Goal: Task Accomplishment & Management: Contribute content

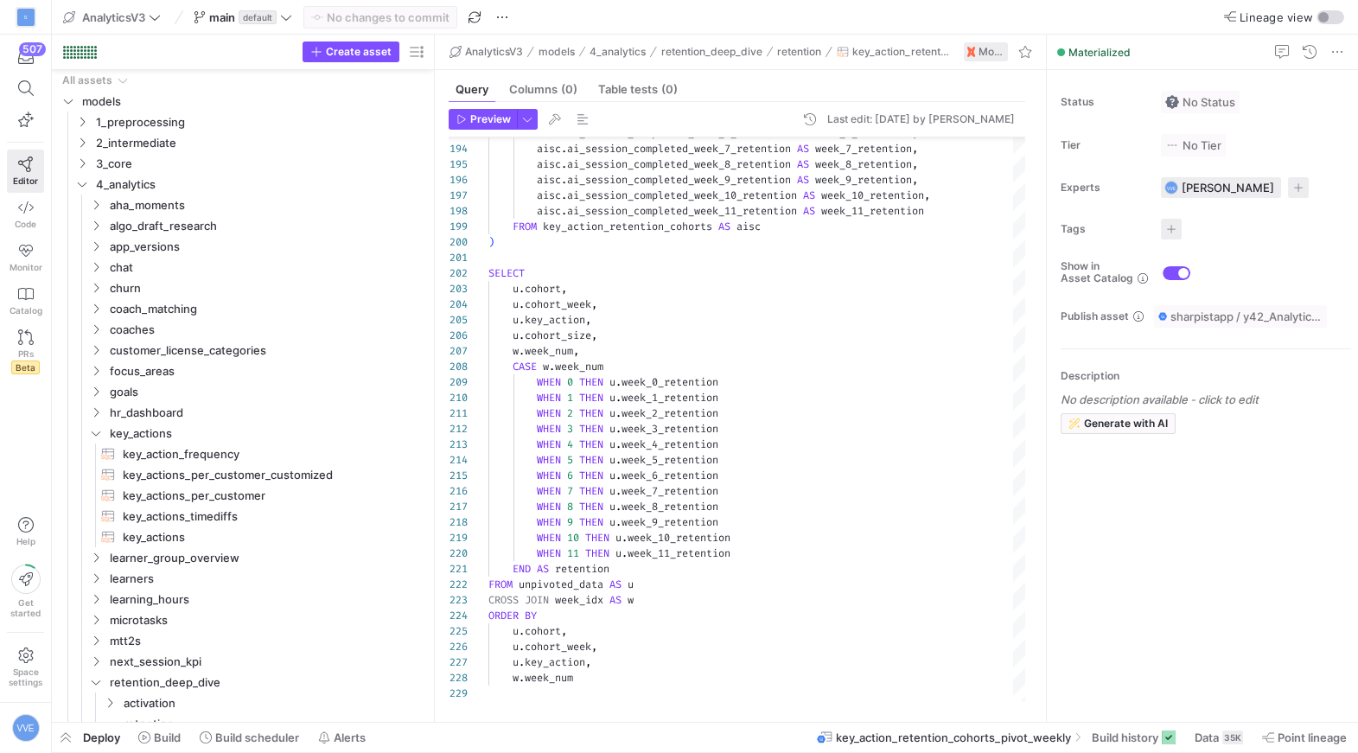
scroll to position [156, 0]
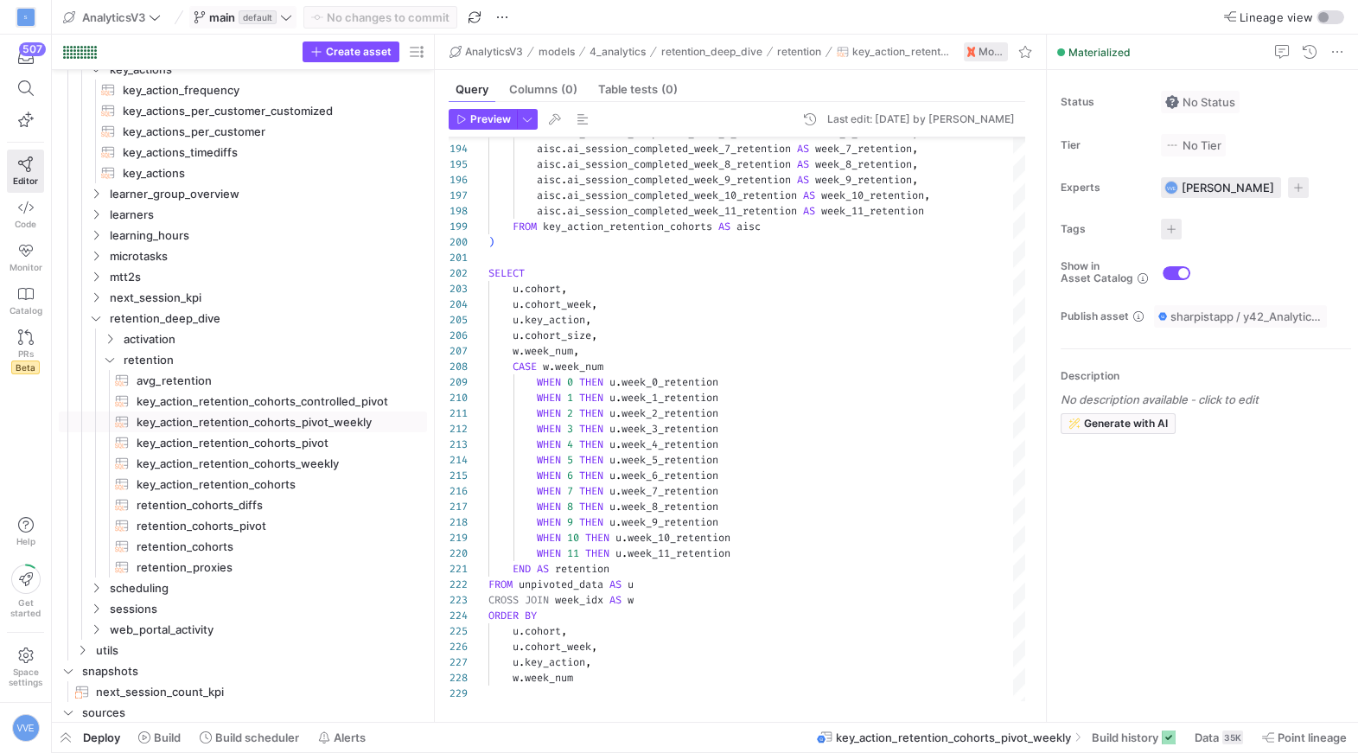
click at [268, 25] on span at bounding box center [242, 17] width 105 height 21
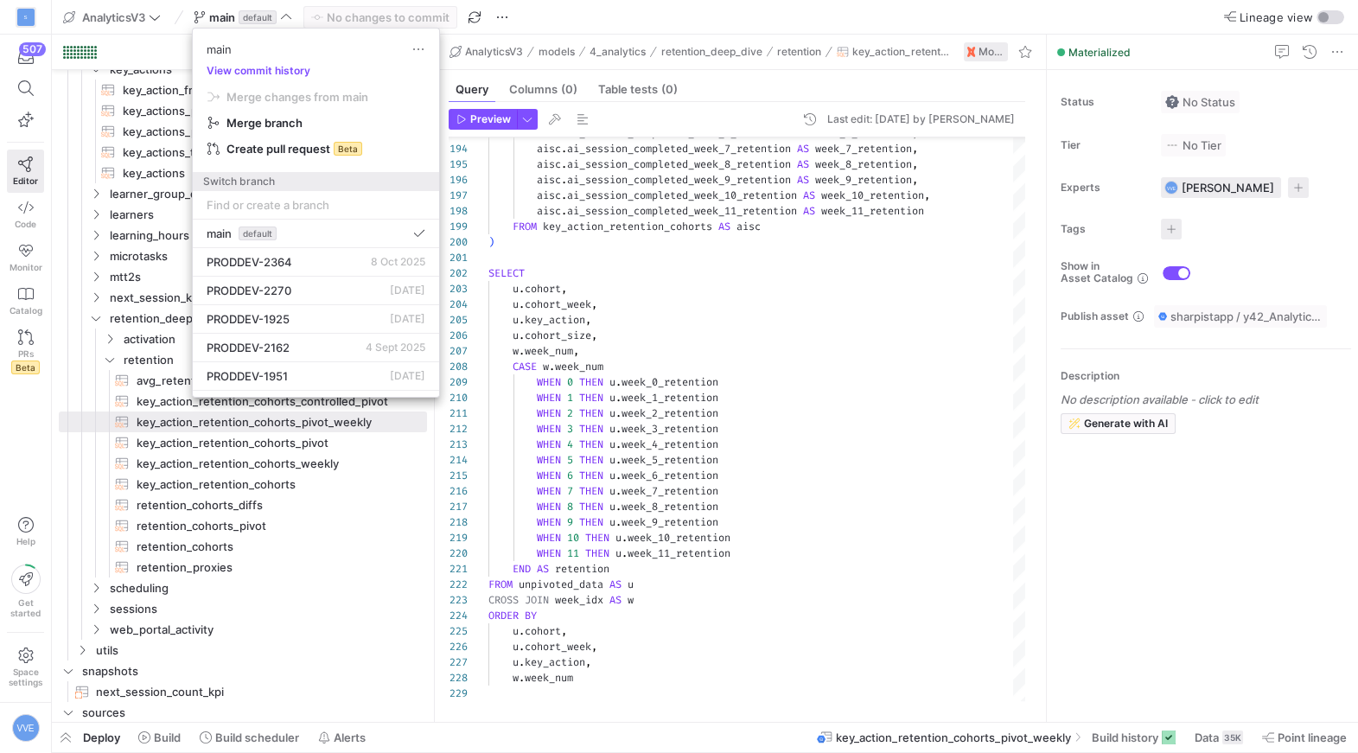
click at [531, 300] on div at bounding box center [679, 376] width 1358 height 753
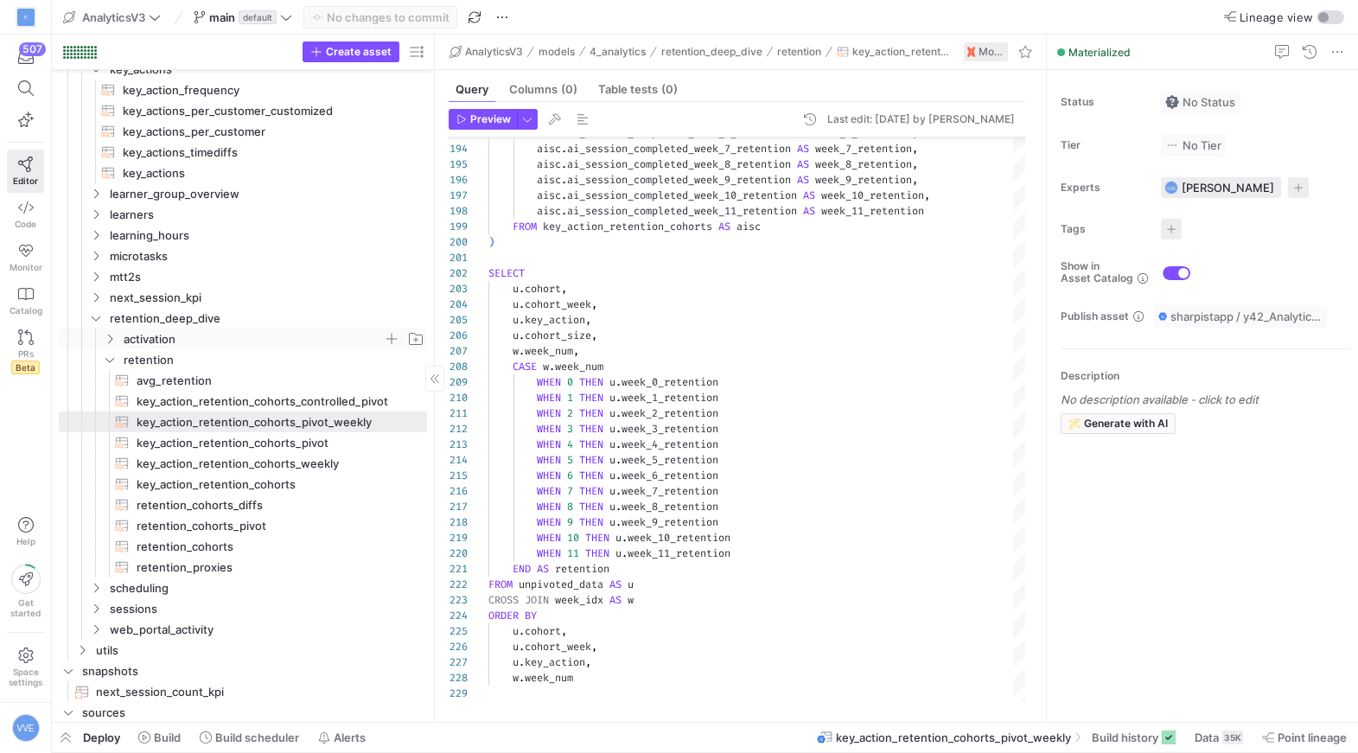
scroll to position [0, 0]
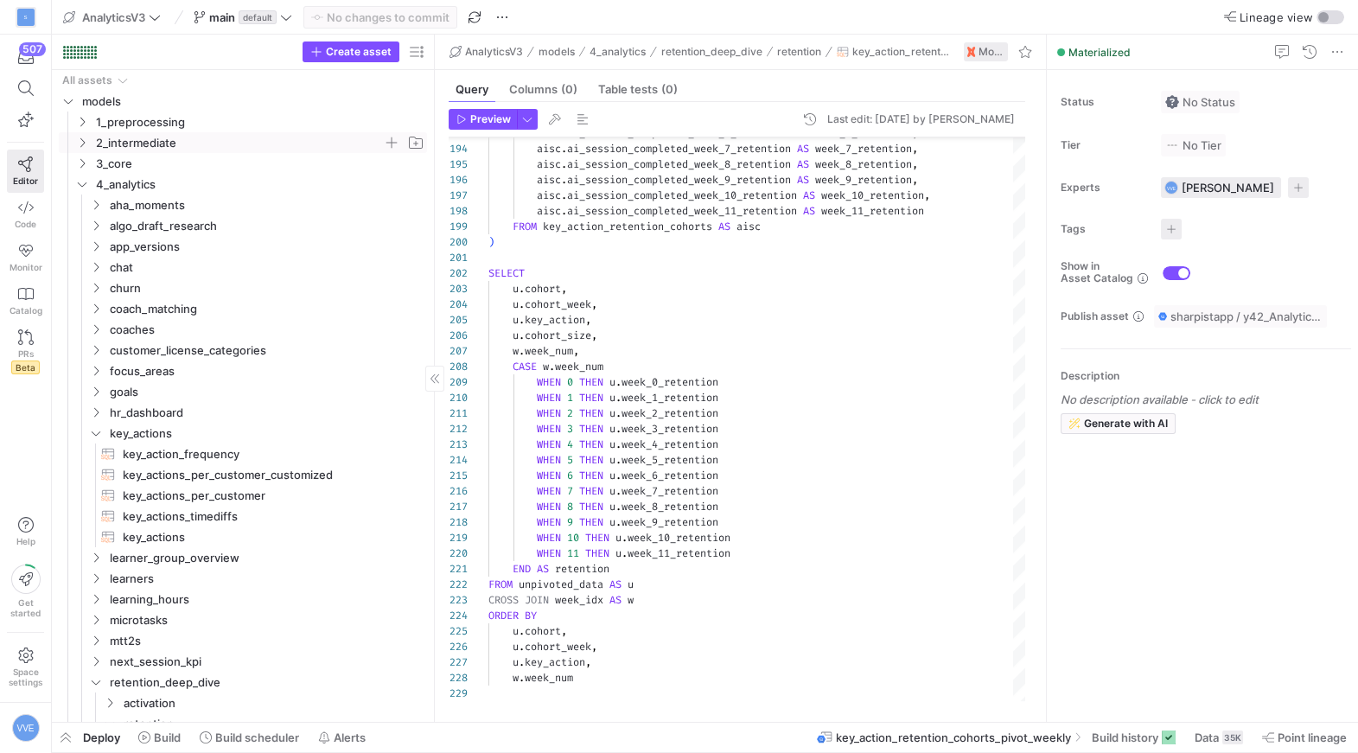
click at [100, 144] on span "2_intermediate" at bounding box center [239, 143] width 287 height 20
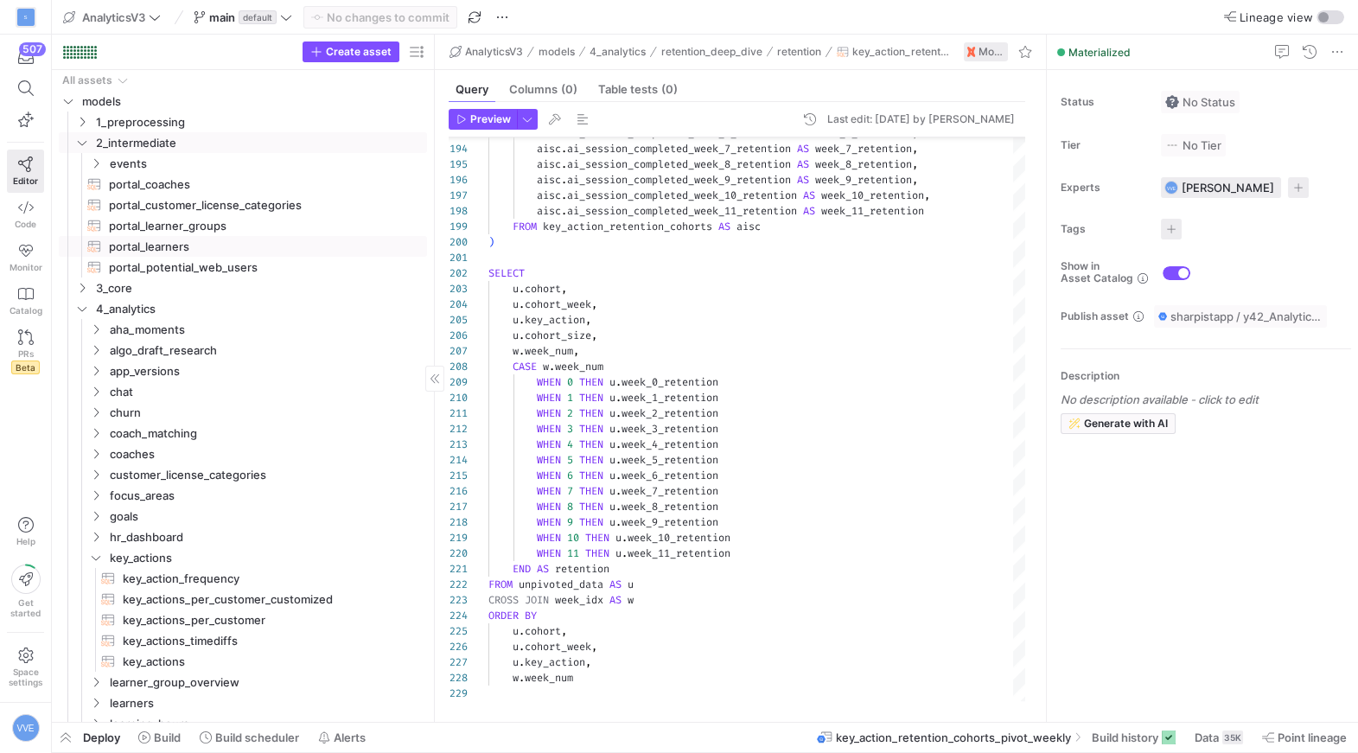
click at [150, 246] on span "portal_learners​​​​​​​​​​" at bounding box center [258, 247] width 298 height 20
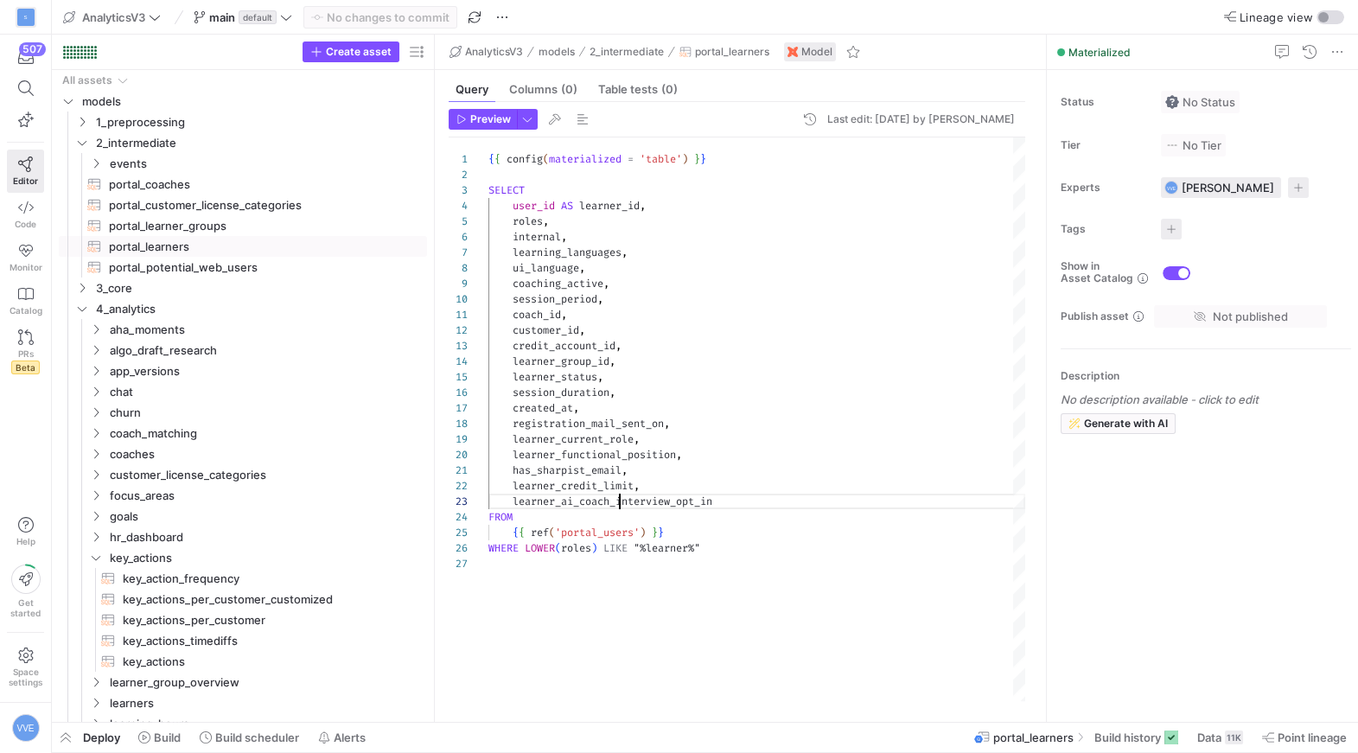
click at [621, 496] on div "{ { config ( materialized = 'table' ) } } SELECT user_id AS learner_id , roles …" at bounding box center [757, 419] width 537 height 564
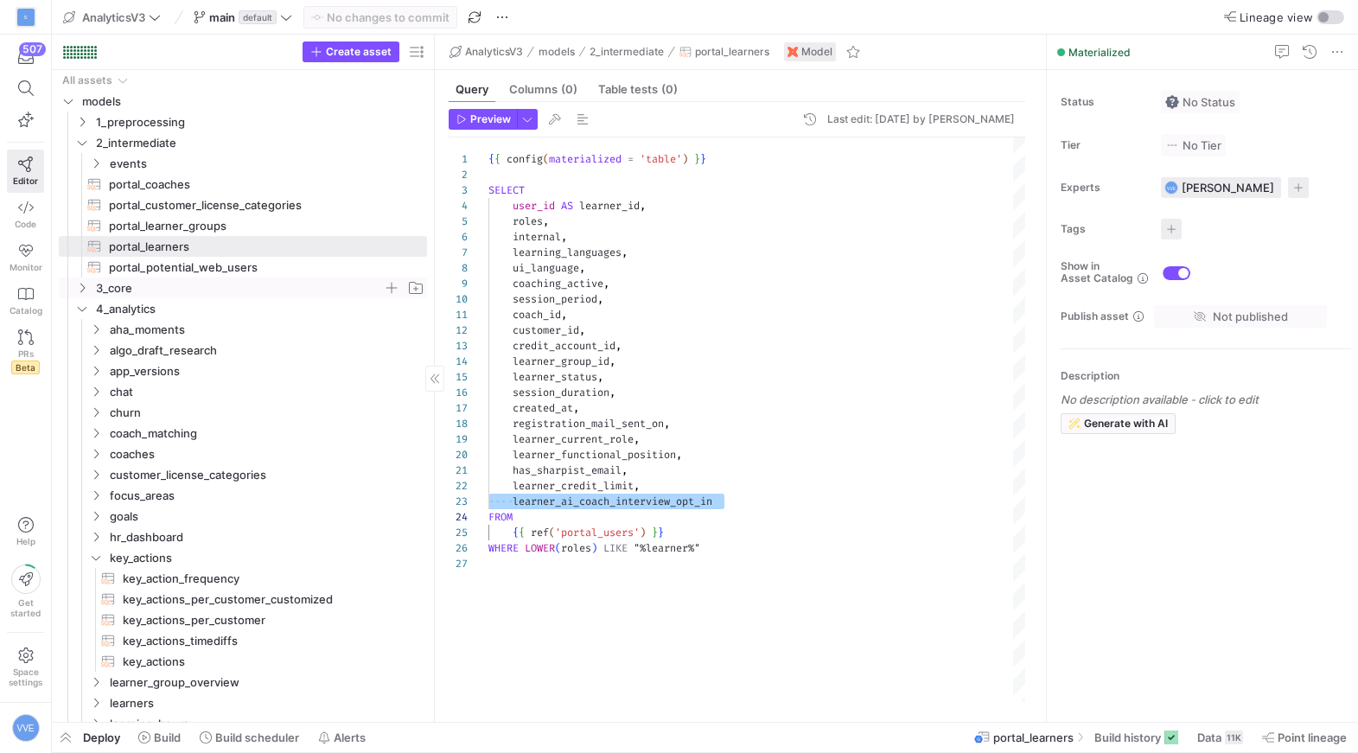
click at [137, 281] on span "3_core" at bounding box center [239, 288] width 287 height 20
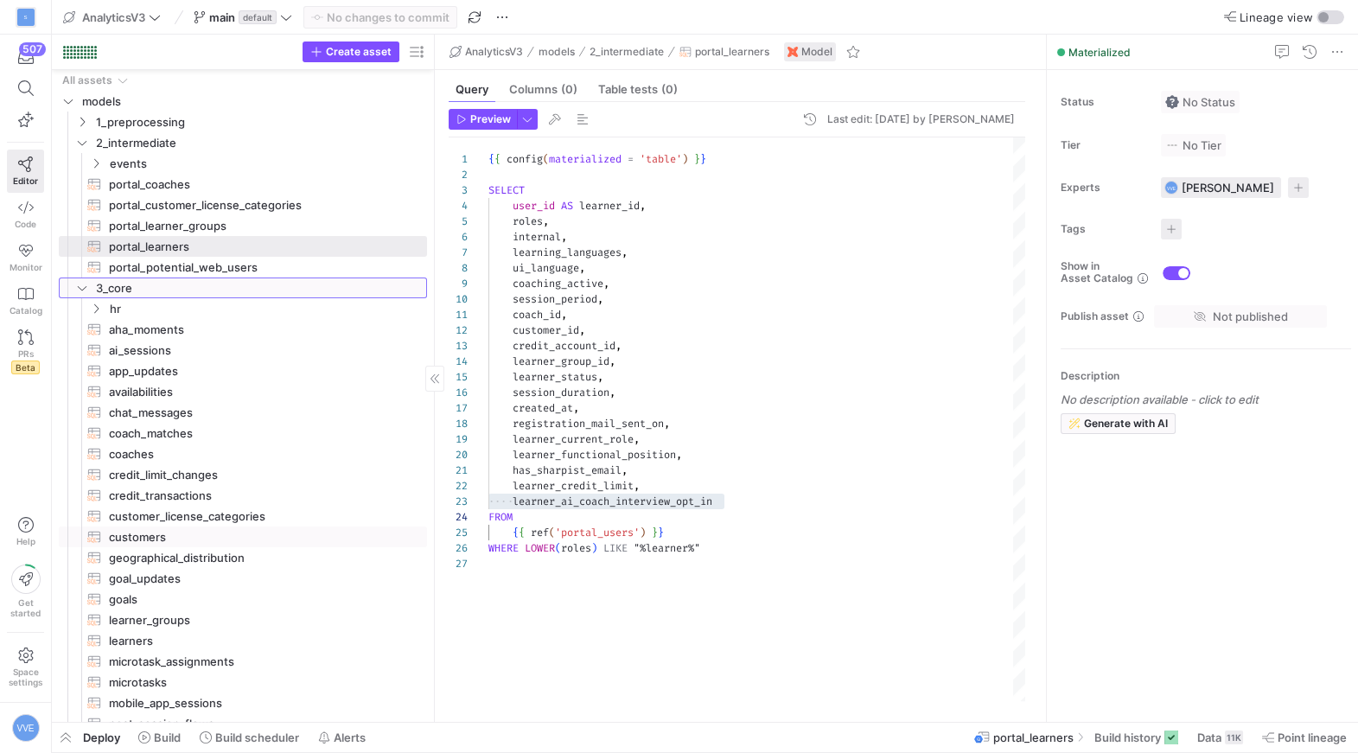
scroll to position [35, 0]
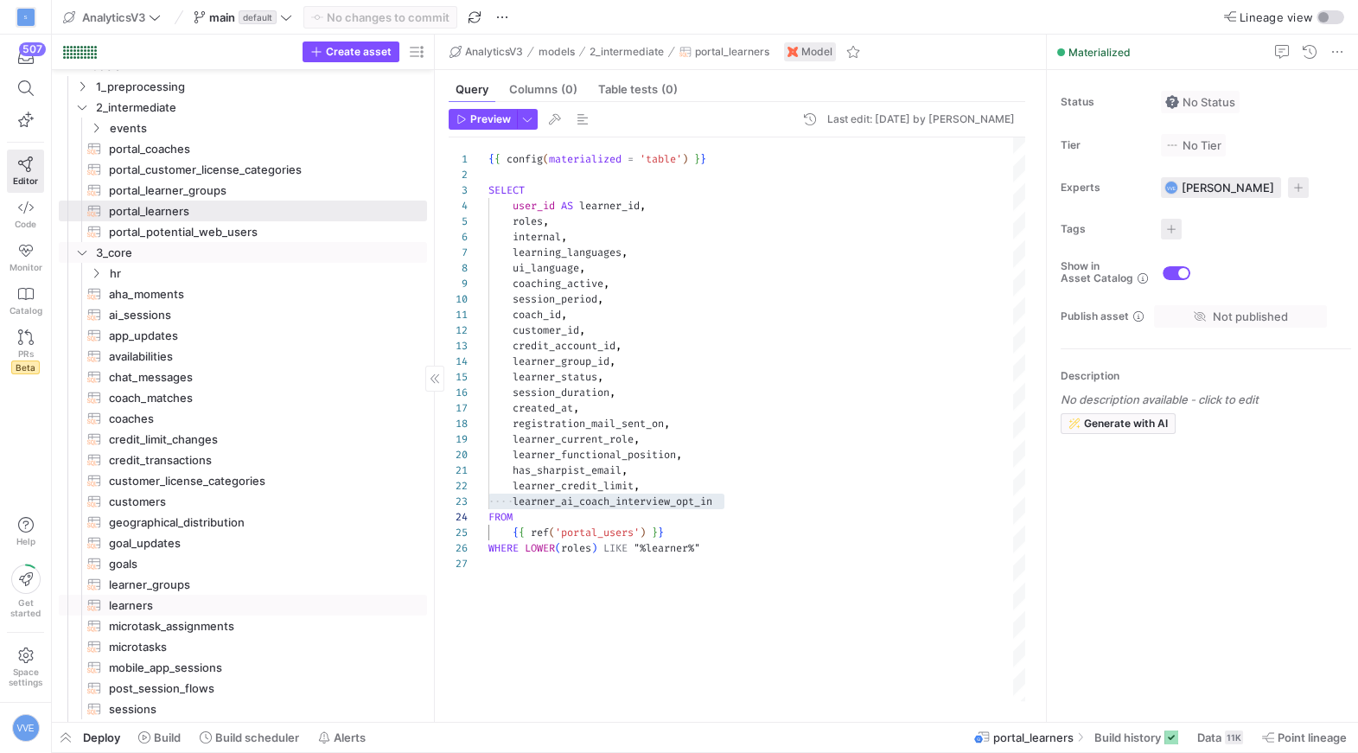
click at [149, 600] on span "learners​​​​​​​​​​" at bounding box center [258, 606] width 298 height 20
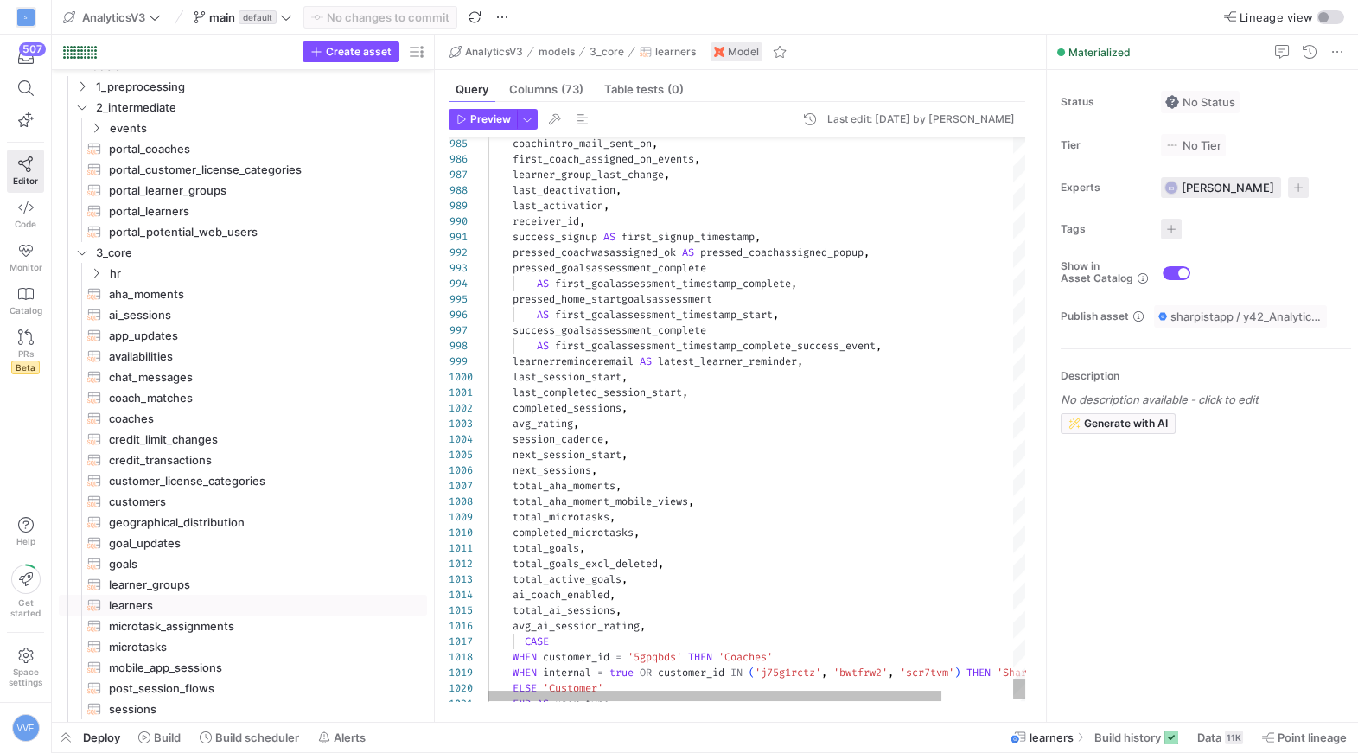
type textarea "success_signup AS first_signup_timestamp, pressed_coachwasassigned_ok AS presse…"
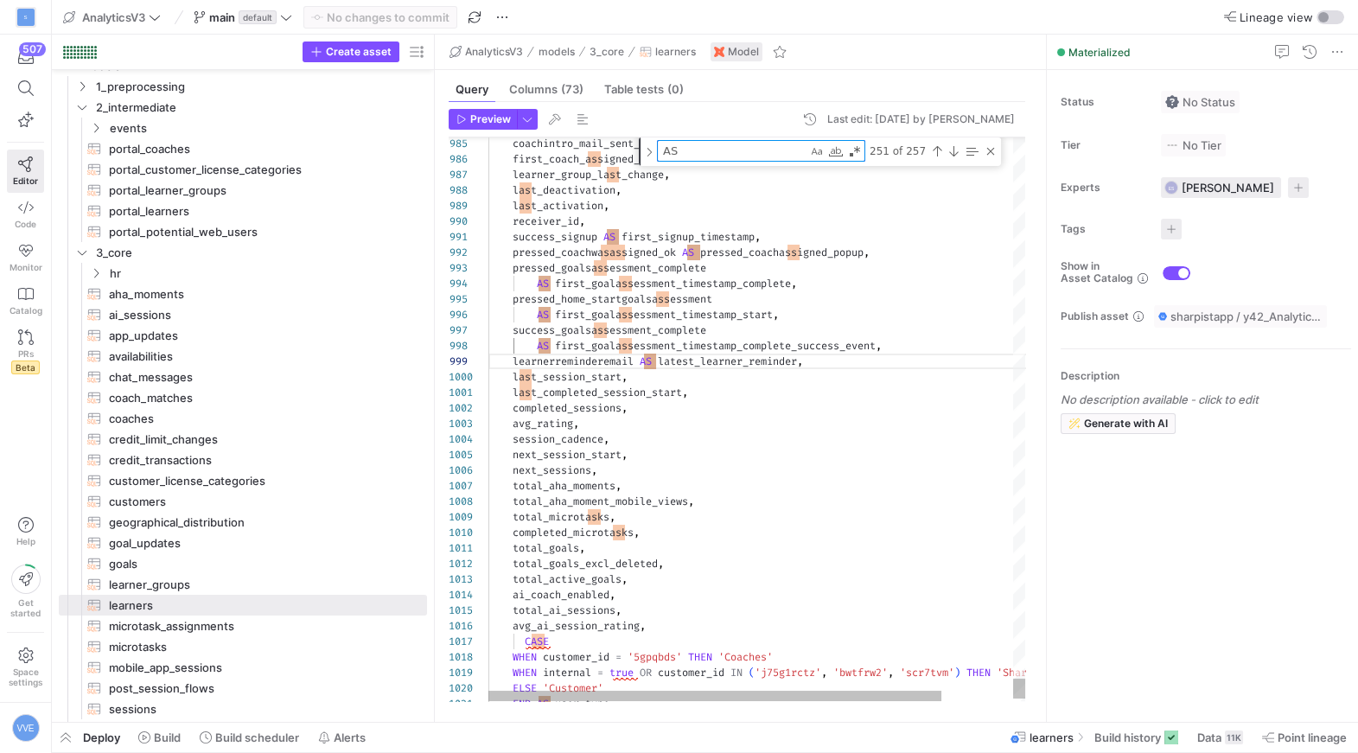
type textarea "a"
type textarea "total_goals, total_goals_excl_deleted, total_active_goals, ai_coach_enabled, to…"
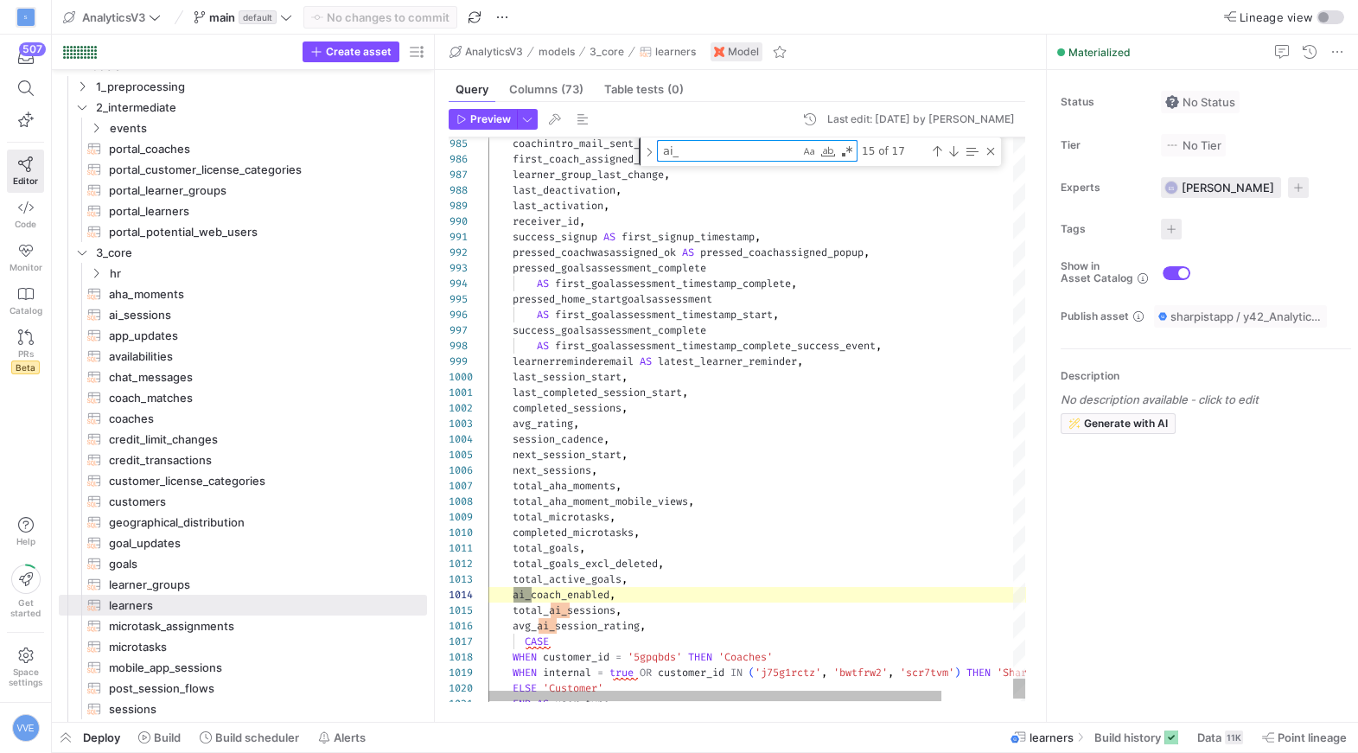
scroll to position [156, 43]
type textarea "ai"
type textarea "success_signup AS first_signup_timestamp, pressed_coachwasassigned_ok AS presse…"
type textarea "a"
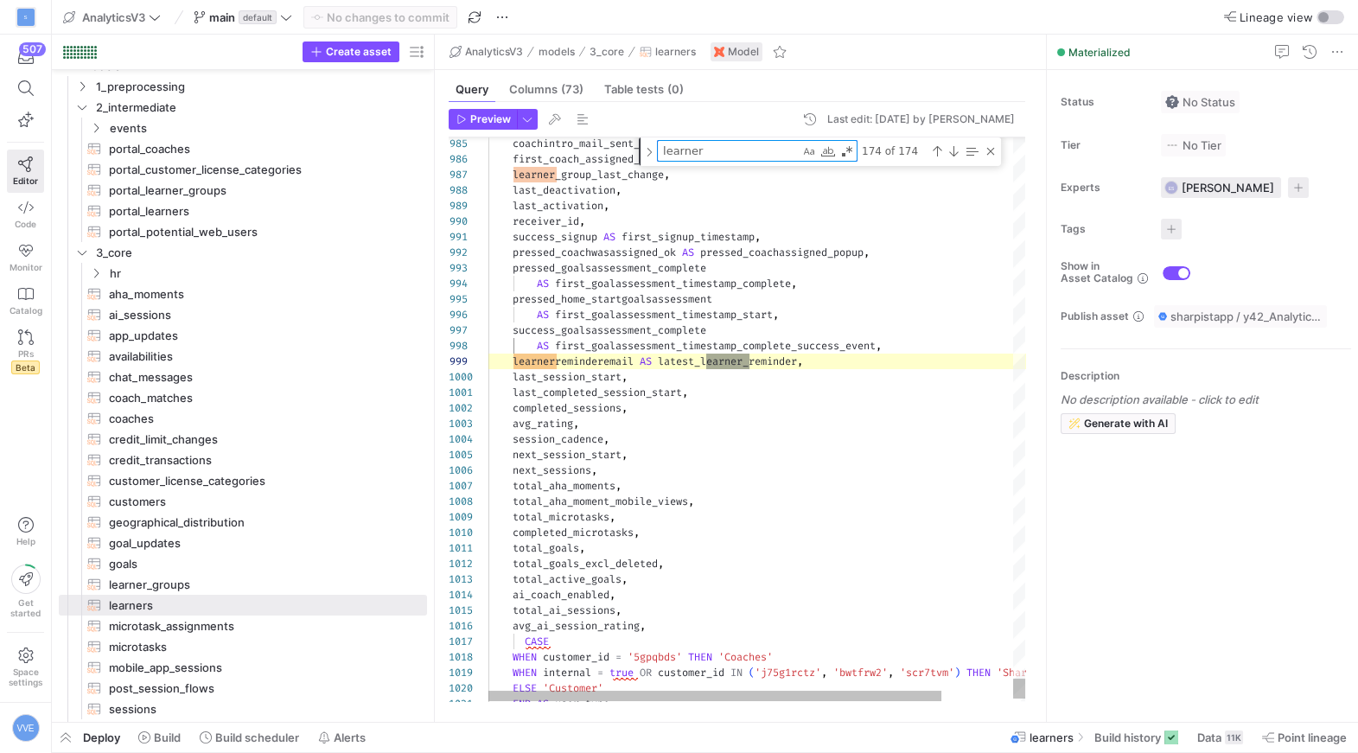
type textarea "learner_"
type textarea "action, tabname FROM {{ ref('firebase_events_learner_apps') }} ), t_18403e5e_3f…"
type textarea "learner_a"
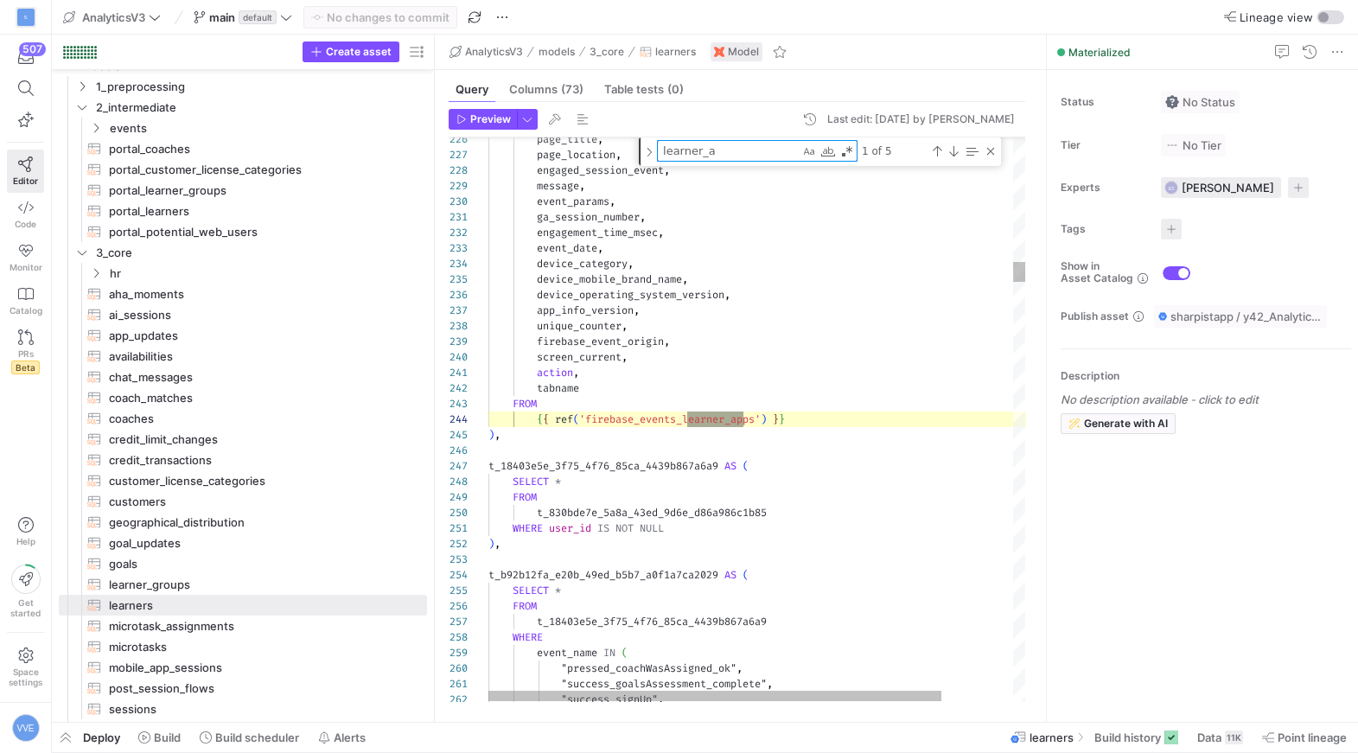
type textarea "learner_credit_limit, learner_ai_coach_interview_opt_in FROM {{ ref('portal_lea…"
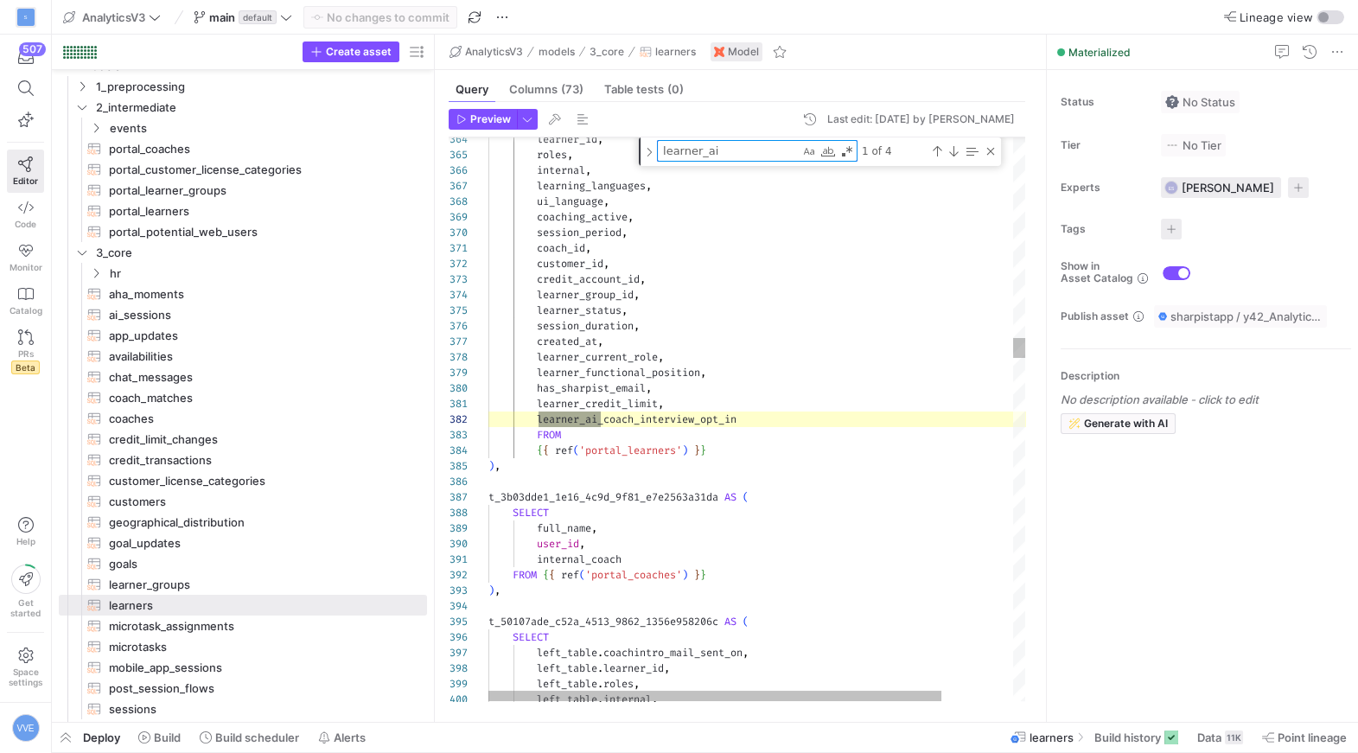
type textarea "learner_ai"
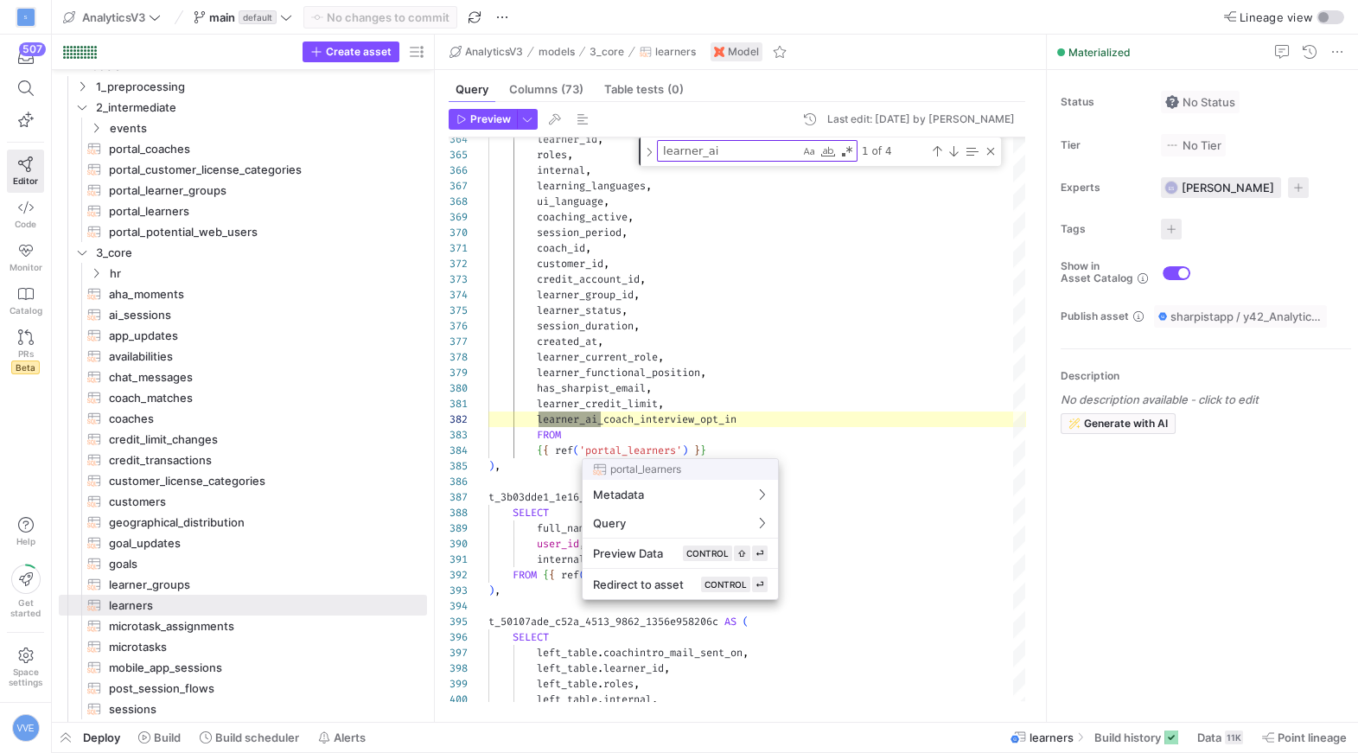
click at [638, 425] on div at bounding box center [679, 376] width 1358 height 753
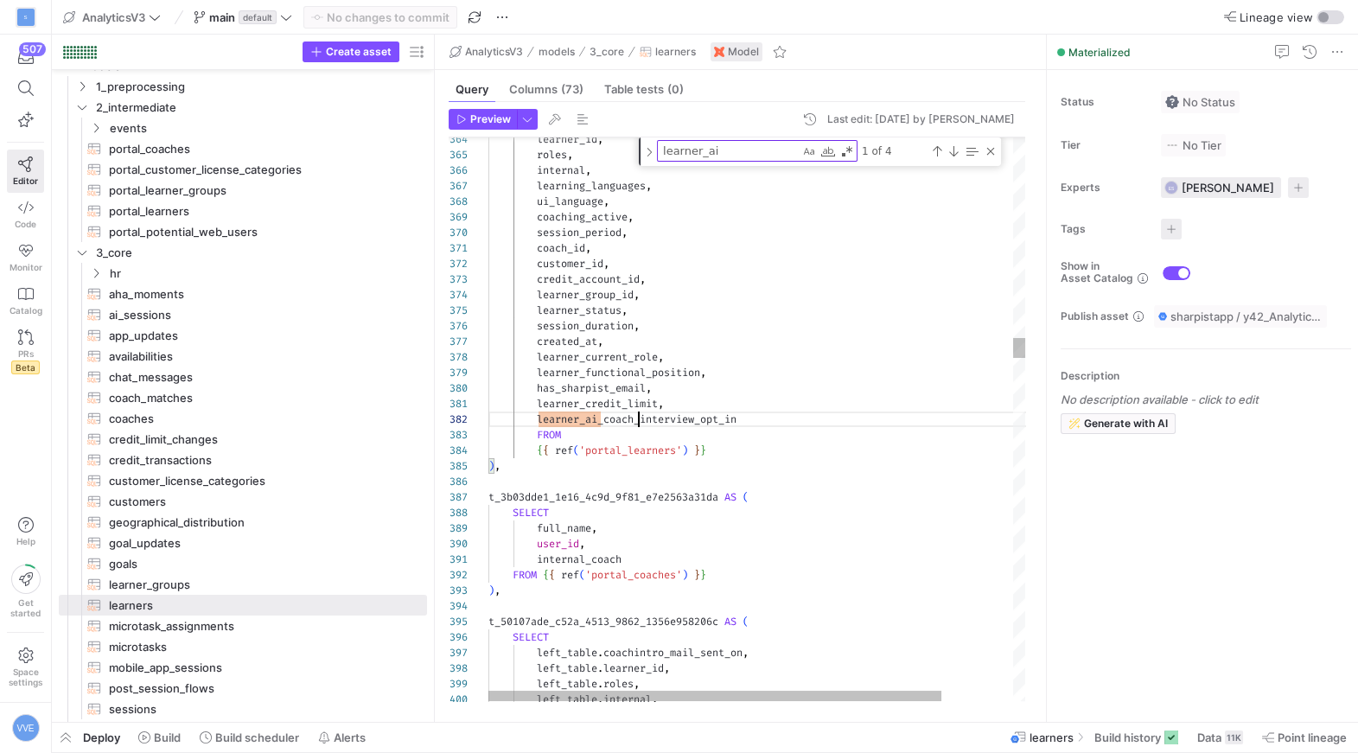
click at [949, 149] on div "Next Match (Enter)" at bounding box center [954, 151] width 14 height 14
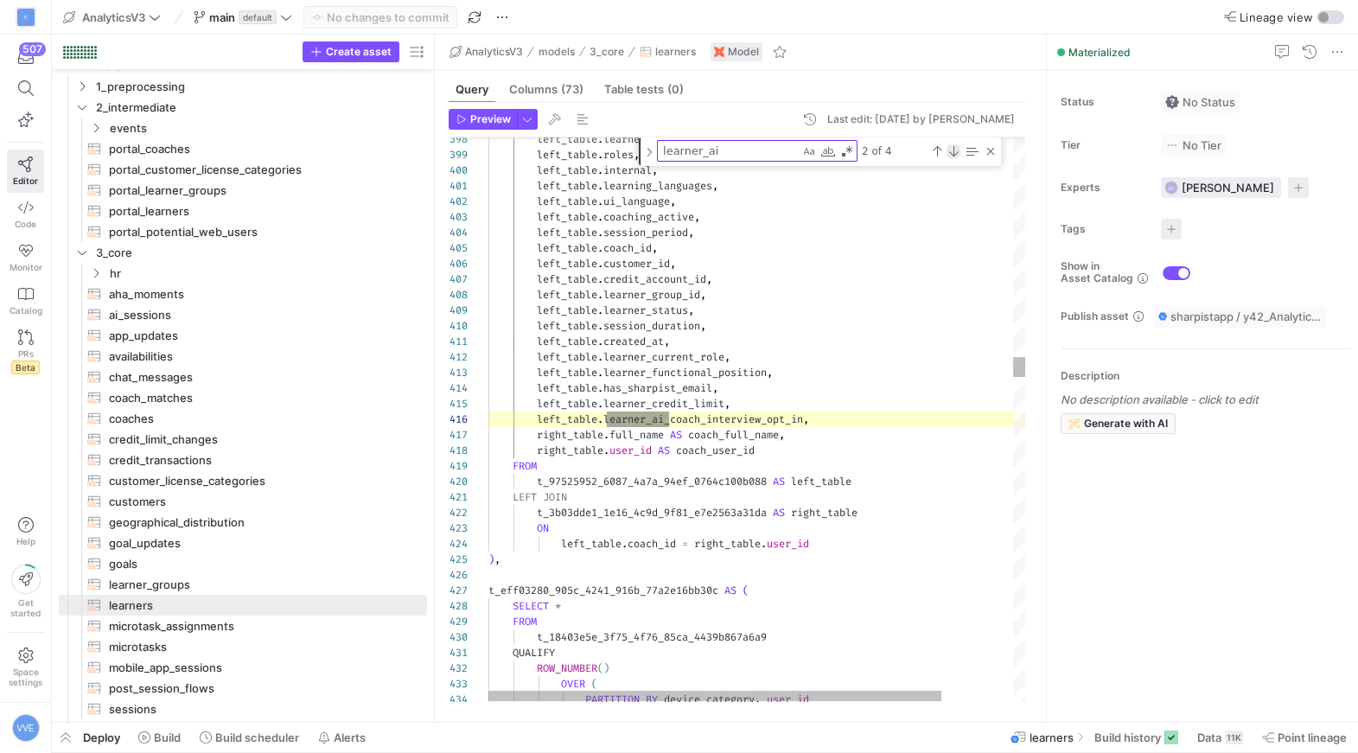
scroll to position [0, 181]
click at [949, 150] on div "Next Match (Enter)" at bounding box center [954, 151] width 14 height 14
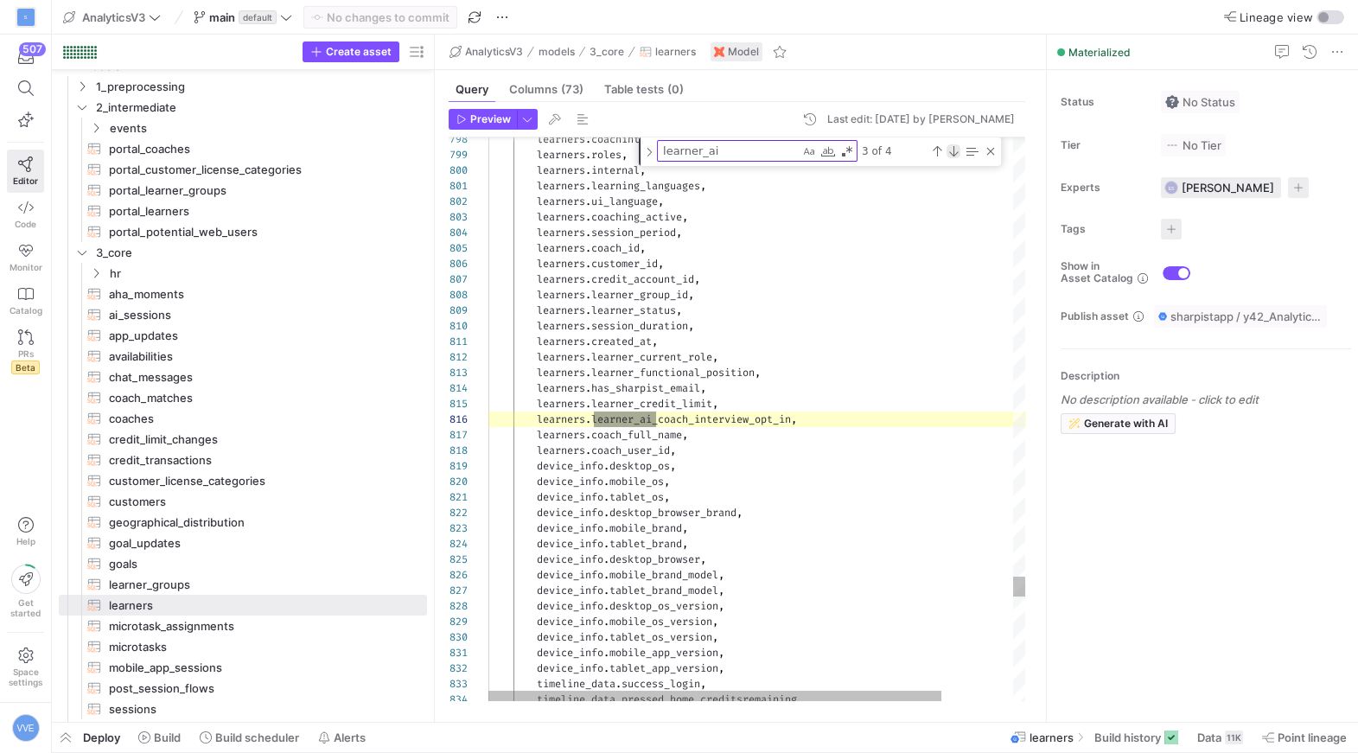
click at [949, 150] on div "Next Match (Enter)" at bounding box center [954, 151] width 14 height 14
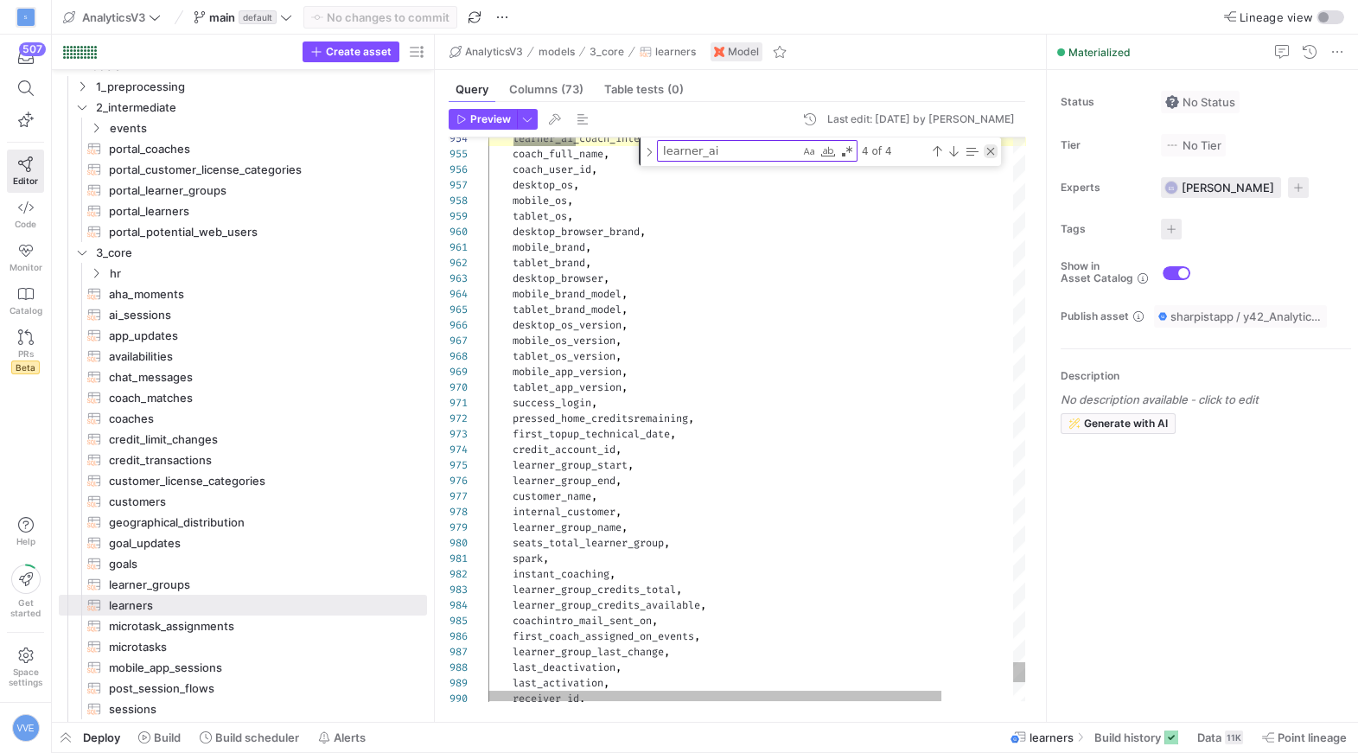
click at [989, 156] on div "Close (Escape)" at bounding box center [991, 151] width 14 height 14
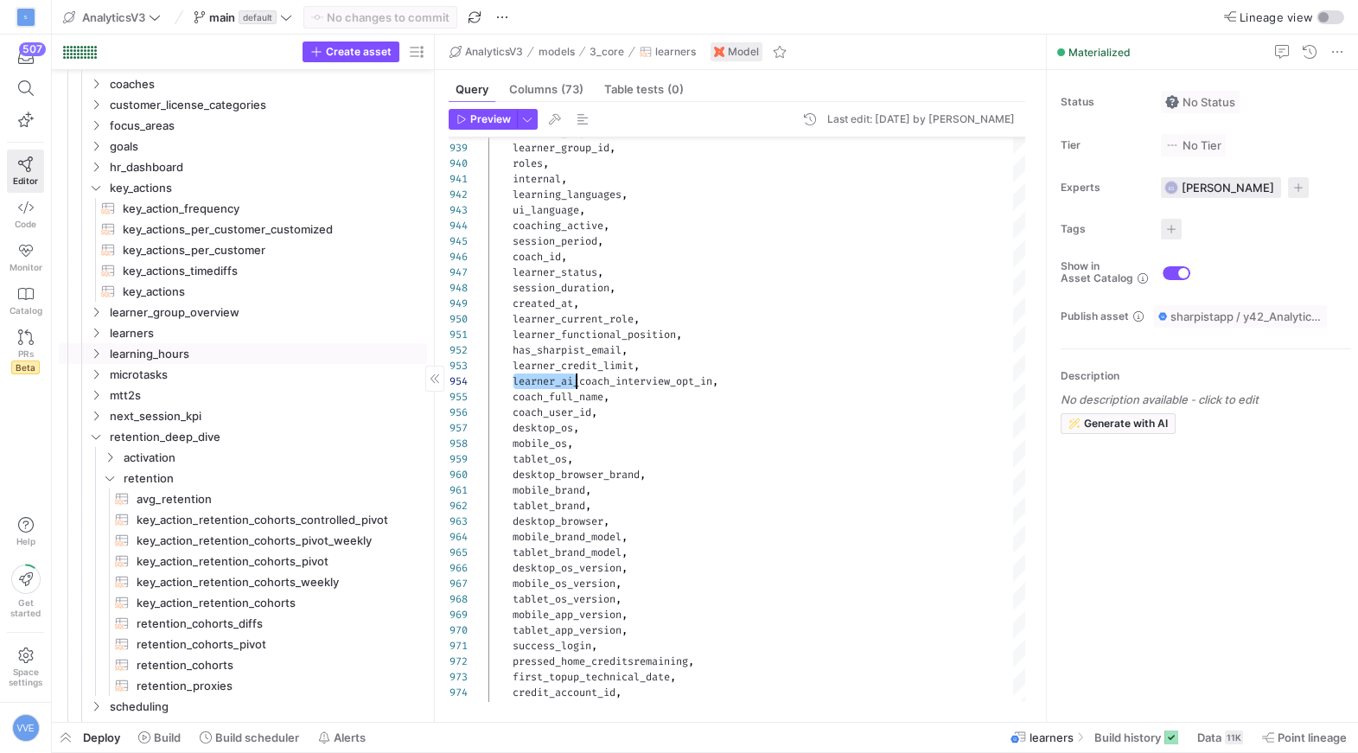
scroll to position [0, 0]
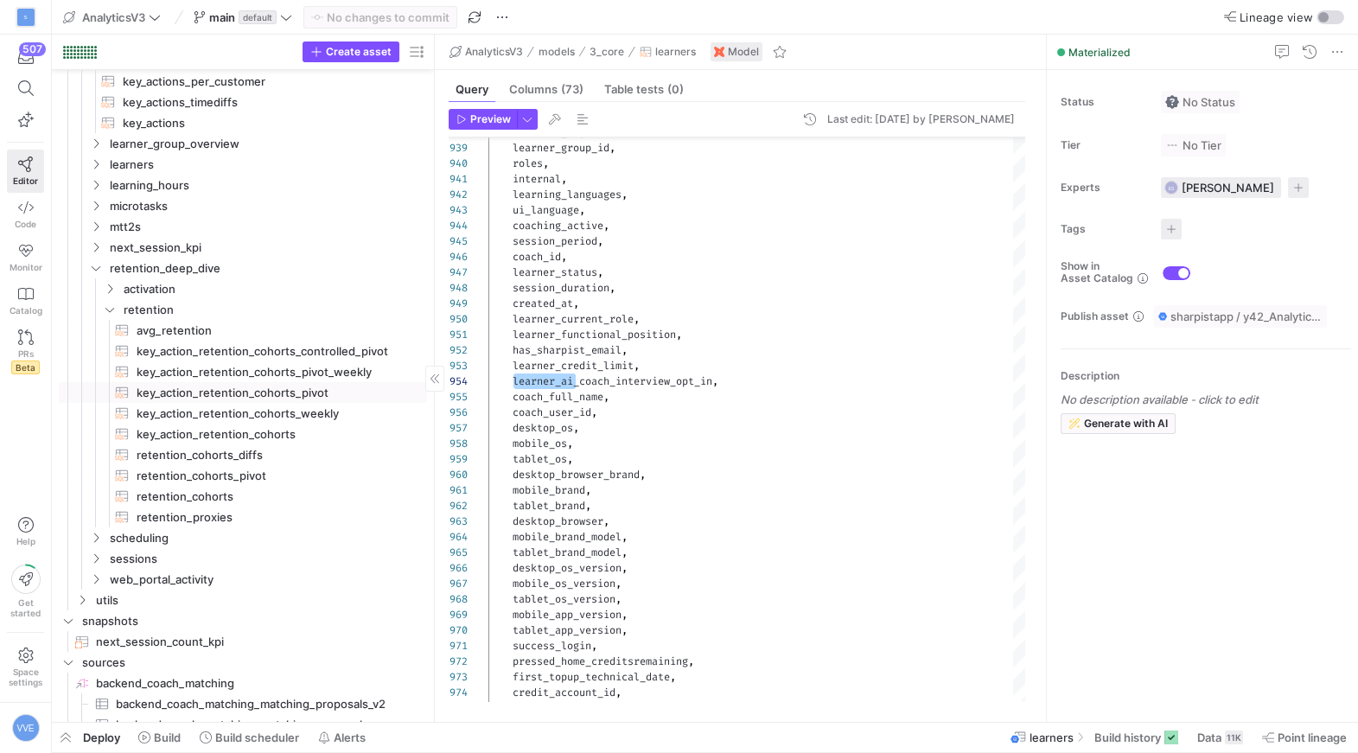
click at [323, 393] on span "key_action_retention_cohorts_pivot​​​​​​​​​​" at bounding box center [272, 393] width 271 height 20
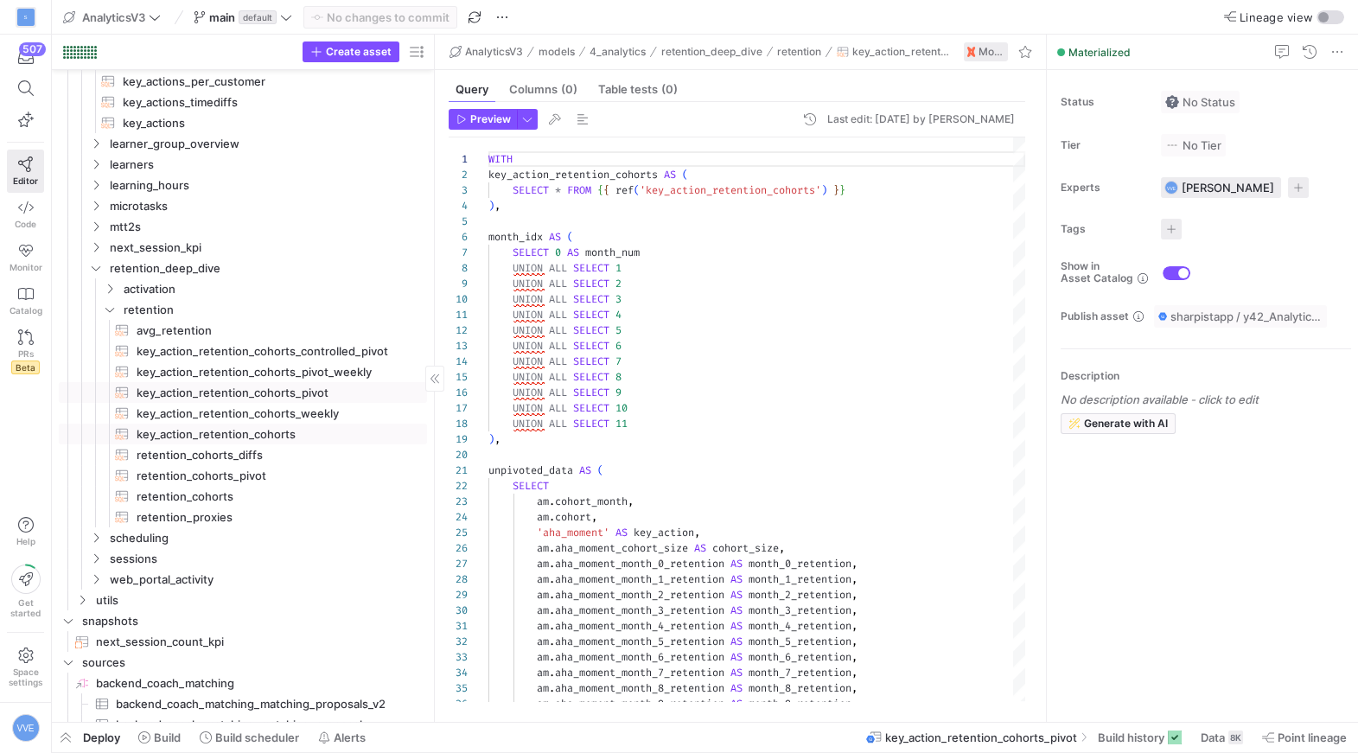
click at [321, 425] on span "key_action_retention_cohorts​​​​​​​​​​" at bounding box center [272, 435] width 271 height 20
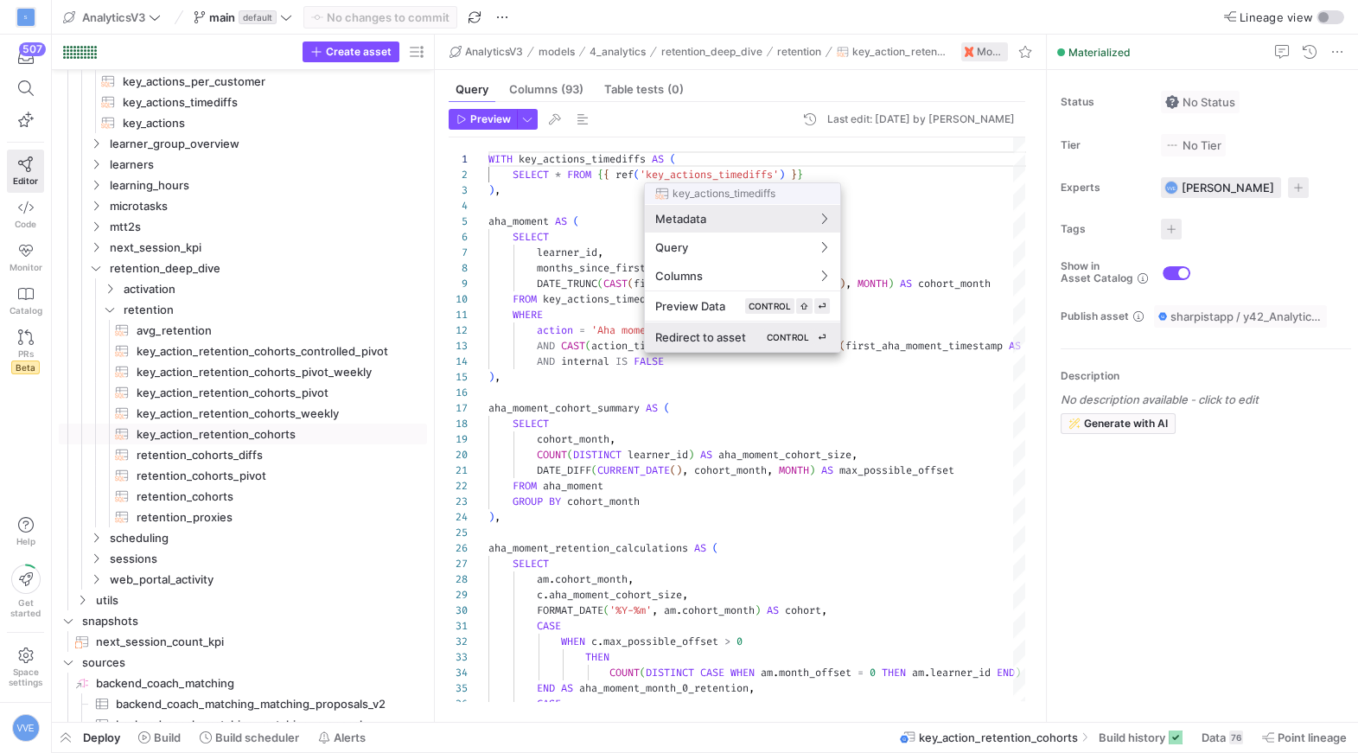
click at [732, 330] on span "Redirect to asset" at bounding box center [700, 337] width 91 height 14
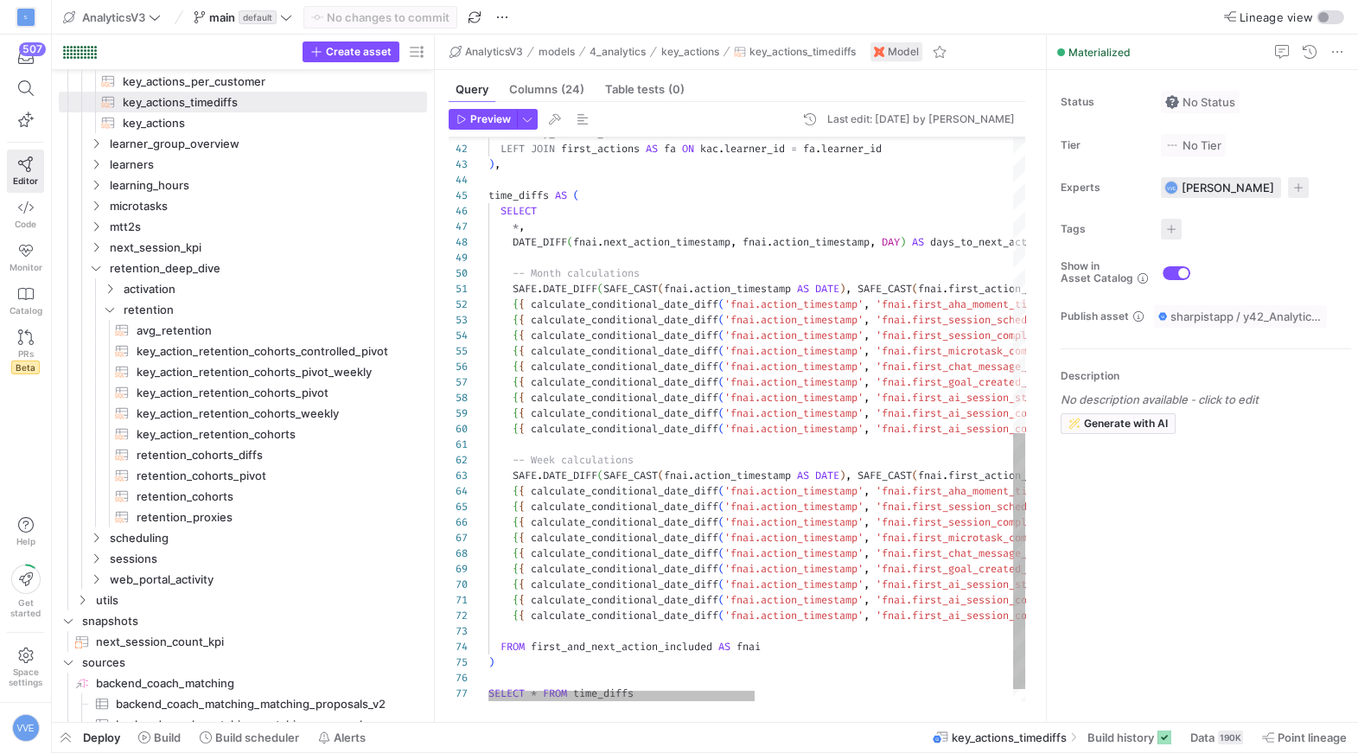
type textarea "late_conditional_date_diff('fnai.action_timestamp', 'fnai.first_session_schedul…"
click at [679, 372] on div ") , time_diffs AS ( SELECT * , DATE_DIFF ( fnai . next_action_timestamp , fnai …" at bounding box center [1018, 108] width 1058 height 1238
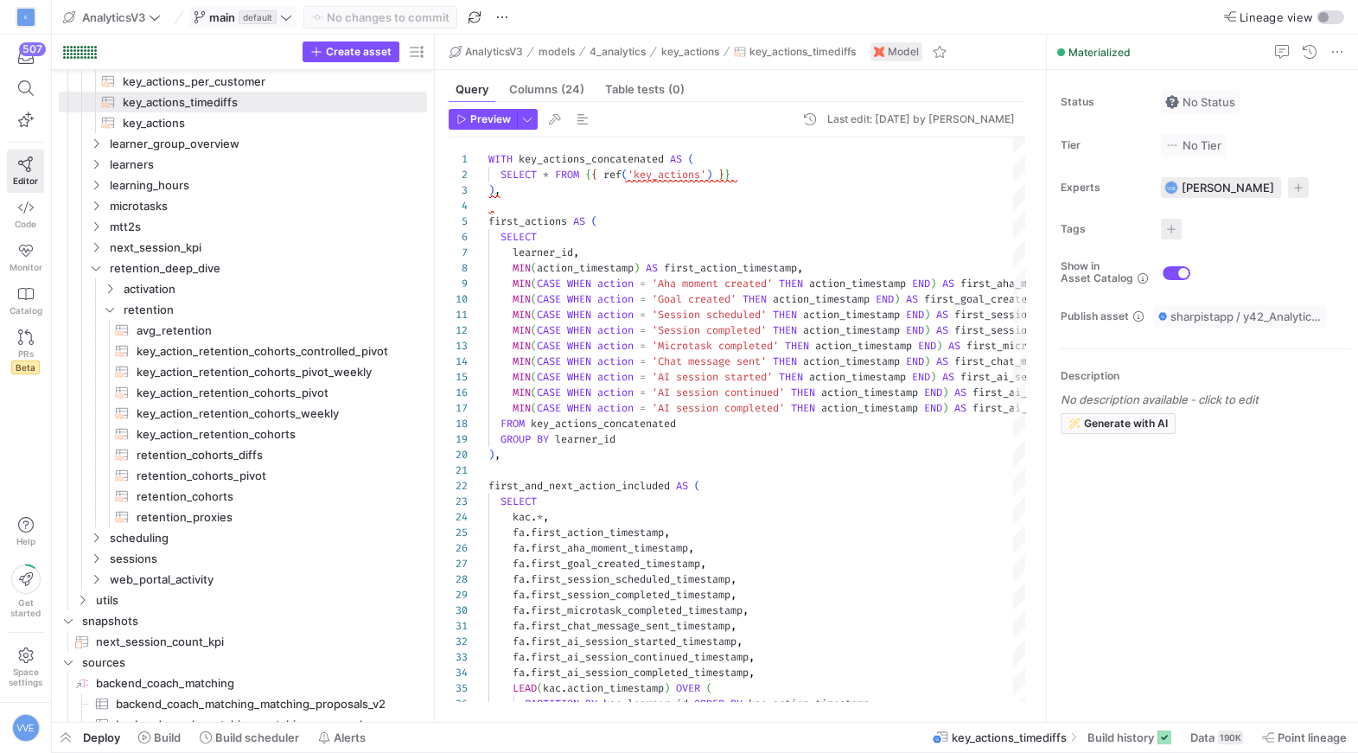
click at [255, 15] on span "default" at bounding box center [258, 17] width 38 height 14
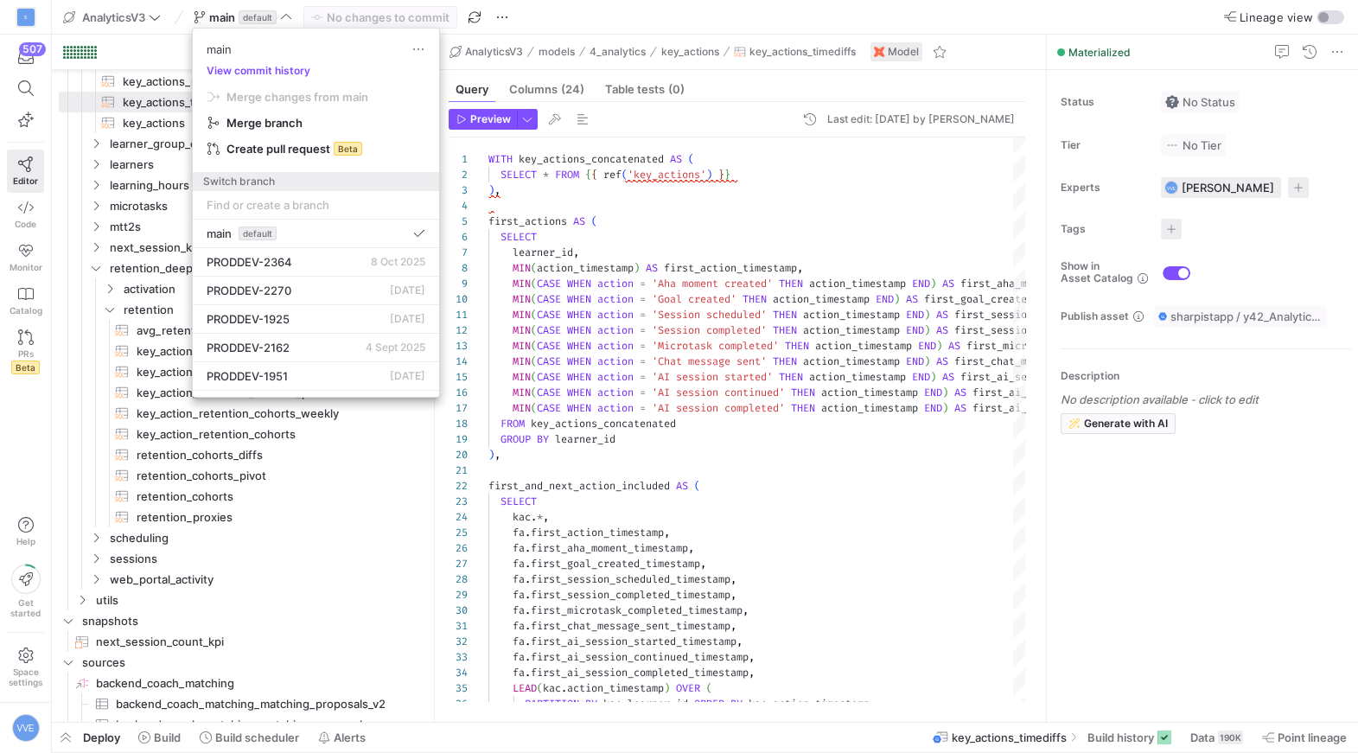
click at [310, 208] on input at bounding box center [316, 205] width 219 height 14
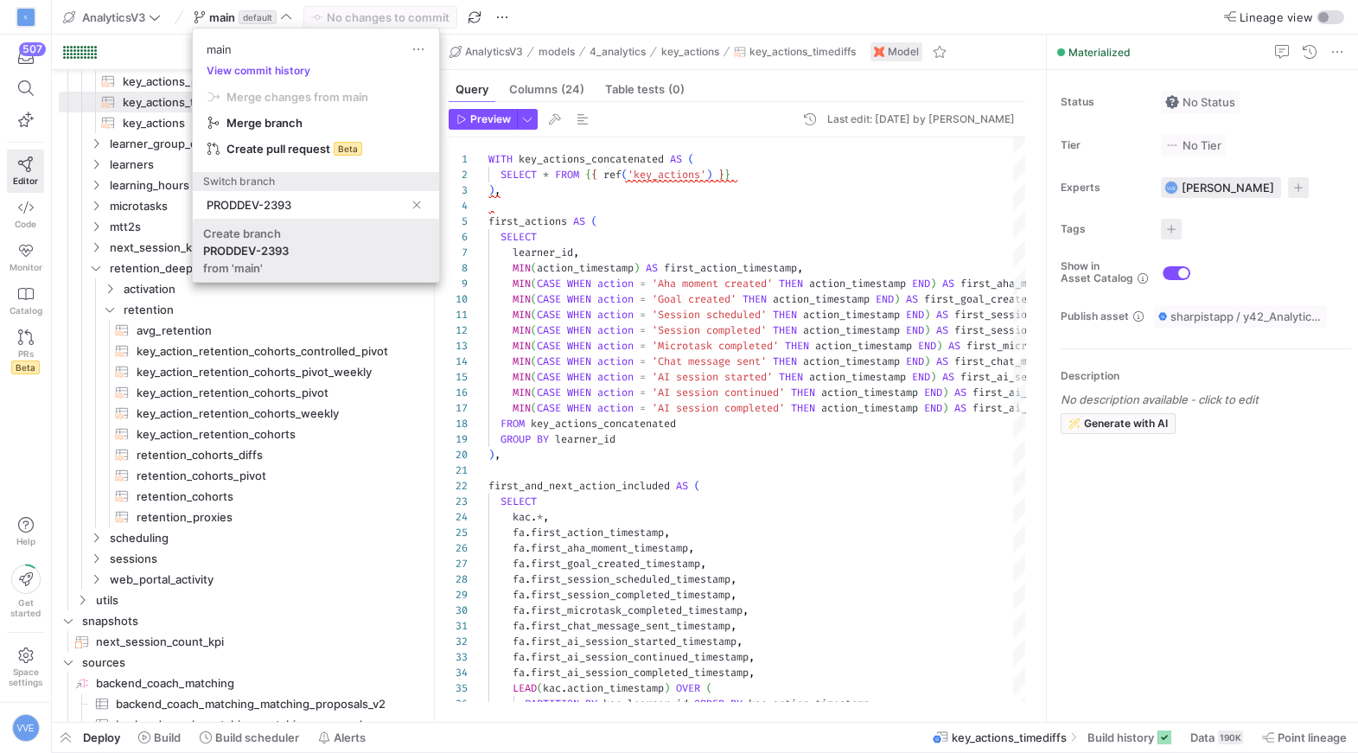
type input "PRODDEV-2393"
click at [310, 255] on span "Create branch PRODDEV-2393 from 'main'" at bounding box center [316, 251] width 226 height 48
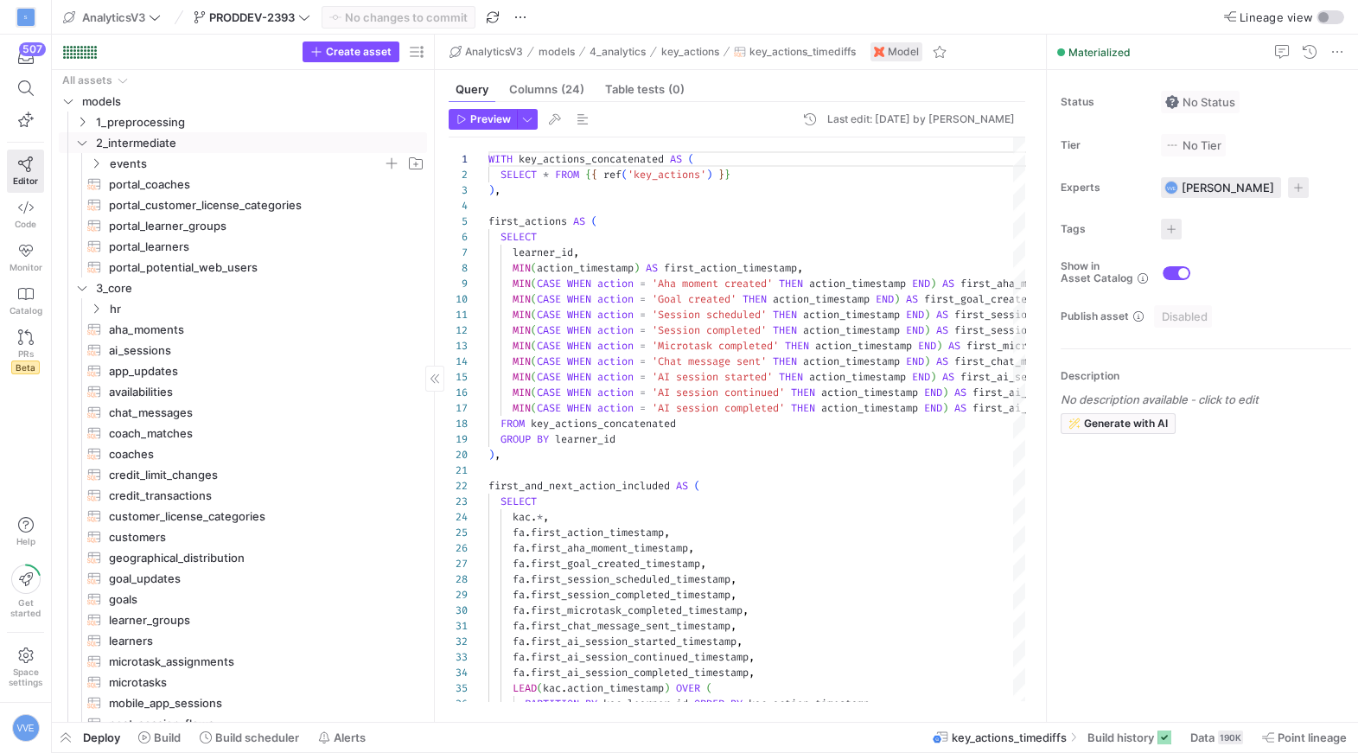
click at [125, 155] on span "events" at bounding box center [246, 164] width 273 height 20
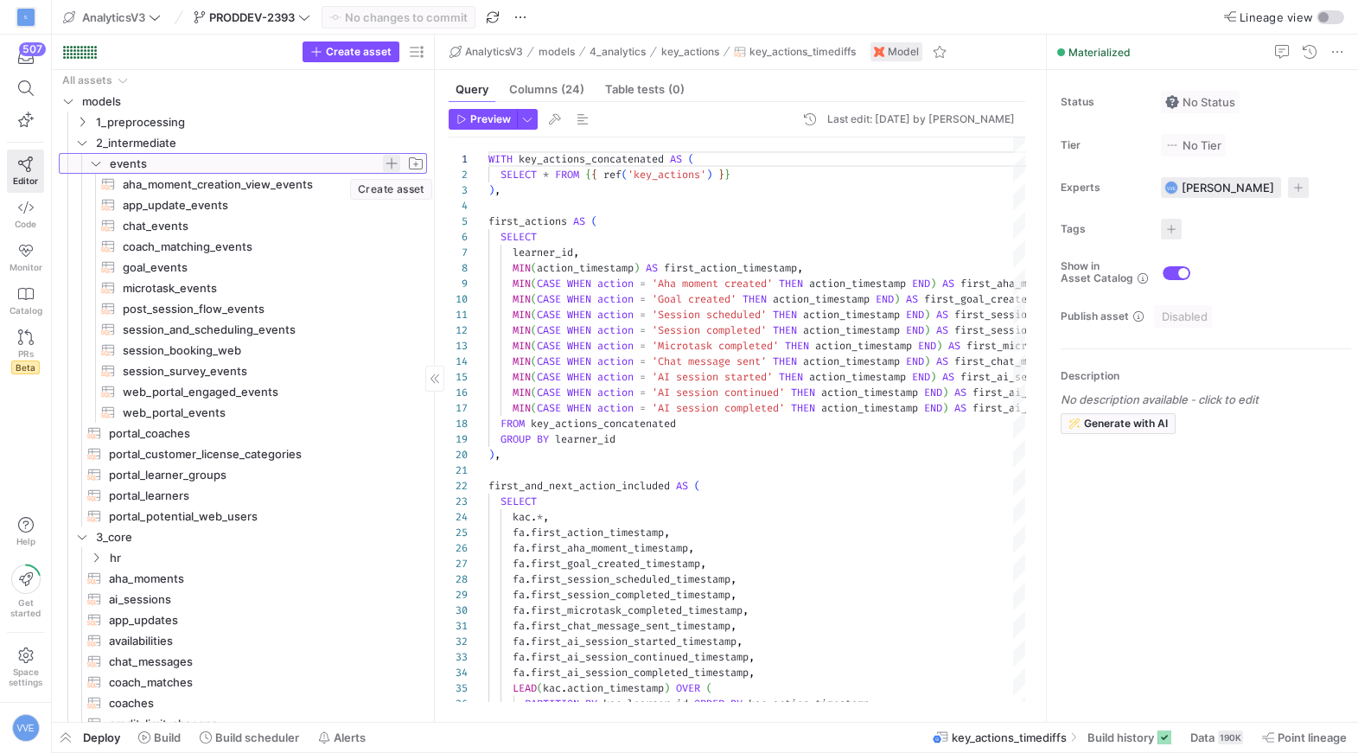
click at [397, 163] on span "button" at bounding box center [391, 163] width 17 height 17
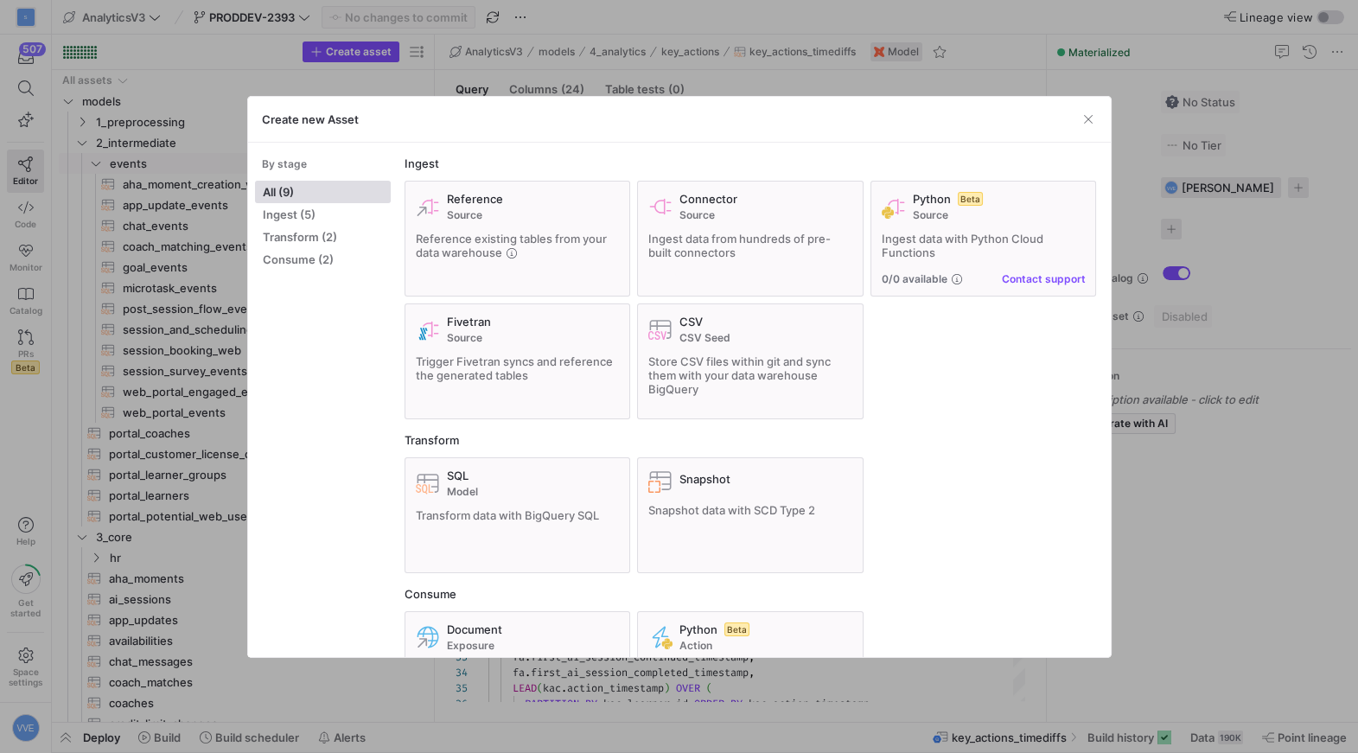
click at [211, 163] on div at bounding box center [679, 376] width 1358 height 753
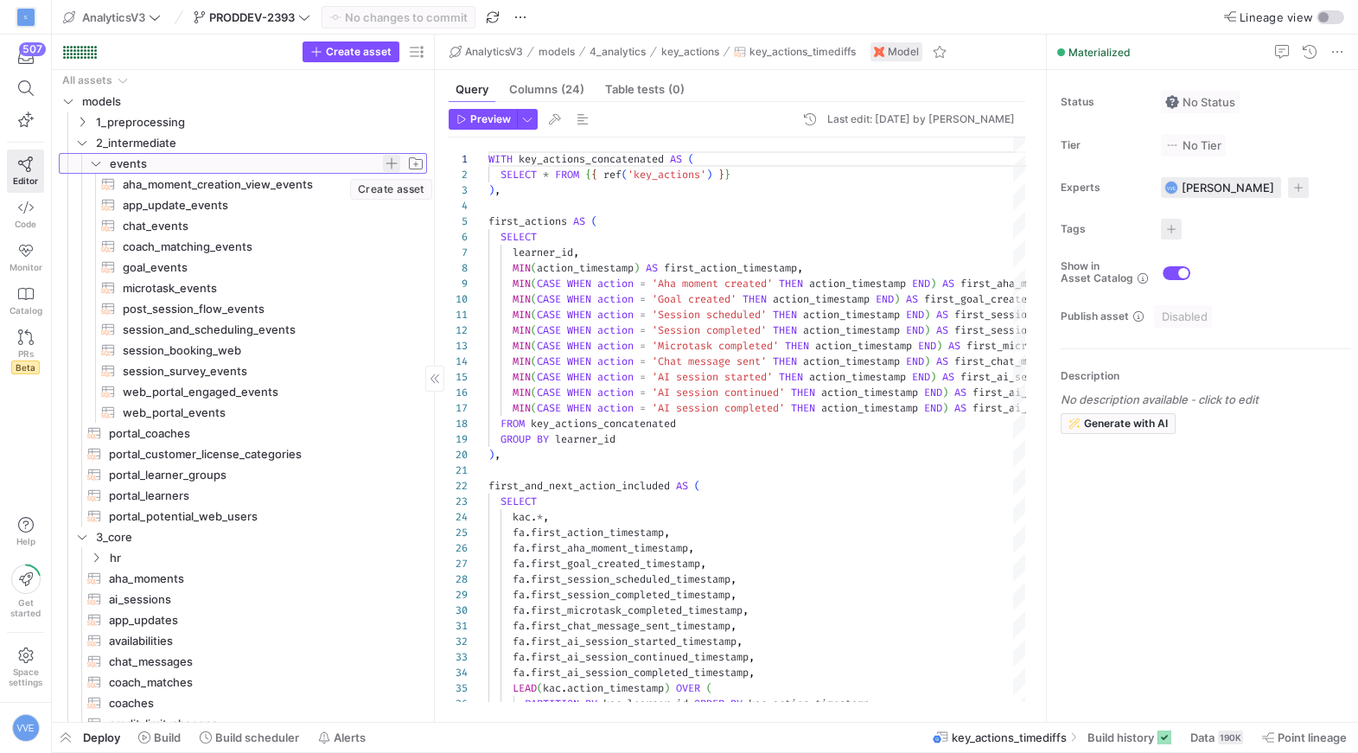
click at [393, 163] on span "Press SPACE to select this row." at bounding box center [391, 163] width 17 height 17
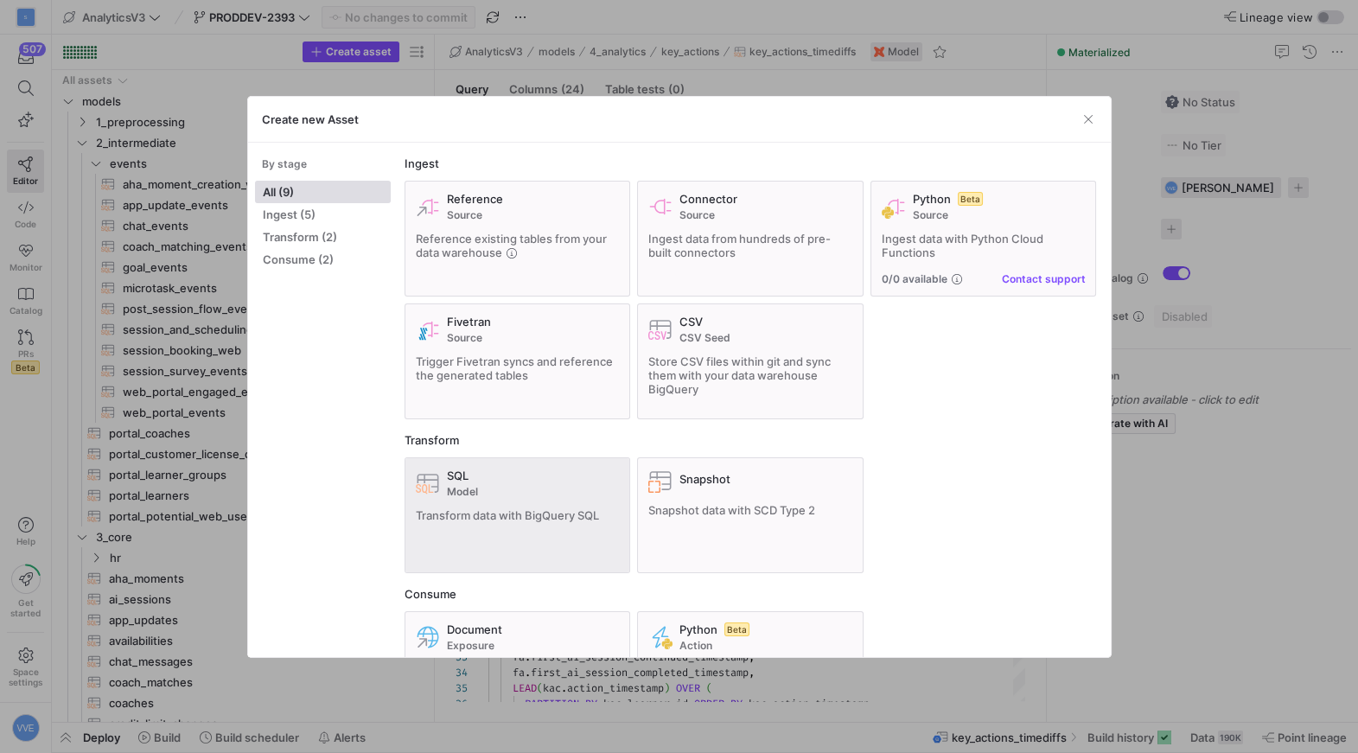
click at [531, 531] on div "SQL Model Transform data with BigQuery SQL" at bounding box center [518, 515] width 204 height 93
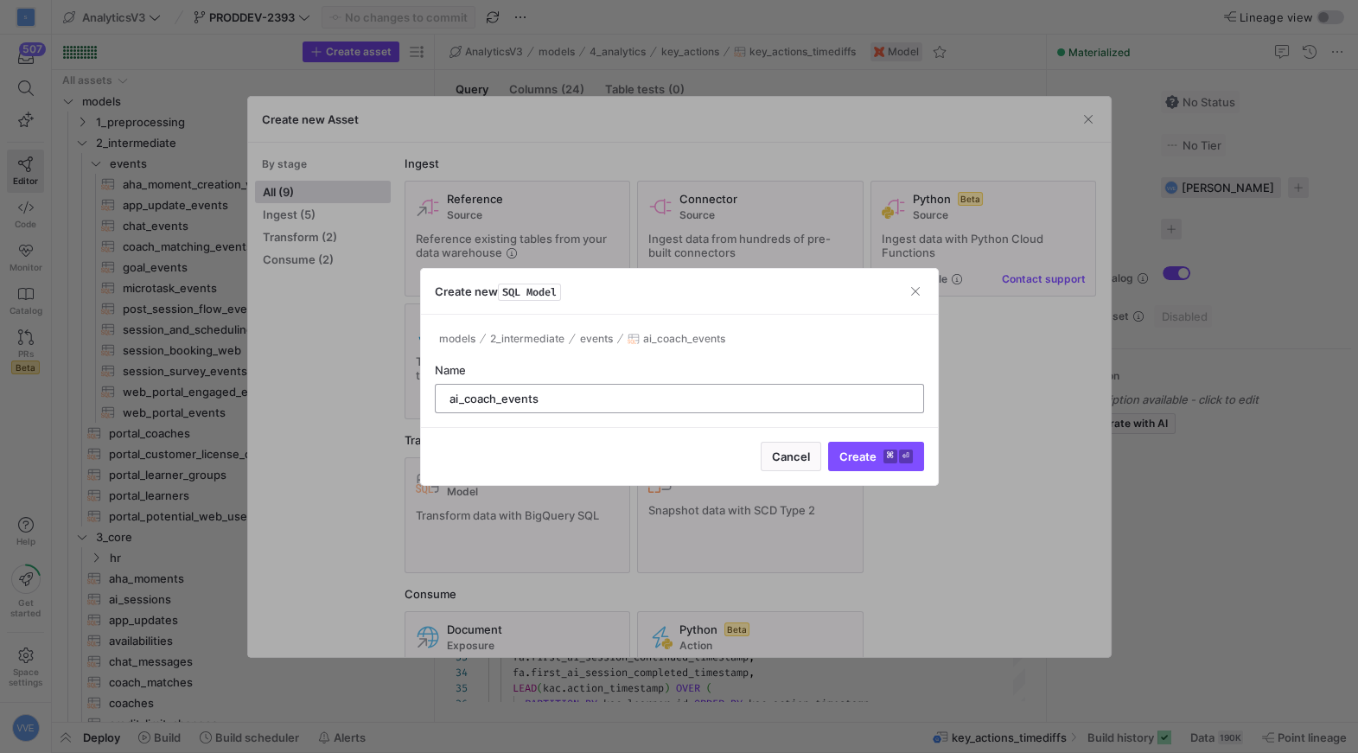
type input "ai_coach_events"
click at [828, 442] on button "Create ⌘ ⏎" at bounding box center [876, 456] width 96 height 29
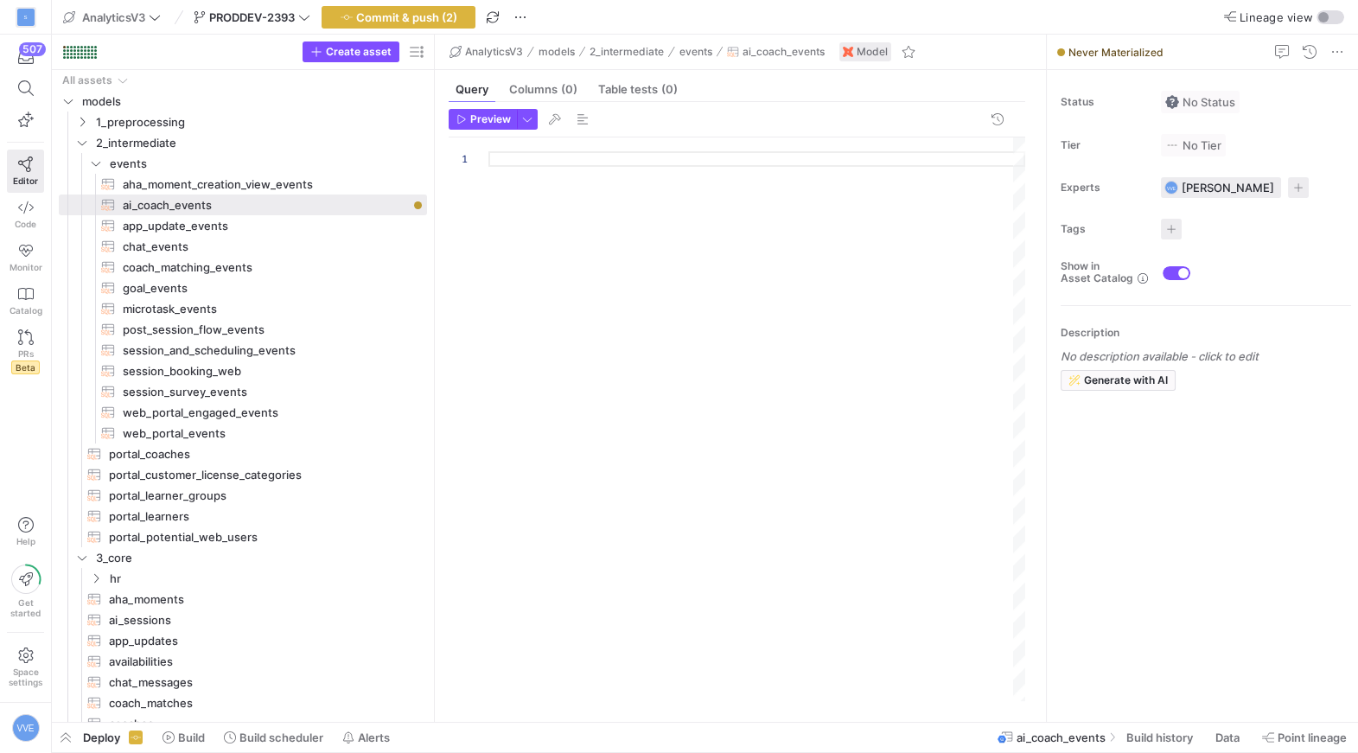
click at [614, 202] on div at bounding box center [757, 419] width 537 height 564
click at [854, 167] on div "SELECT * FROM { { ref ( 'firebase_events_learner_apps' ) } }" at bounding box center [757, 419] width 537 height 564
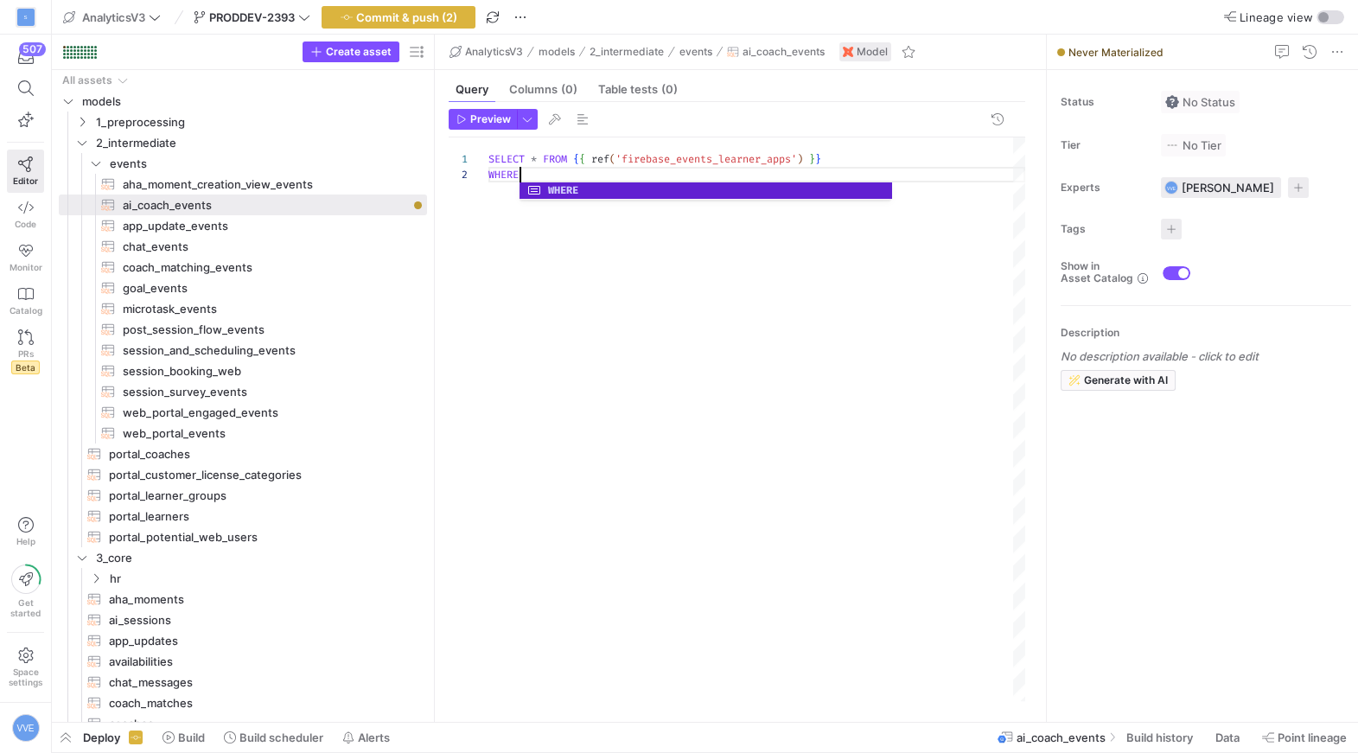
scroll to position [15, 30]
type textarea "SELECT * FROM {{ ref('firebase_events_learner_apps') }} WHERE"
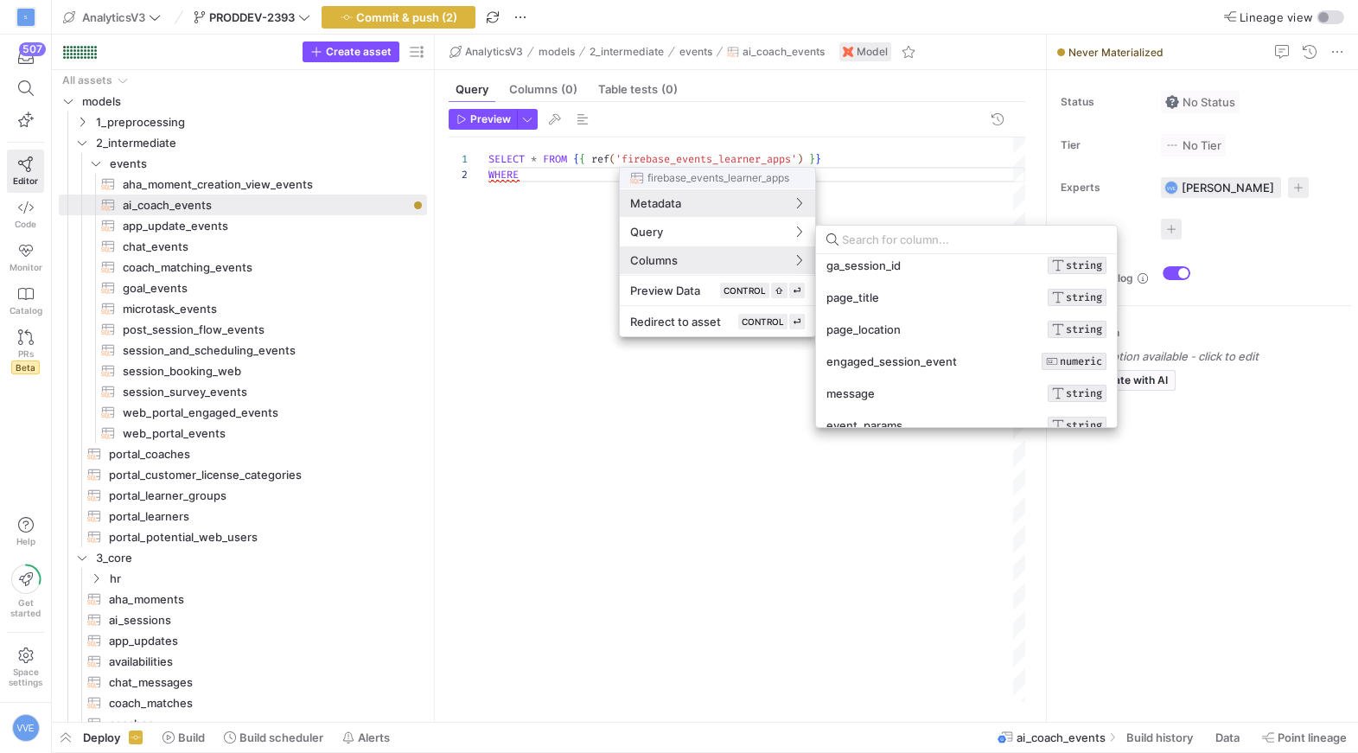
scroll to position [190, 0]
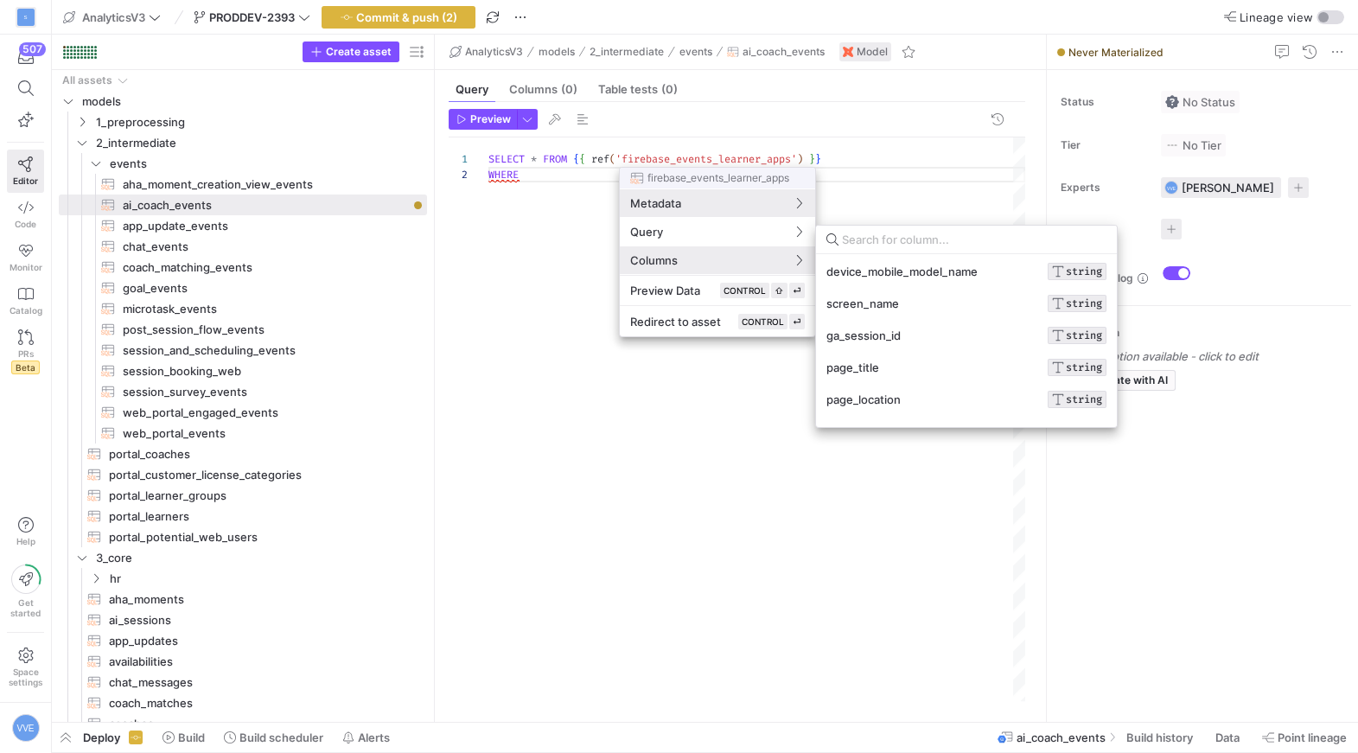
click at [896, 157] on div at bounding box center [679, 376] width 1358 height 753
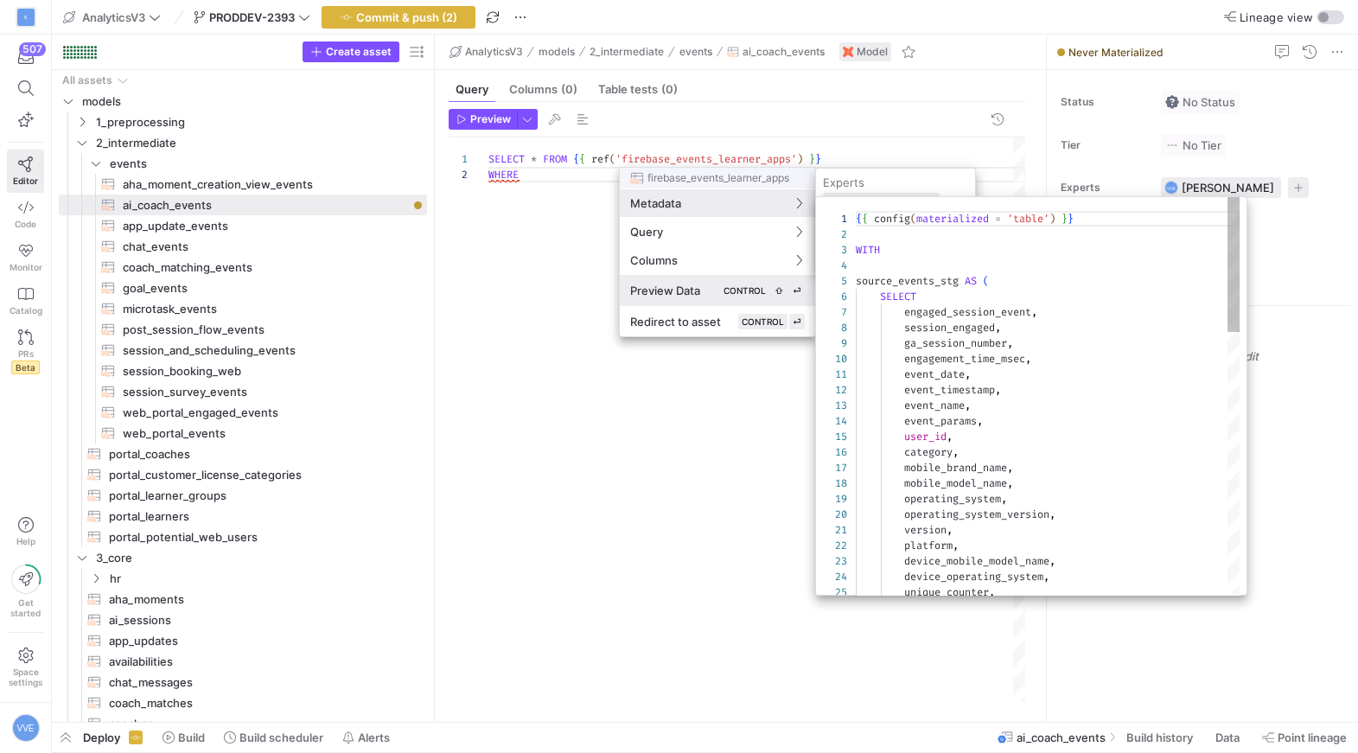
scroll to position [0, 0]
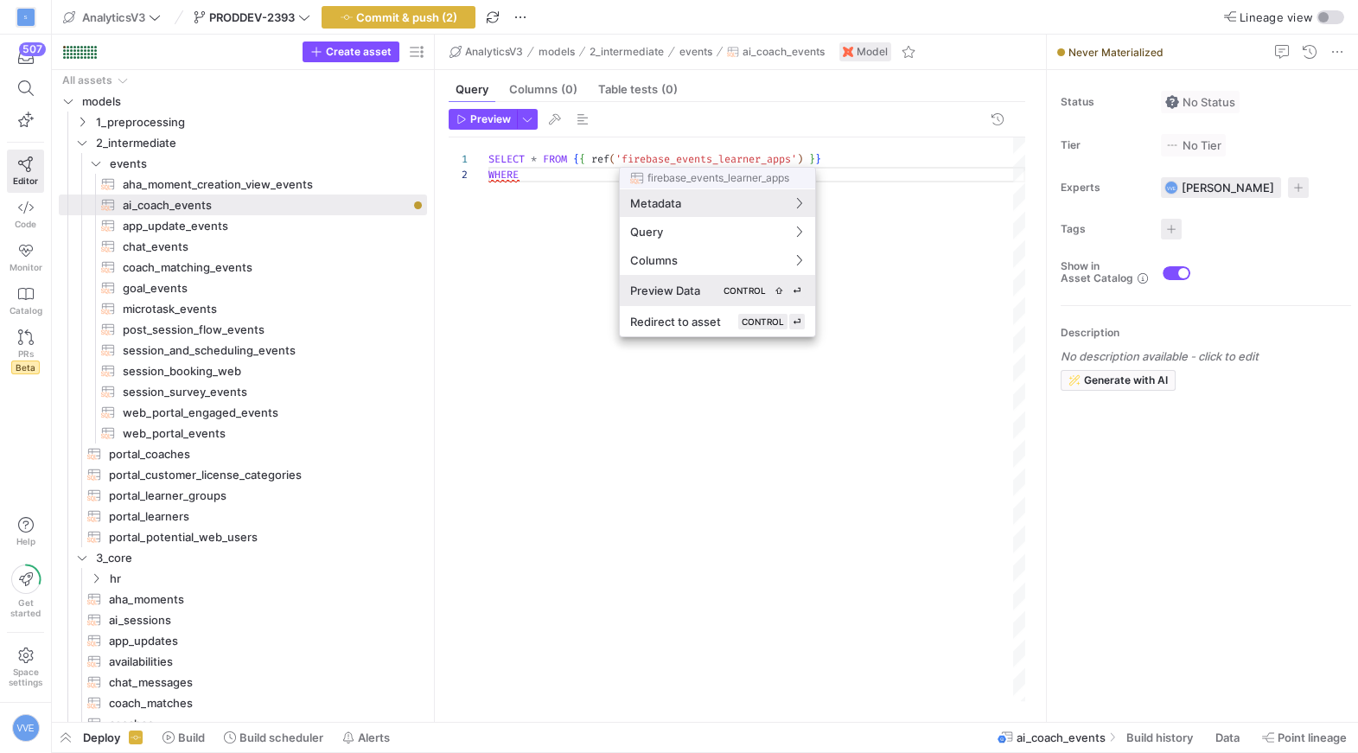
click at [715, 297] on div "Preview Data CONTROL ⇧ ⏎" at bounding box center [717, 291] width 175 height 16
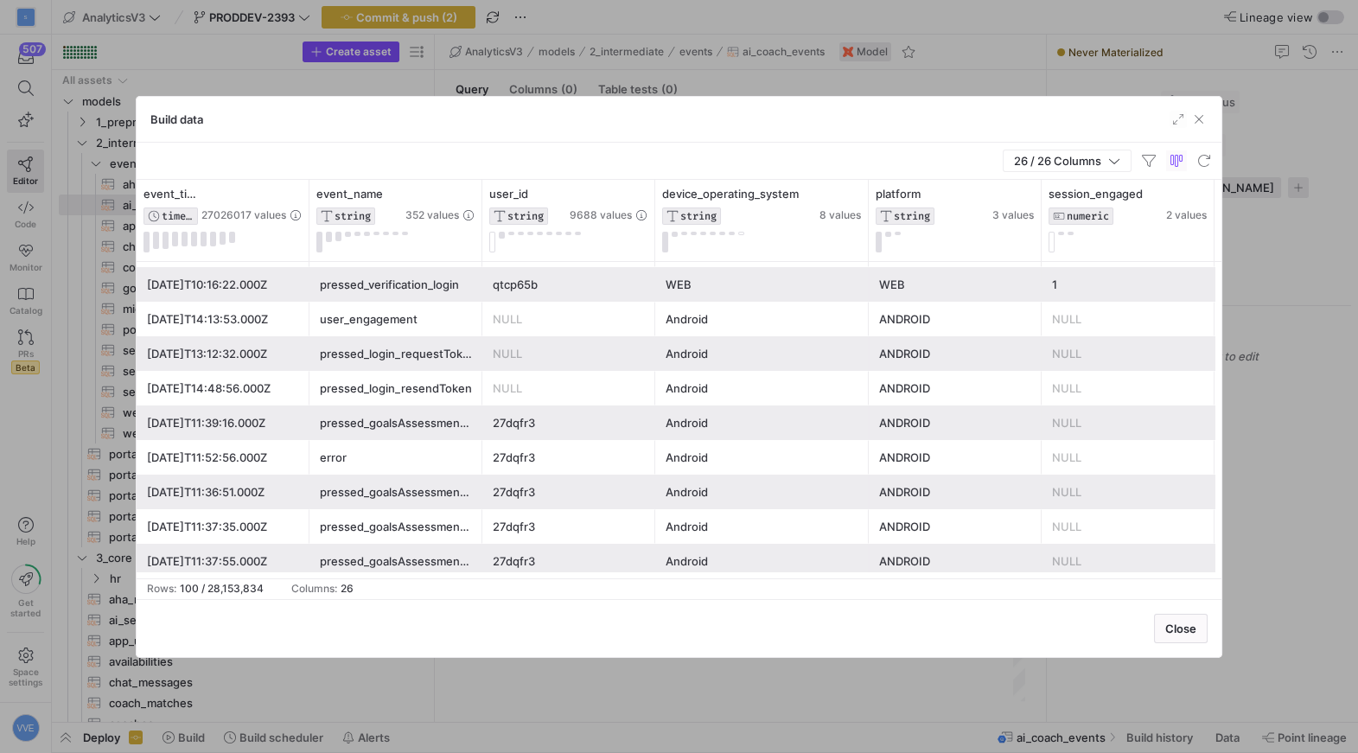
scroll to position [67, 0]
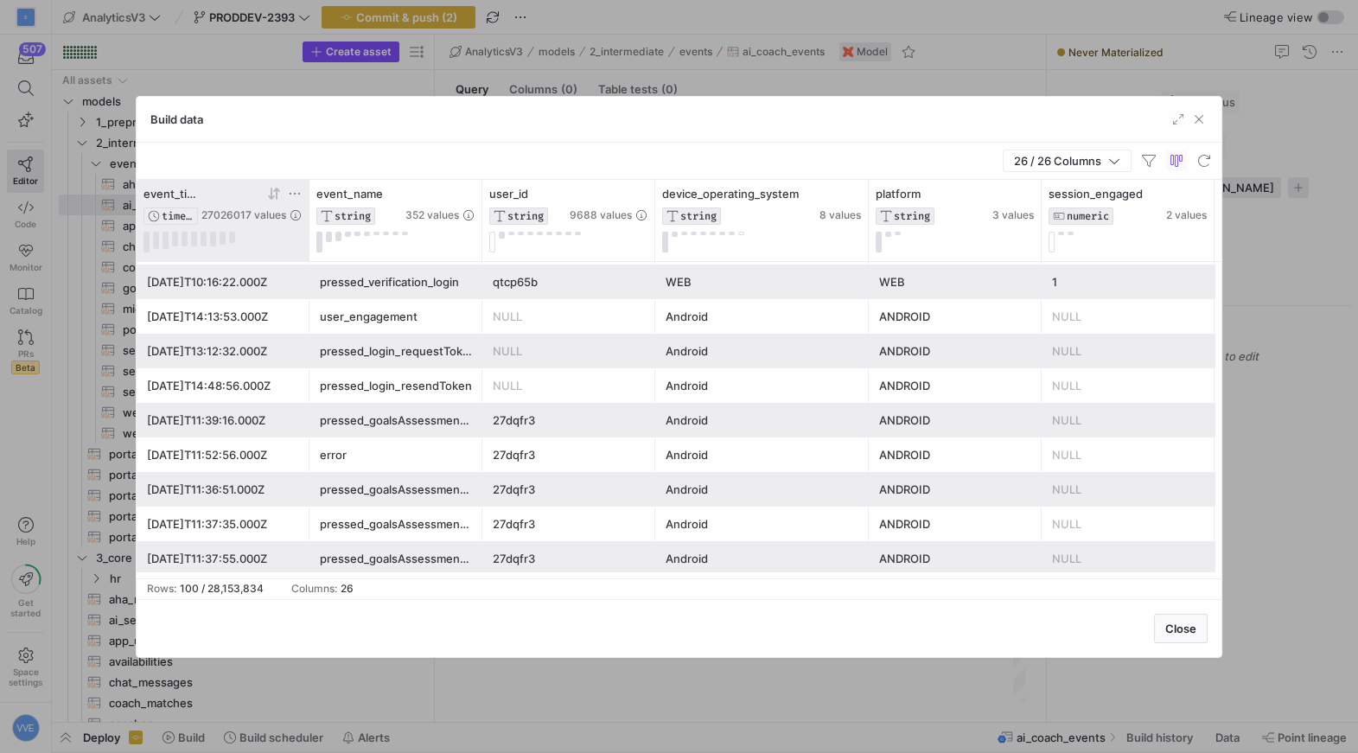
click at [274, 191] on icon at bounding box center [274, 194] width 14 height 14
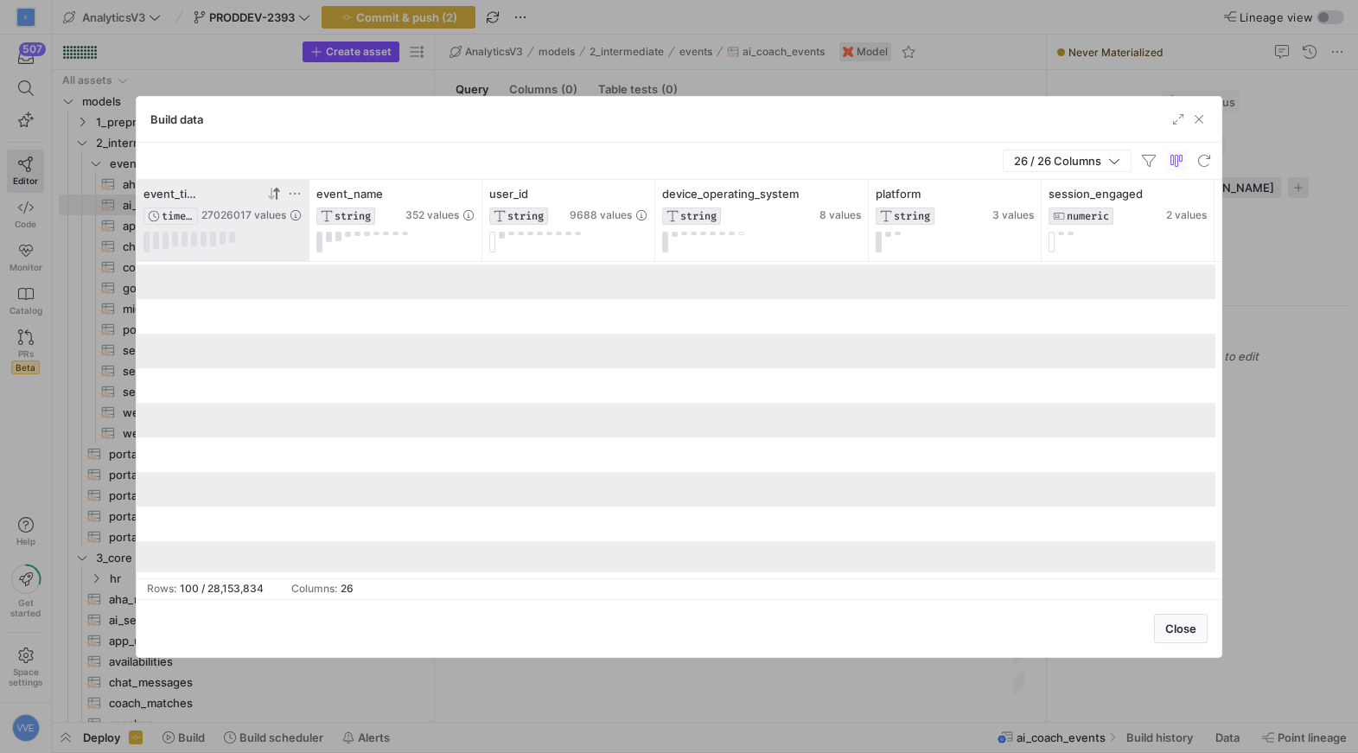
click at [274, 191] on icon at bounding box center [274, 194] width 14 height 14
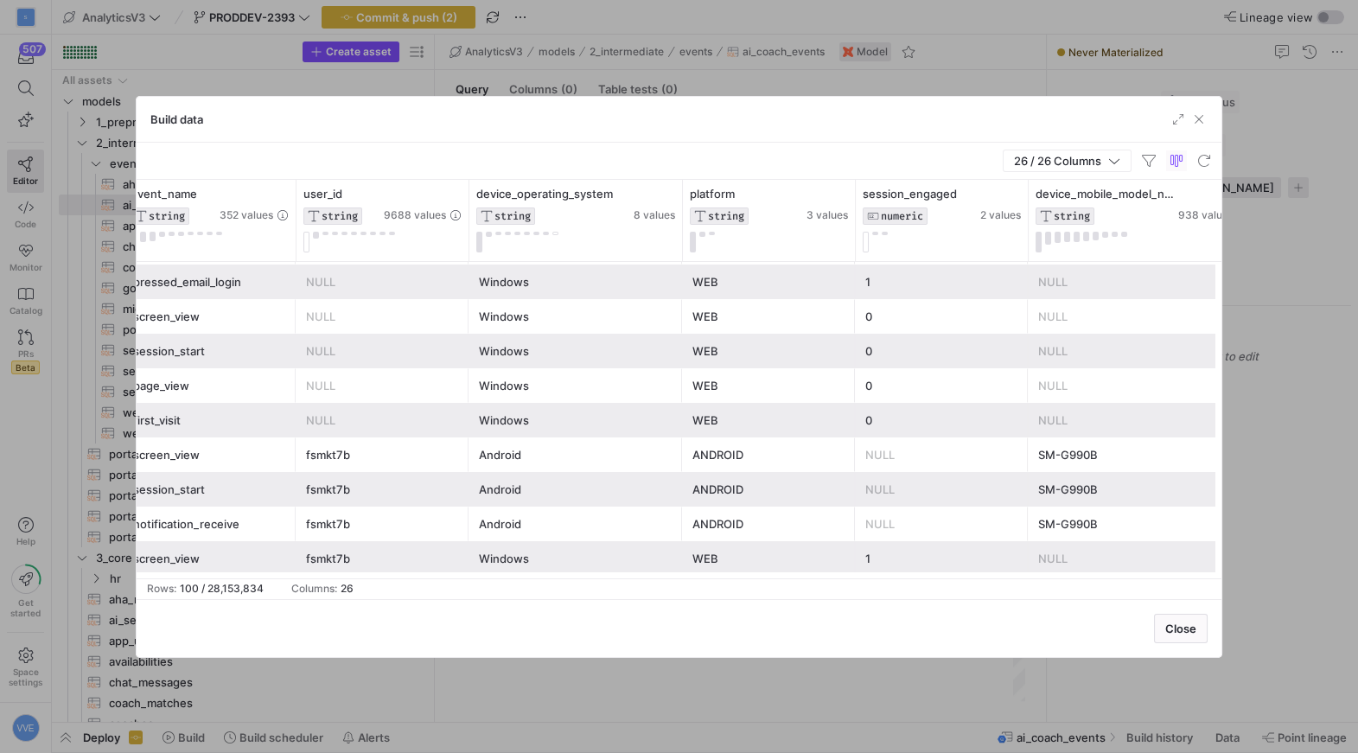
scroll to position [0, 212]
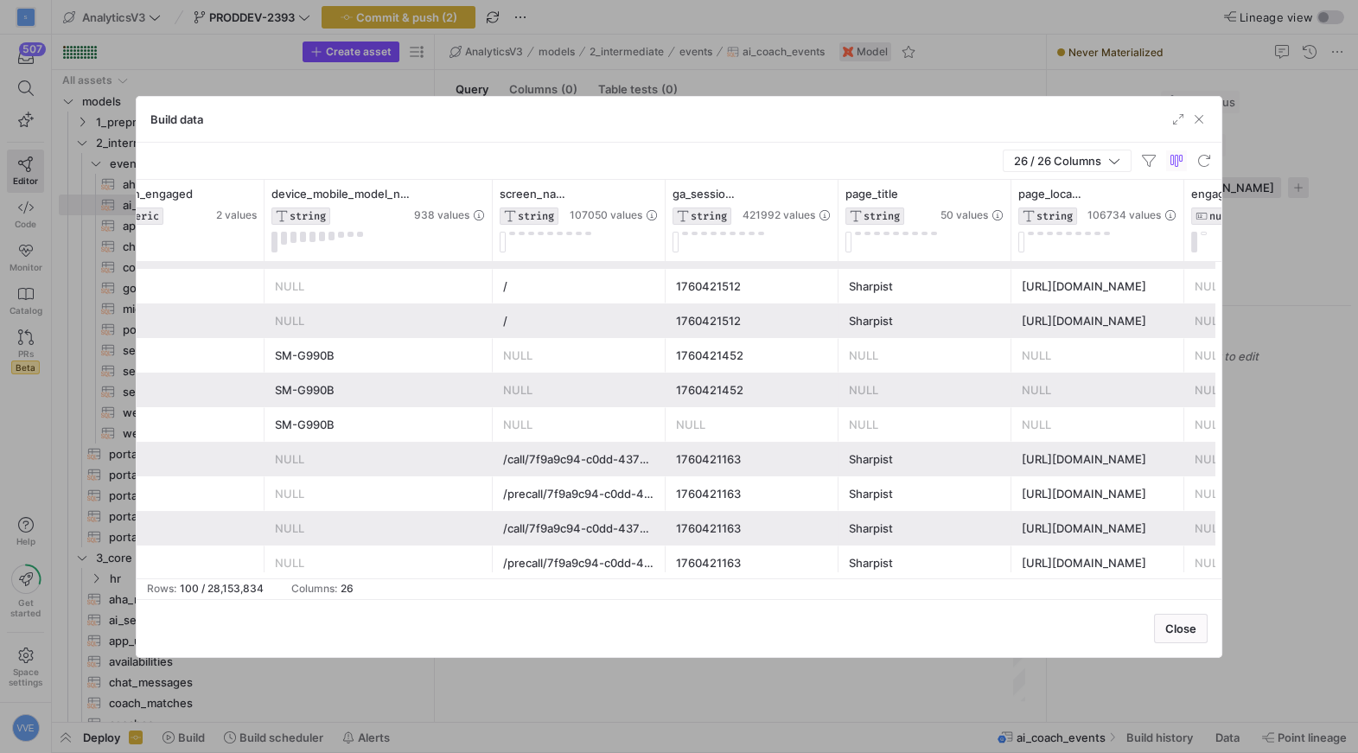
click at [1113, 322] on div "https://learner.sharpist.com/" at bounding box center [1098, 321] width 152 height 34
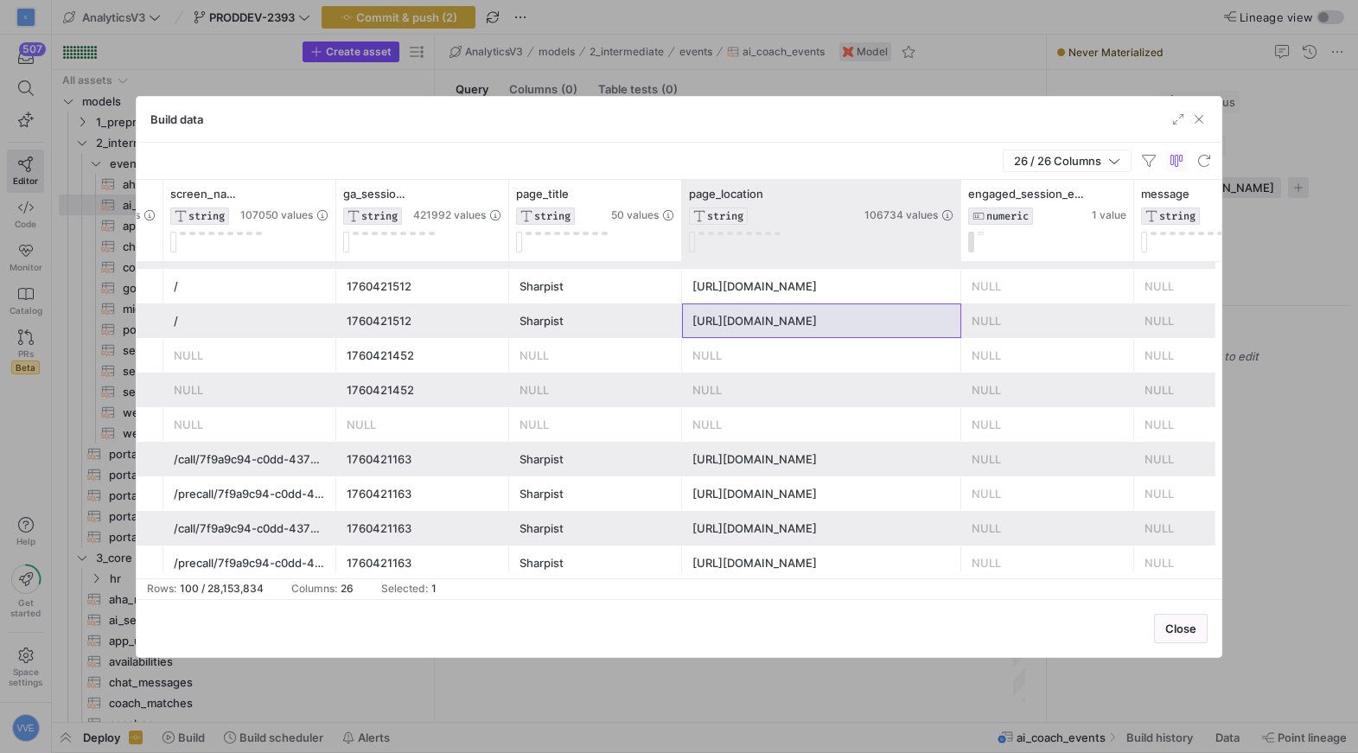
drag, startPoint x: 852, startPoint y: 226, endPoint x: 957, endPoint y: 227, distance: 105.5
click at [957, 227] on div at bounding box center [960, 220] width 7 height 81
click at [950, 189] on icon at bounding box center [946, 194] width 14 height 14
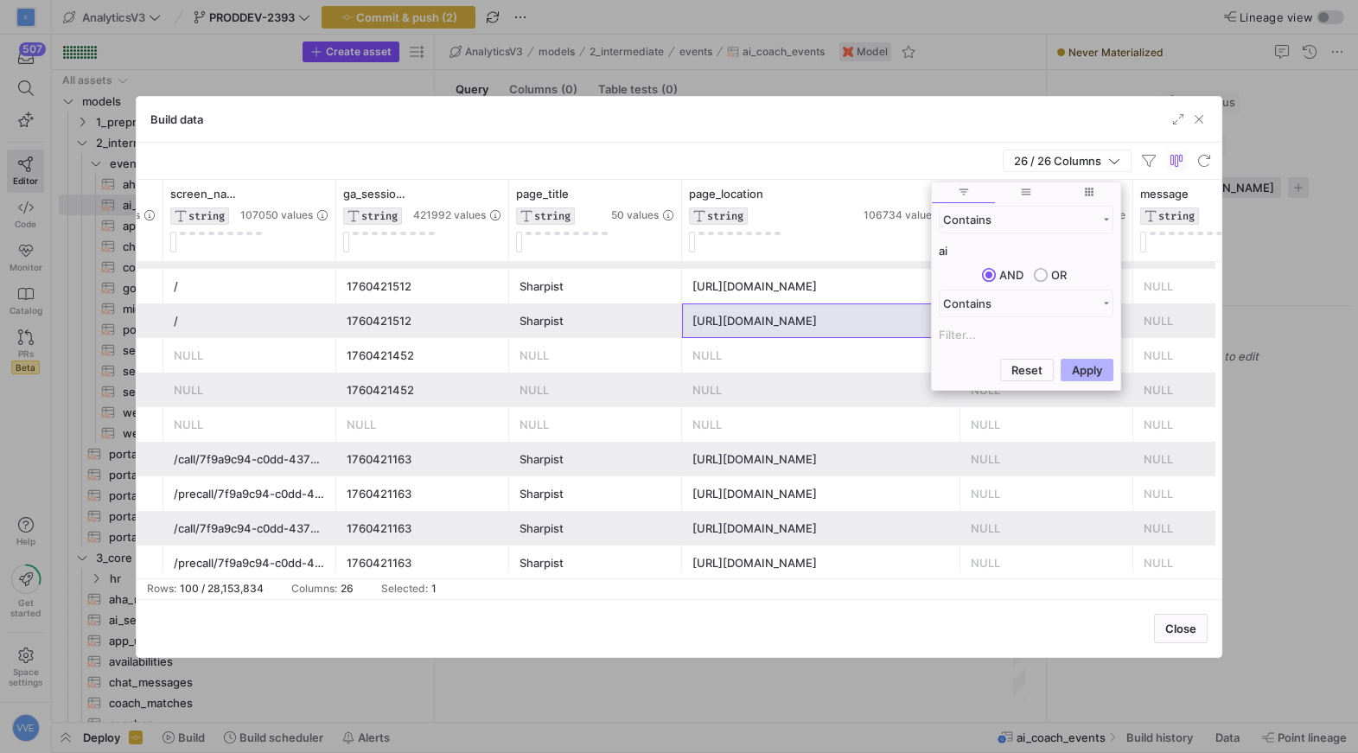
type input "ai"
click at [1061, 359] on button "Apply" at bounding box center [1087, 370] width 53 height 22
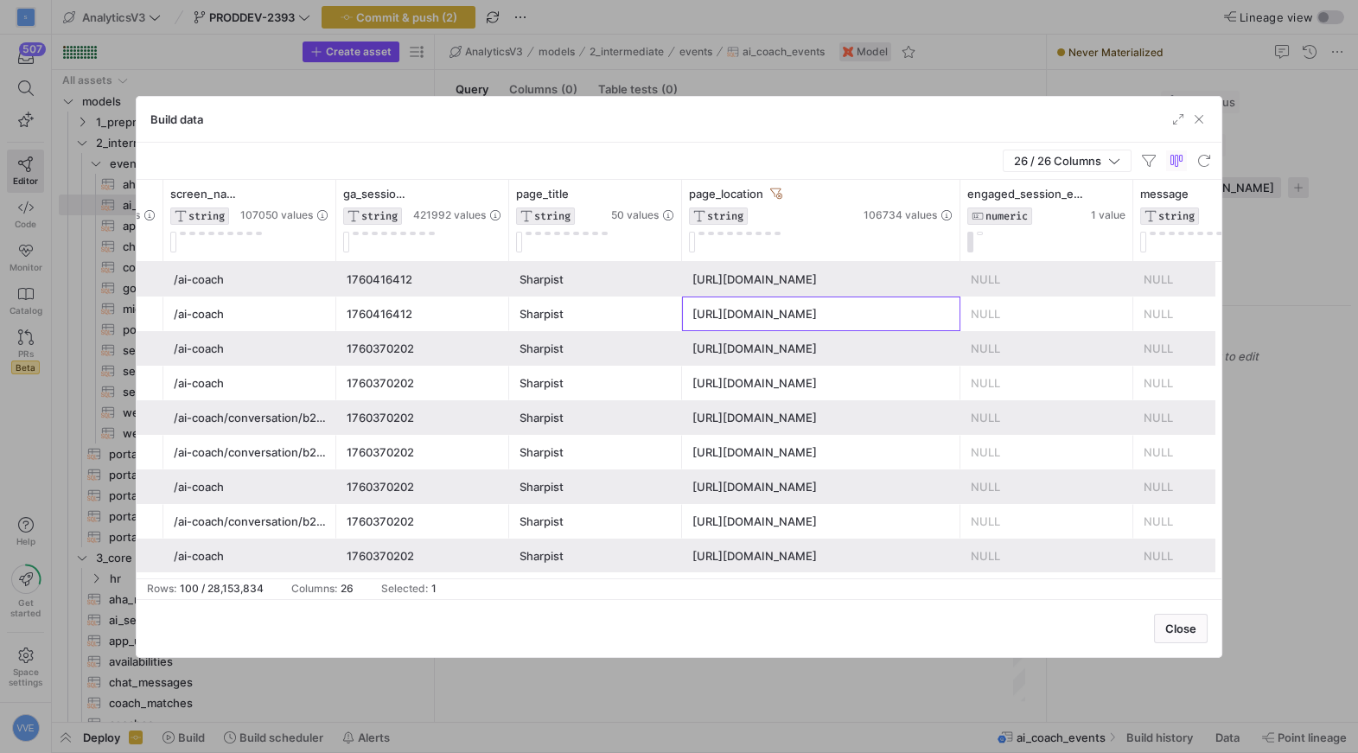
click at [822, 323] on div "https://learner.sharpist.com/ai-coach" at bounding box center [822, 314] width 258 height 34
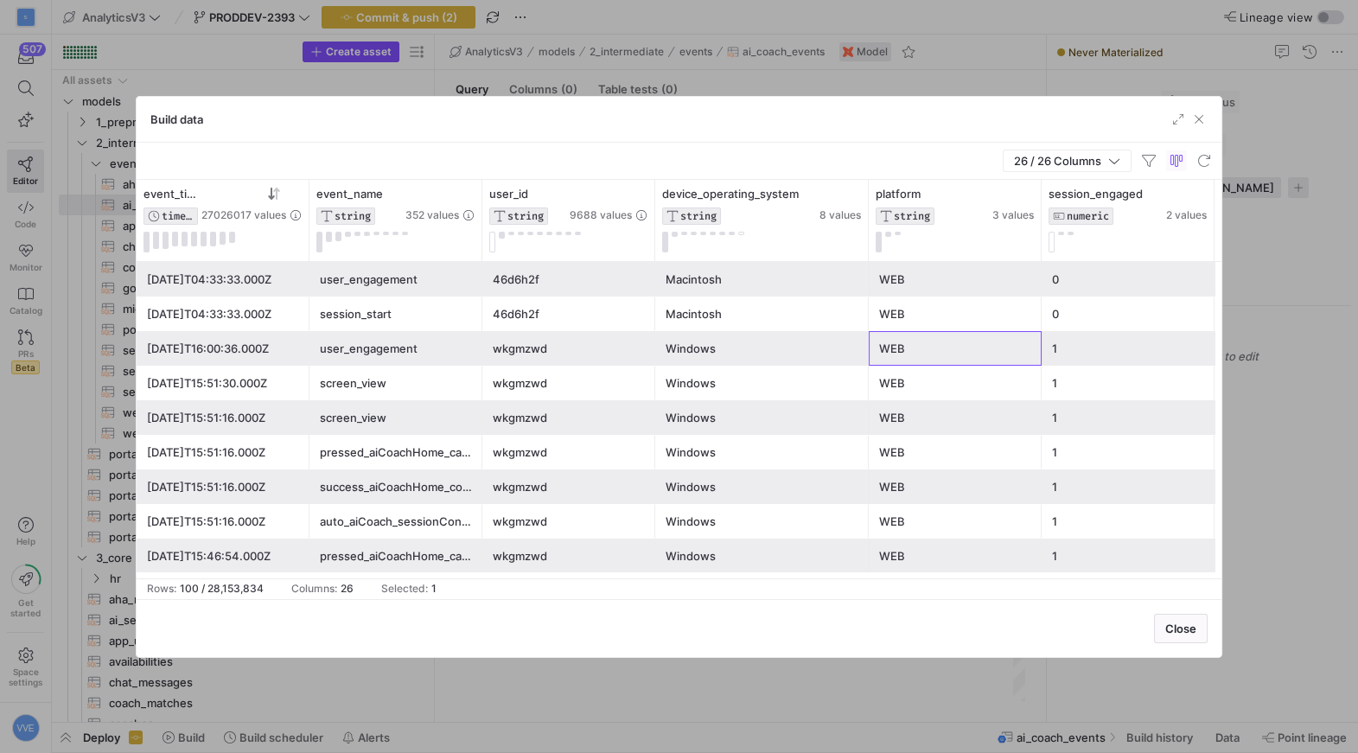
click at [895, 335] on div "WEB" at bounding box center [955, 349] width 152 height 34
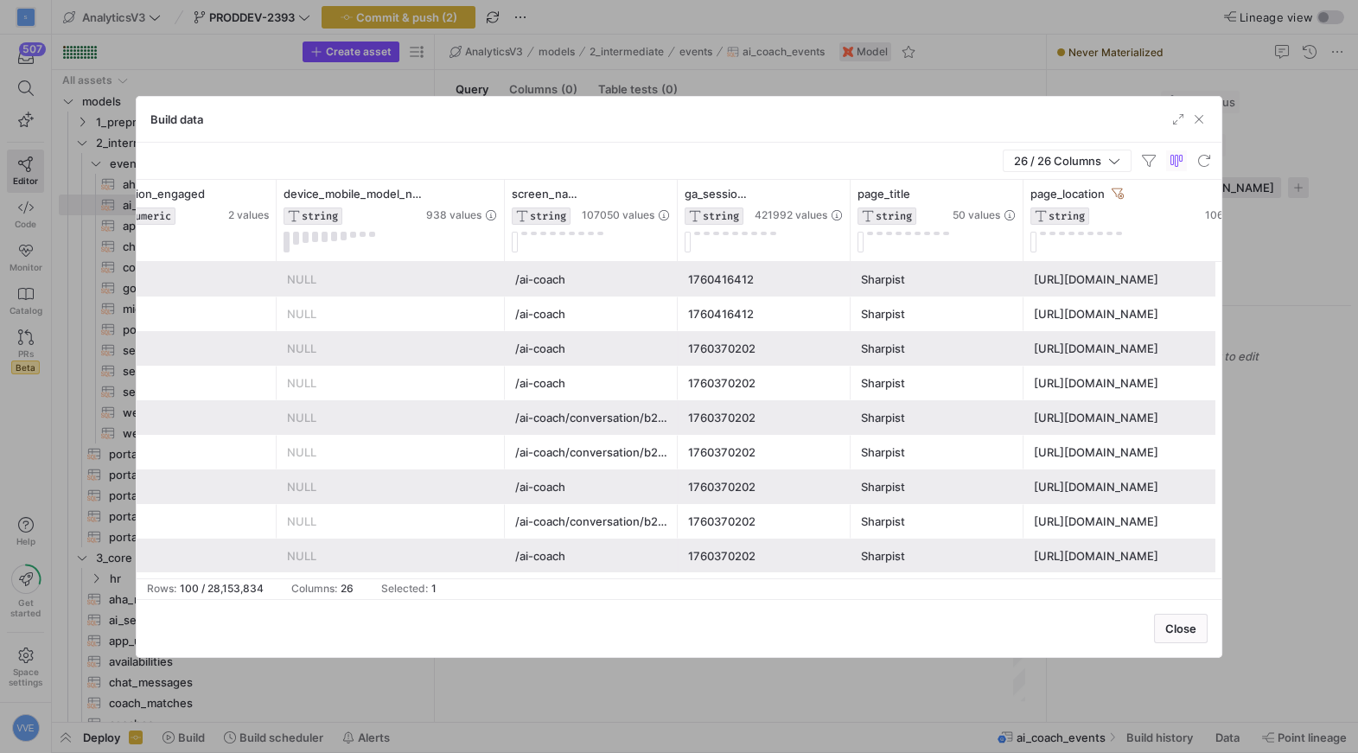
click at [552, 317] on div "/ai-coach" at bounding box center [591, 314] width 152 height 34
click at [546, 278] on div "/ai-coach" at bounding box center [591, 280] width 152 height 34
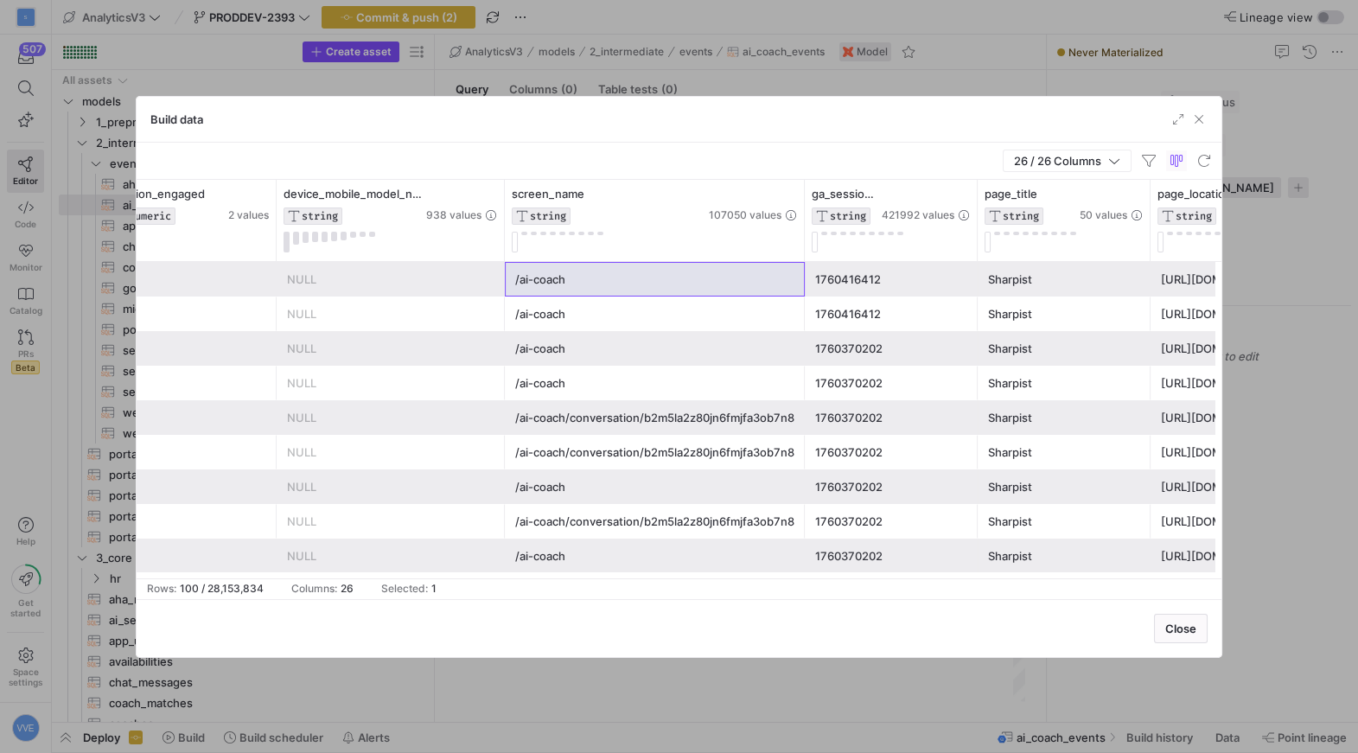
drag, startPoint x: 674, startPoint y: 196, endPoint x: 802, endPoint y: 175, distance: 128.9
click at [802, 175] on div "26 / 26 Columns Drag here to set row groups Drag here to set column labels devi…" at bounding box center [679, 371] width 1085 height 457
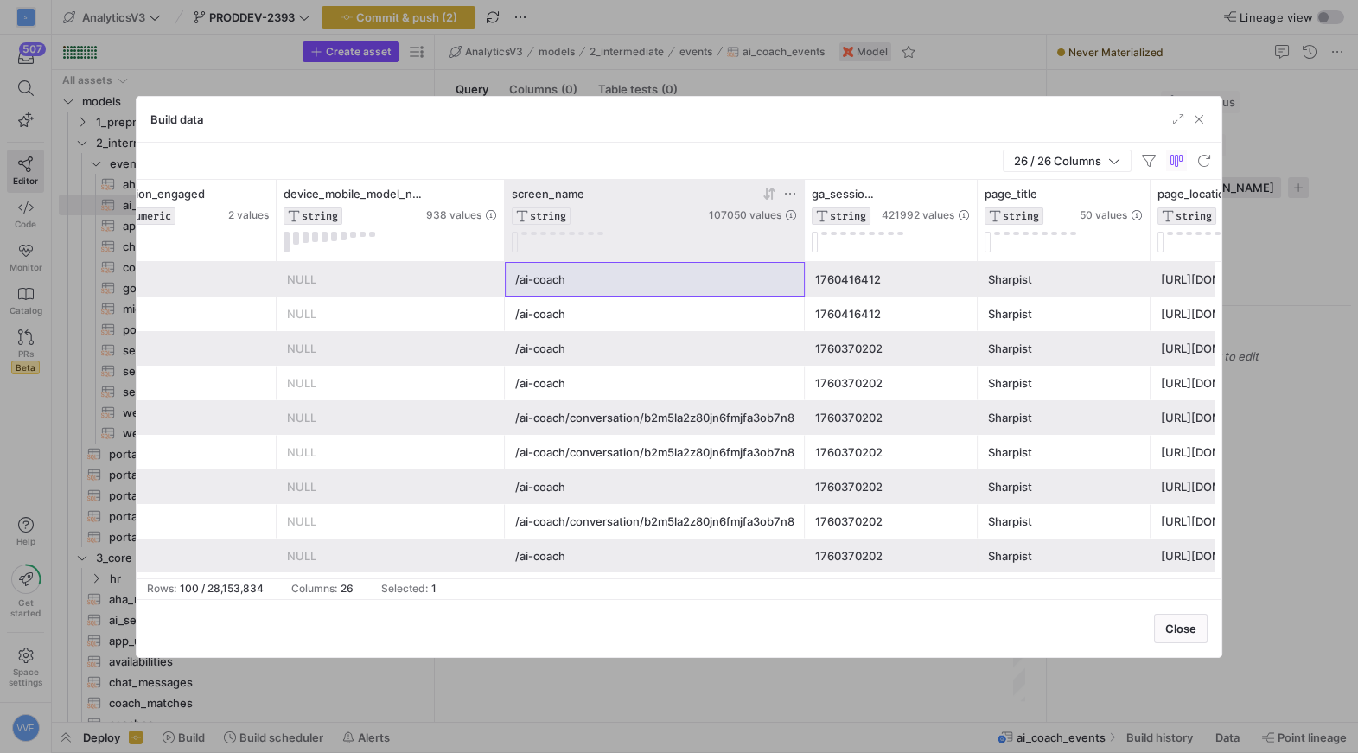
click at [559, 195] on span "screen_name" at bounding box center [548, 194] width 73 height 14
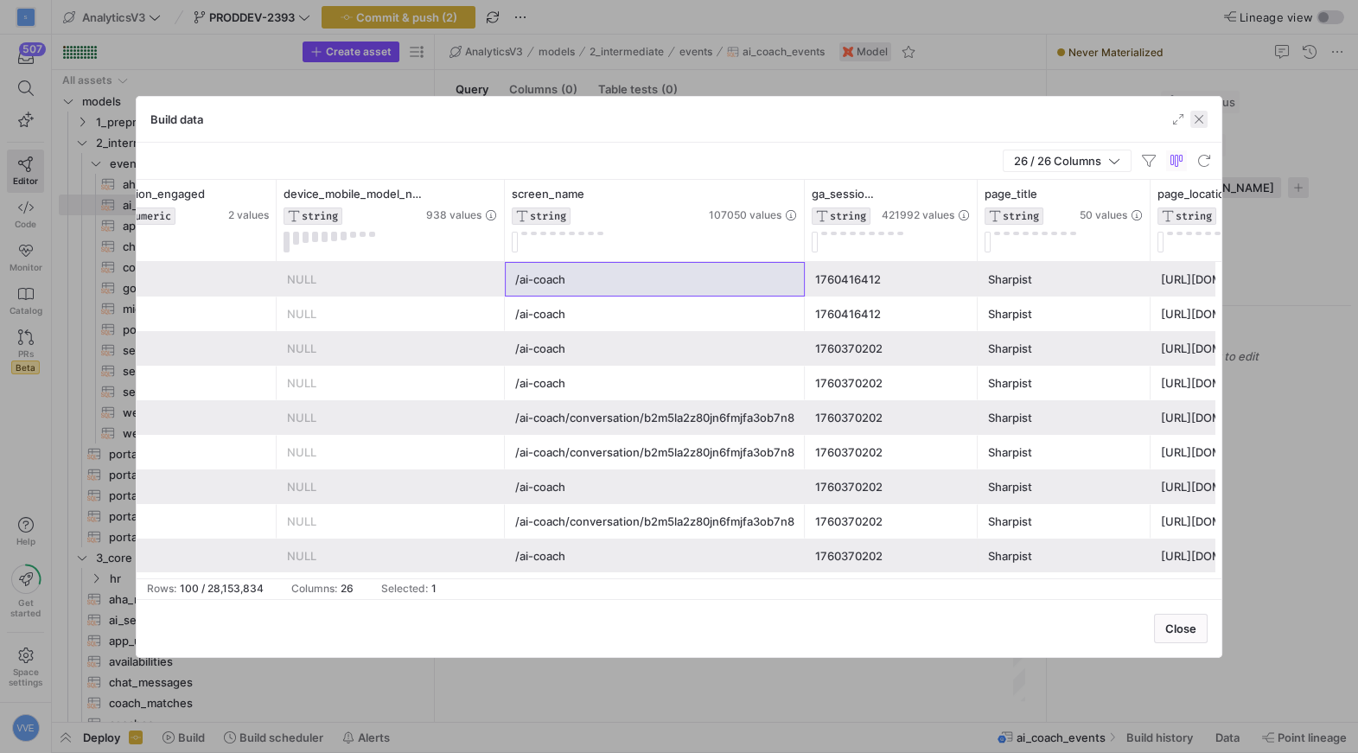
click at [1206, 118] on span "button" at bounding box center [1199, 119] width 17 height 17
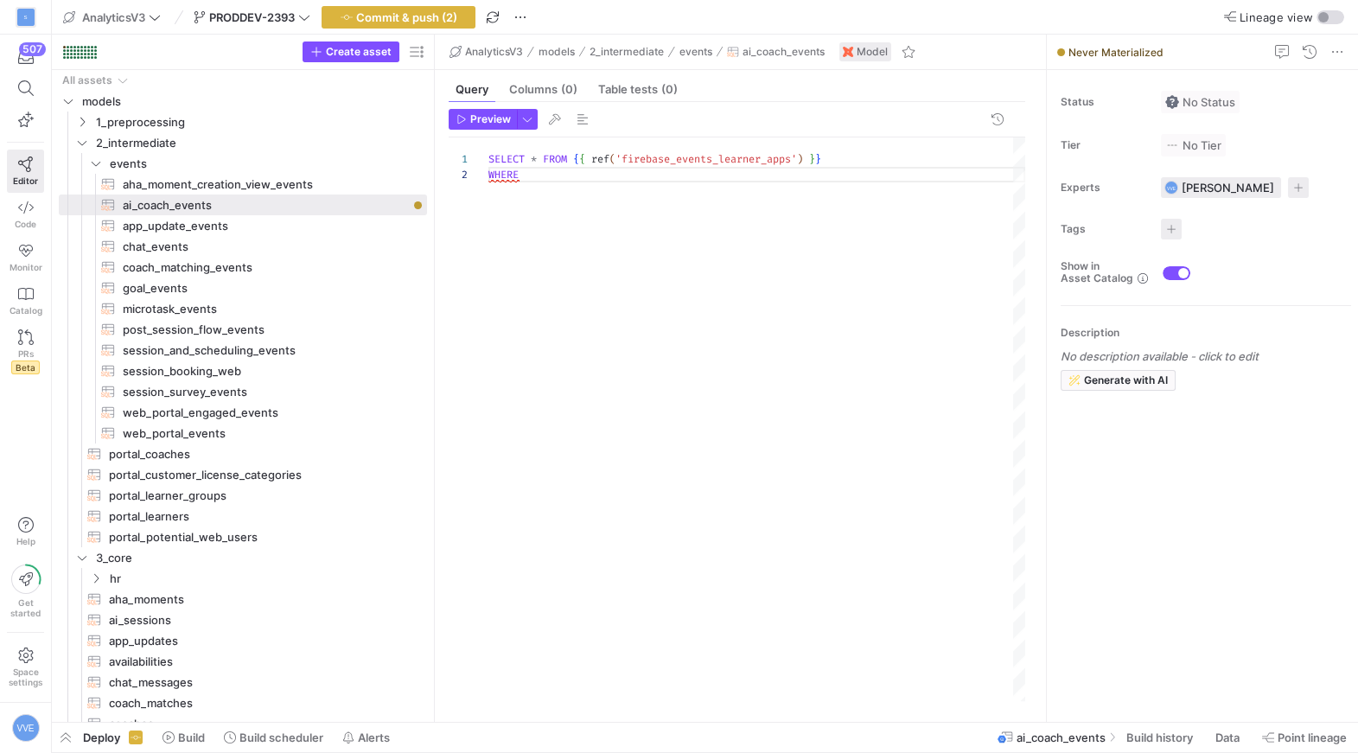
click at [655, 184] on div "SELECT * FROM { { ref ( 'firebase_events_learner_apps' ) } } WHERE" at bounding box center [757, 419] width 537 height 564
click at [540, 176] on div "SELECT * FROM { { ref ( 'firebase_events_learner_apps' ) } } WHERE ` screen_nam…" at bounding box center [757, 419] width 537 height 564
click at [488, 121] on span "Preview" at bounding box center [490, 119] width 41 height 12
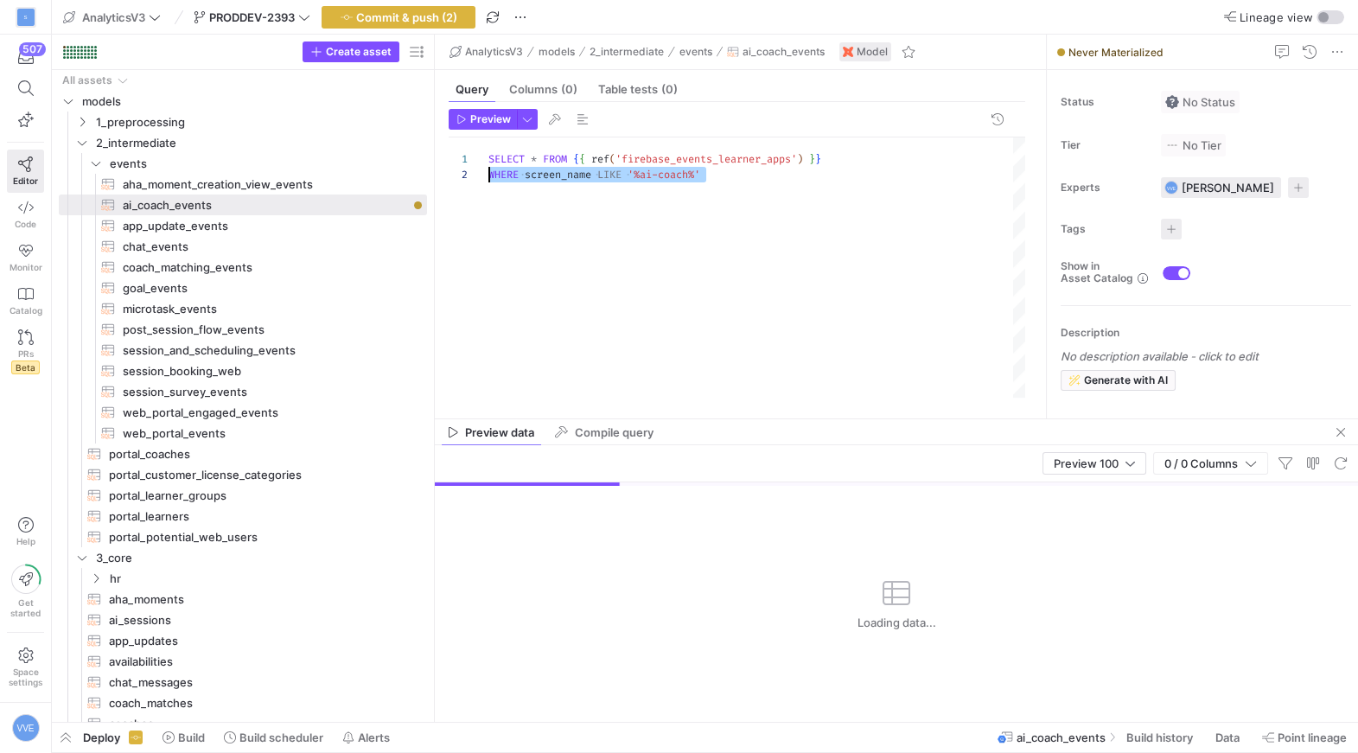
drag, startPoint x: 737, startPoint y: 186, endPoint x: 459, endPoint y: 164, distance: 278.4
click at [489, 164] on div "SELECT * FROM { { ref ( 'firebase_events_learner_apps' ) } } WHERE screen_name …" at bounding box center [757, 267] width 537 height 260
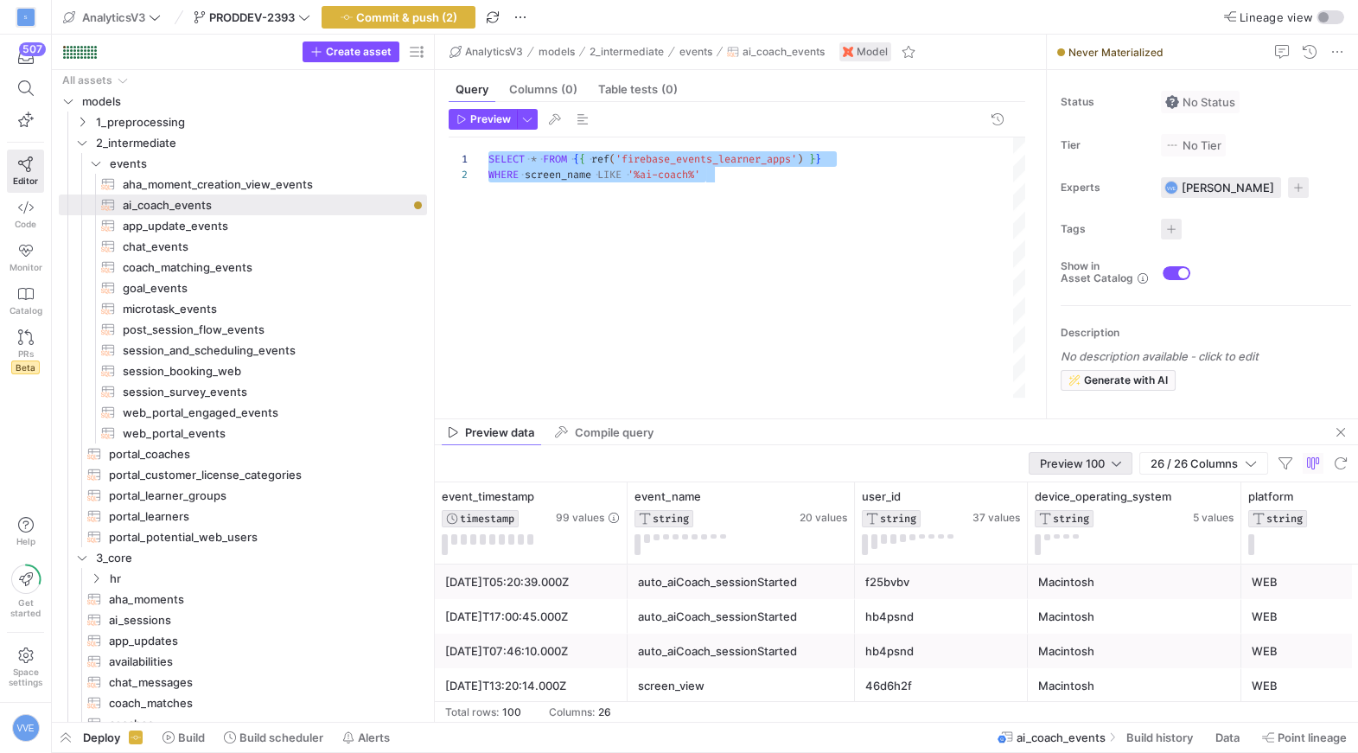
click at [1077, 453] on div "Preview 100" at bounding box center [1080, 463] width 81 height 21
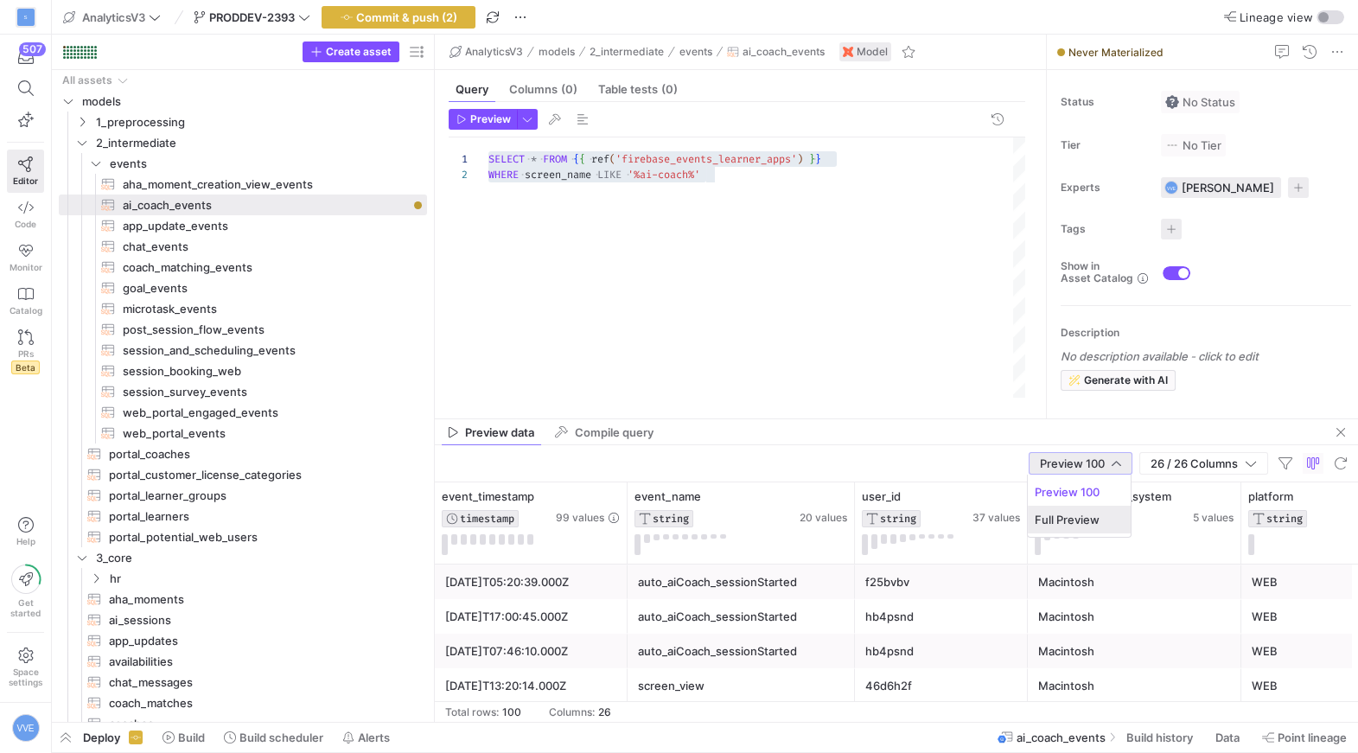
click at [1070, 506] on mat-option "Full Preview" at bounding box center [1079, 520] width 103 height 28
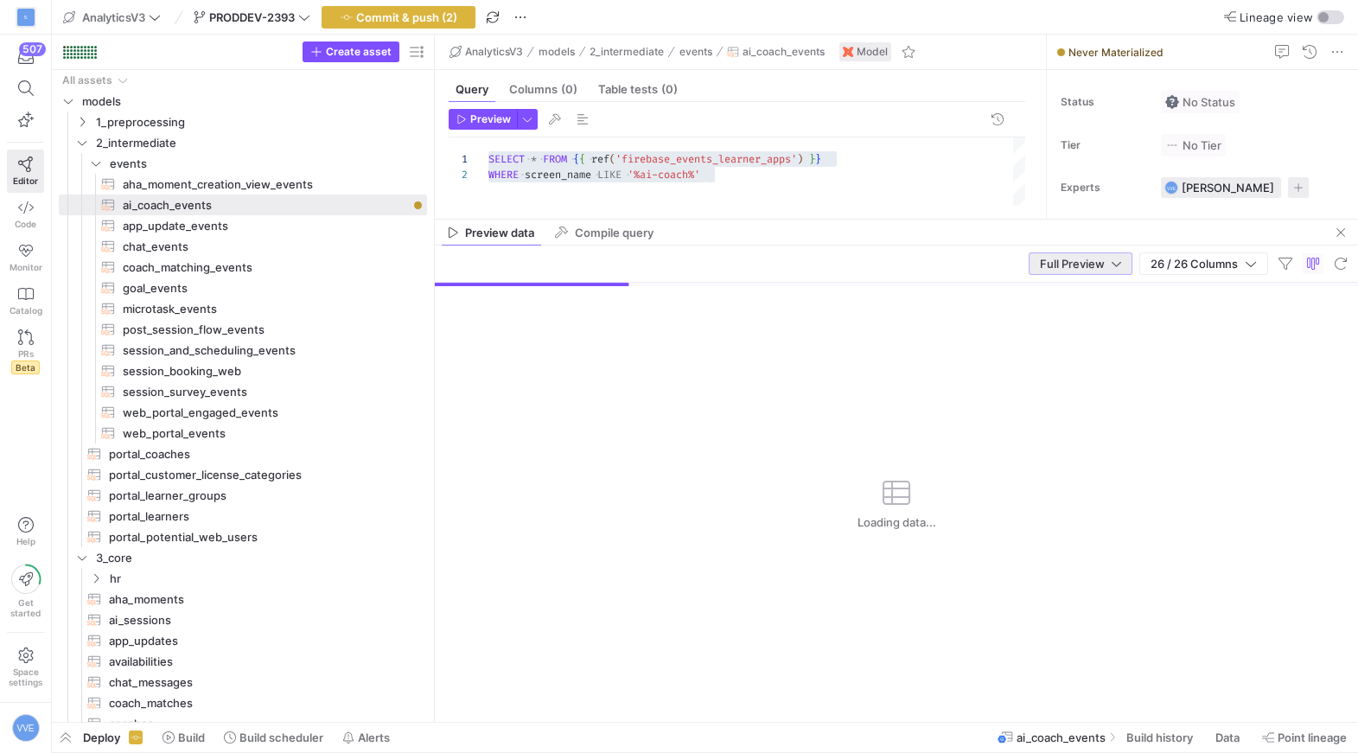
drag, startPoint x: 908, startPoint y: 419, endPoint x: 911, endPoint y: 237, distance: 182.5
click at [911, 237] on as-split "AnalyticsV3 models 2_intermediate events ai_coach_events Model Query Columns (0…" at bounding box center [896, 378] width 923 height 687
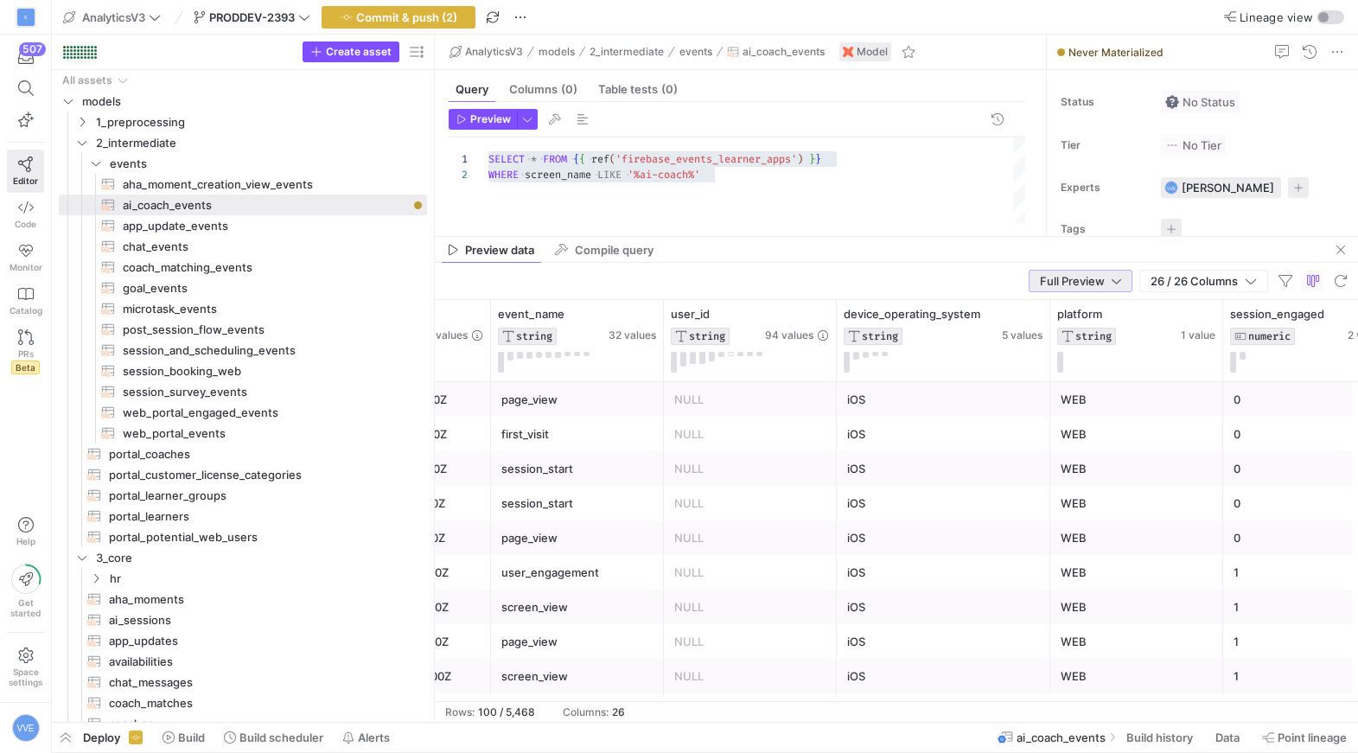
scroll to position [0, 113]
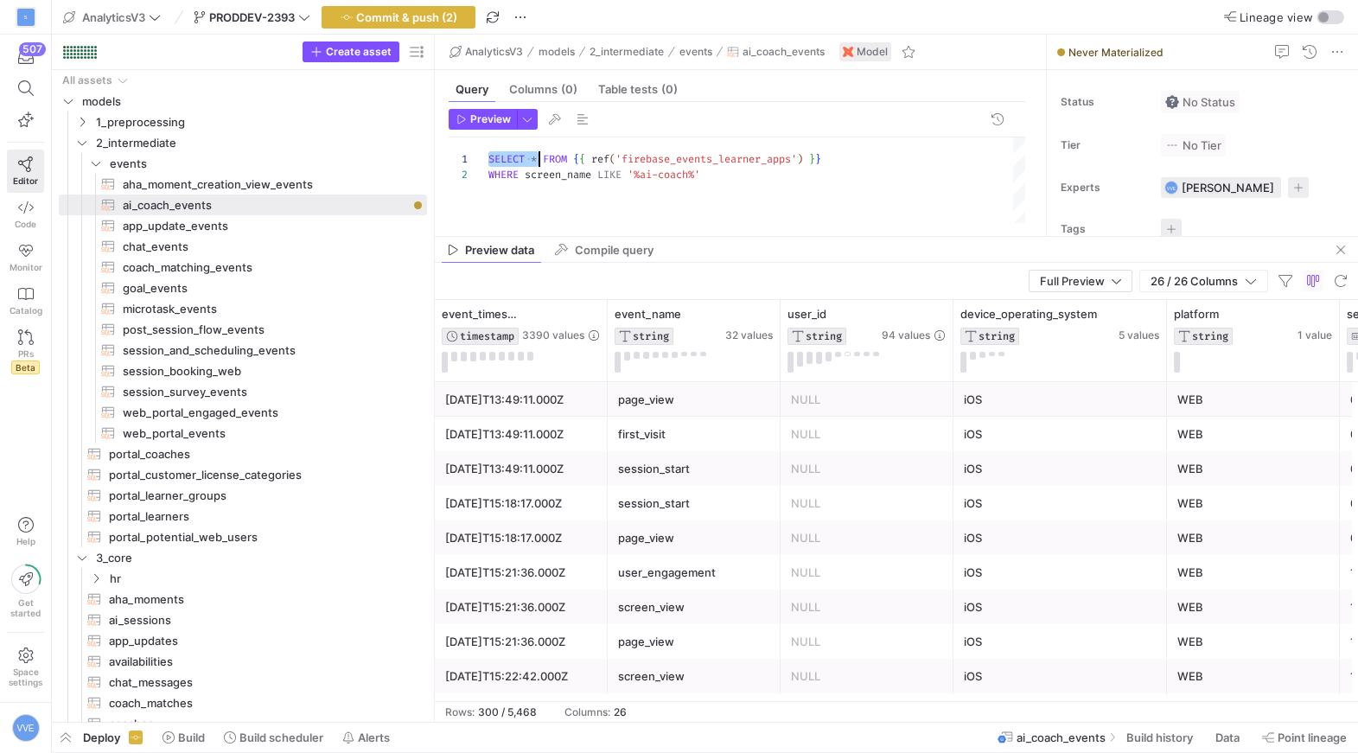
click at [540, 150] on div "SELECT * FROM { { ref ( 'firebase_events_learner_apps' ) } } WHERE screen_name …" at bounding box center [757, 189] width 537 height 104
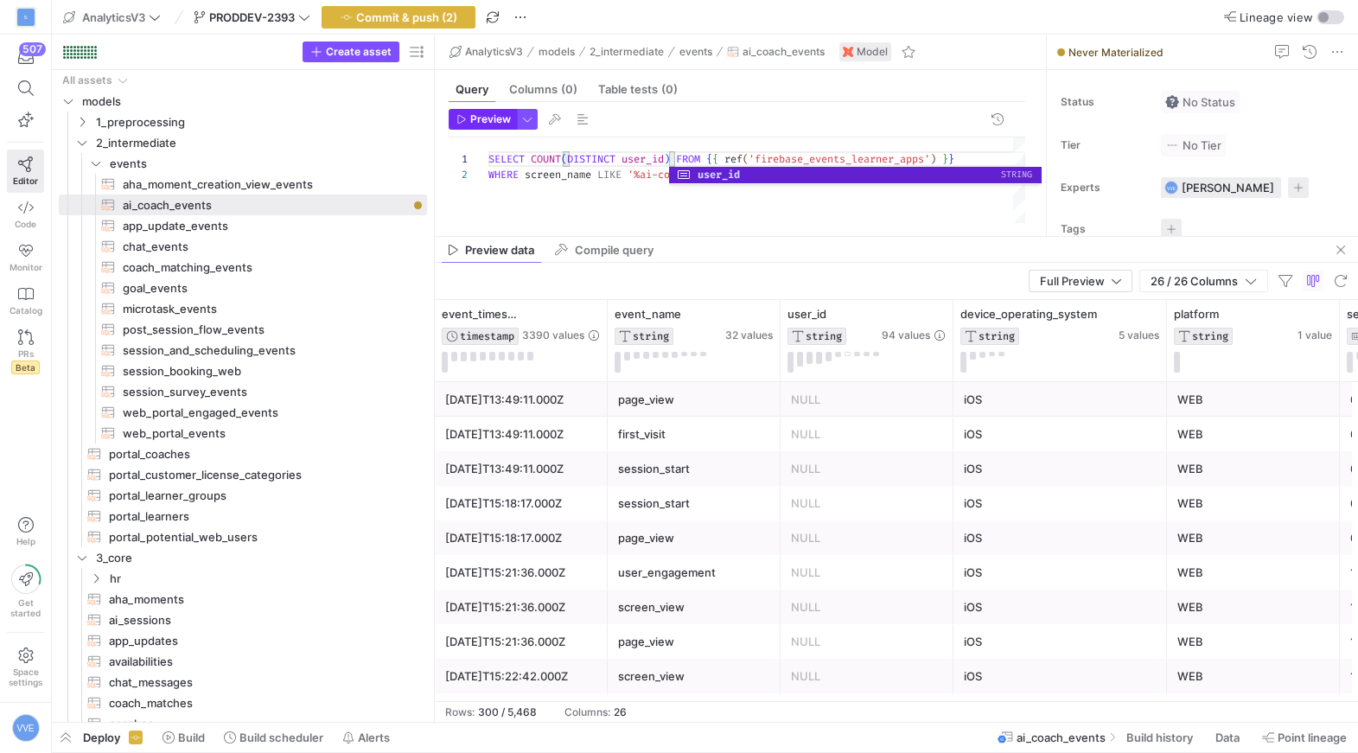
click at [495, 122] on span "Preview" at bounding box center [490, 119] width 41 height 12
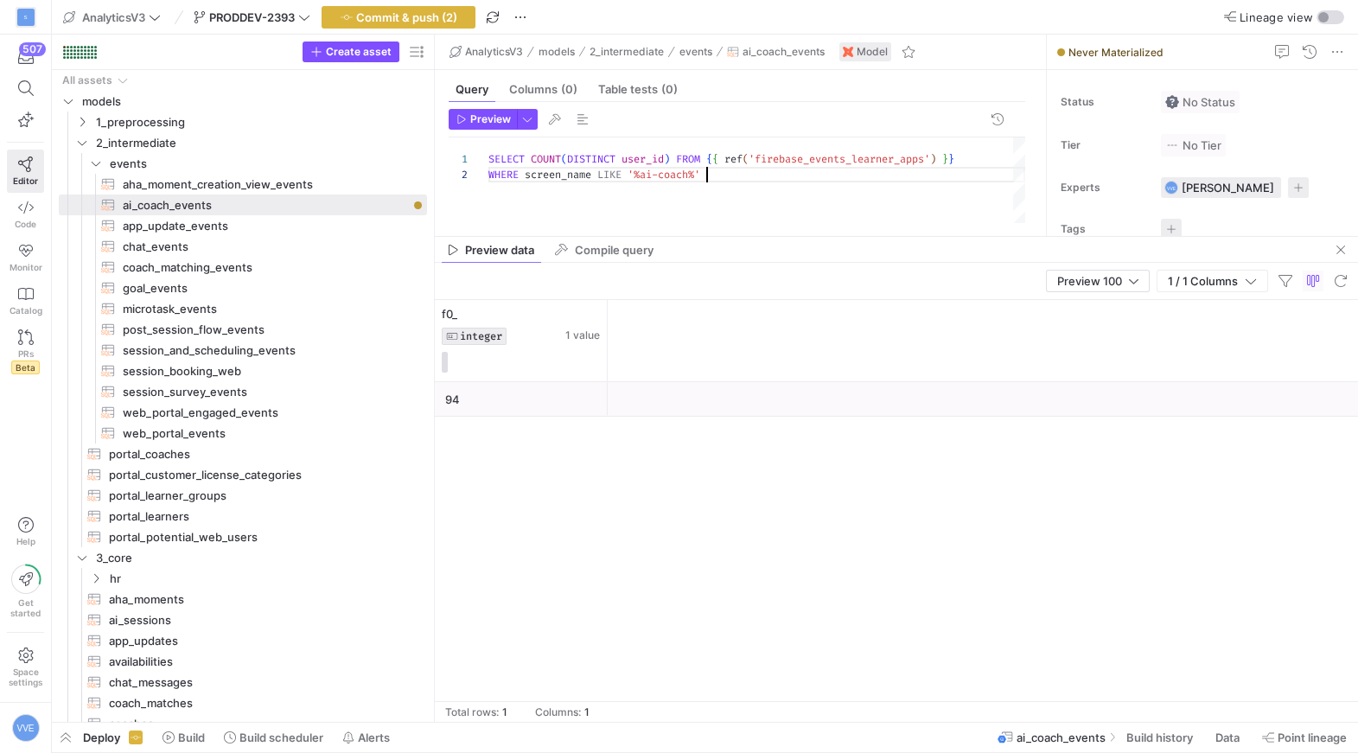
click at [718, 178] on div "SELECT COUNT ( DISTINCT user_id ) FROM { { ref ( 'firebase_events_learner_apps'…" at bounding box center [757, 189] width 537 height 104
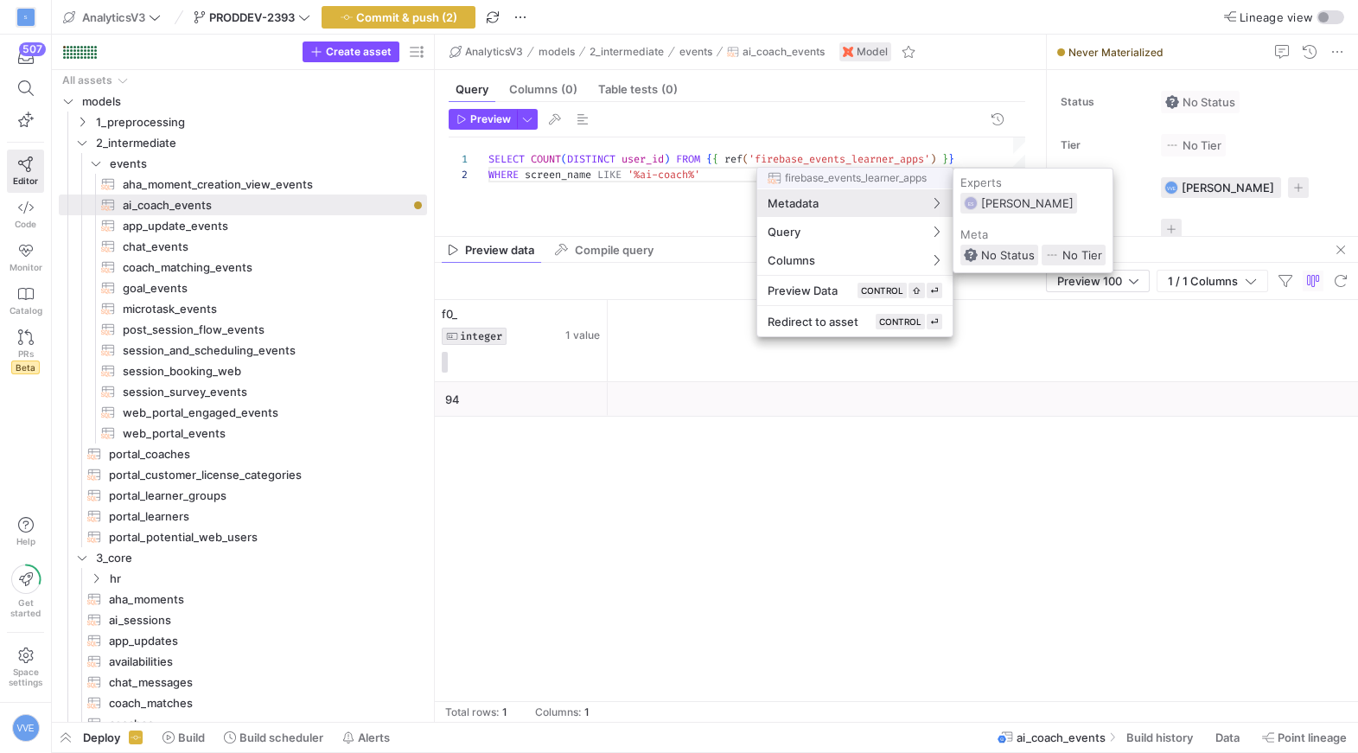
click at [719, 169] on div at bounding box center [679, 376] width 1358 height 753
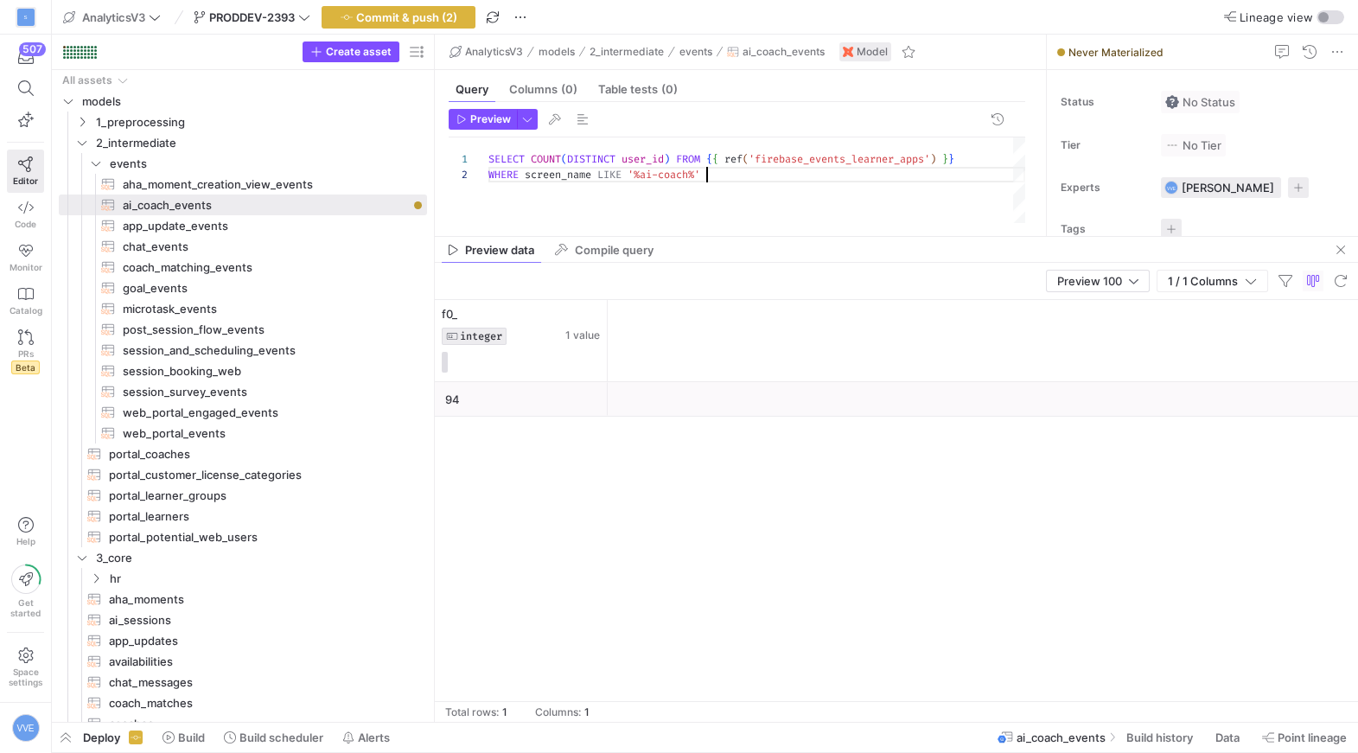
click at [744, 174] on div "SELECT COUNT ( DISTINCT user_id ) FROM { { ref ( 'firebase_events_learner_apps'…" at bounding box center [757, 189] width 537 height 104
click at [501, 128] on button "Preview" at bounding box center [483, 119] width 68 height 21
click at [866, 174] on div "SELECT COUNT ( DISTINCT user_id ) FROM { { ref ( 'firebase_events_learner_apps'…" at bounding box center [757, 189] width 537 height 104
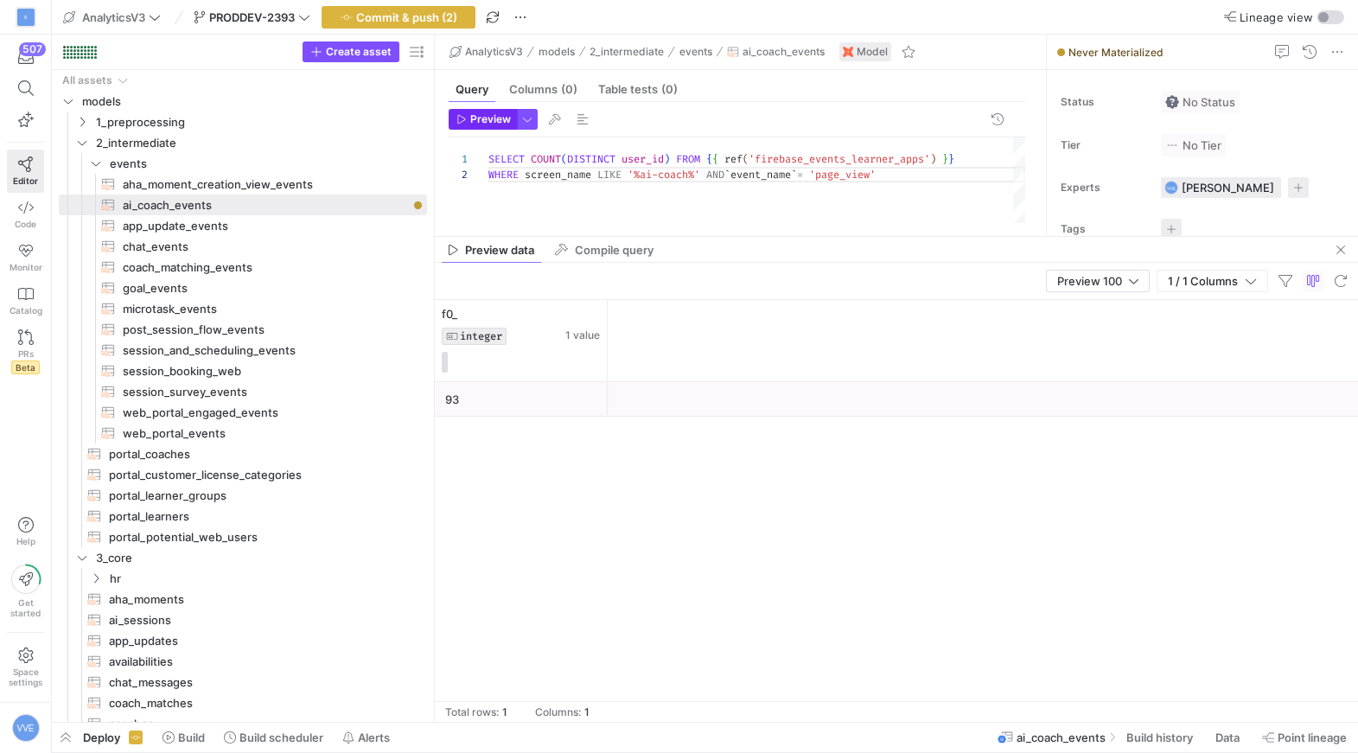
click at [473, 127] on span "button" at bounding box center [483, 119] width 67 height 19
click at [864, 168] on div "SELECT COUNT ( DISTINCT user_id ) FROM { { ref ( 'firebase_events_learner_apps'…" at bounding box center [757, 189] width 537 height 104
drag, startPoint x: 529, startPoint y: 163, endPoint x: 677, endPoint y: 157, distance: 148.0
click at [677, 157] on div "SELECT COUNT ( DISTINCT user_id ) FROM { { ref ( 'firebase_events_learner_apps'…" at bounding box center [757, 189] width 537 height 104
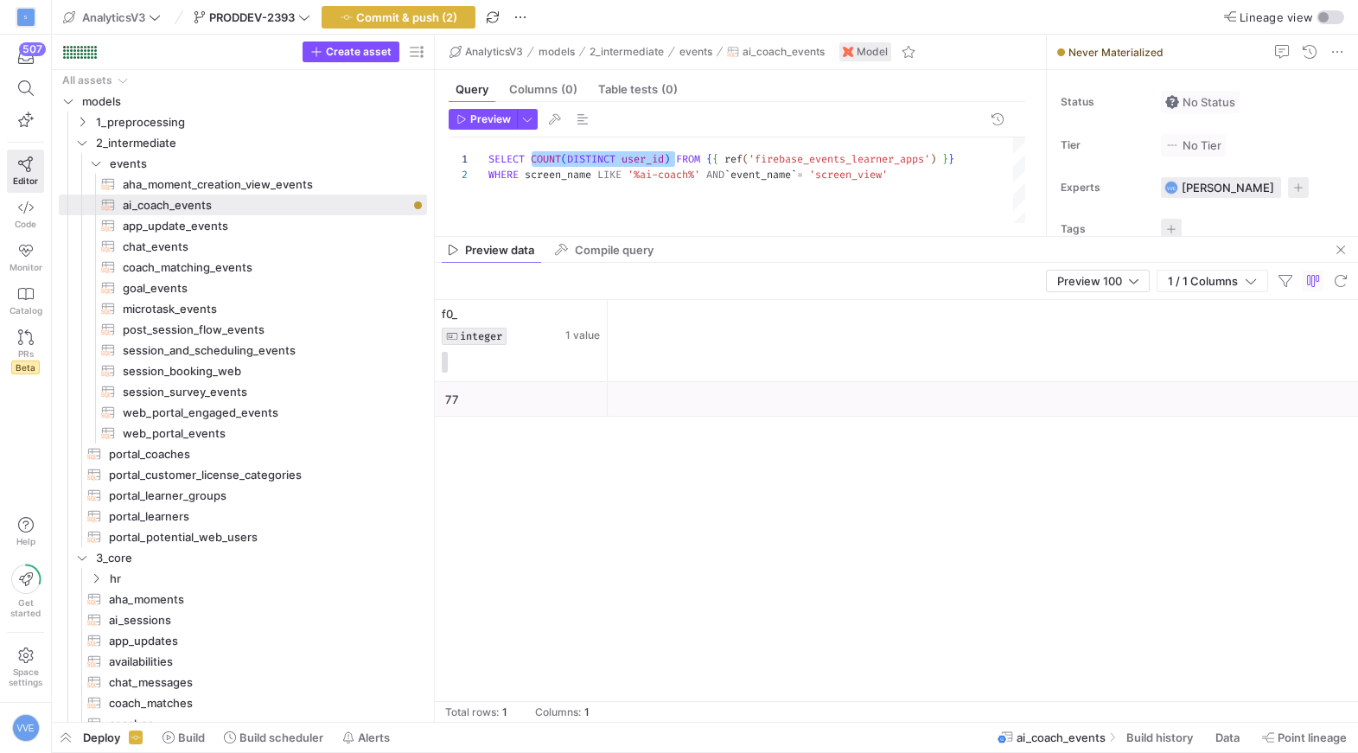
scroll to position [0, 50]
click at [466, 123] on icon "button" at bounding box center [462, 119] width 10 height 10
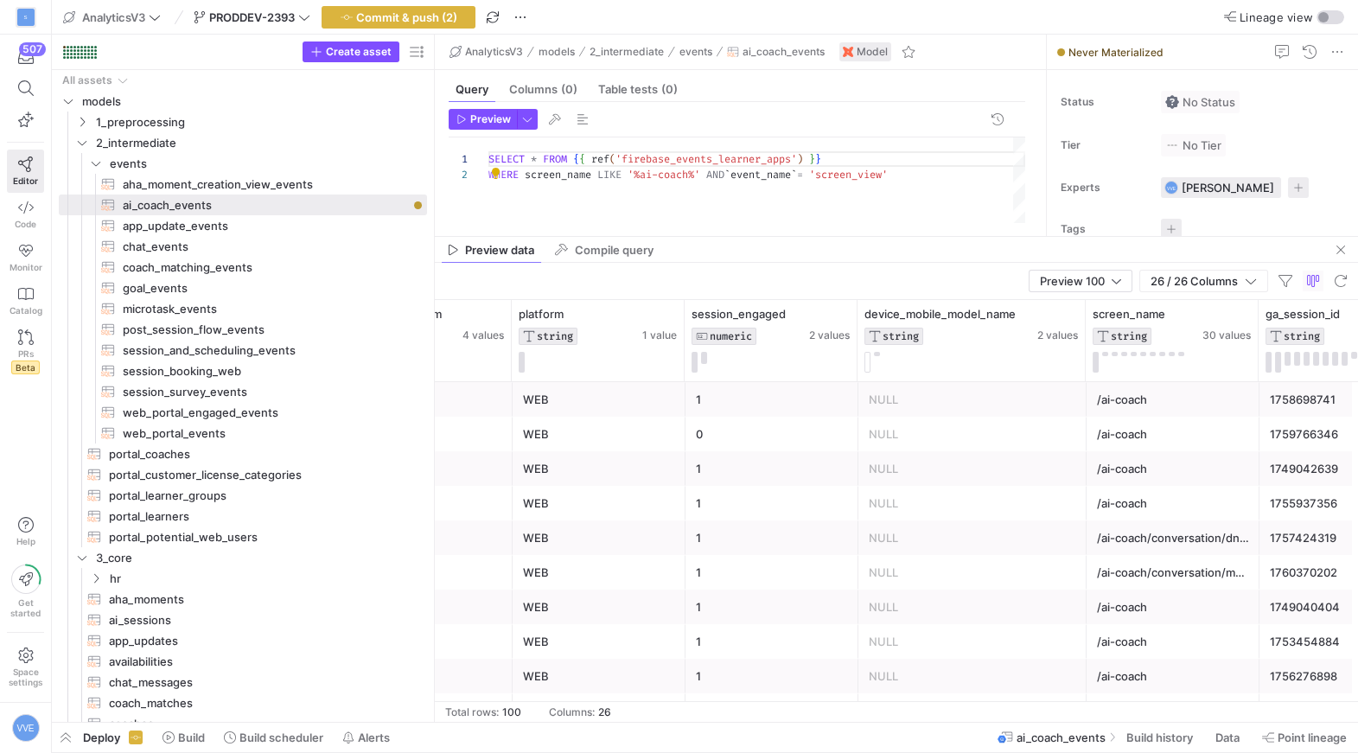
scroll to position [0, 696]
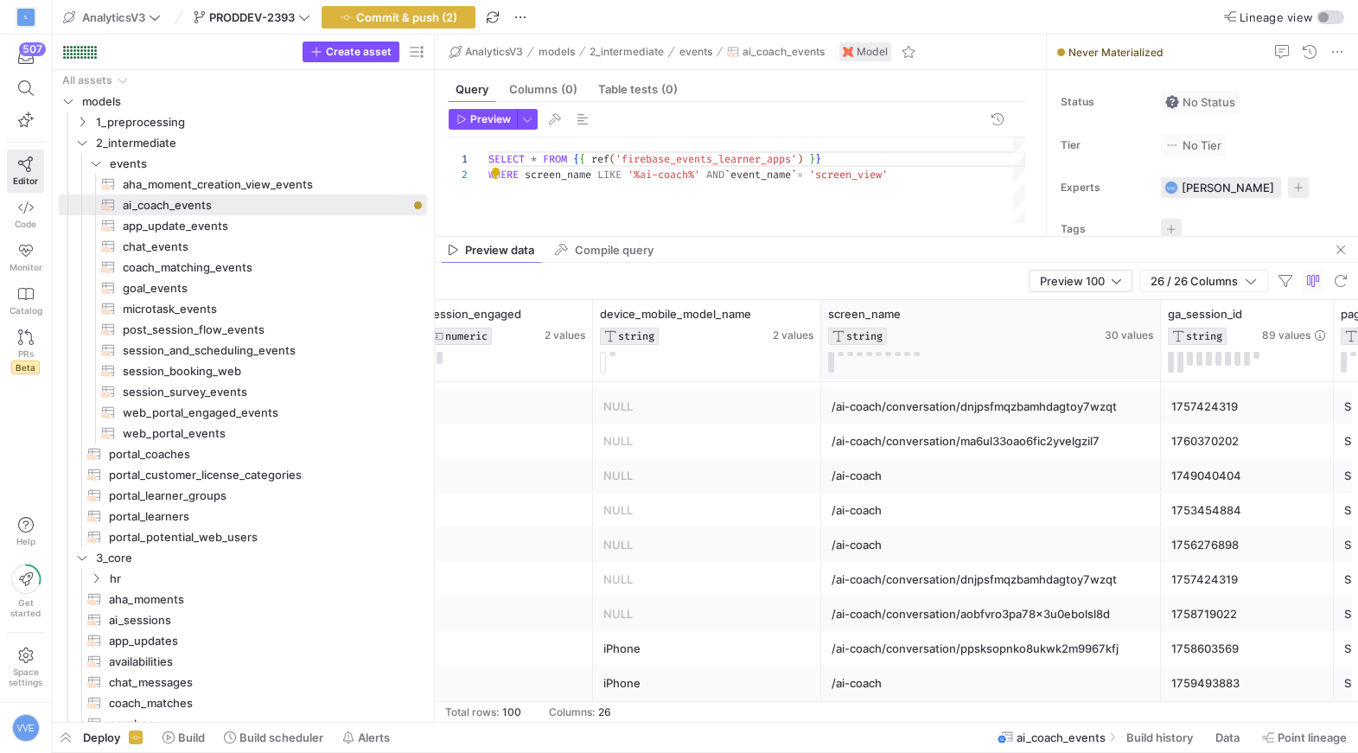
drag, startPoint x: 992, startPoint y: 342, endPoint x: 1155, endPoint y: 342, distance: 163.4
click at [1158, 342] on div at bounding box center [1160, 340] width 7 height 81
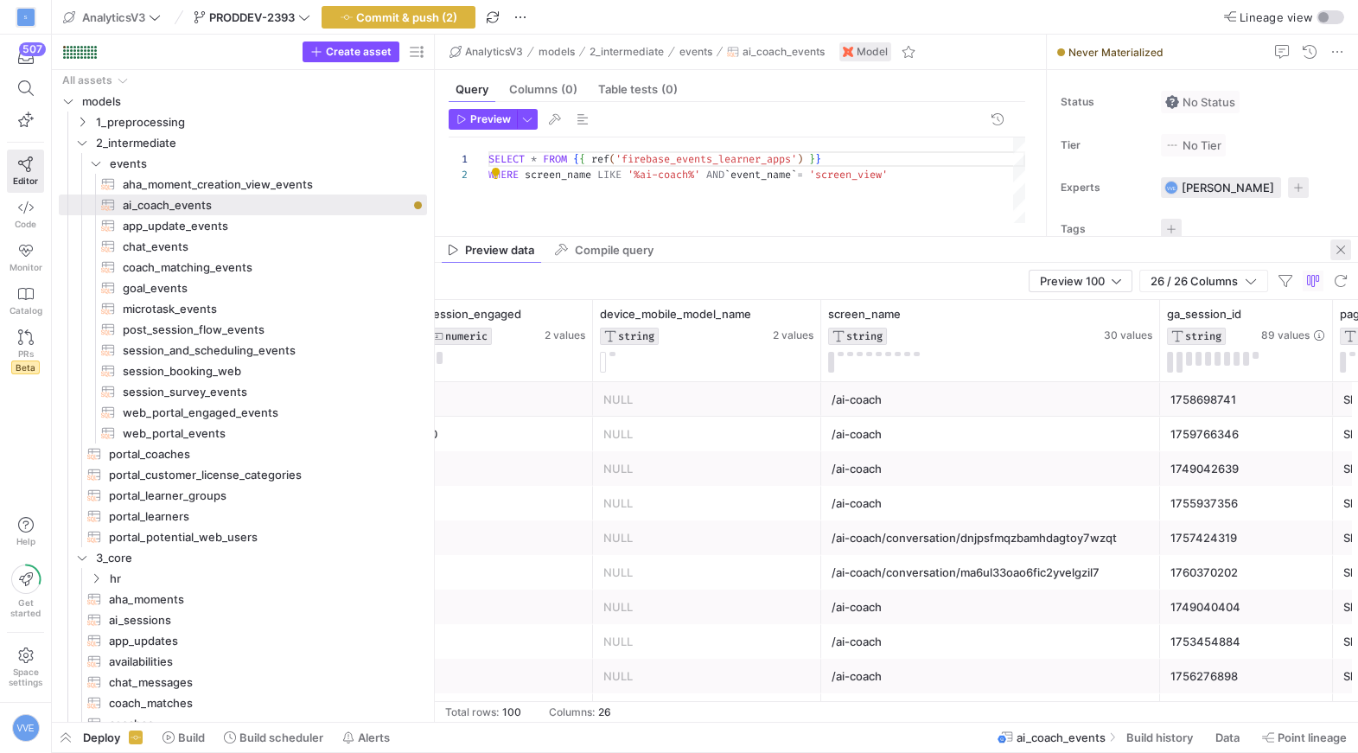
click at [1337, 244] on span "button" at bounding box center [1341, 250] width 21 height 21
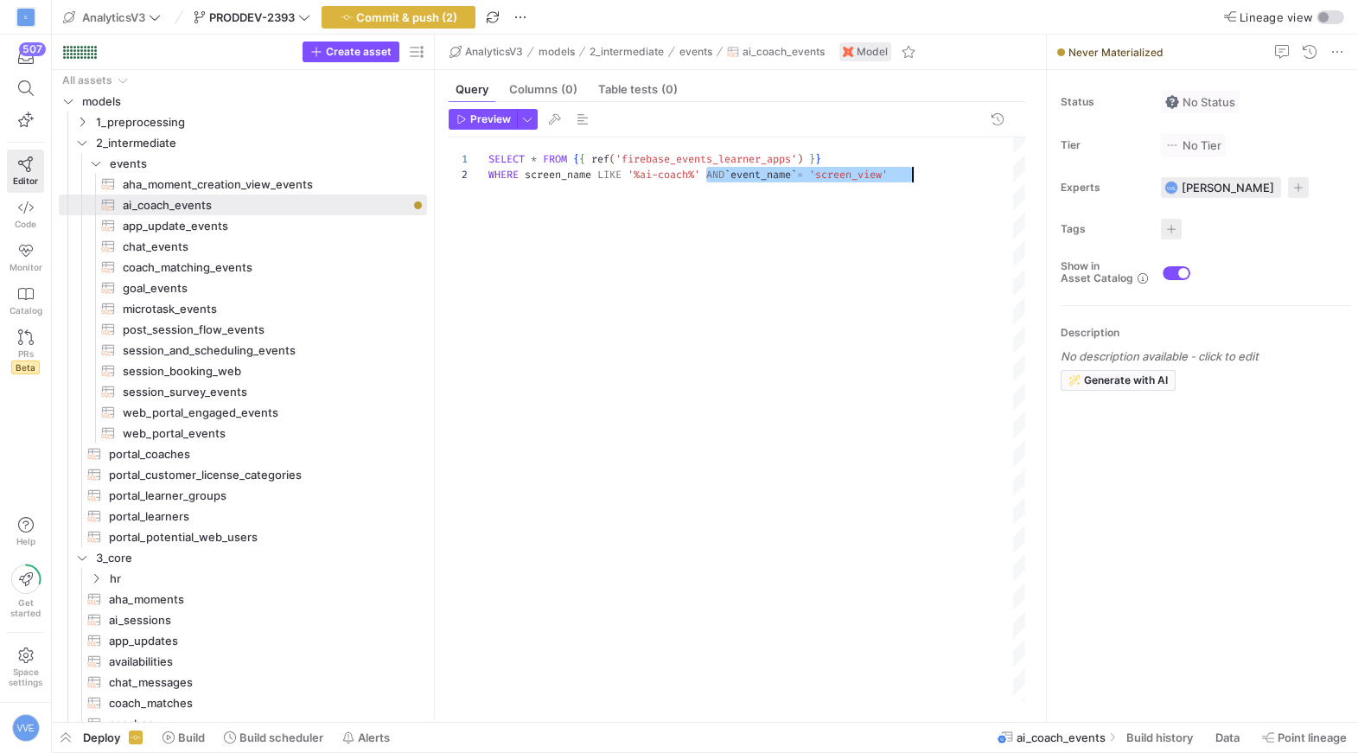
drag, startPoint x: 706, startPoint y: 180, endPoint x: 939, endPoint y: 191, distance: 232.9
click at [939, 191] on div "SELECT * FROM { { ref ( 'firebase_events_learner_apps' ) } } WHERE screen_name …" at bounding box center [757, 419] width 537 height 564
click at [891, 241] on div "SELECT * FROM { { ref ( 'firebase_events_learner_apps' ) } } WHERE screen_name …" at bounding box center [757, 419] width 537 height 564
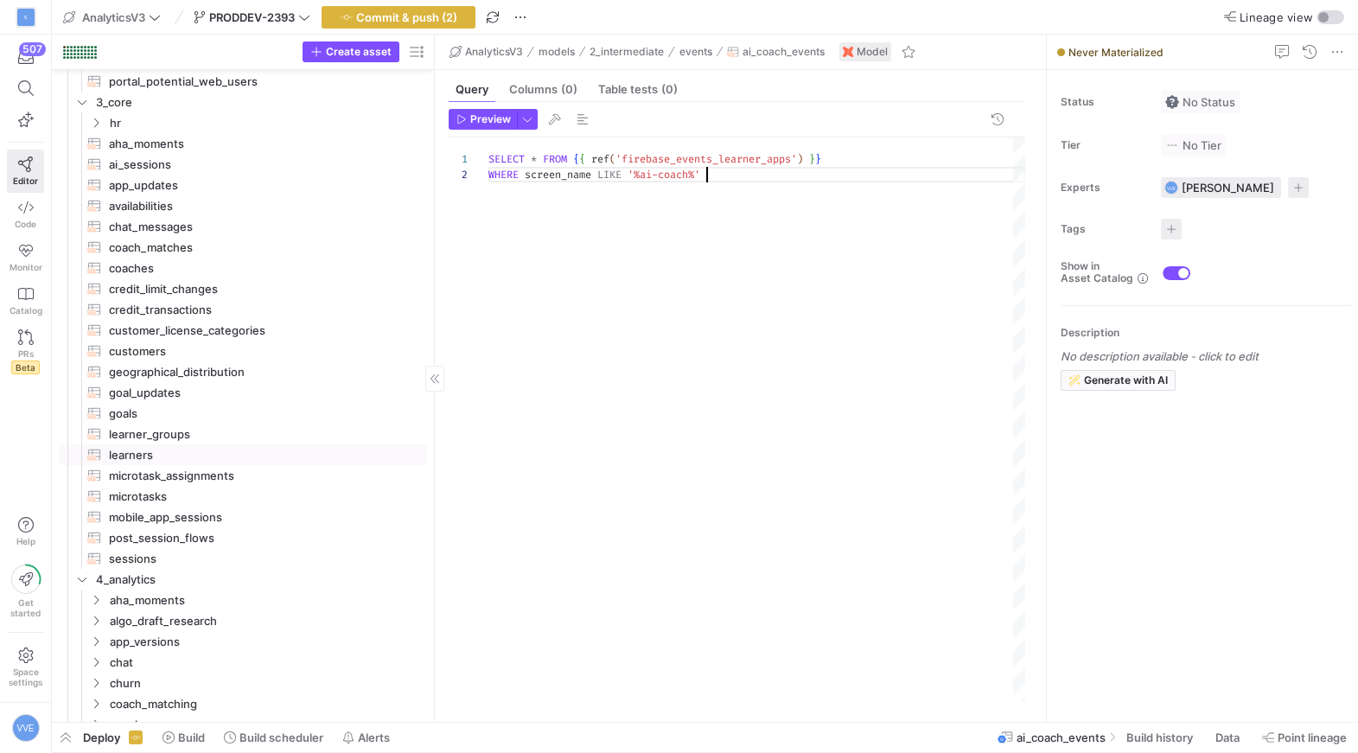
click at [284, 451] on span "learners​​​​​​​​​​" at bounding box center [258, 455] width 298 height 20
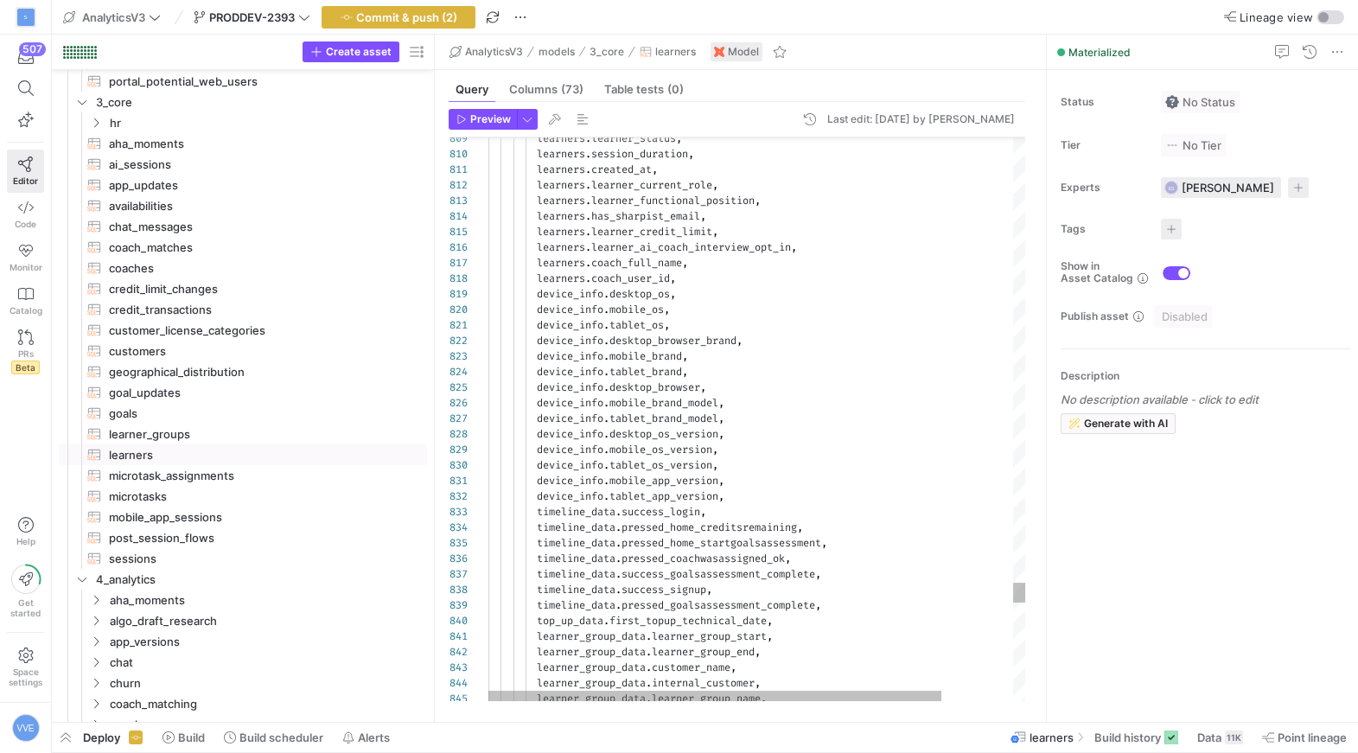
type textarea "device_info.mobile_app_version, device_info.tablet_app_version, timeline_data.s…"
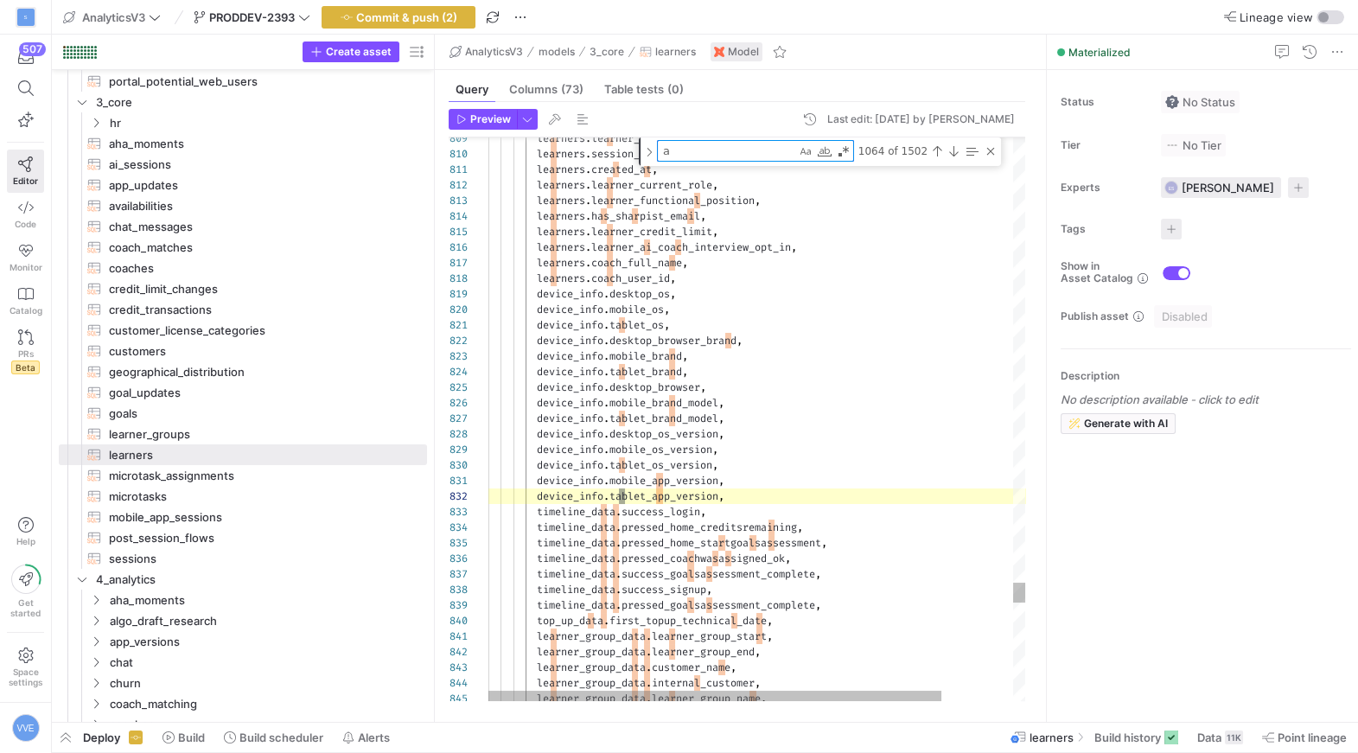
type textarea "ai"
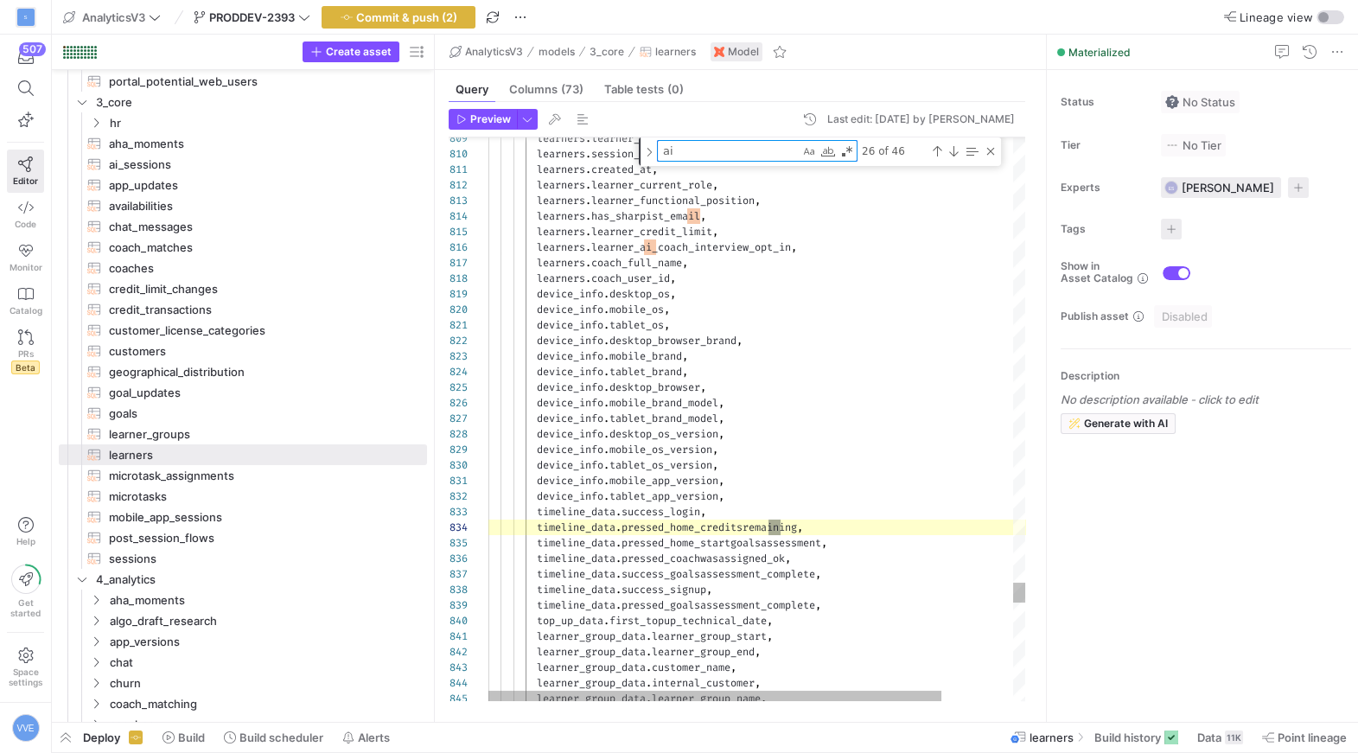
type textarea "learner_group_data.ai_coach_enabled, coach_assigned.first_coach_assigned_on_eve…"
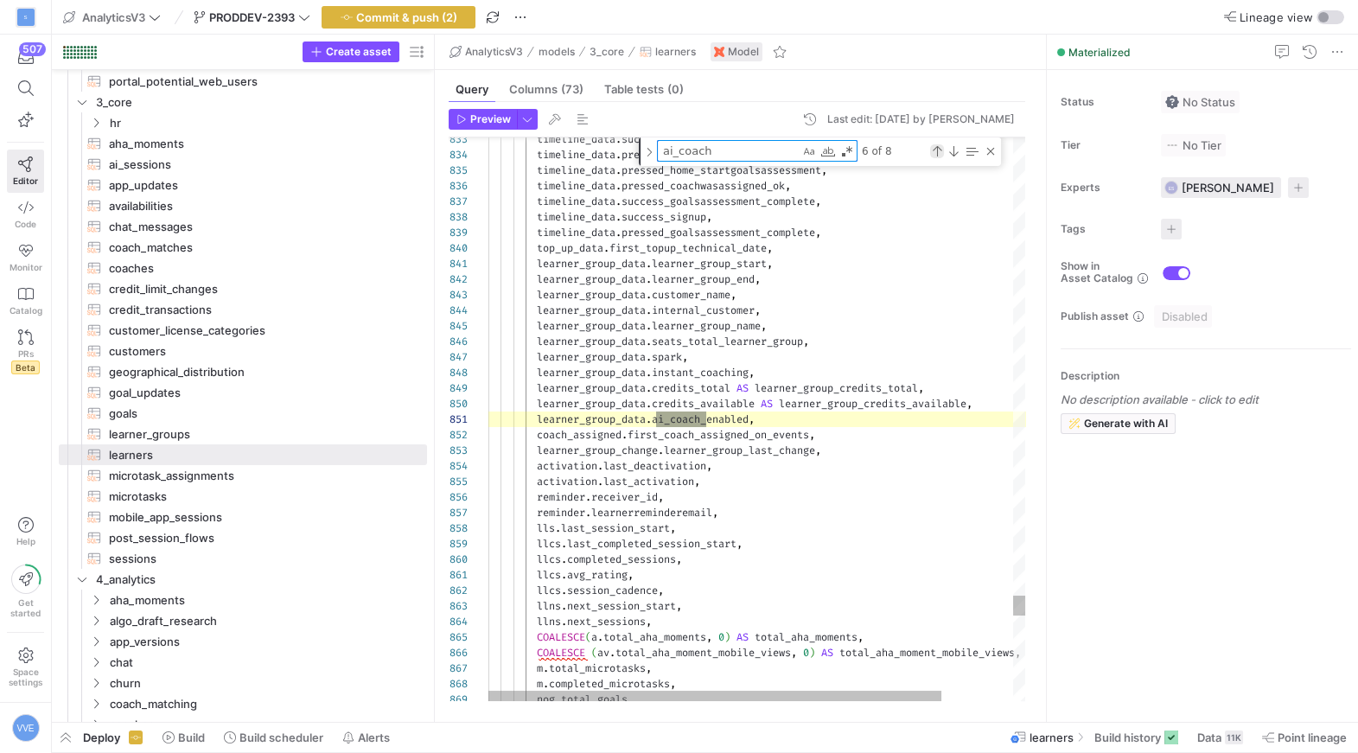
type textarea "ai_coach"
click at [934, 148] on div "Previous Match (⇧Enter)" at bounding box center [937, 151] width 14 height 14
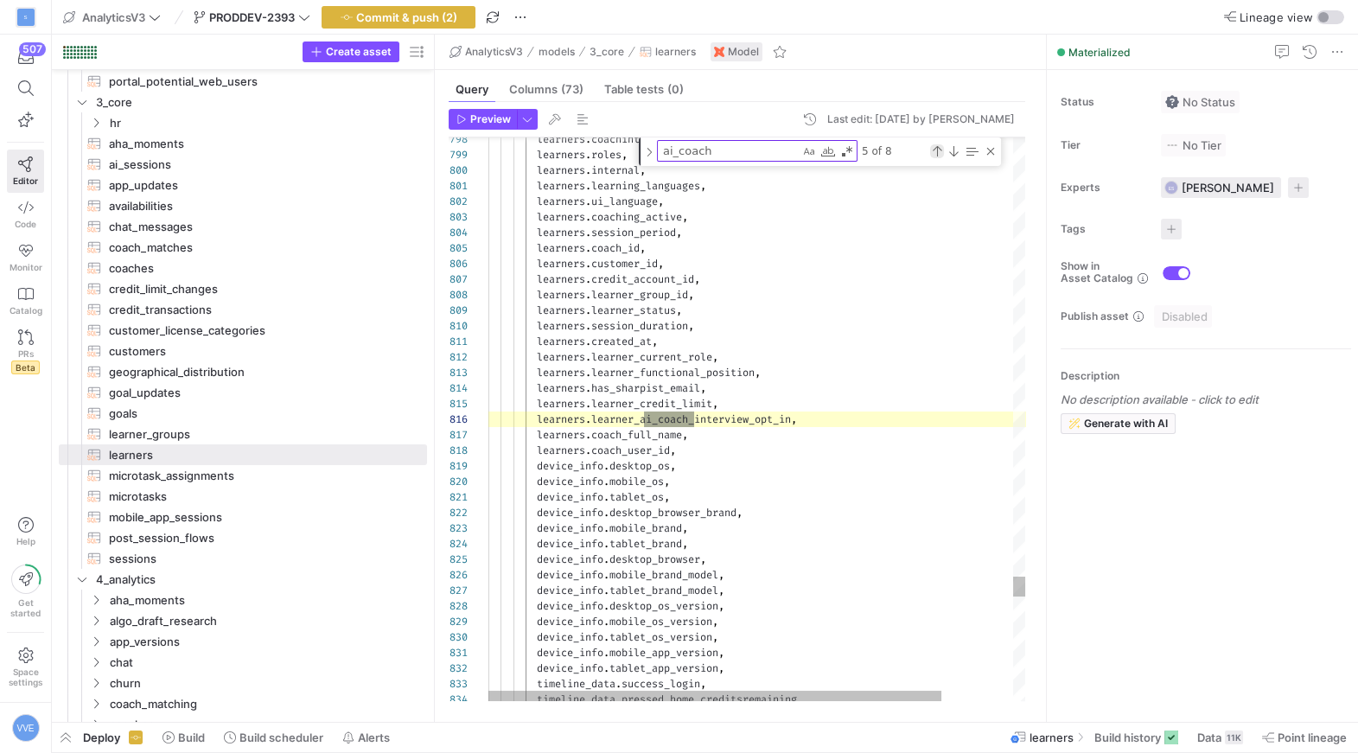
click at [934, 148] on div "Previous Match (⇧Enter)" at bounding box center [937, 151] width 14 height 14
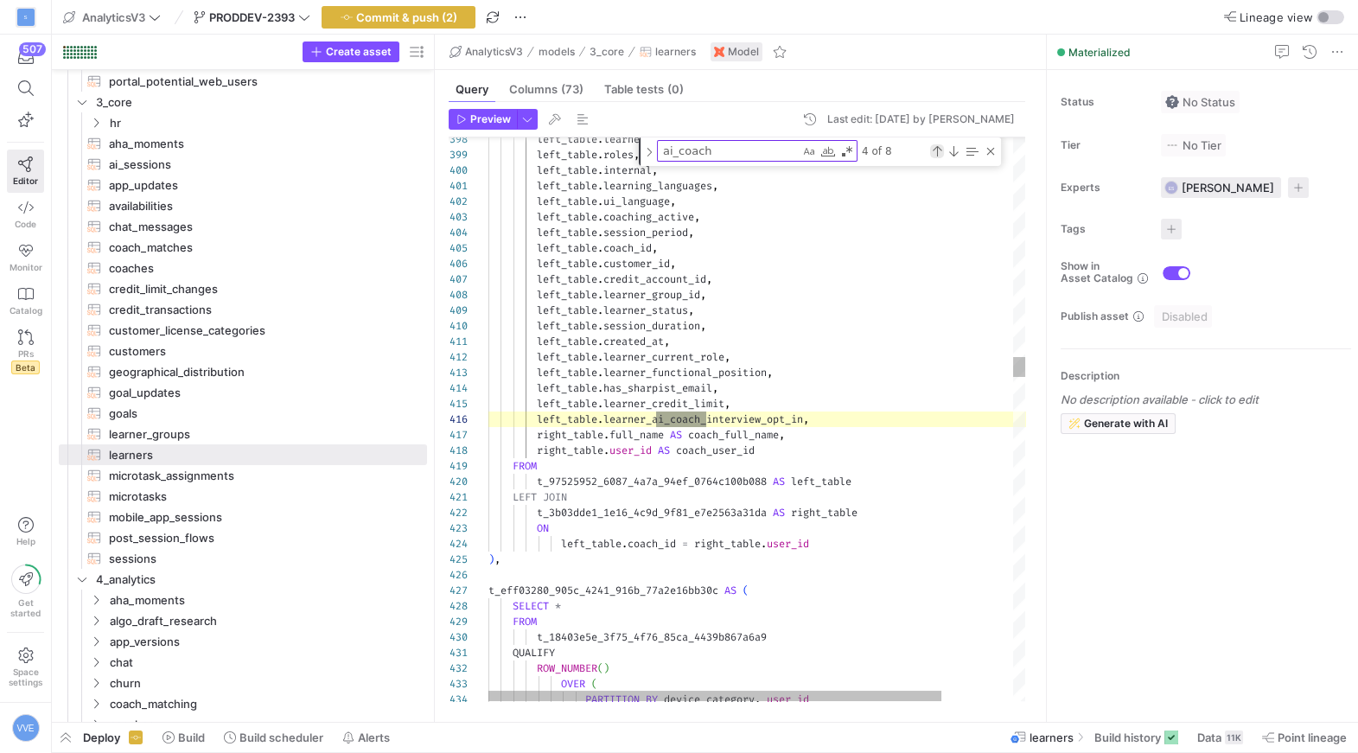
click at [934, 148] on div "Previous Match (⇧Enter)" at bounding box center [937, 151] width 14 height 14
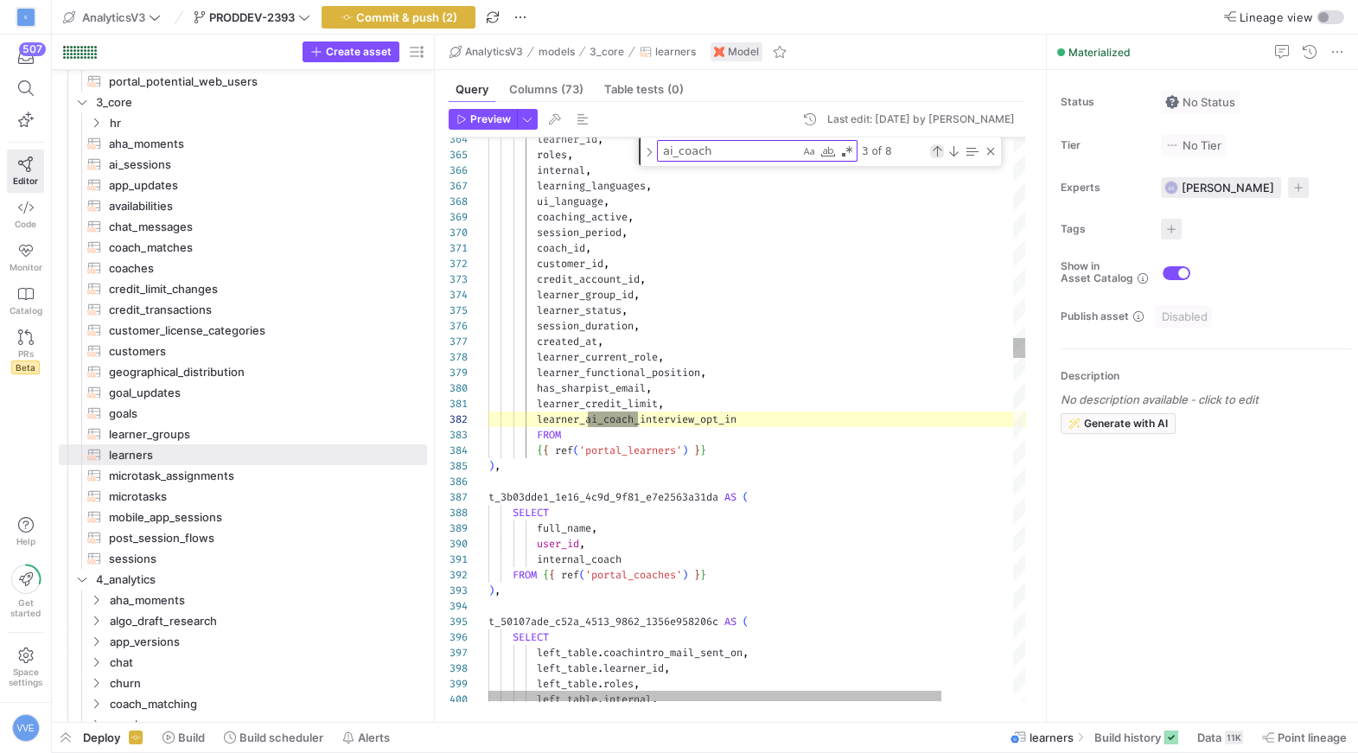
click at [934, 148] on div "Previous Match (⇧Enter)" at bounding box center [937, 151] width 14 height 14
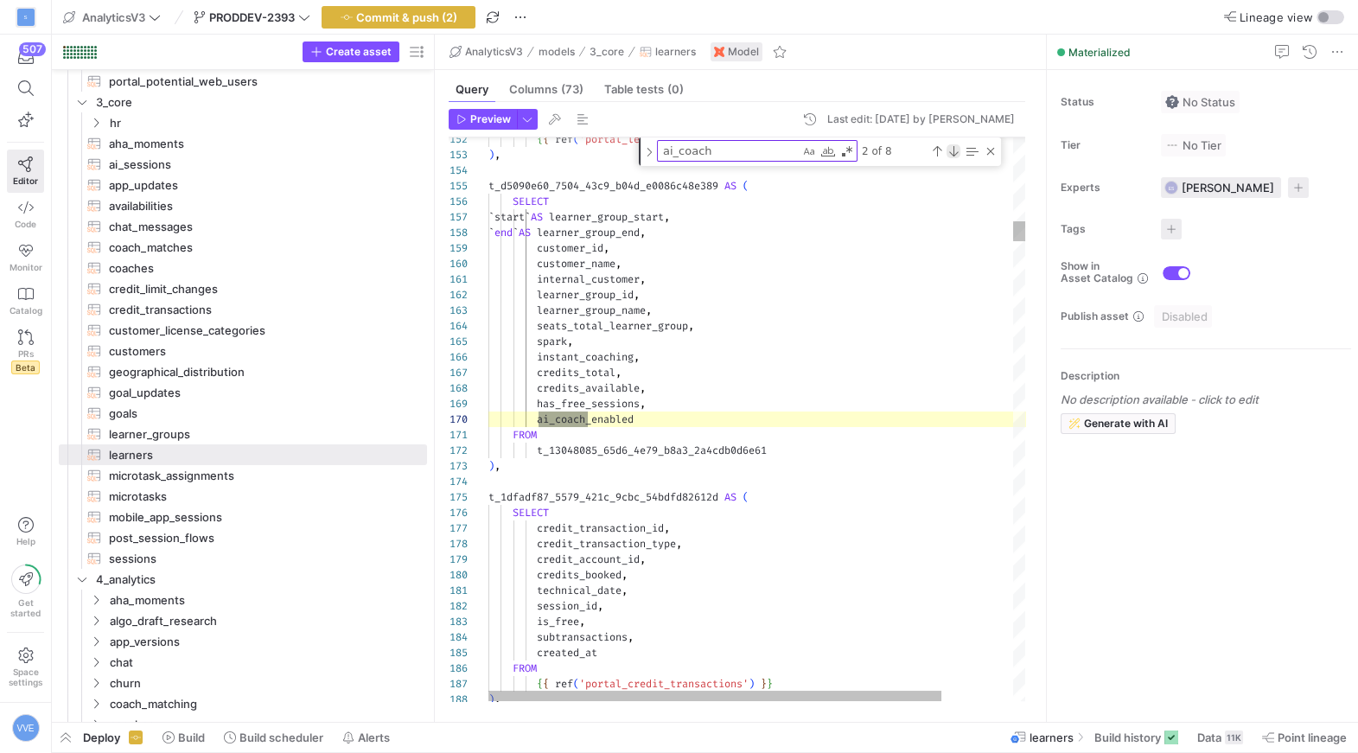
click at [957, 150] on div "Next Match (Enter)" at bounding box center [954, 151] width 14 height 14
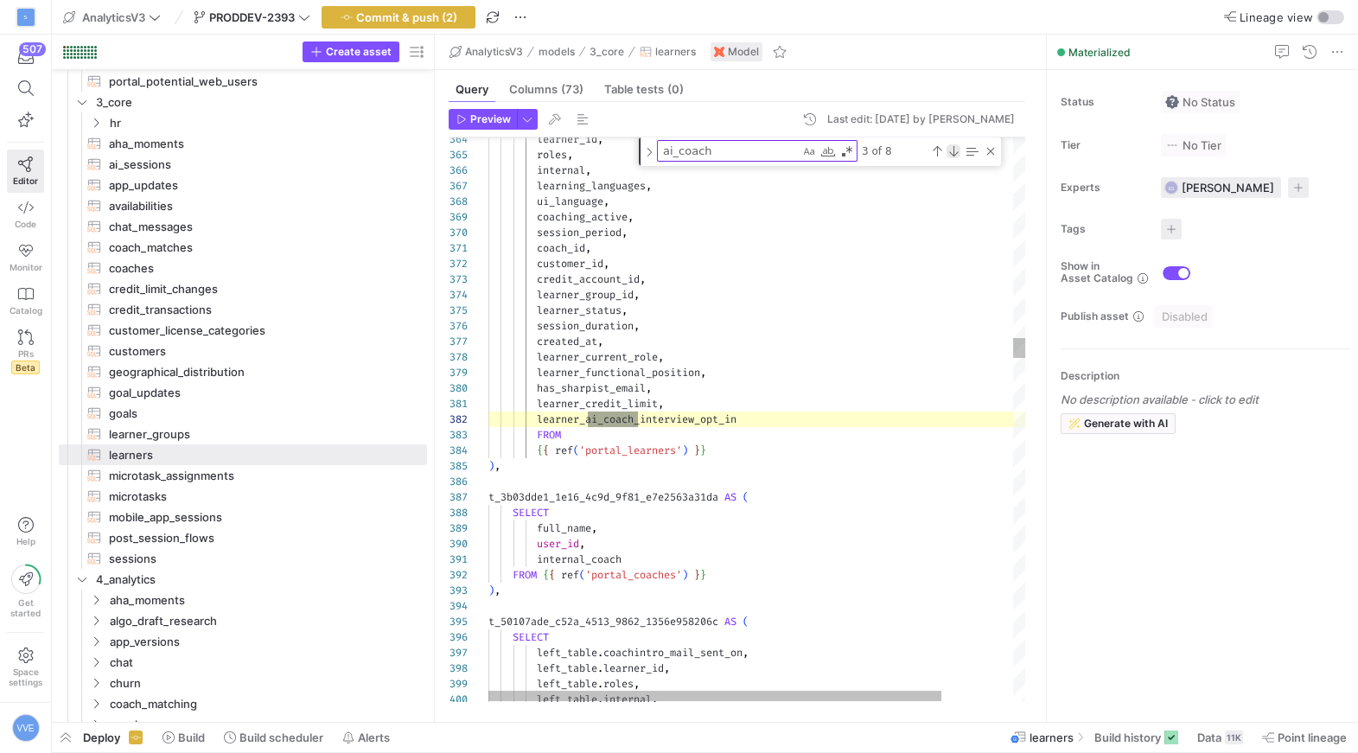
click at [957, 150] on div "Next Match (Enter)" at bounding box center [954, 151] width 14 height 14
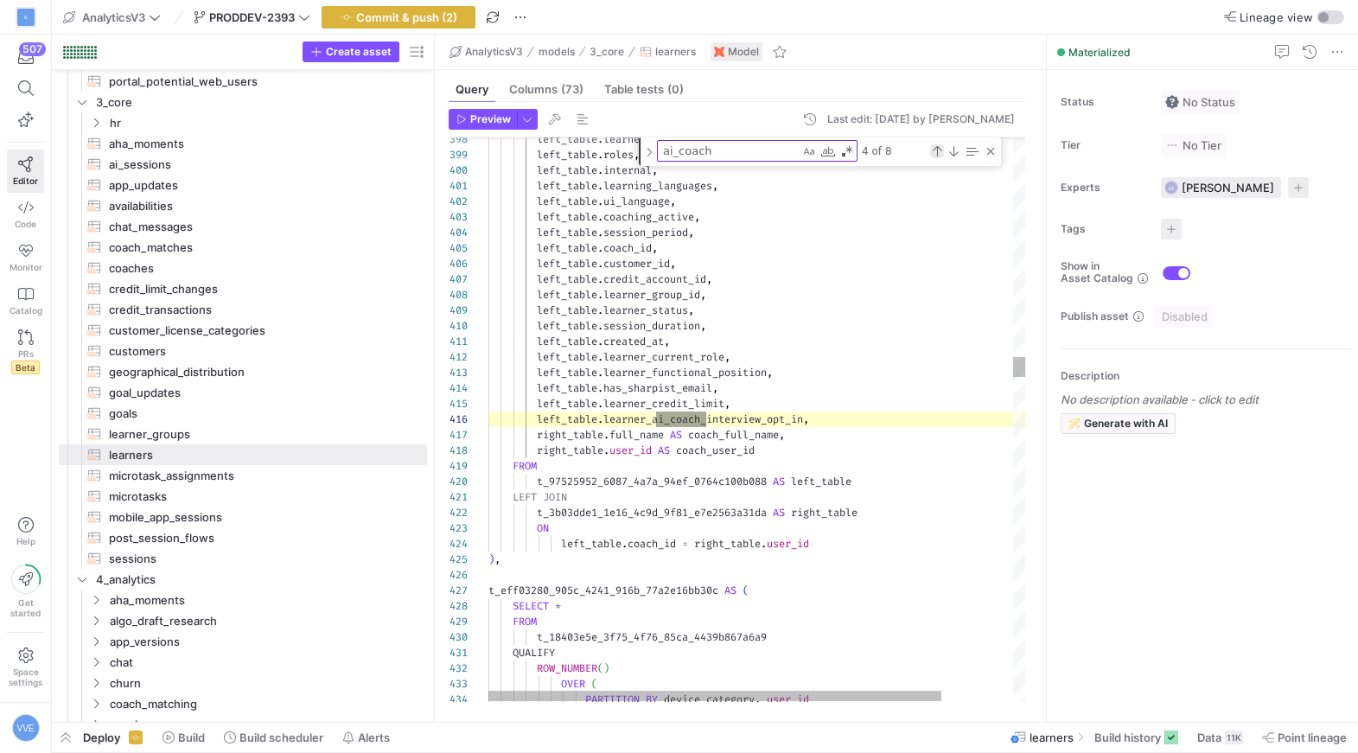
click at [932, 154] on div "Previous Match (⇧Enter)" at bounding box center [937, 151] width 14 height 14
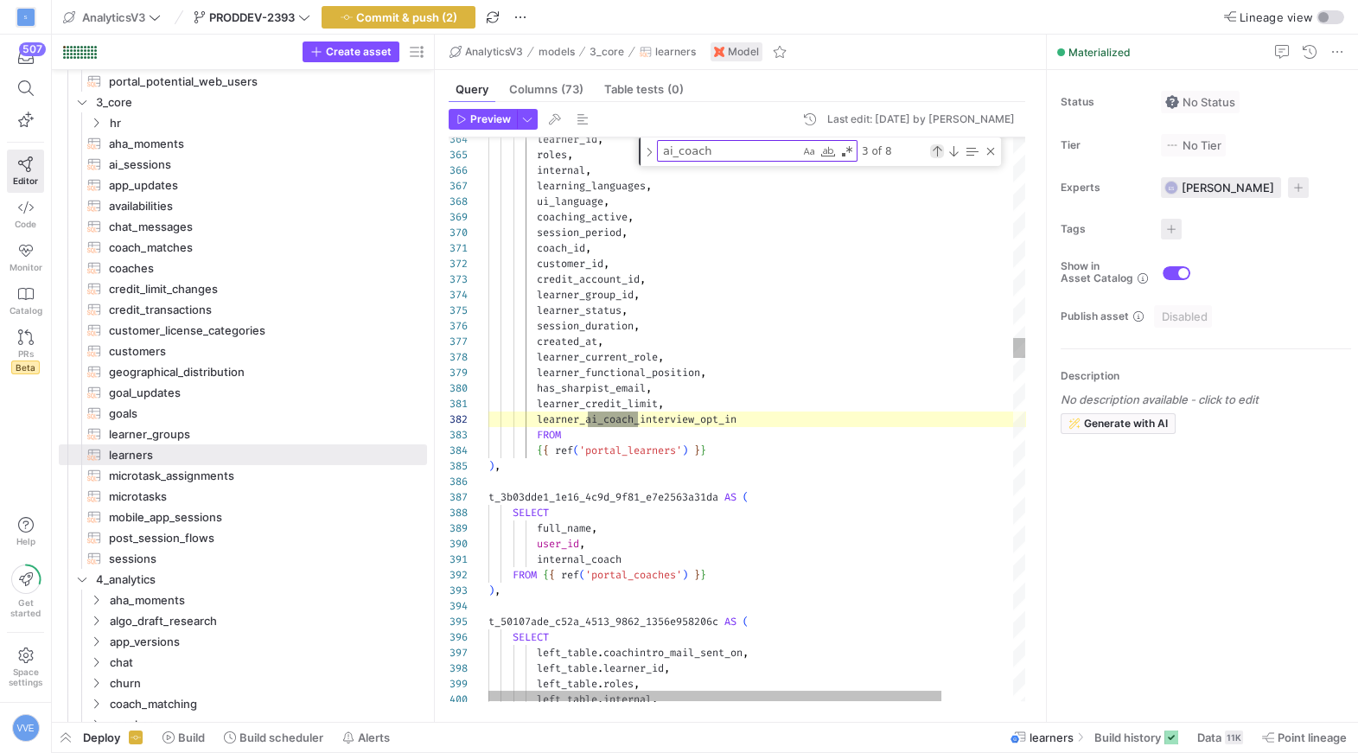
click at [932, 153] on div "Previous Match (⇧Enter)" at bounding box center [937, 151] width 14 height 14
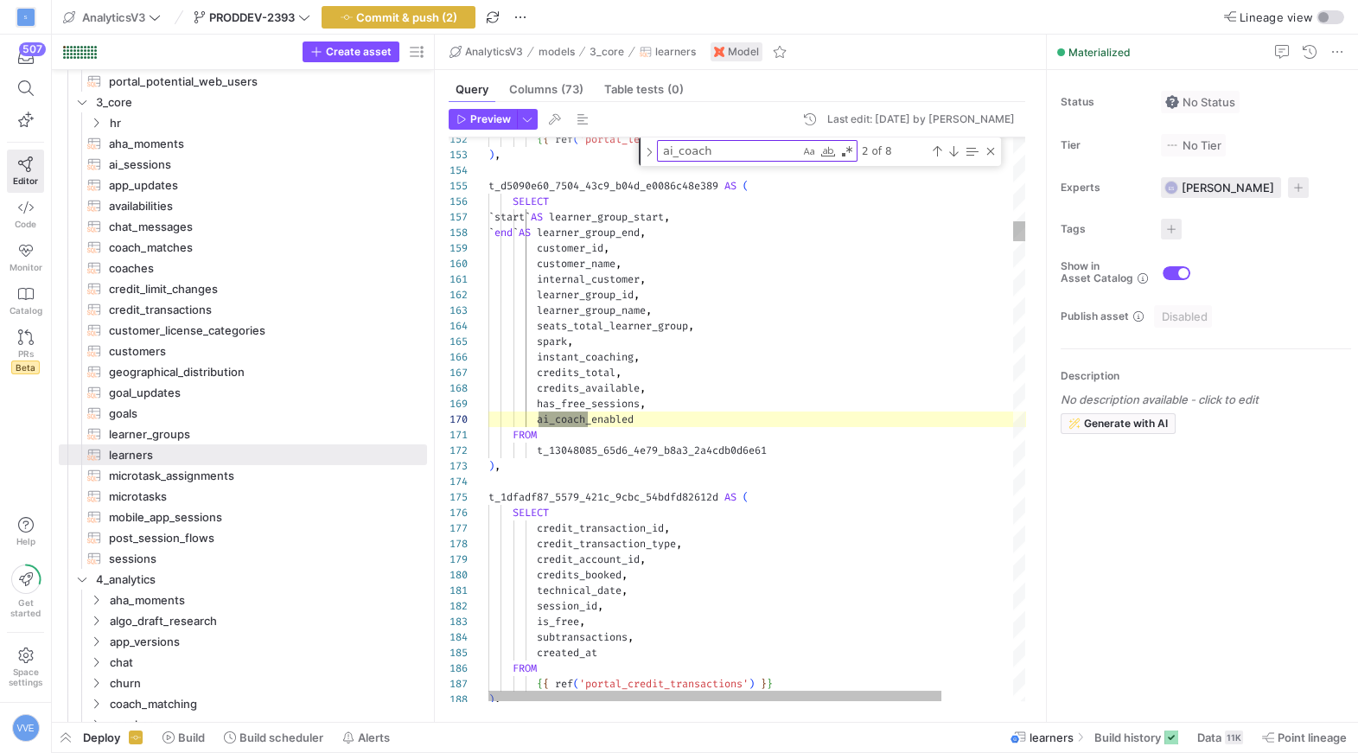
click at [955, 157] on div "2 of 8" at bounding box center [928, 151] width 140 height 22
click at [954, 156] on div "Next Match (Enter)" at bounding box center [954, 151] width 14 height 14
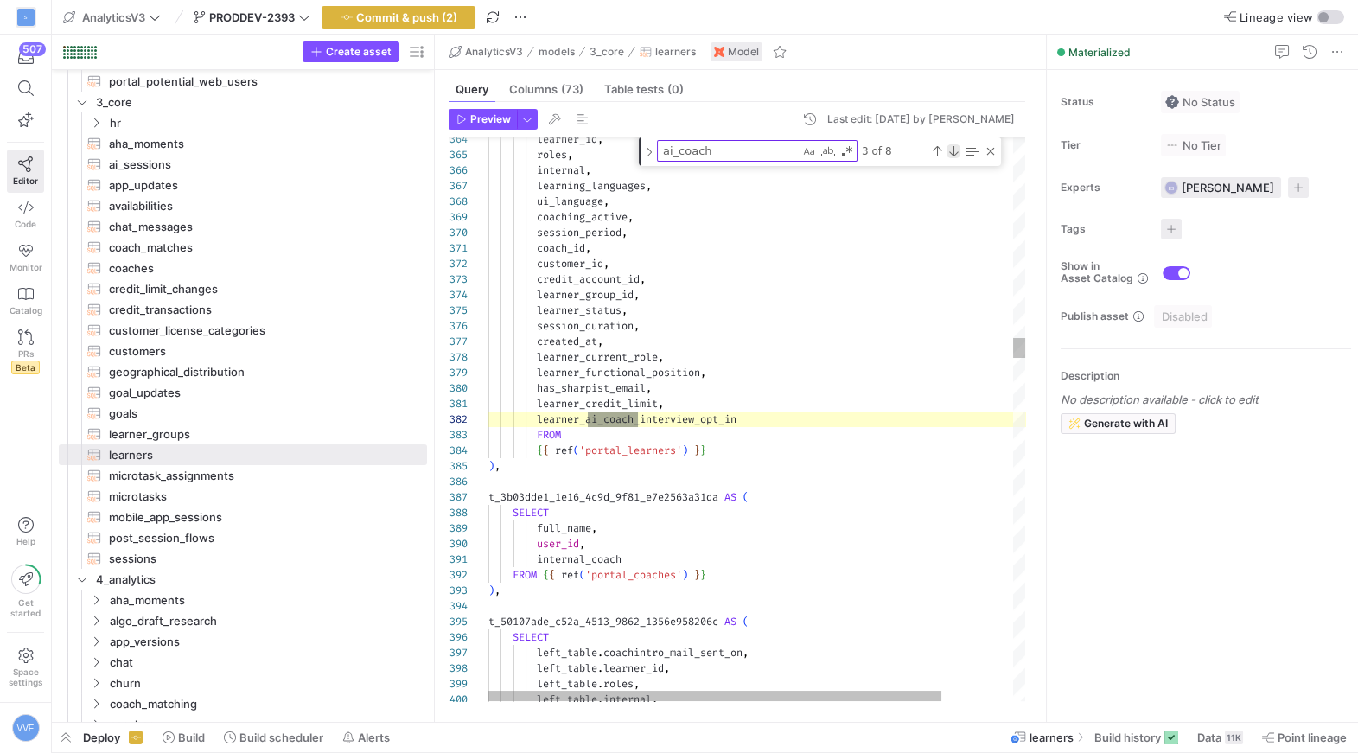
click at [954, 156] on div "Next Match (Enter)" at bounding box center [954, 151] width 14 height 14
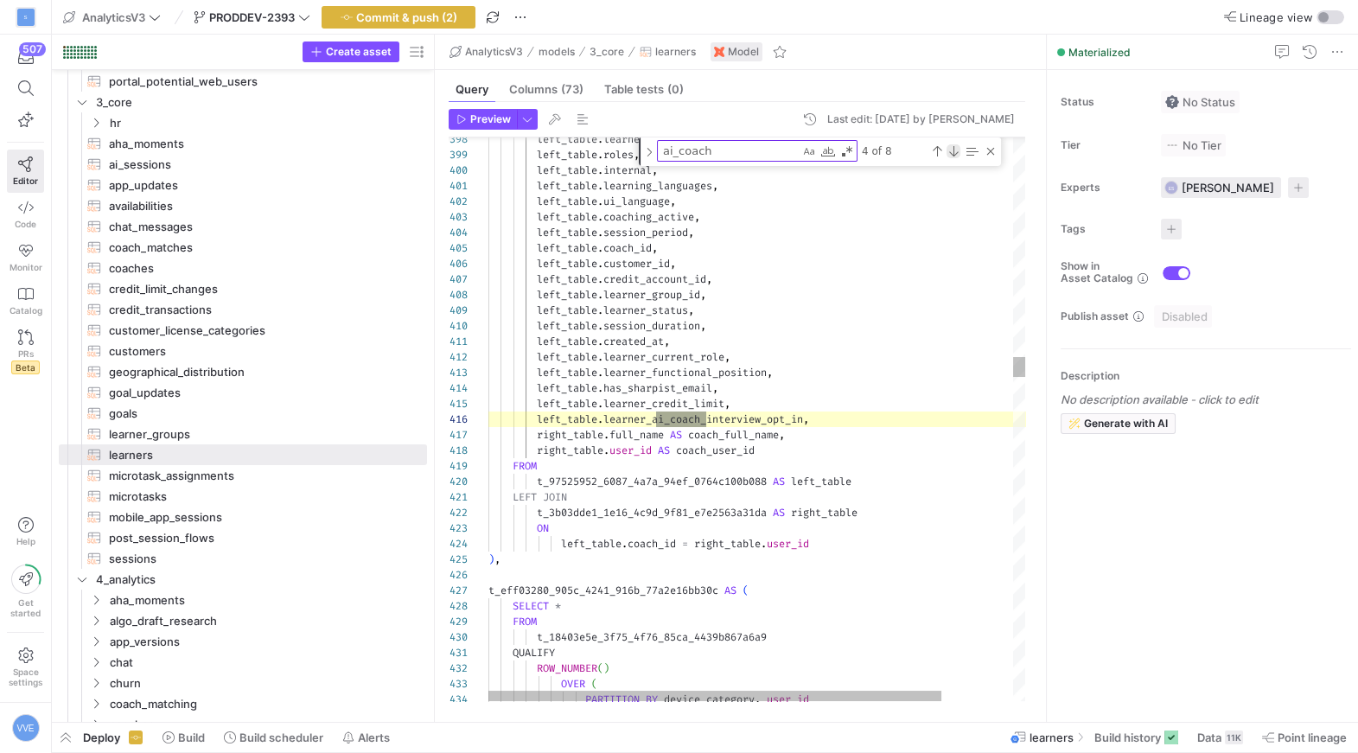
click at [954, 156] on div "Next Match (Enter)" at bounding box center [954, 151] width 14 height 14
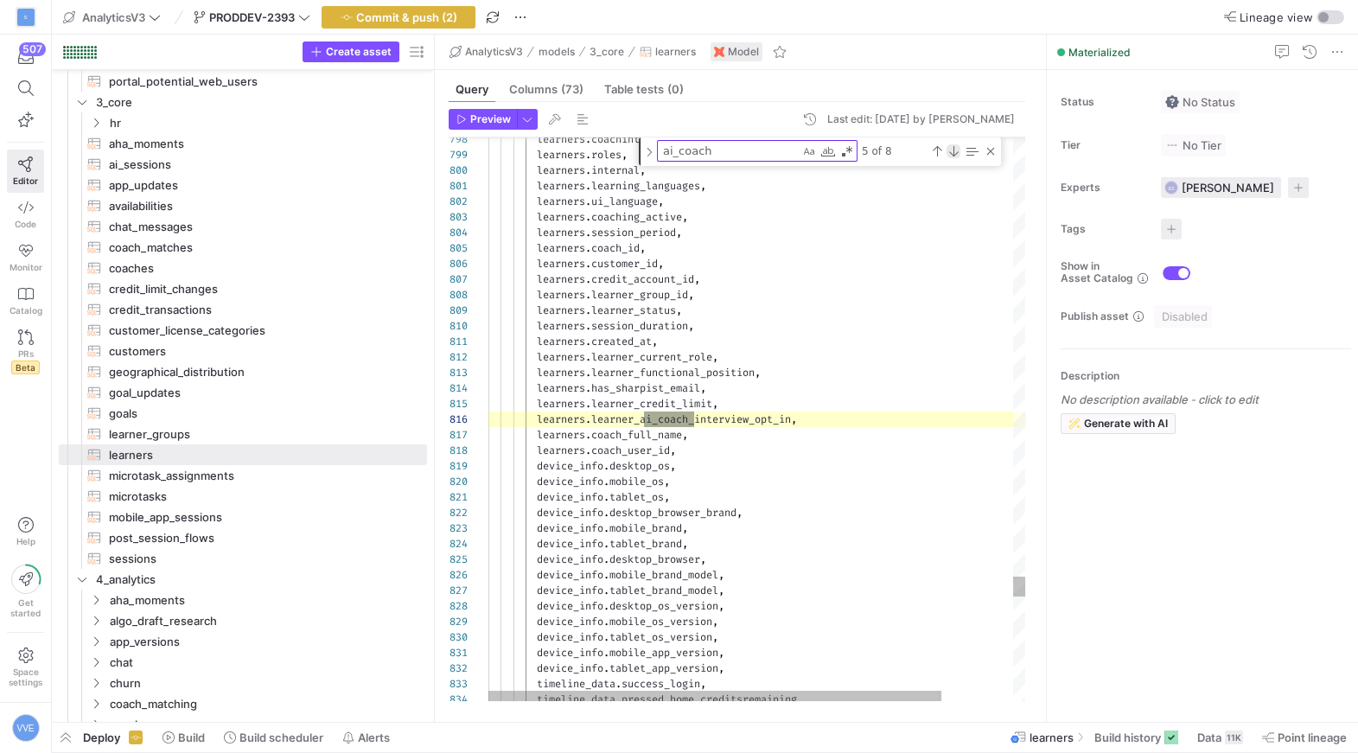
click at [954, 156] on div "Next Match (Enter)" at bounding box center [954, 151] width 14 height 14
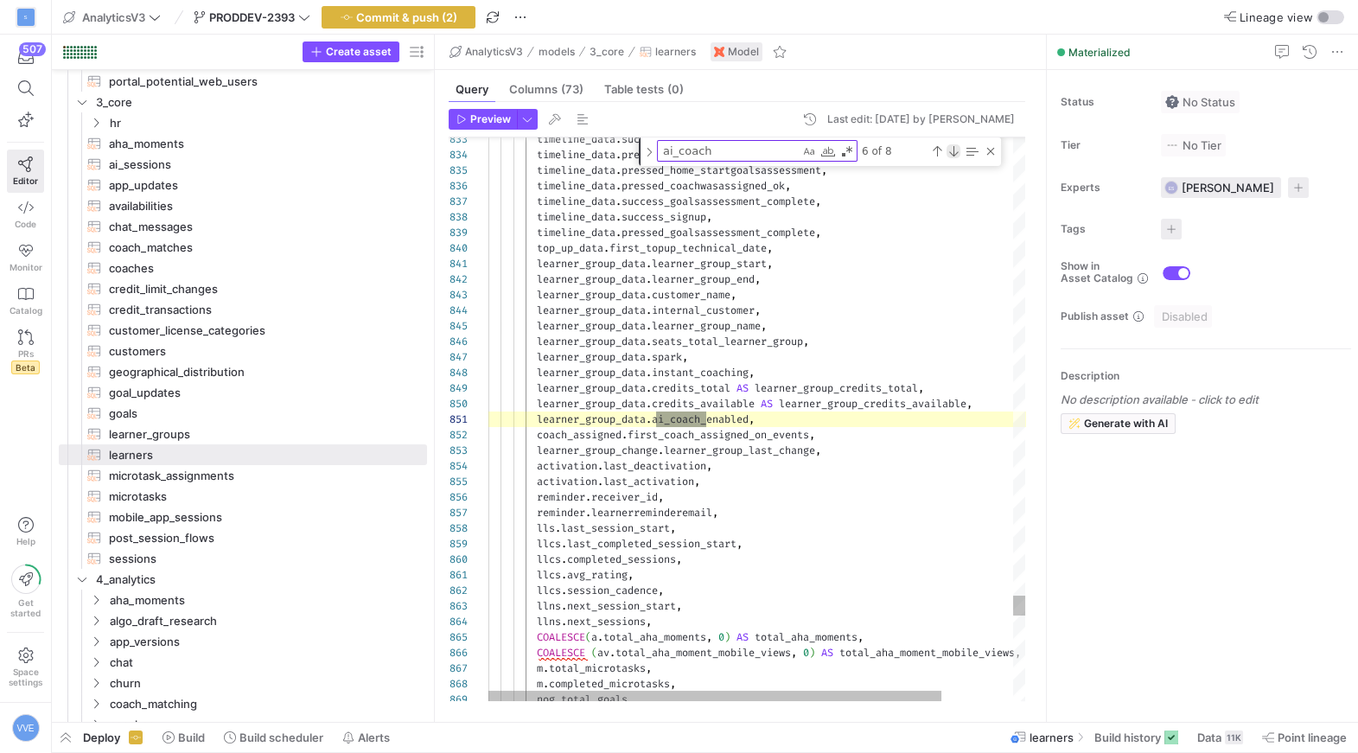
click at [954, 156] on div "Next Match (Enter)" at bounding box center [954, 151] width 14 height 14
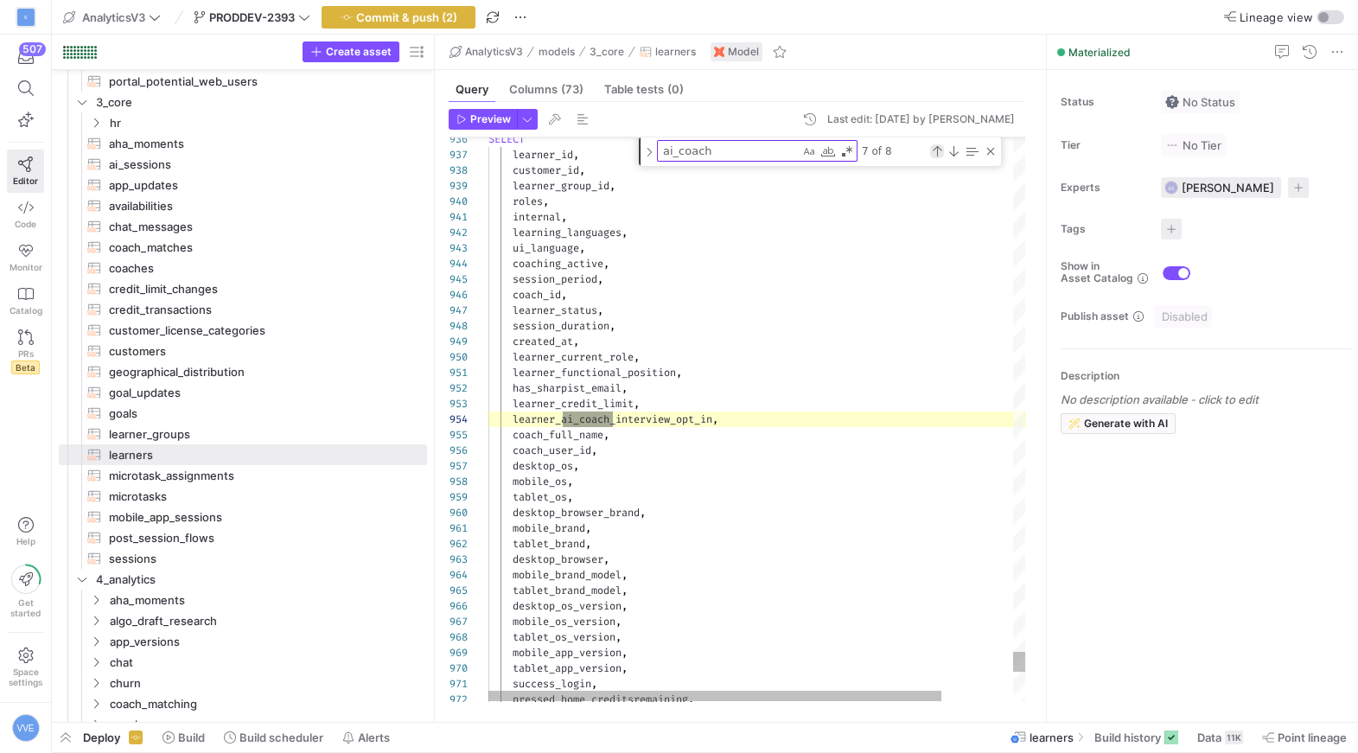
click at [936, 151] on div "Previous Match (⇧Enter)" at bounding box center [937, 151] width 14 height 14
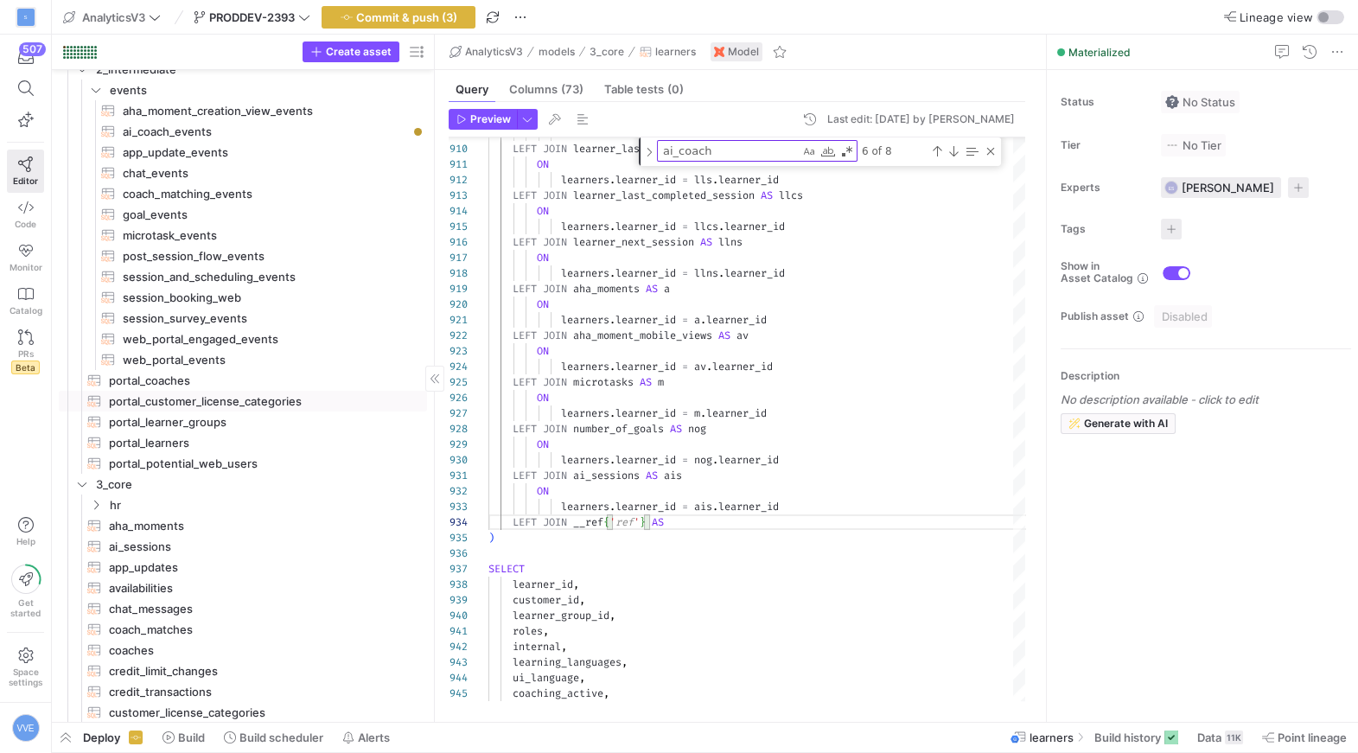
scroll to position [9, 0]
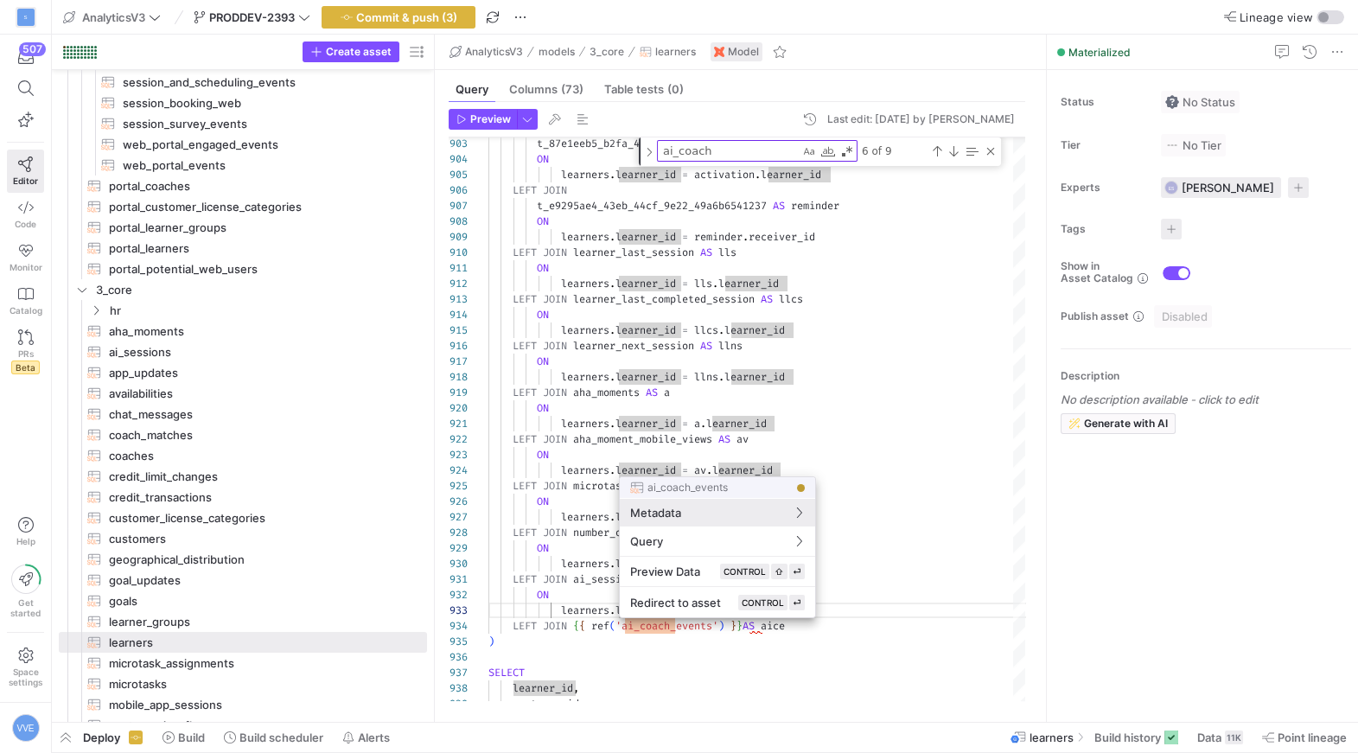
click at [754, 623] on div at bounding box center [679, 376] width 1358 height 753
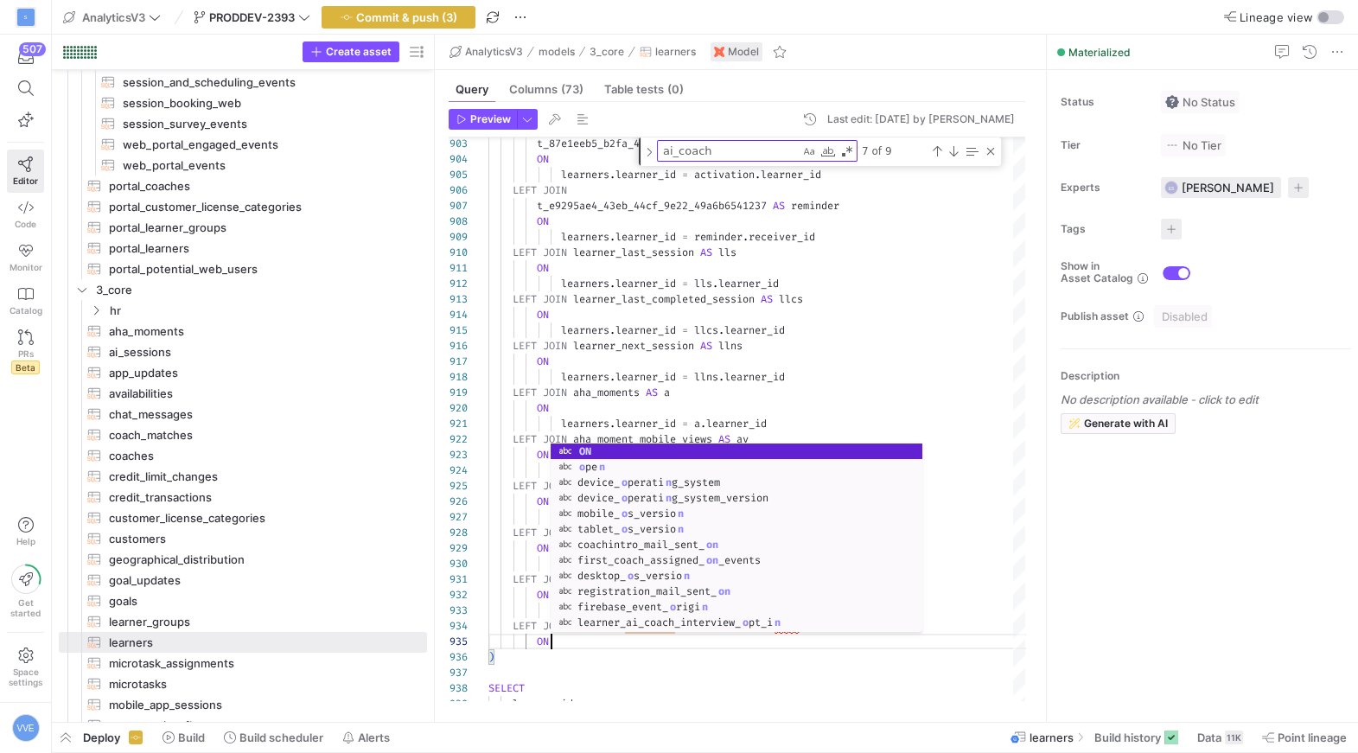
type textarea "LEFT JOIN ai_sessions AS ais ON learners.learner_id = ais.learner_id LEFT JOIN …"
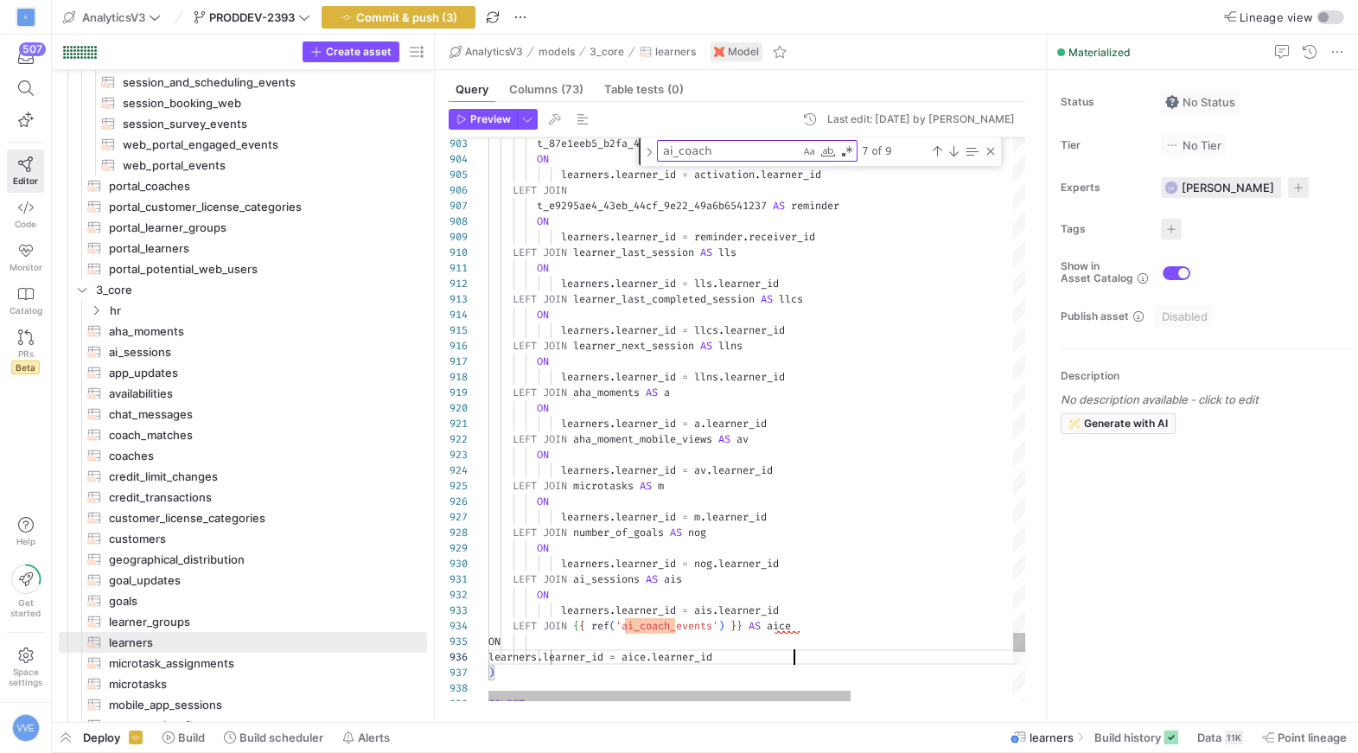
scroll to position [78, 305]
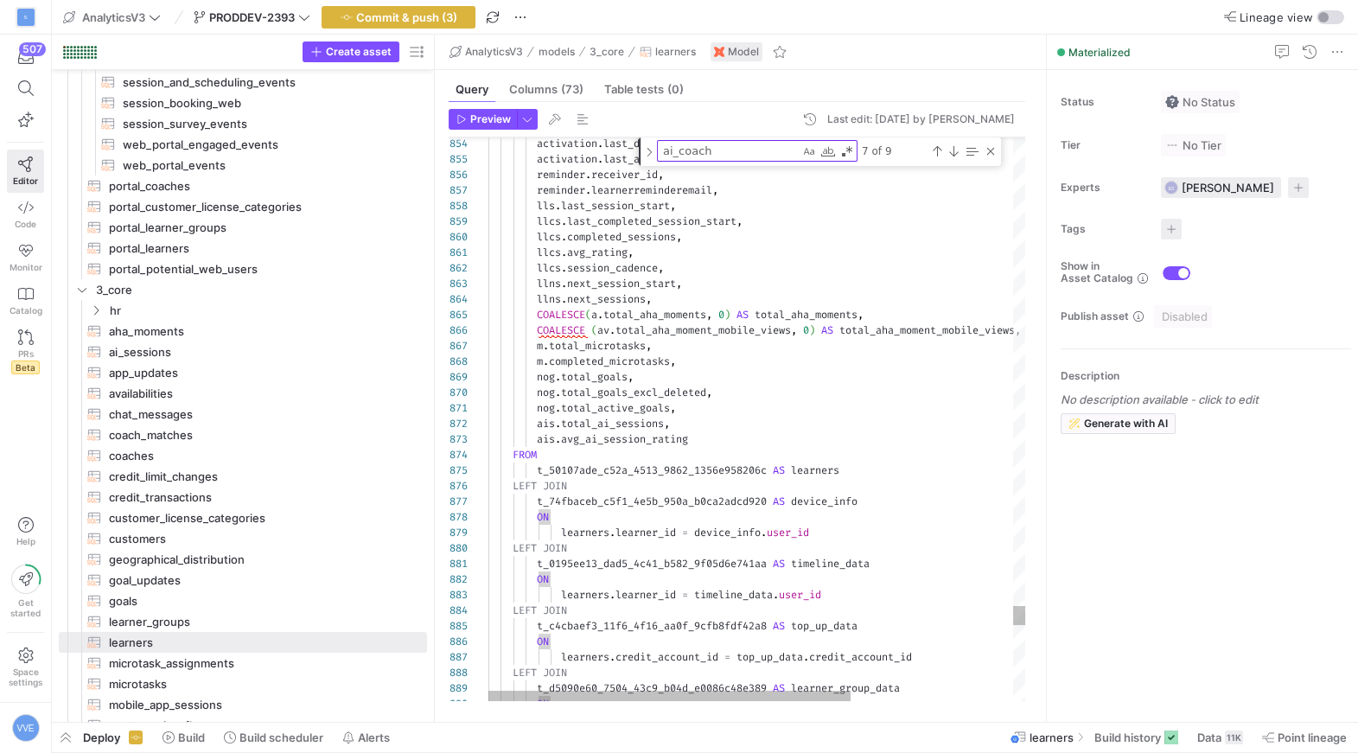
click at [999, 153] on div "ai_coach ai_coach 7 of 9" at bounding box center [820, 151] width 362 height 29
click at [995, 155] on div "Close (Escape)" at bounding box center [991, 151] width 14 height 14
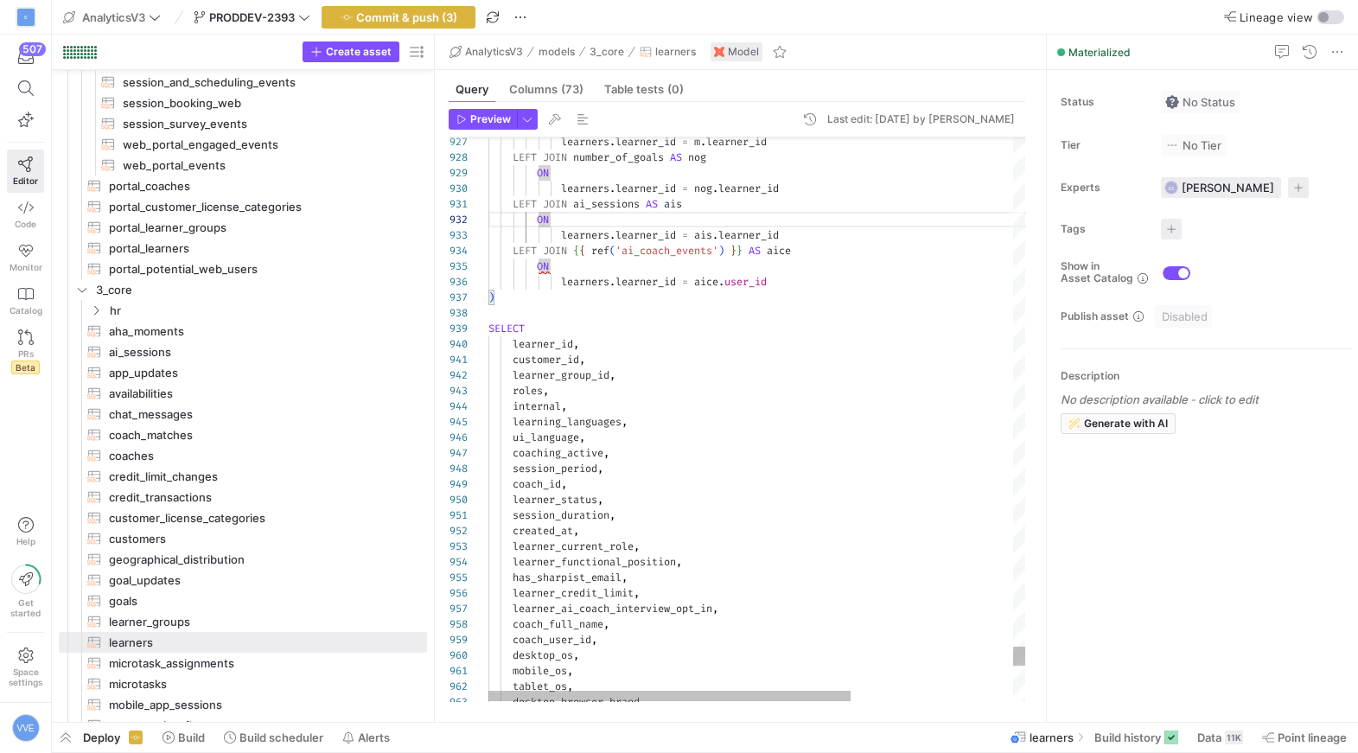
scroll to position [108, 0]
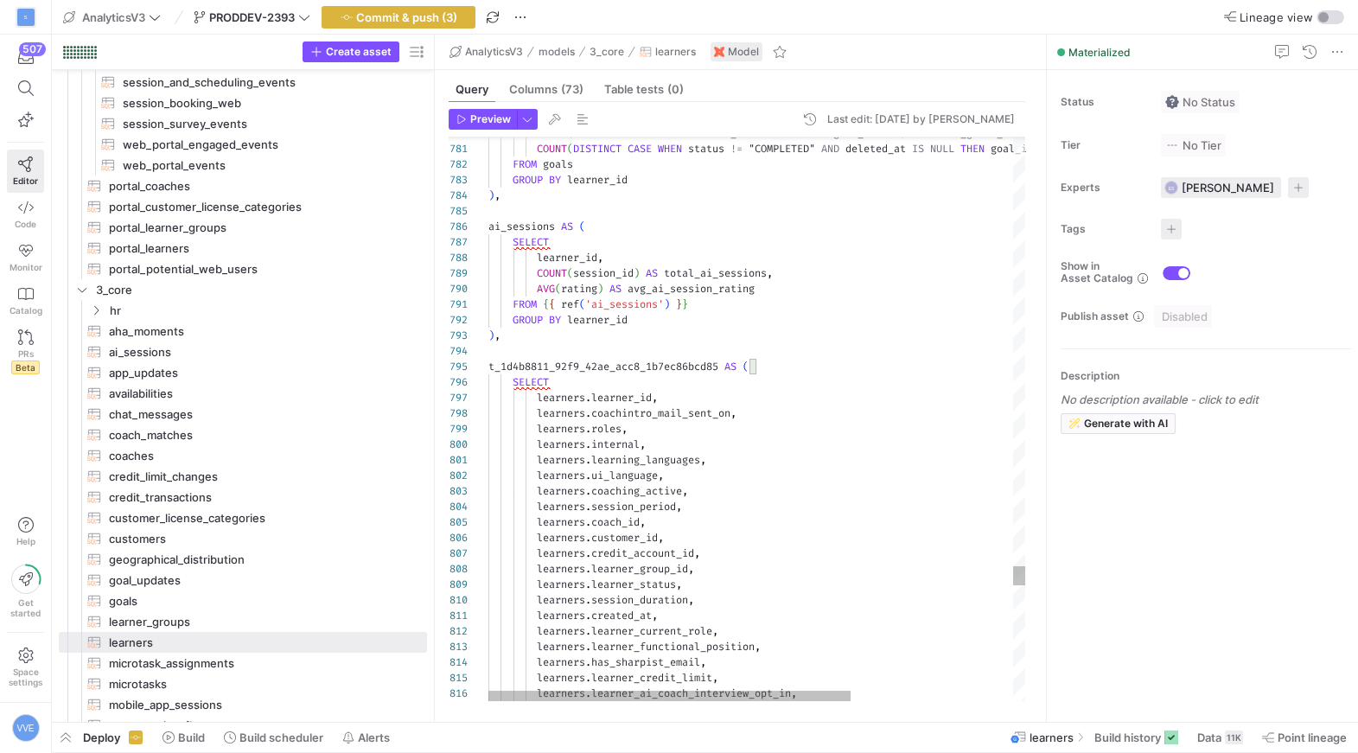
click at [489, 367] on span "t_1d4b8811_92f9_42ae_acc8_1b7ec86bcd85" at bounding box center [604, 367] width 230 height 14
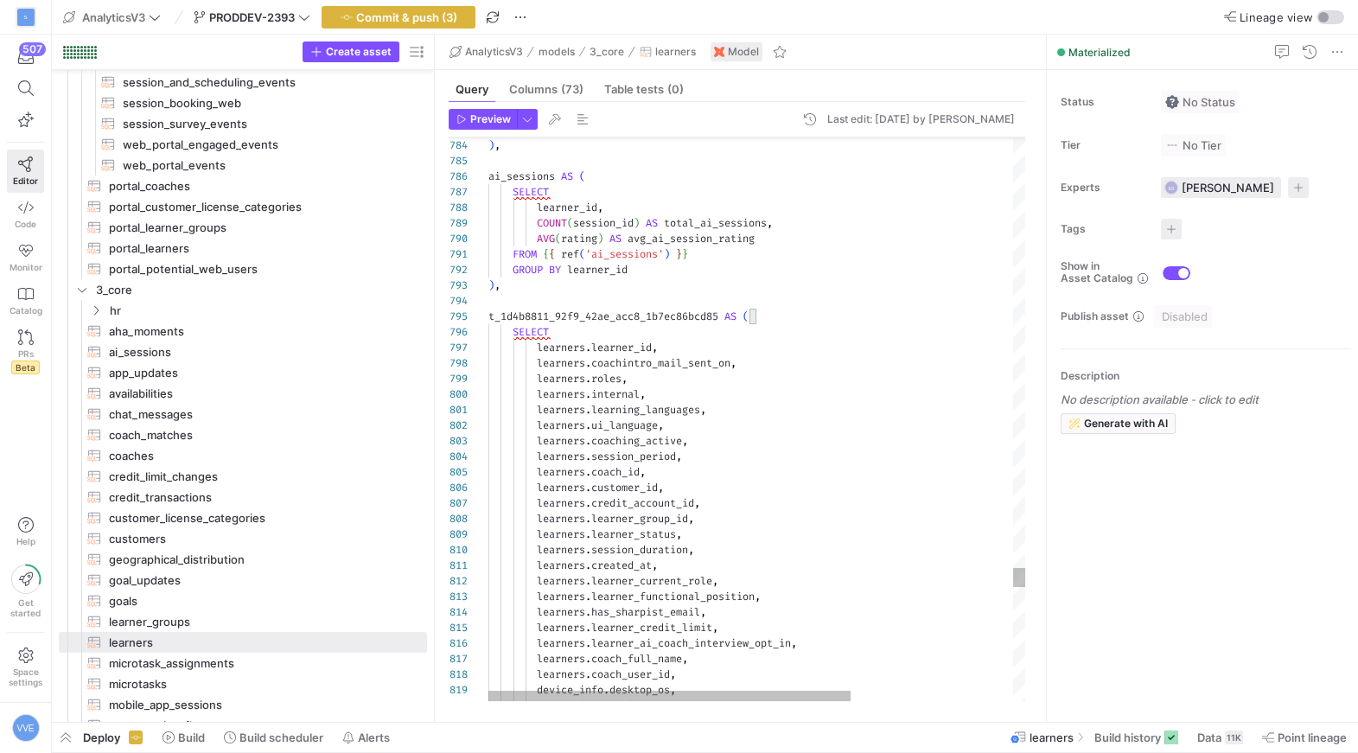
scroll to position [30, 12]
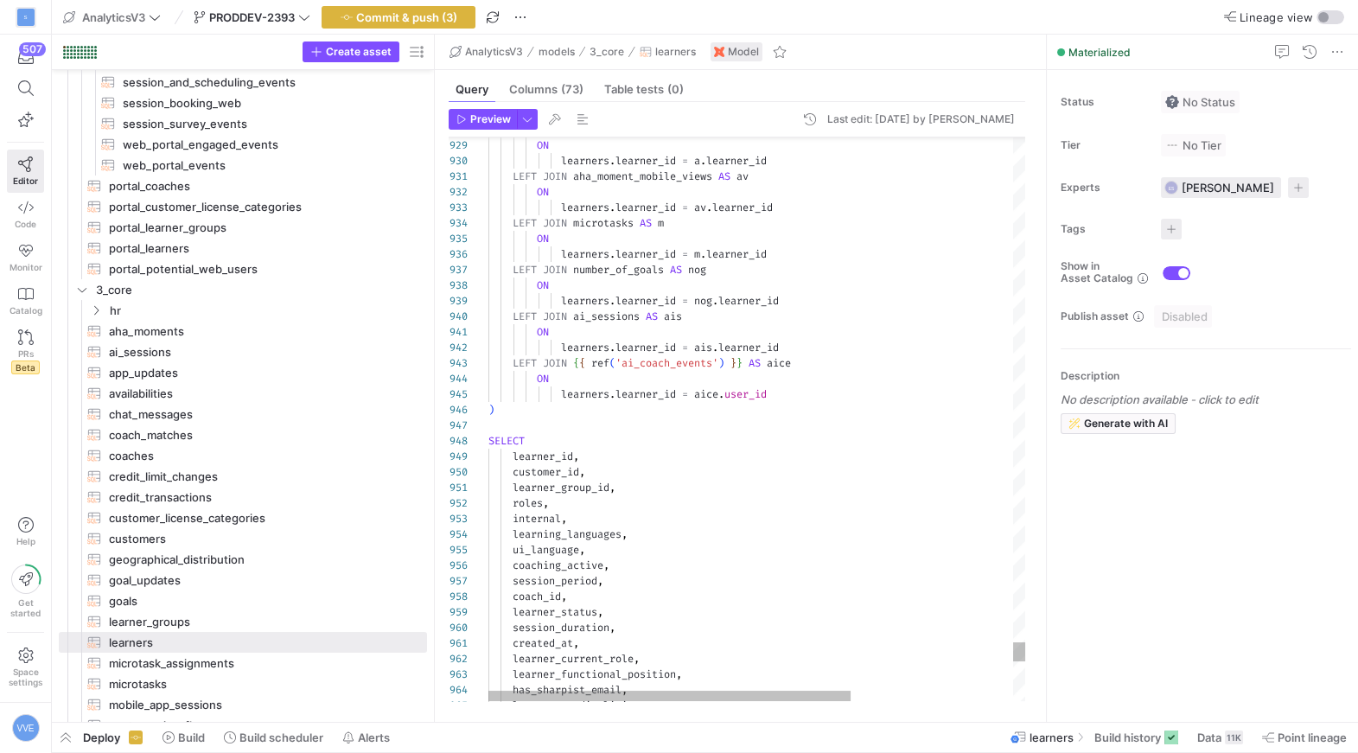
scroll to position [30, 93]
drag, startPoint x: 574, startPoint y: 361, endPoint x: 837, endPoint y: 361, distance: 262.9
drag, startPoint x: 837, startPoint y: 361, endPoint x: 574, endPoint y: 364, distance: 262.9
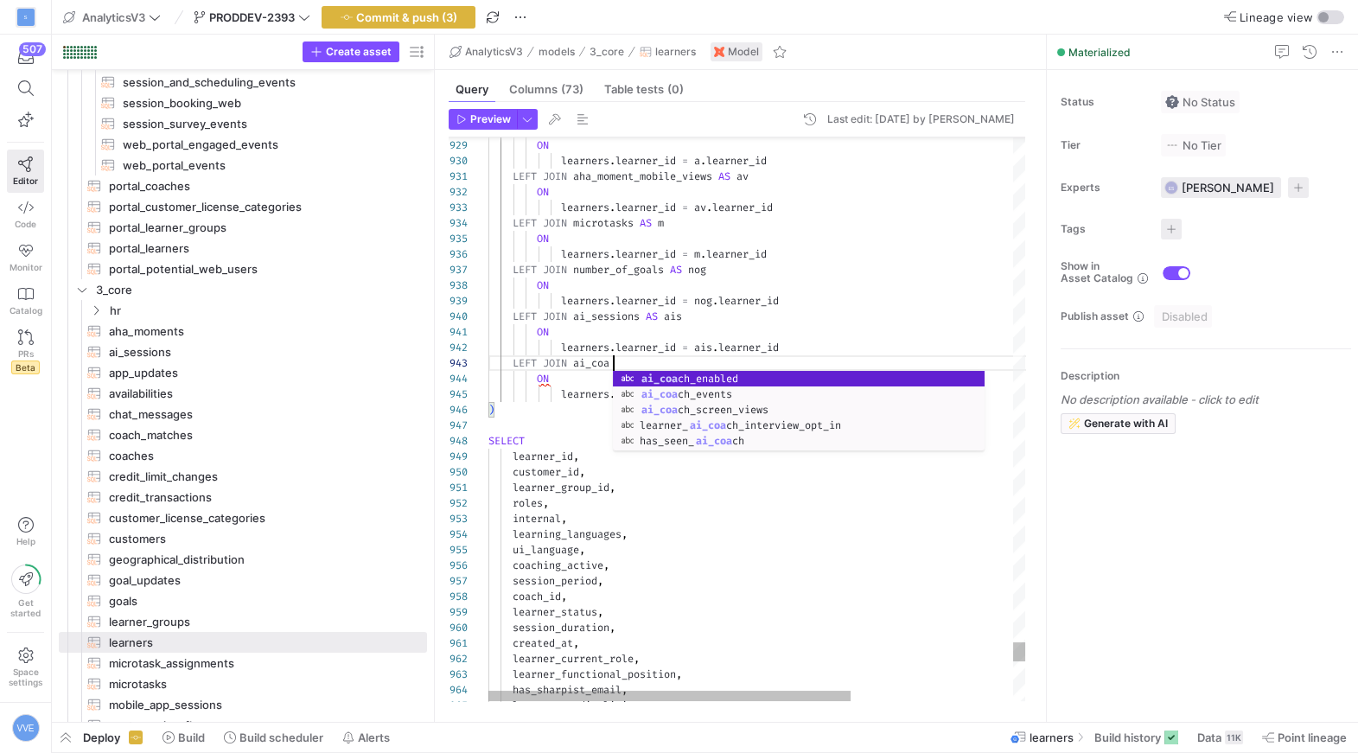
scroll to position [30, 137]
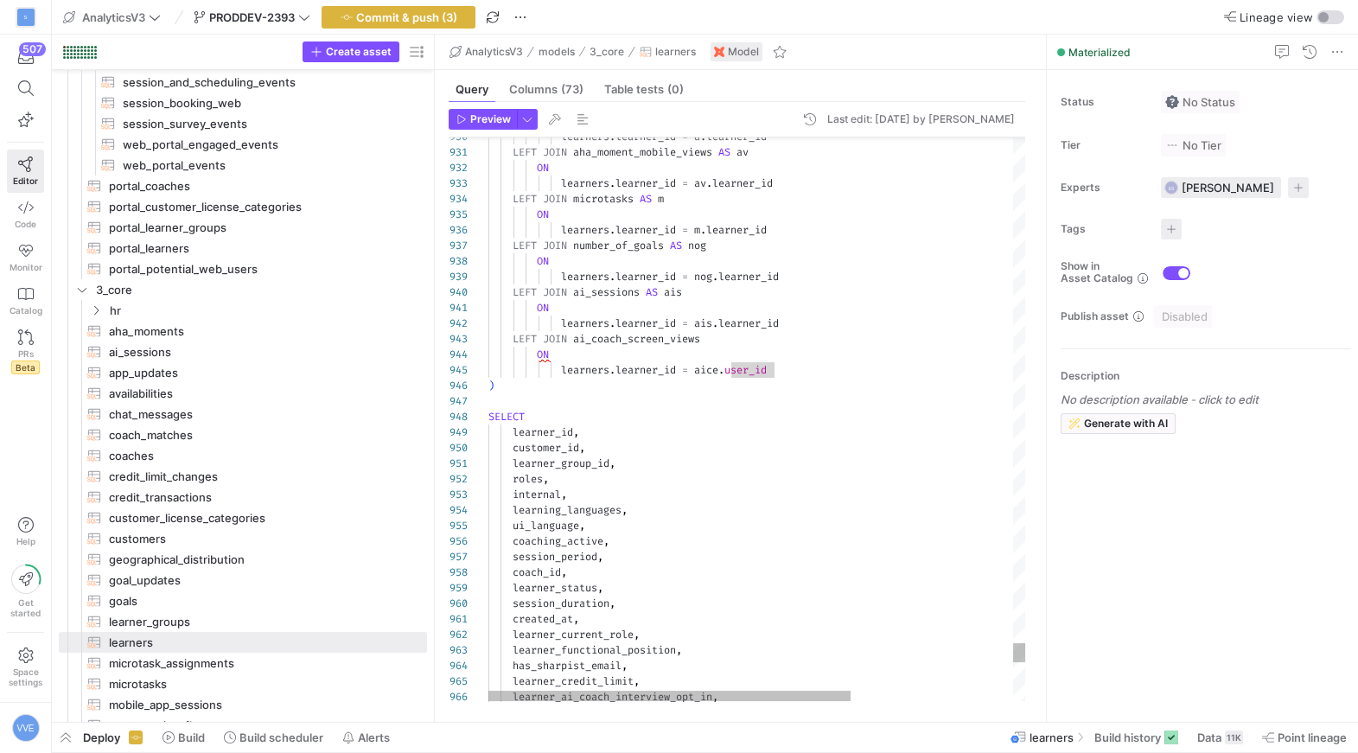
scroll to position [47, 68]
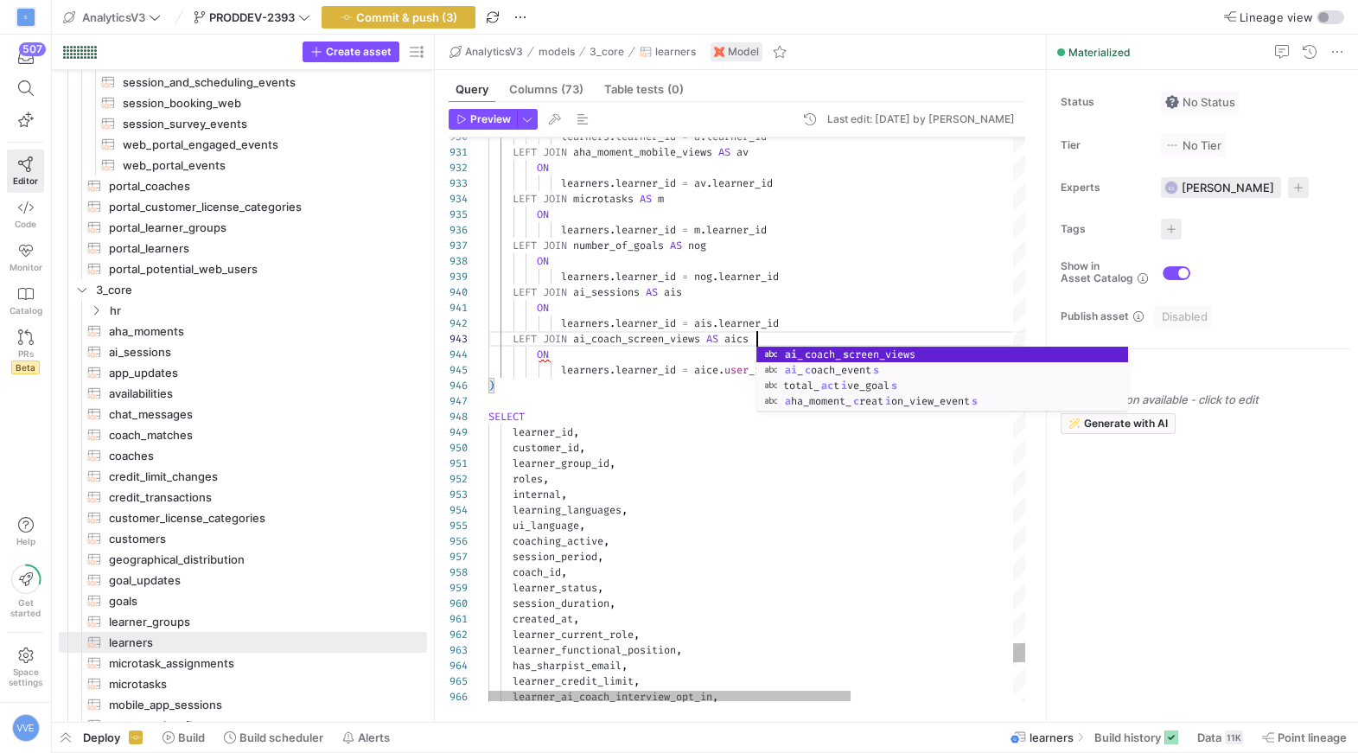
scroll to position [30, 273]
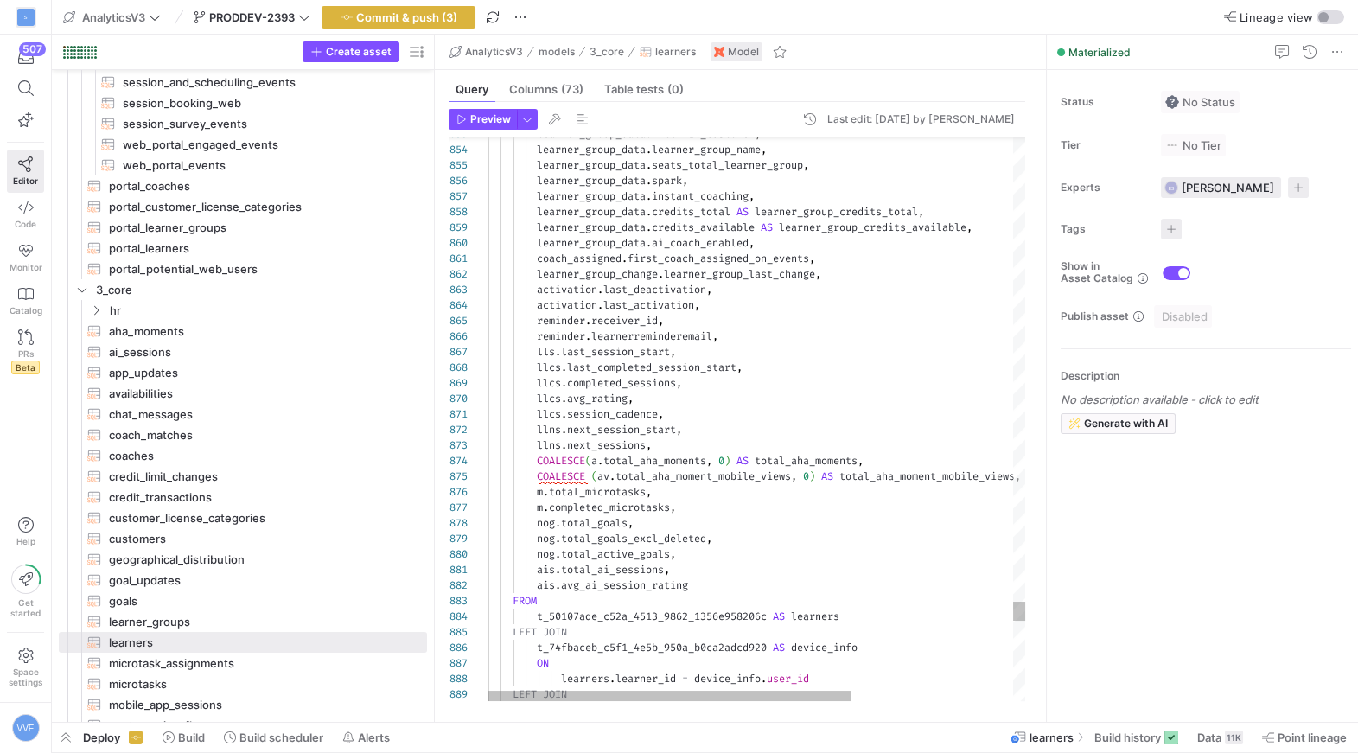
scroll to position [16, 206]
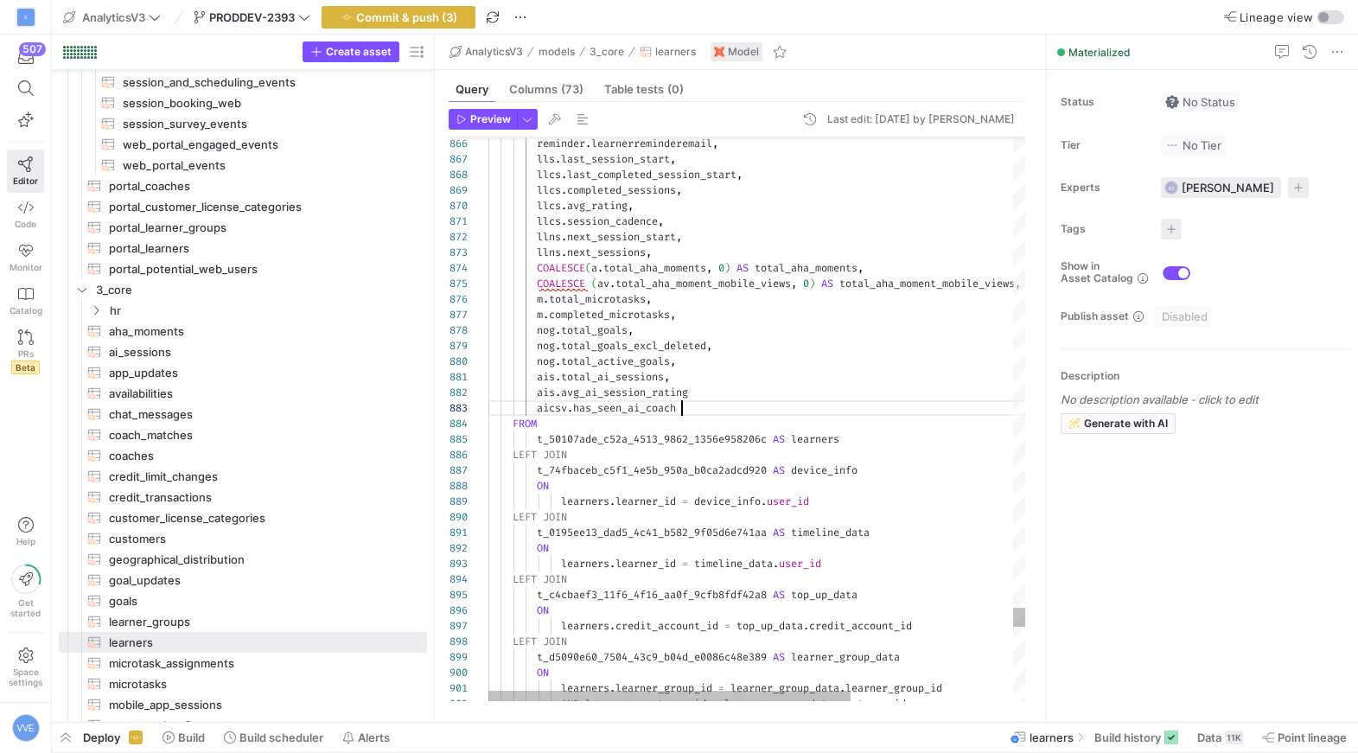
scroll to position [30, 193]
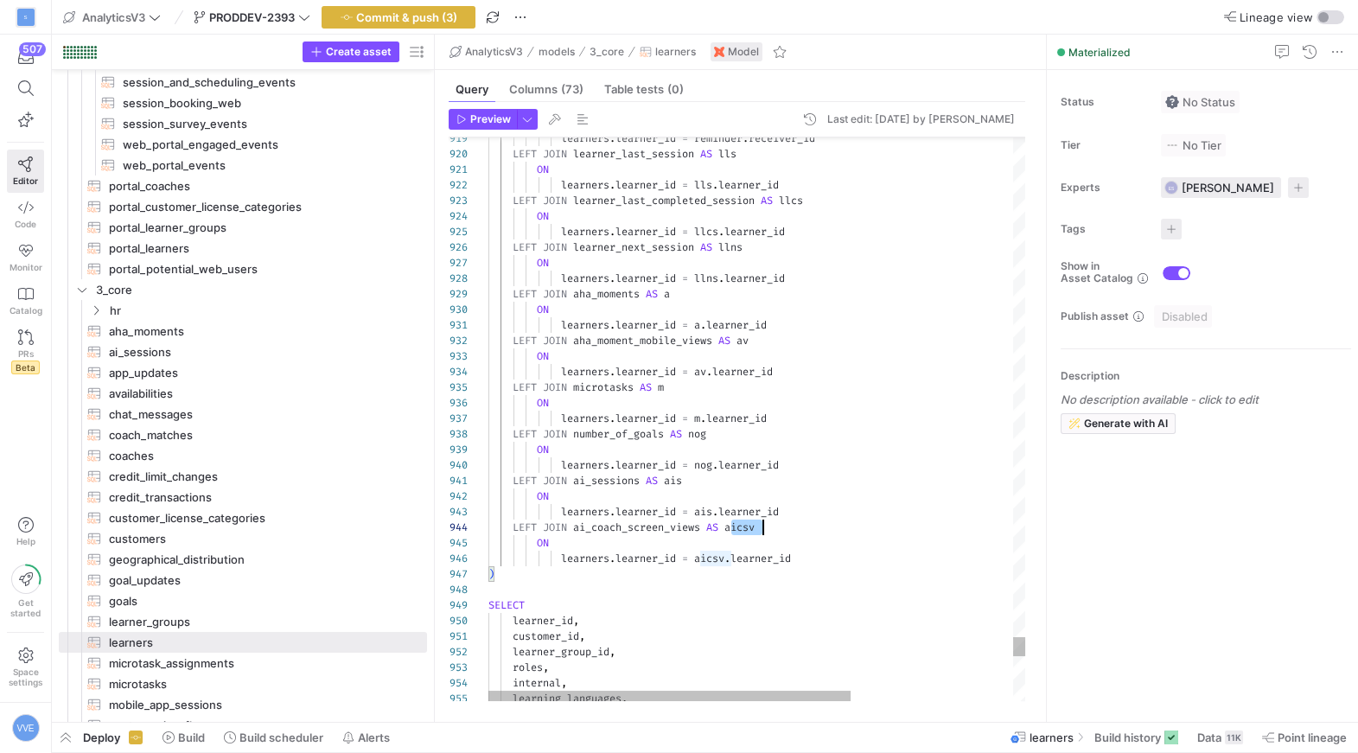
type textarea "LEFT JOIN ai_sessions AS ais ON learners.learner_id = ais.learner_id LEFT JOIN …"
click at [514, 113] on span "button" at bounding box center [483, 119] width 67 height 19
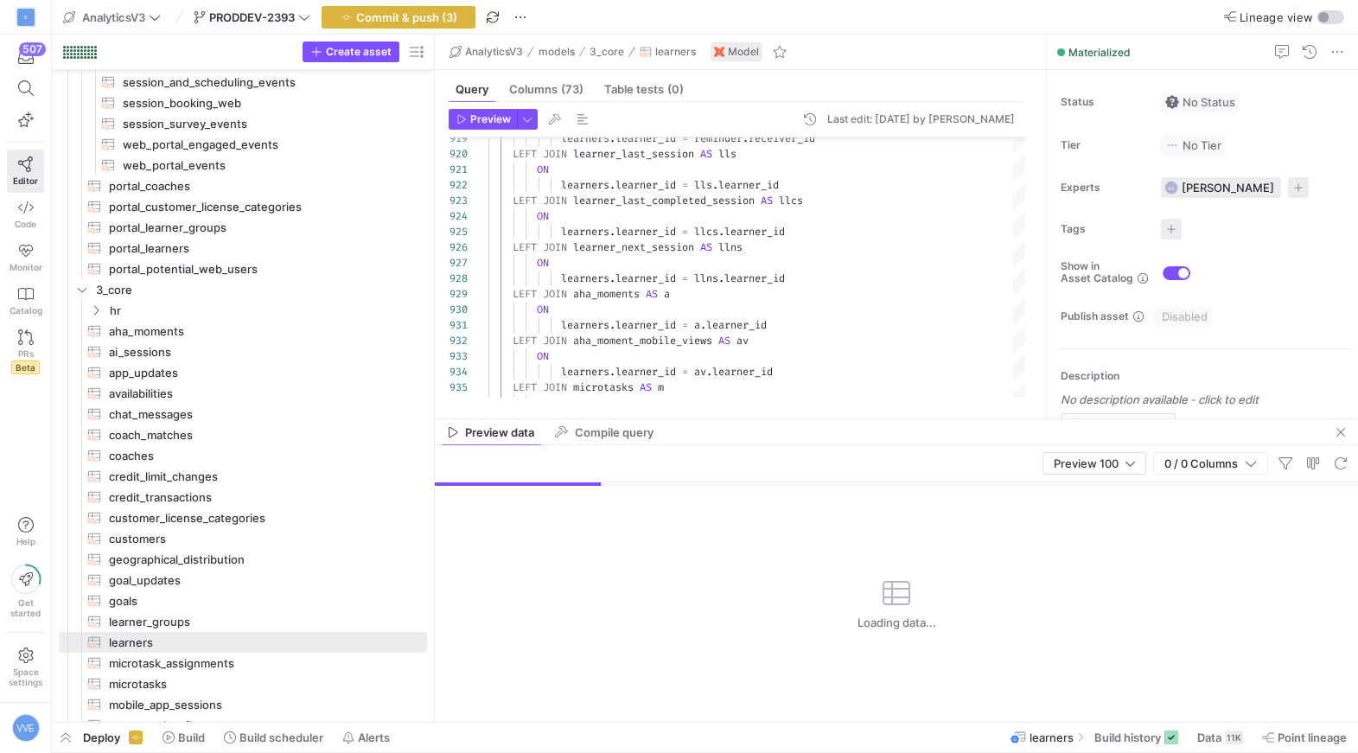
click at [1124, 450] on div "Preview 100 0 / 0 Columns" at bounding box center [896, 463] width 923 height 37
click at [1126, 458] on div at bounding box center [1131, 464] width 10 height 14
click at [1101, 513] on span "Full Preview" at bounding box center [1093, 520] width 89 height 14
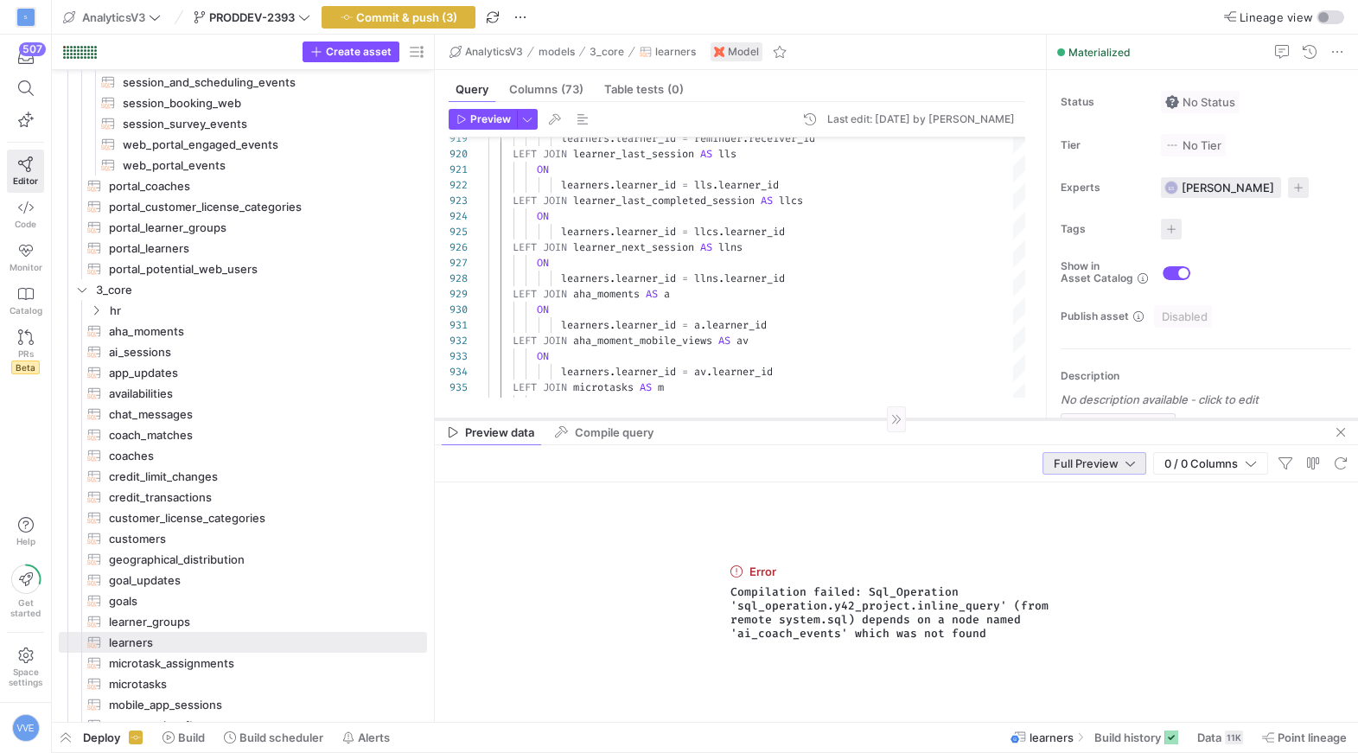
click at [872, 419] on div at bounding box center [896, 419] width 923 height 1
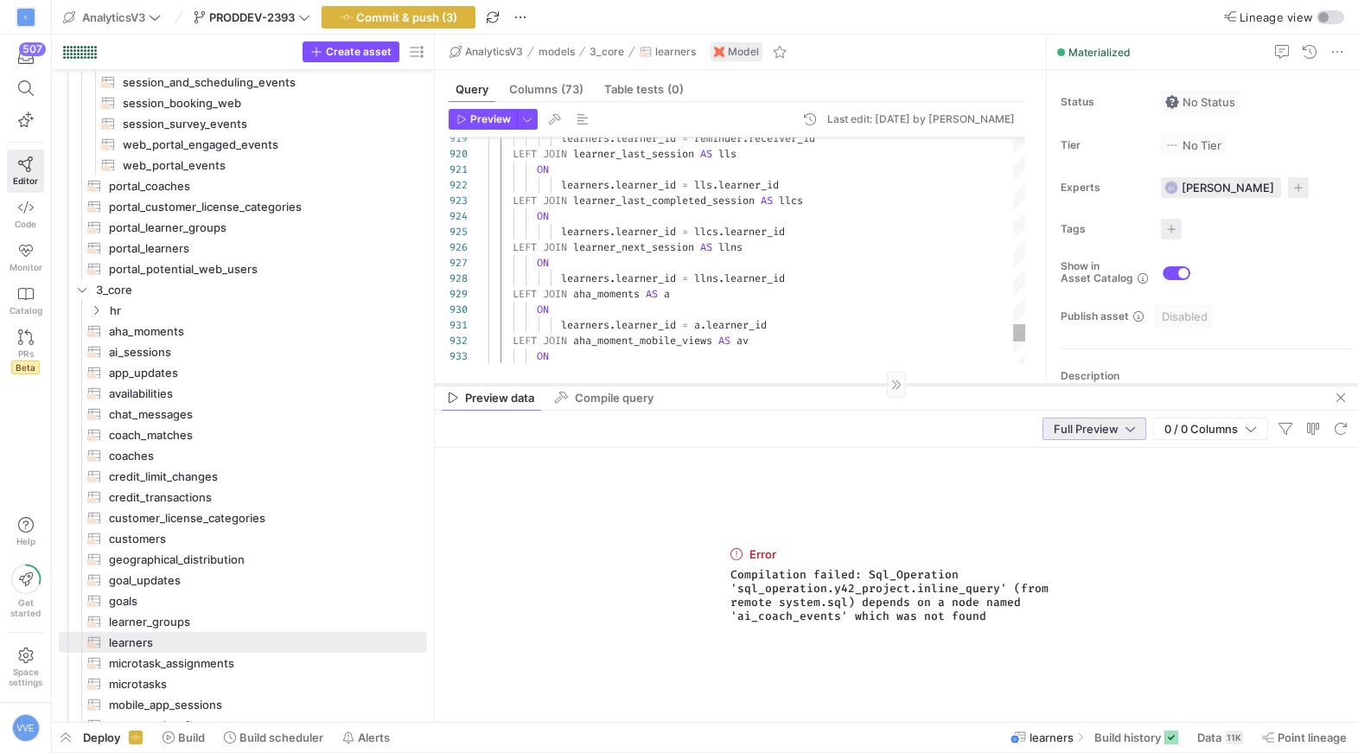
drag, startPoint x: 872, startPoint y: 418, endPoint x: 840, endPoint y: 382, distance: 48.3
click at [840, 384] on div at bounding box center [896, 384] width 923 height 1
click at [1105, 419] on div "Full Preview" at bounding box center [1094, 428] width 81 height 21
click at [927, 522] on div at bounding box center [679, 376] width 1358 height 753
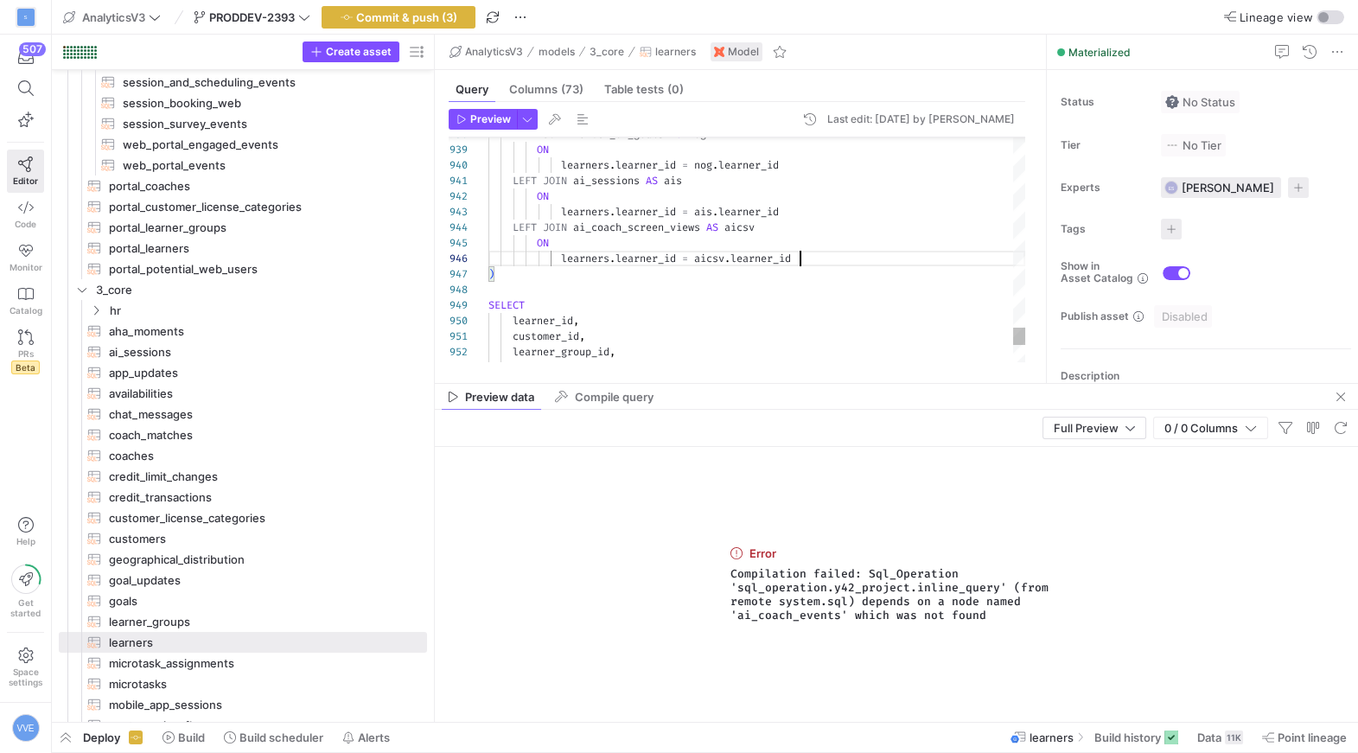
scroll to position [78, 310]
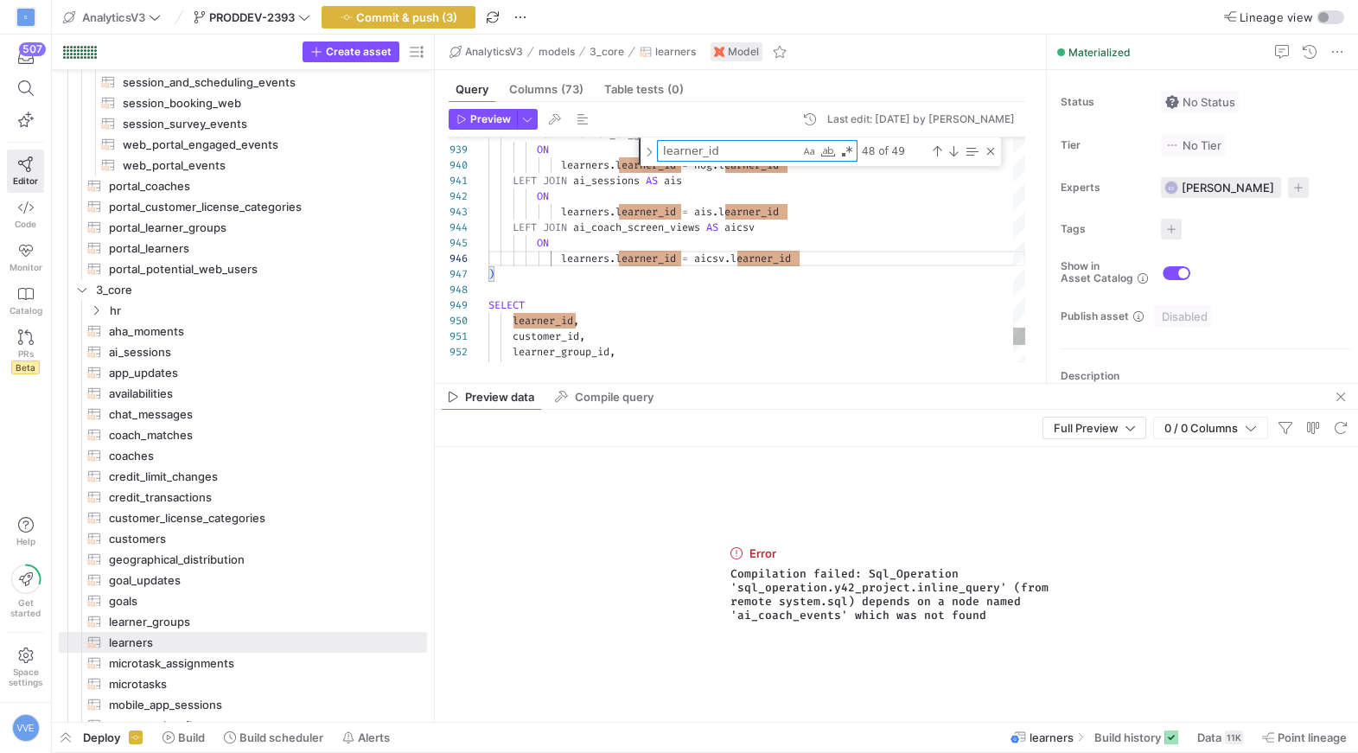
type textarea "a"
type textarea "session_duration, created_at, learner_current_role, learner_functional_position…"
type textarea "ai"
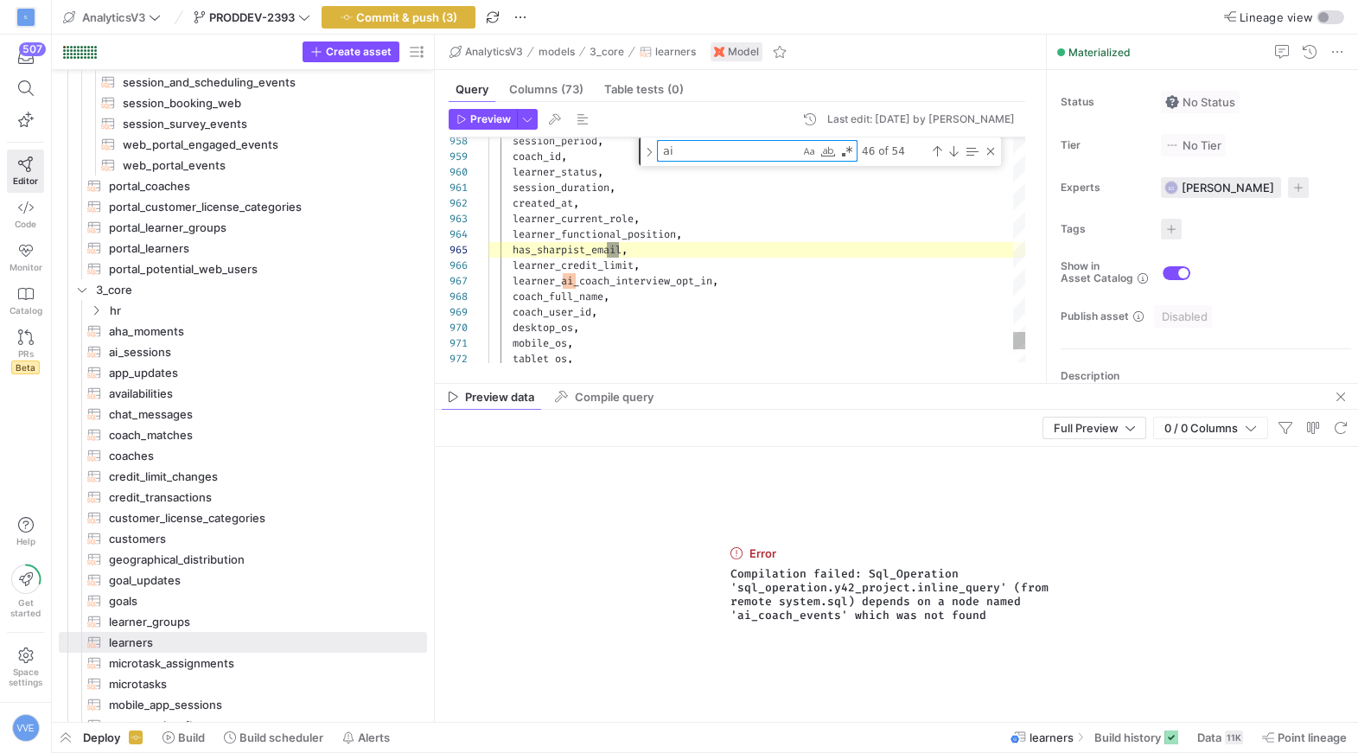
type textarea "[DOMAIN_NAME]_ai_sessions, ais.avg_ai_session_rating, aicsv.has_seen_ai_coach F…"
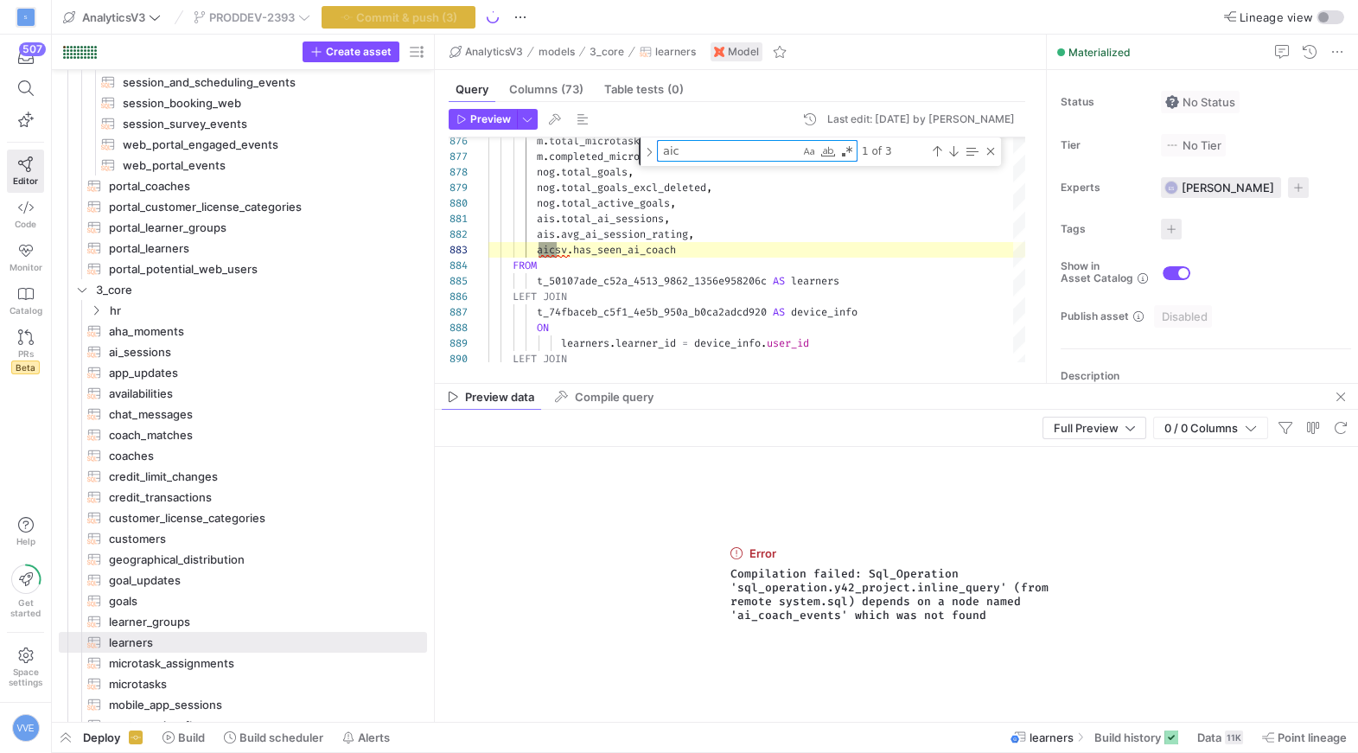
type textarea "aic"
click at [444, 22] on div "Commit & push (3)" at bounding box center [399, 17] width 154 height 22
click at [462, 20] on div "Commit & push (3)" at bounding box center [399, 17] width 154 height 22
click at [462, 18] on span "button" at bounding box center [399, 17] width 152 height 21
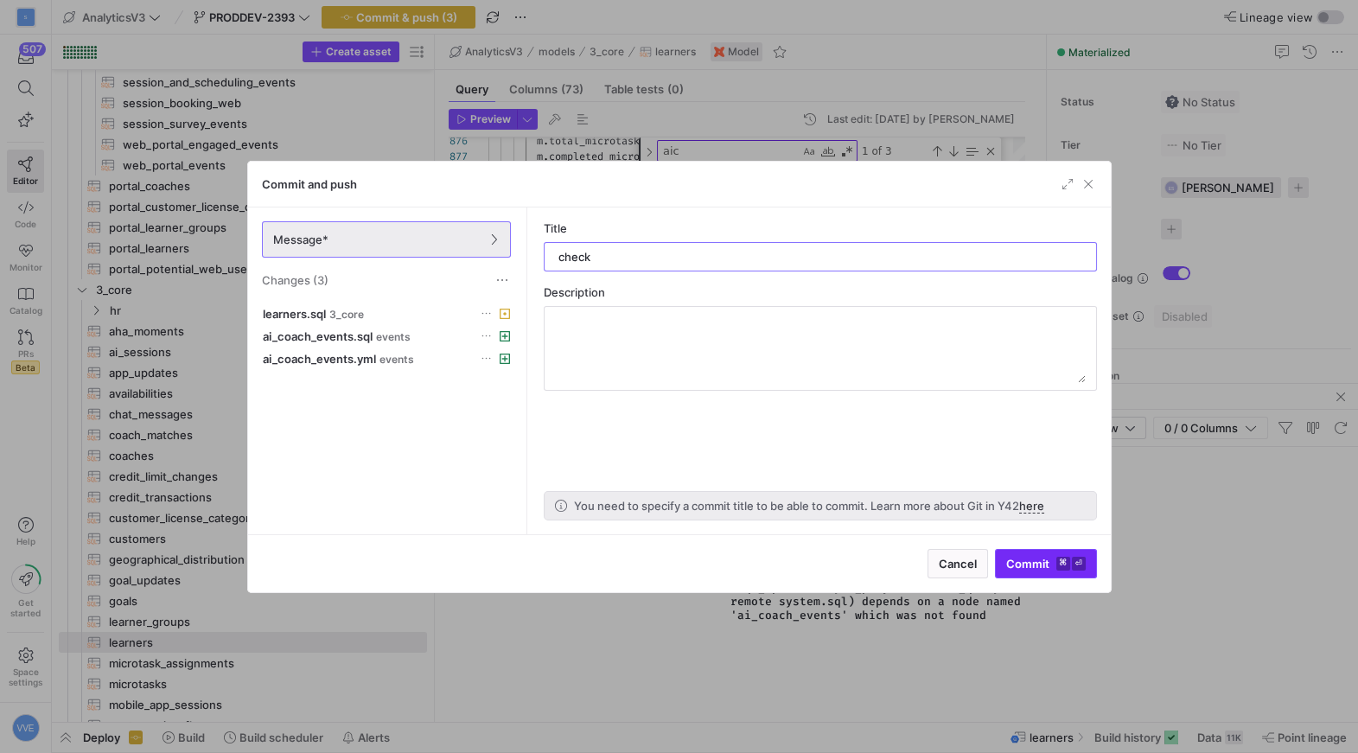
type input "check"
click at [1074, 559] on kbd "⏎" at bounding box center [1079, 564] width 14 height 14
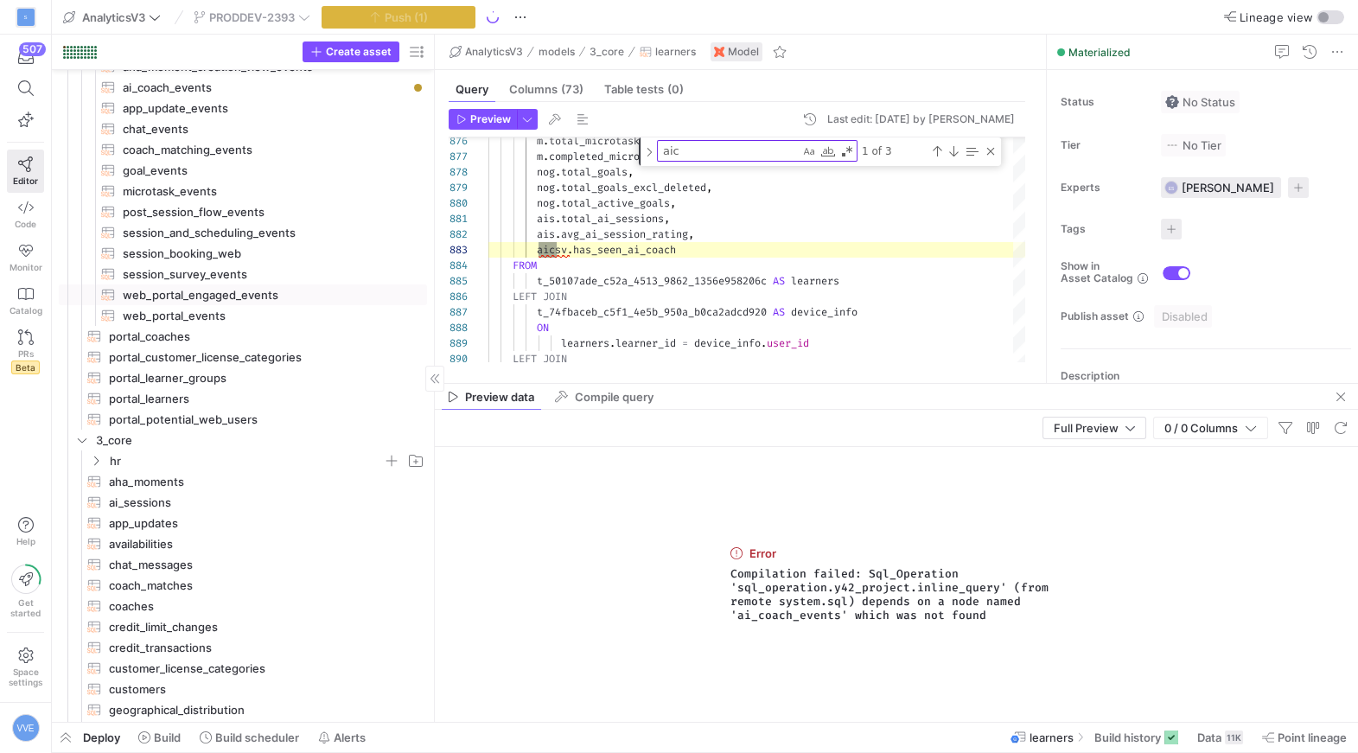
scroll to position [21, 0]
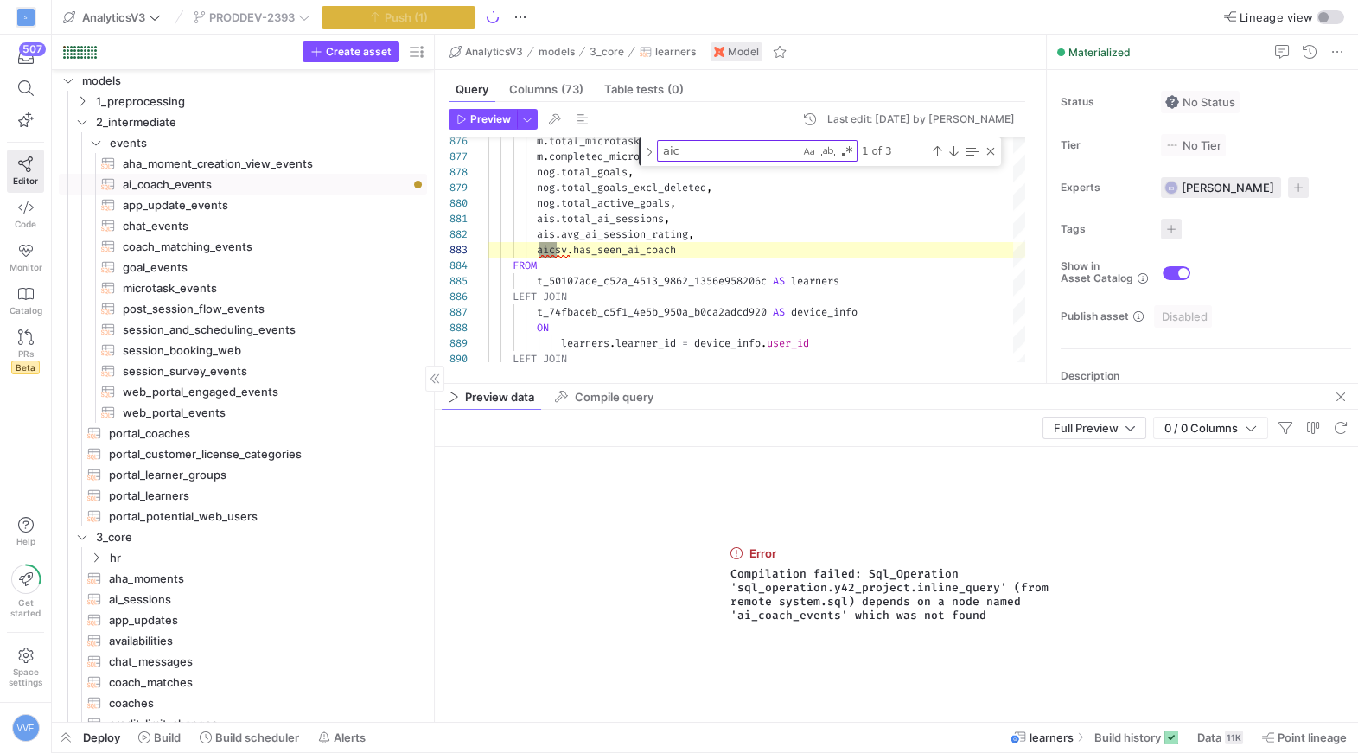
click at [255, 181] on span "ai_coach_events​​​​​​​​​​" at bounding box center [265, 185] width 284 height 20
type textarea "SELECT * FROM {{ ref('firebase_events_learner_apps') }} WHERE screen_name LIKE …"
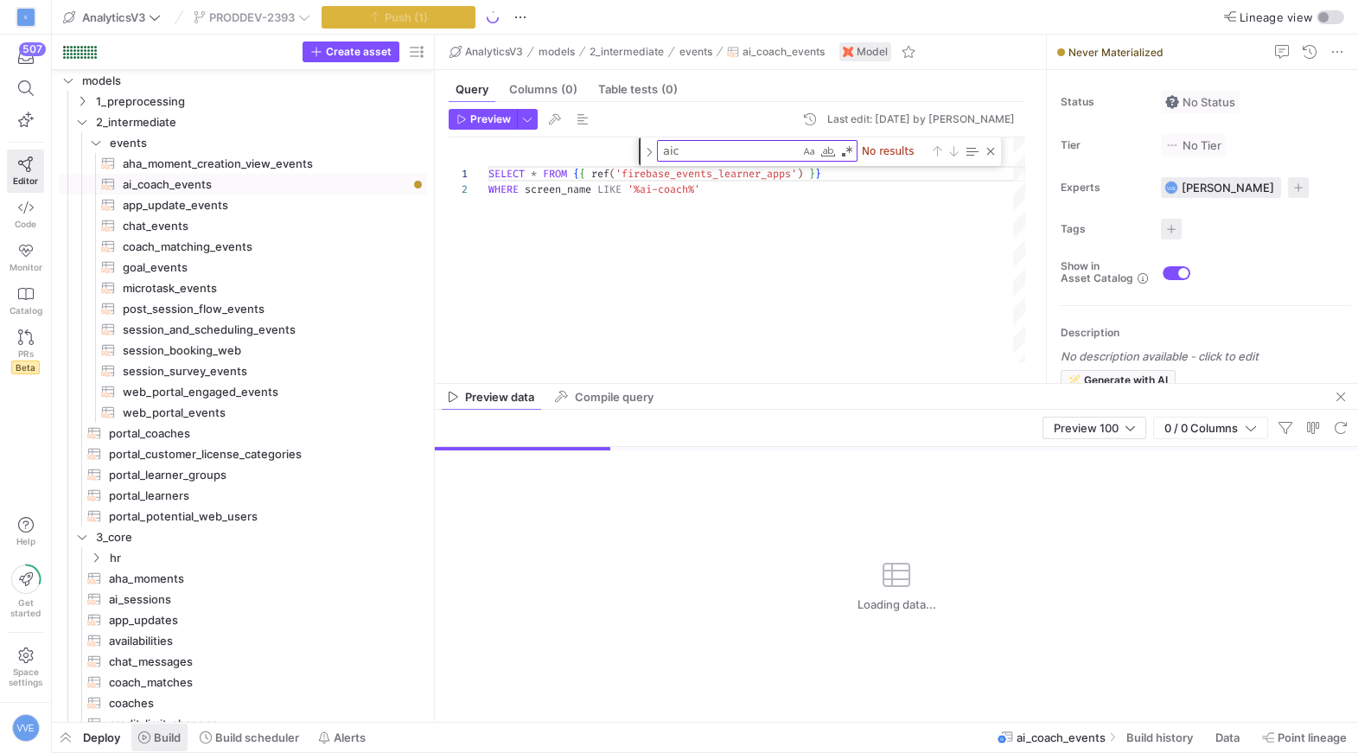
click at [162, 734] on span "Build" at bounding box center [167, 738] width 27 height 14
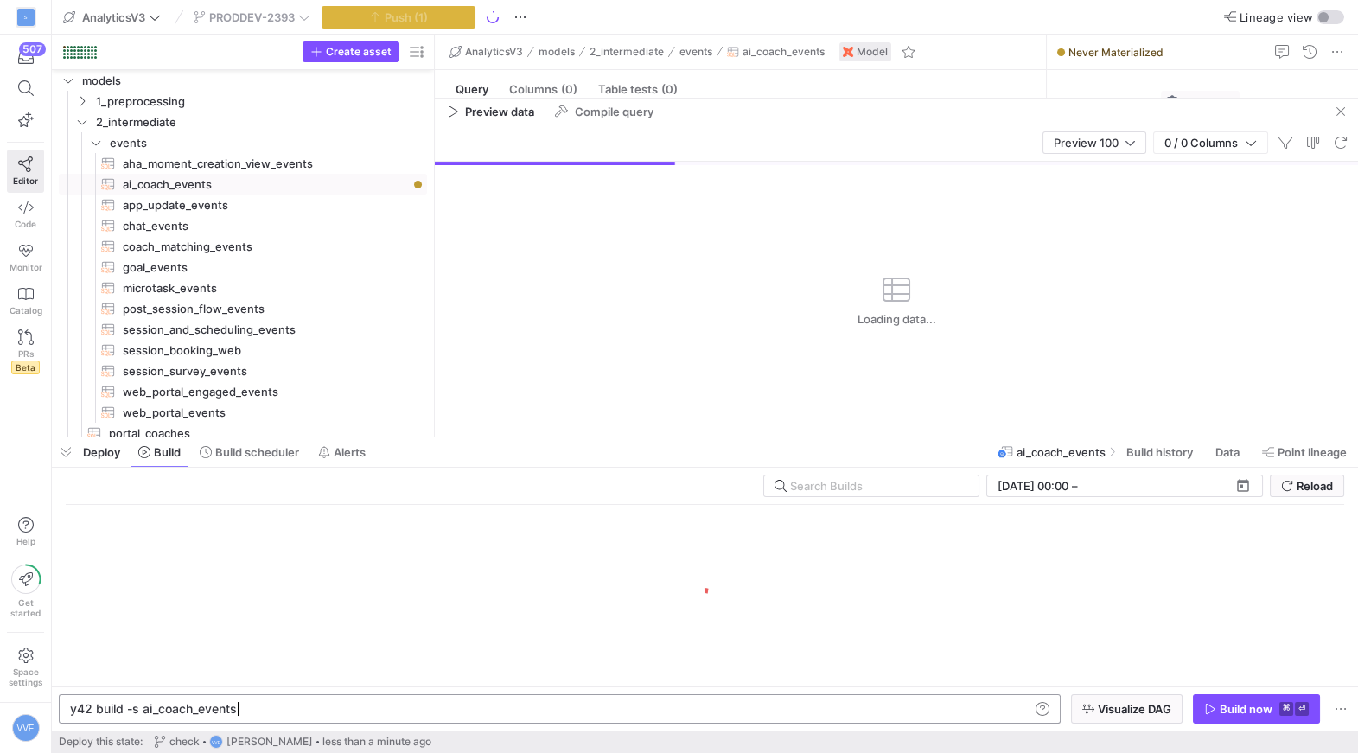
click at [268, 714] on div "y42 build -s ai_coach_events" at bounding box center [550, 709] width 961 height 14
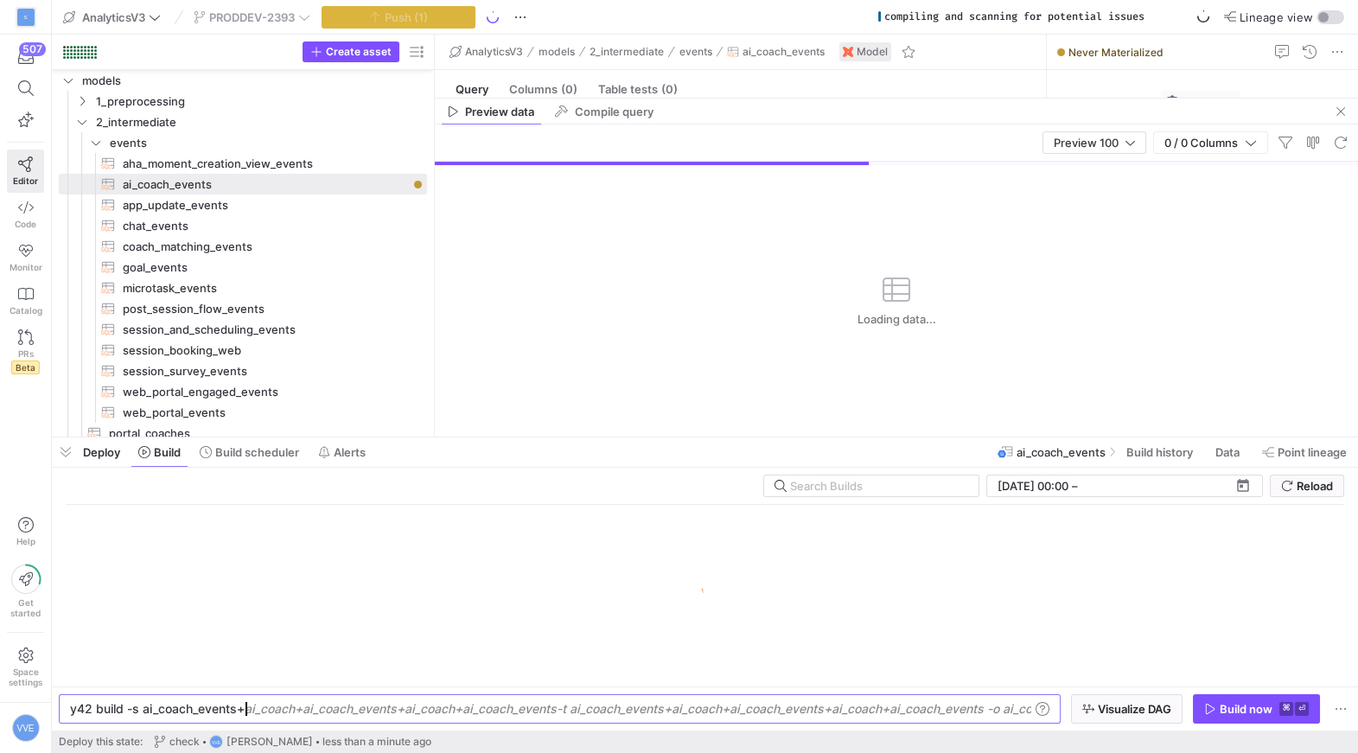
type textarea "y42 build -s ai_coach_events+"
click at [909, 619] on div at bounding box center [705, 596] width 1279 height 182
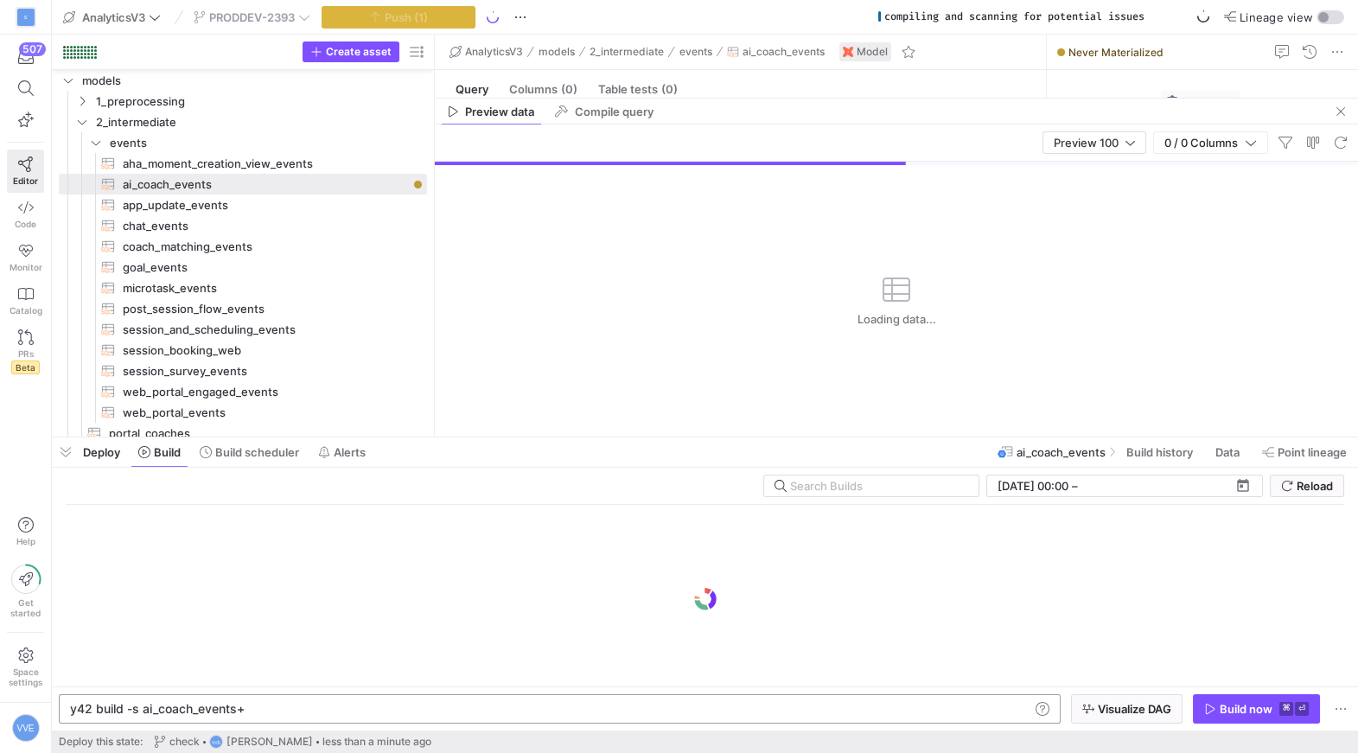
click at [790, 719] on div "y42 build -s ai_coach_events+ y42 build -s ai_coach_events+" at bounding box center [560, 708] width 1002 height 29
click at [790, 708] on div "y42 build -s ai_coach_events+" at bounding box center [550, 709] width 961 height 14
click at [1224, 706] on div "Build now" at bounding box center [1246, 709] width 53 height 14
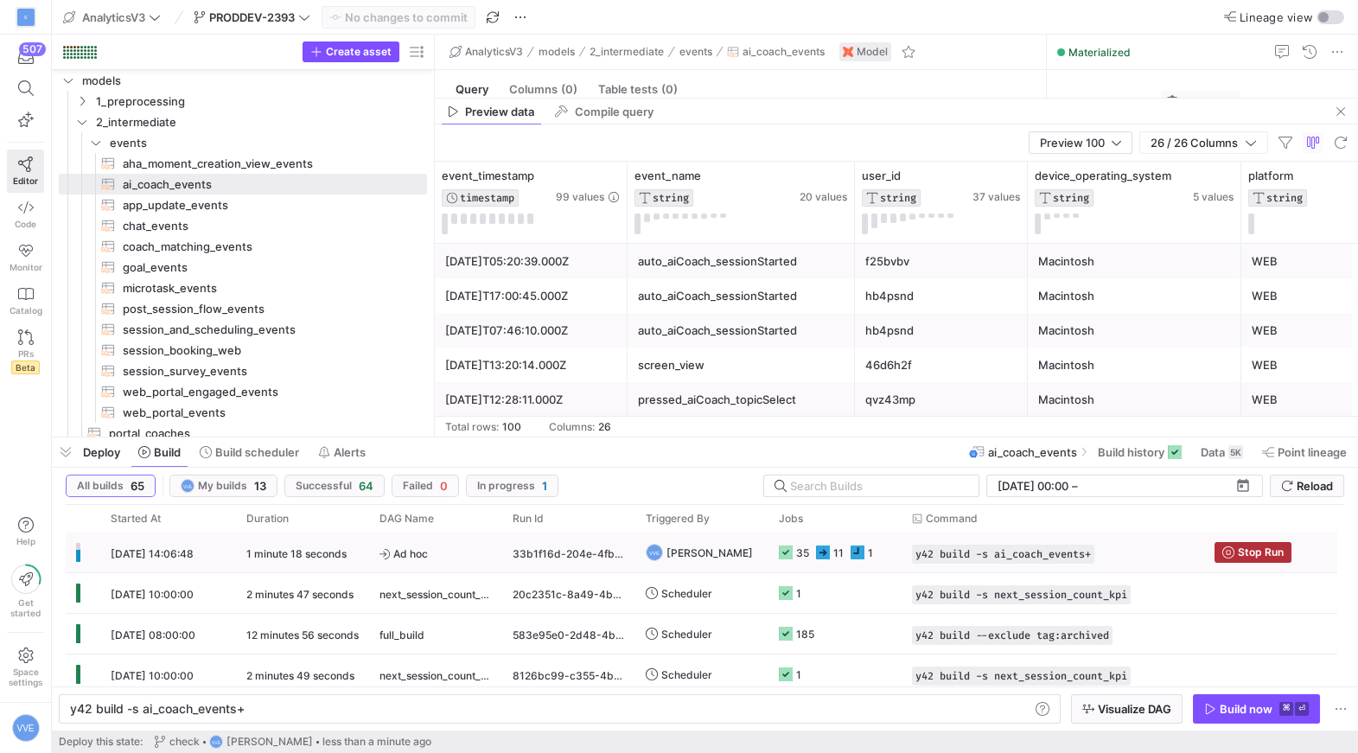
click at [813, 557] on div "35 11 1" at bounding box center [826, 553] width 94 height 41
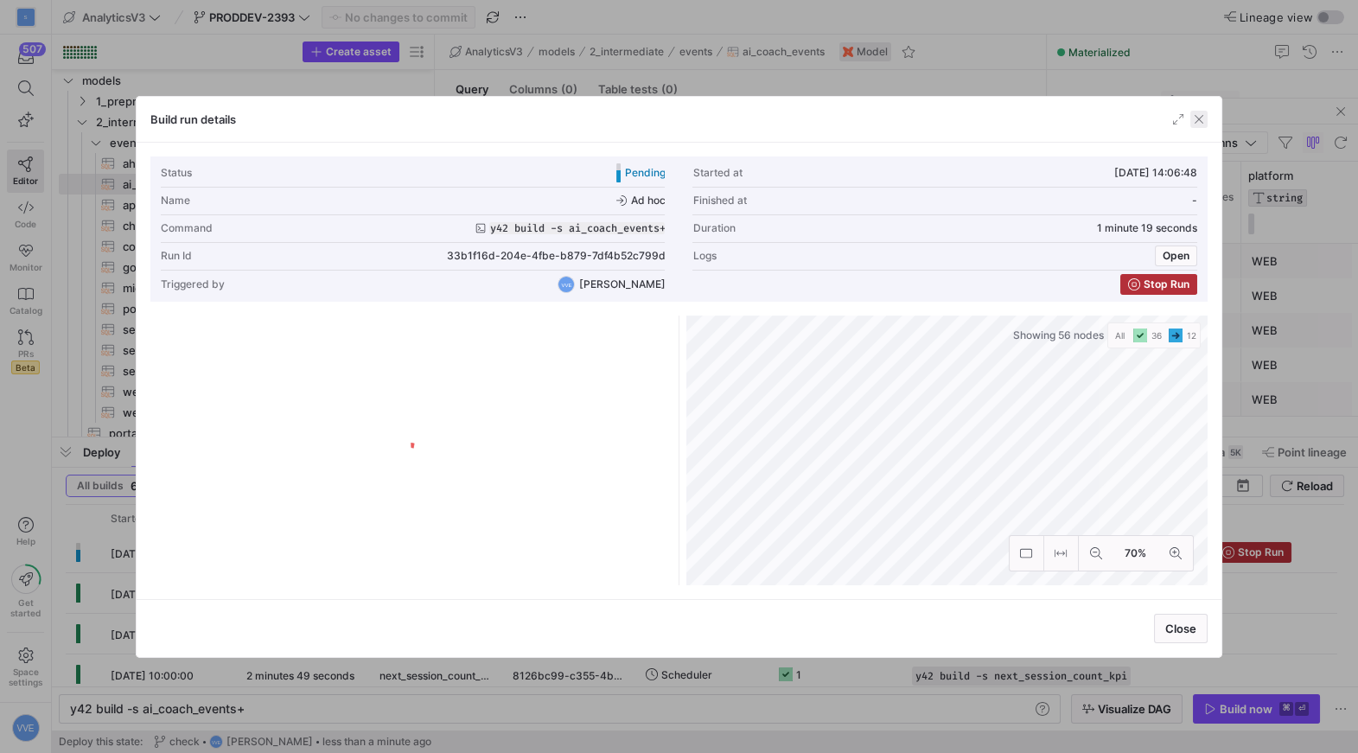
click at [1203, 114] on span "button" at bounding box center [1199, 119] width 17 height 17
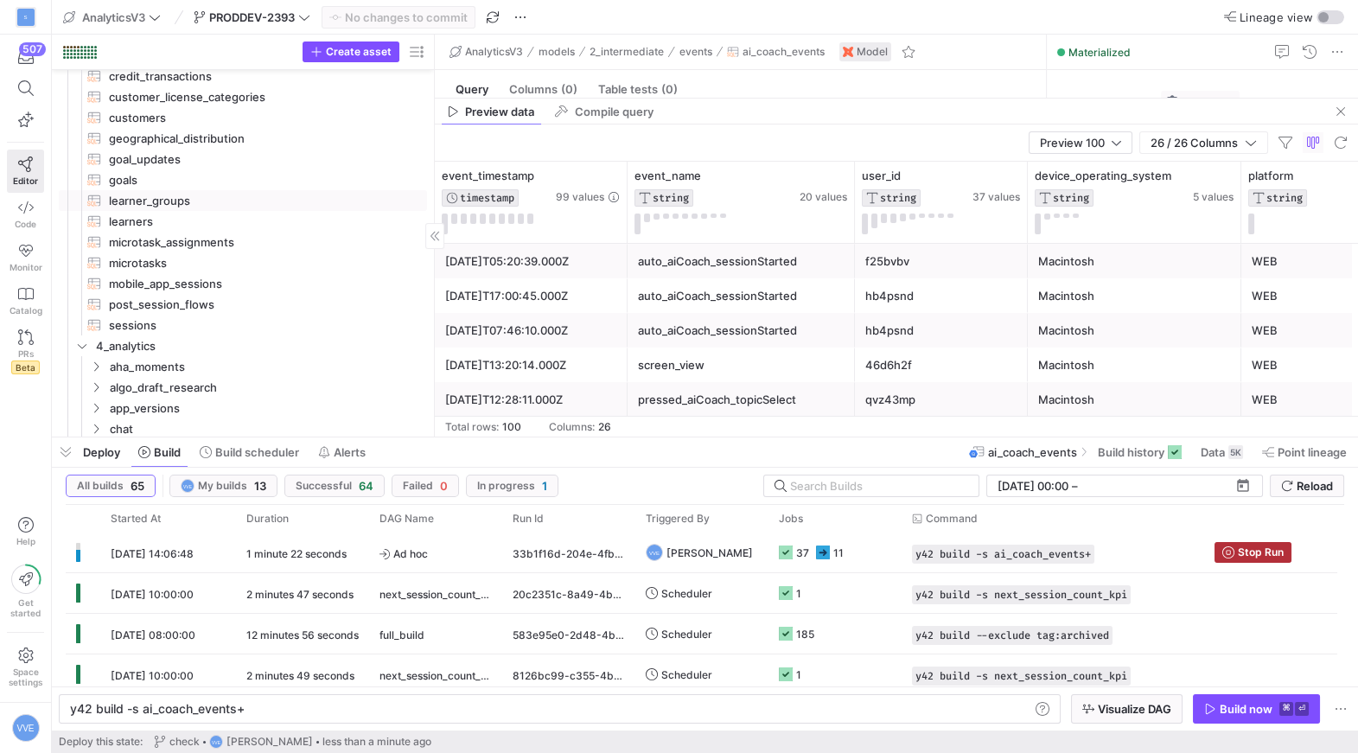
scroll to position [506, 0]
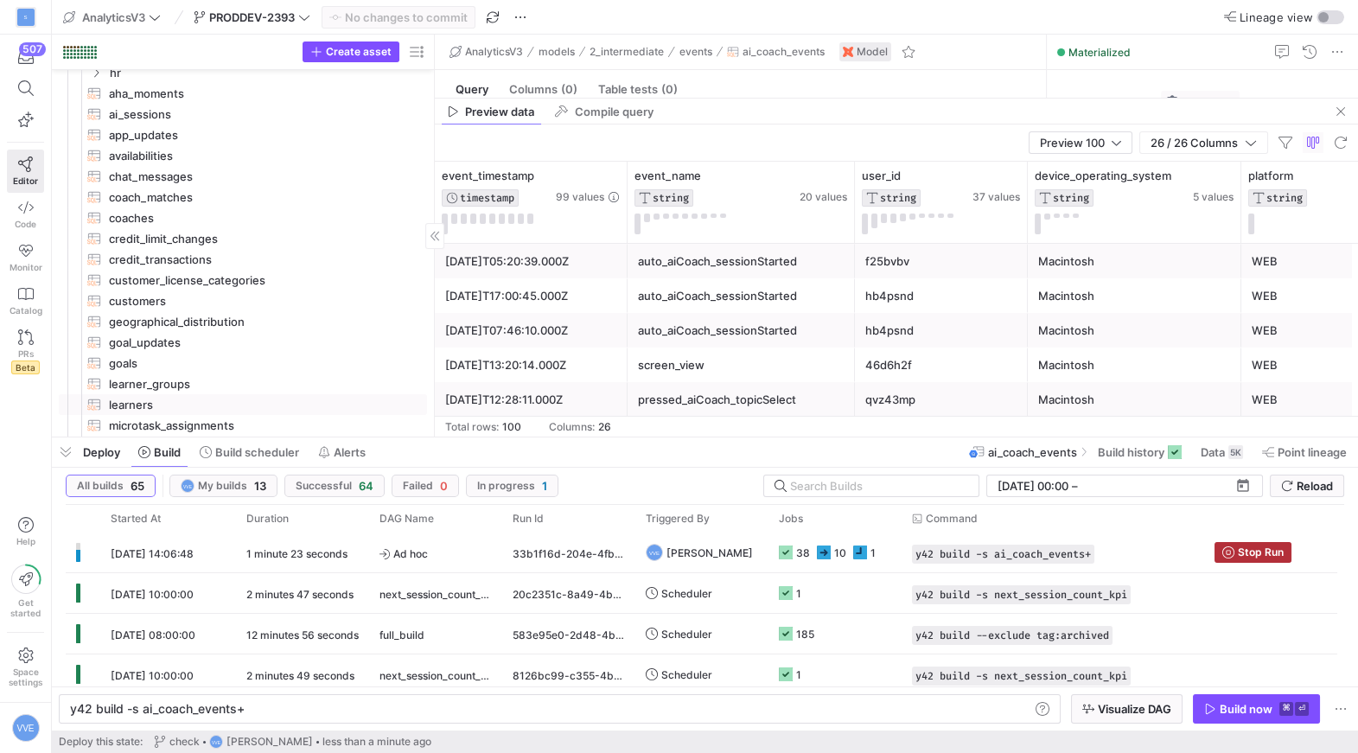
click at [165, 398] on span "learners​​​​​​​​​​" at bounding box center [258, 405] width 298 height 20
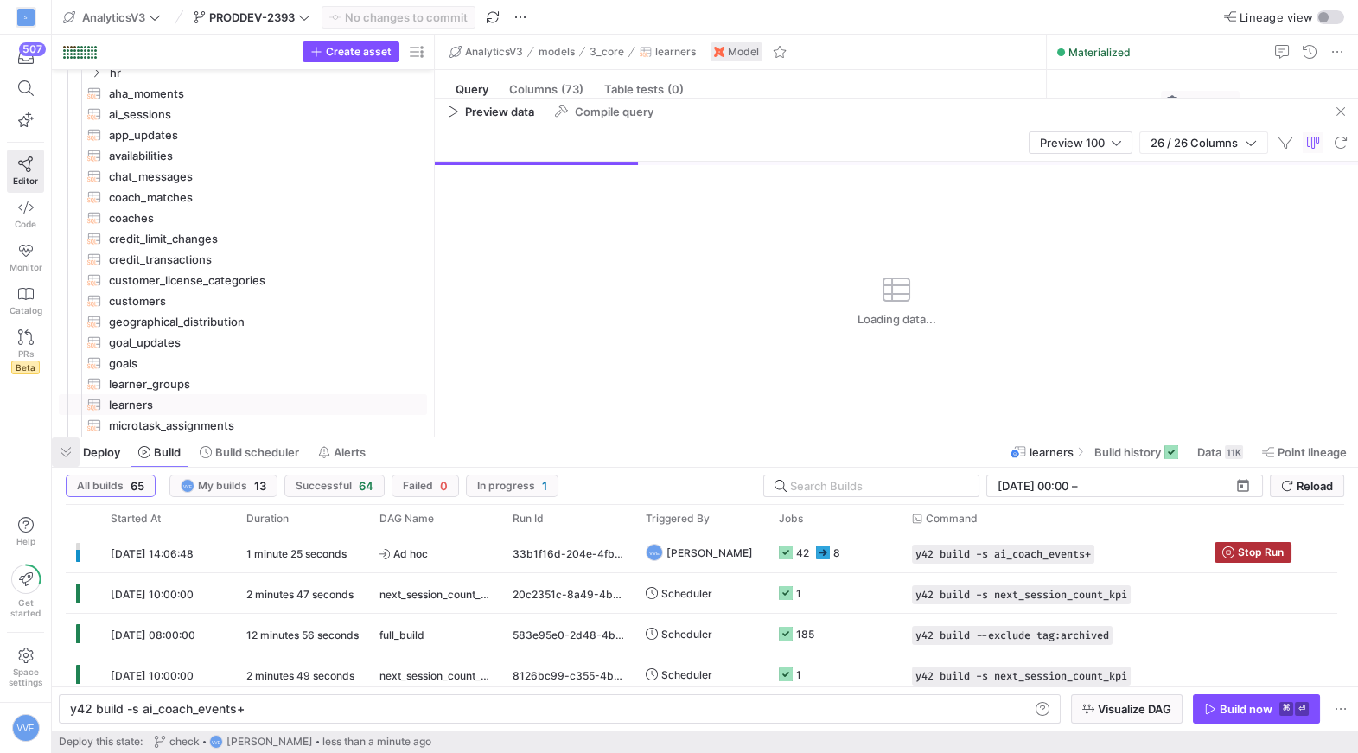
click at [59, 461] on span "button" at bounding box center [66, 452] width 28 height 29
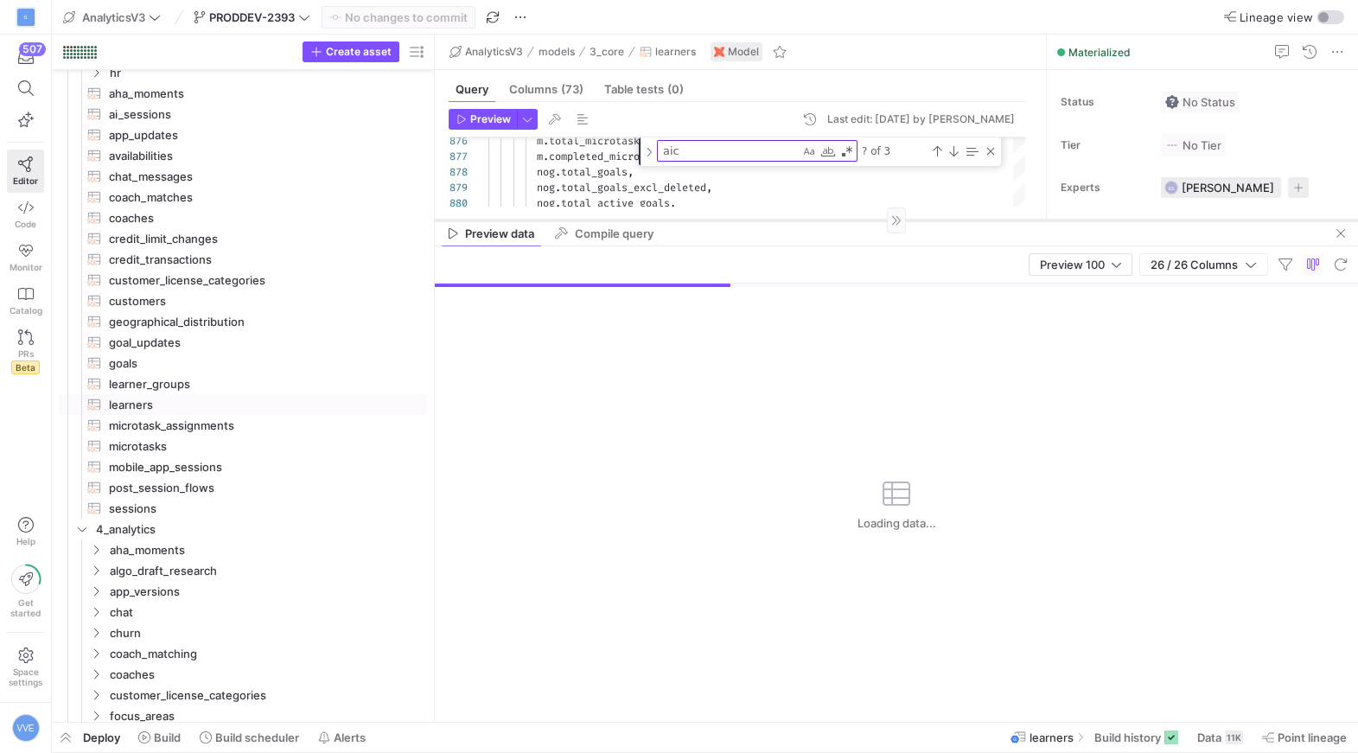
drag, startPoint x: 814, startPoint y: 383, endPoint x: 813, endPoint y: 220, distance: 163.4
click at [813, 220] on div at bounding box center [896, 220] width 923 height 1
click at [994, 151] on div "Close (Escape)" at bounding box center [991, 151] width 14 height 14
click at [1081, 259] on span "Preview 100" at bounding box center [1072, 265] width 65 height 14
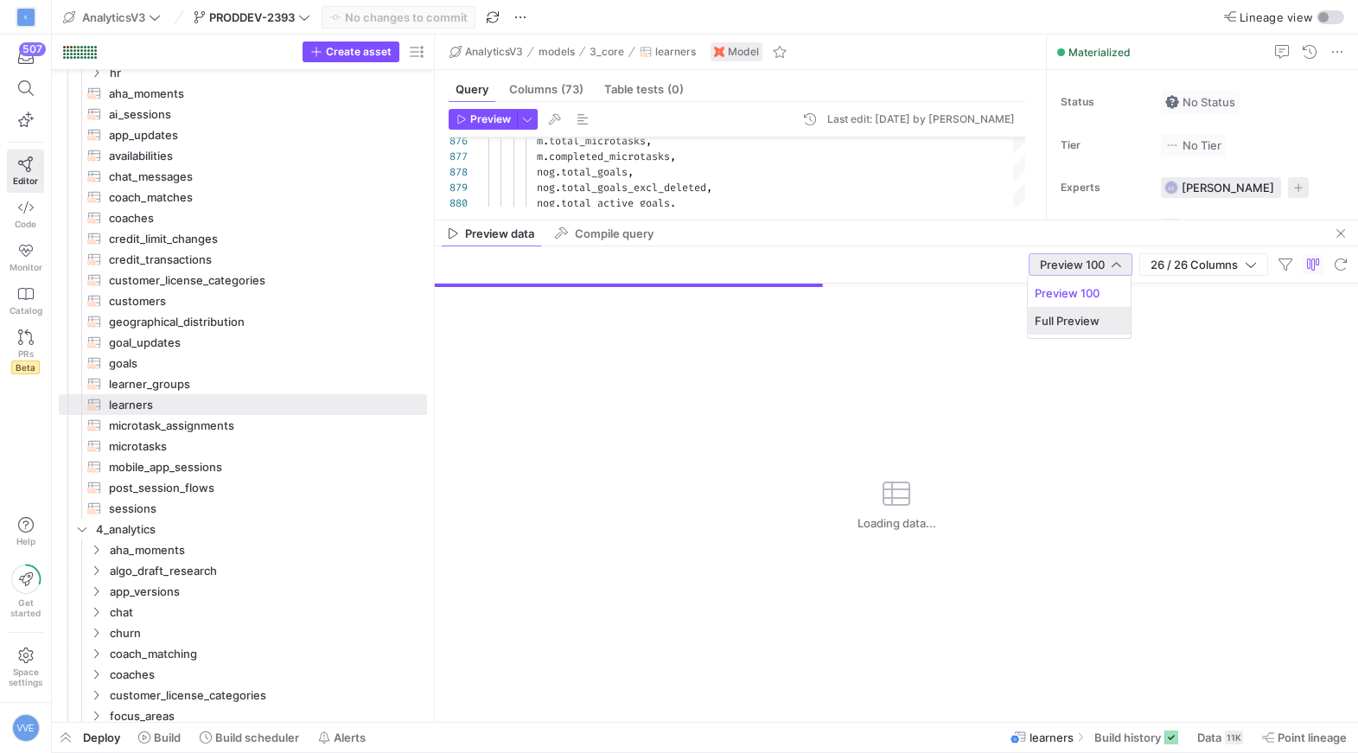
click at [1068, 323] on span "Full Preview" at bounding box center [1079, 321] width 89 height 14
click at [1204, 736] on span "Data" at bounding box center [1210, 738] width 24 height 14
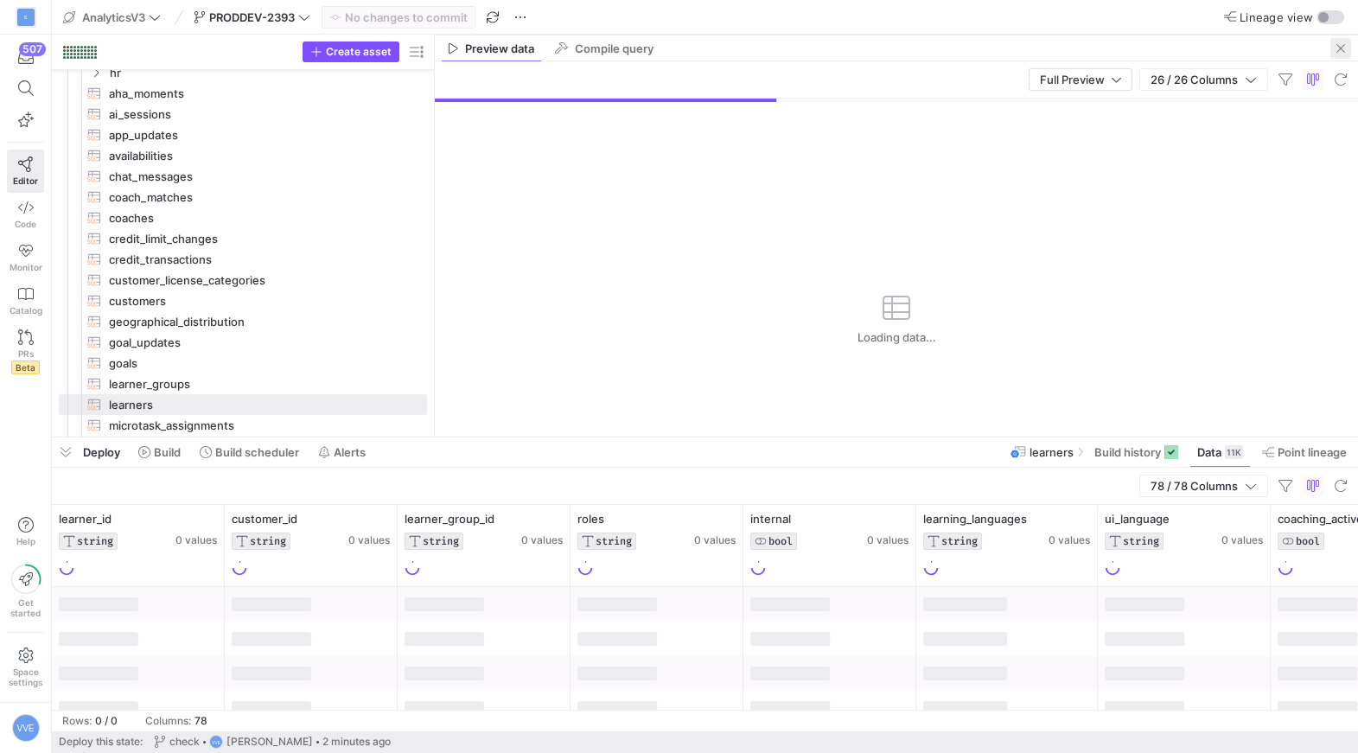
click at [1339, 46] on span "button" at bounding box center [1341, 48] width 21 height 21
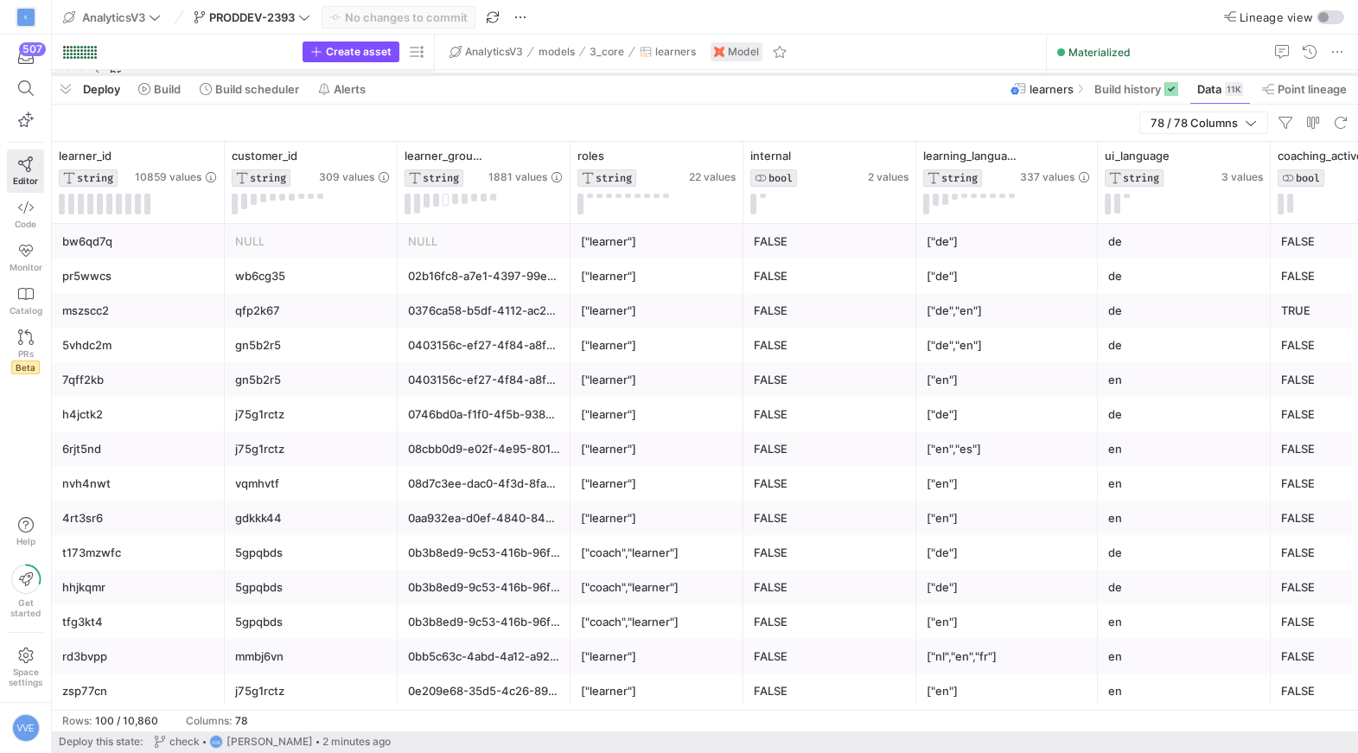
drag, startPoint x: 962, startPoint y: 93, endPoint x: 962, endPoint y: 71, distance: 22.5
click at [962, 71] on div at bounding box center [705, 74] width 1307 height 7
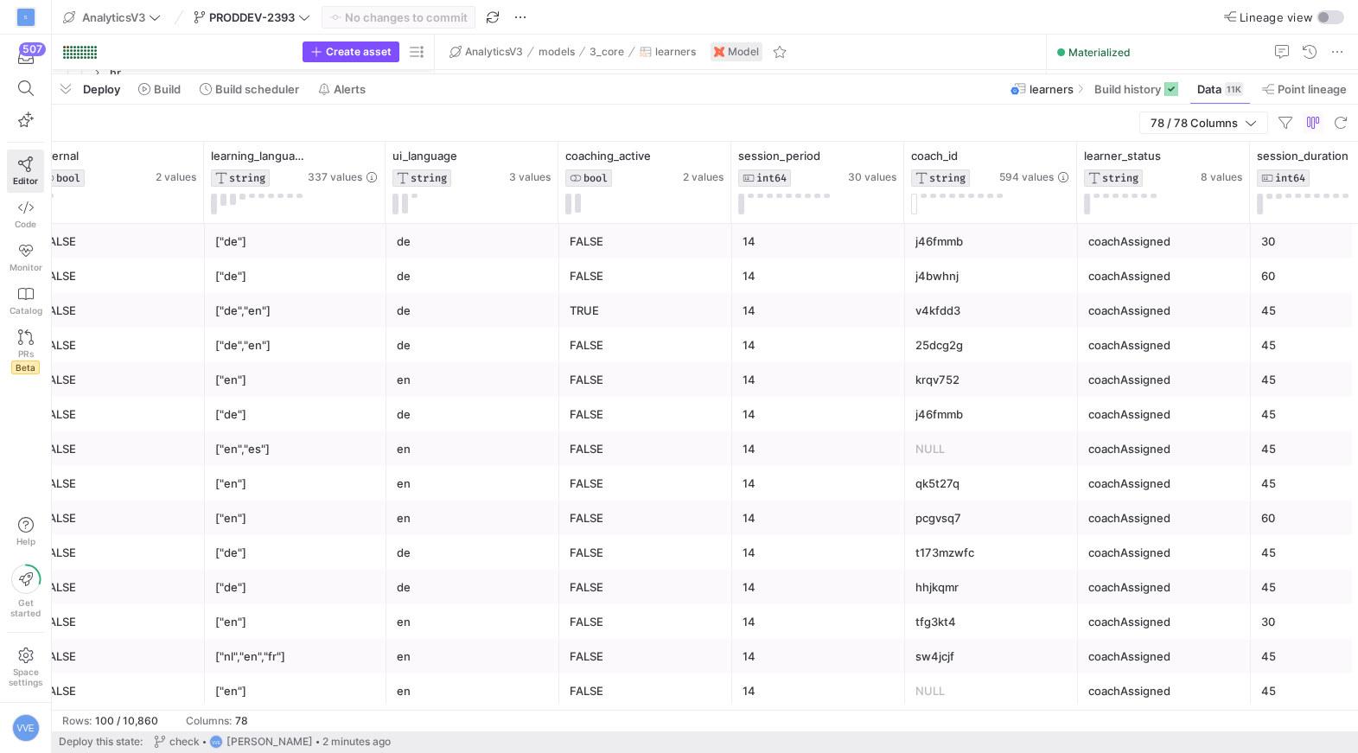
scroll to position [0, 1520]
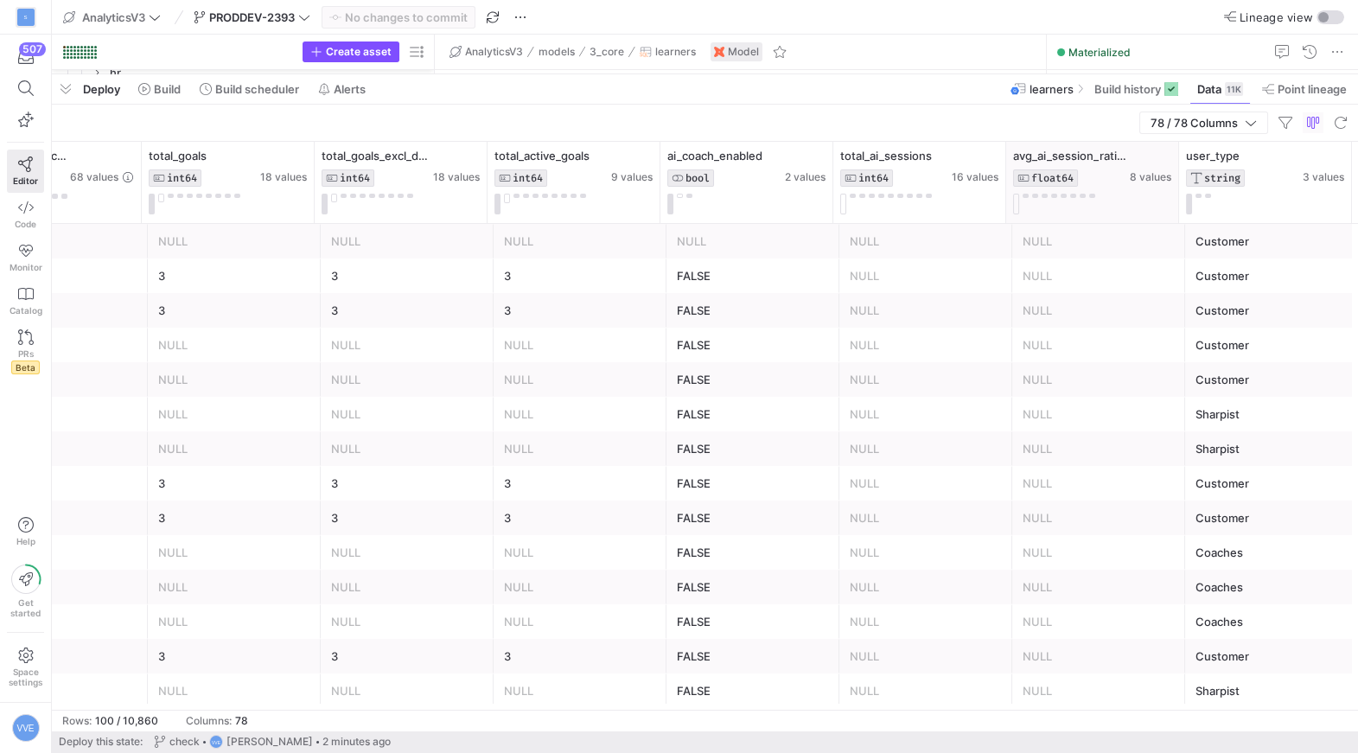
click at [1107, 221] on div "avg_ai_session_rating FLOAT64 8 values" at bounding box center [1092, 182] width 173 height 81
click at [84, 83] on span "Deploy" at bounding box center [101, 89] width 37 height 14
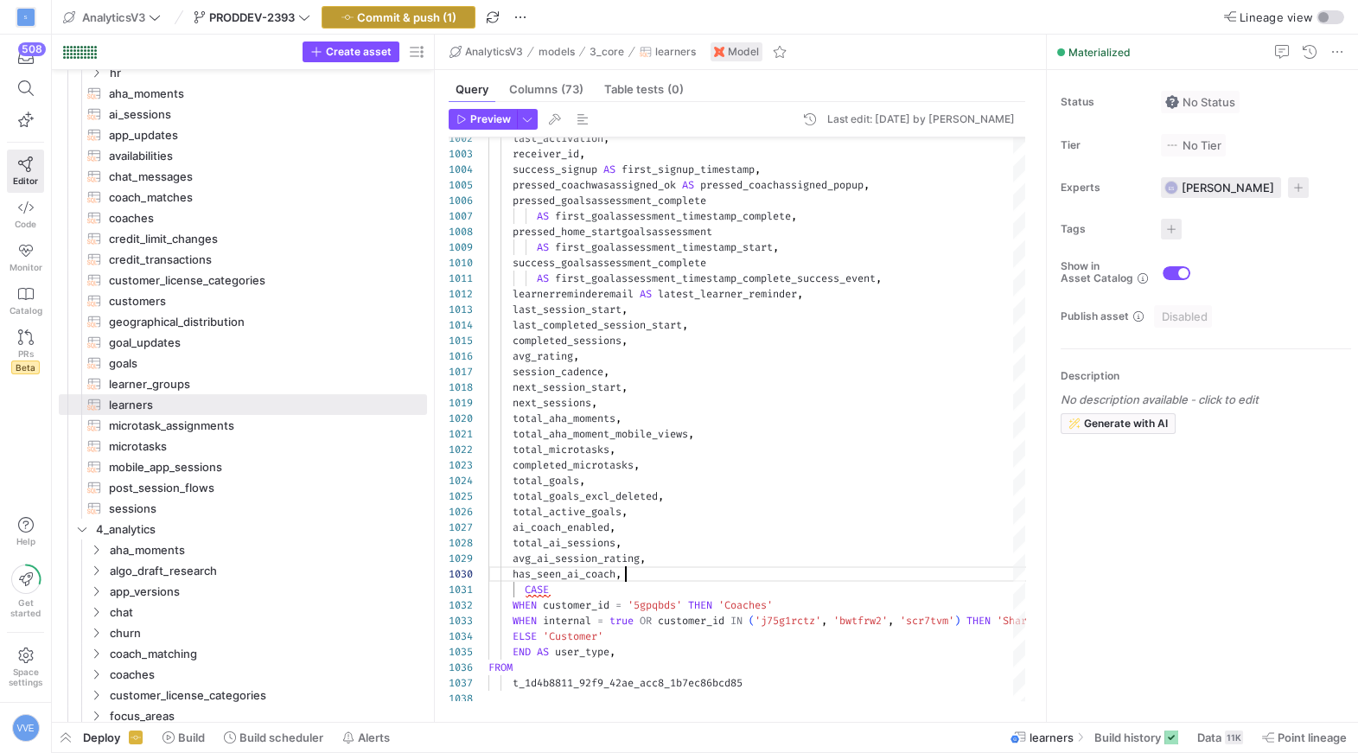
type textarea "total_aha_moment_mobile_views, total_microtasks, completed_microtasks, total_go…"
click at [439, 23] on span "button" at bounding box center [399, 17] width 152 height 21
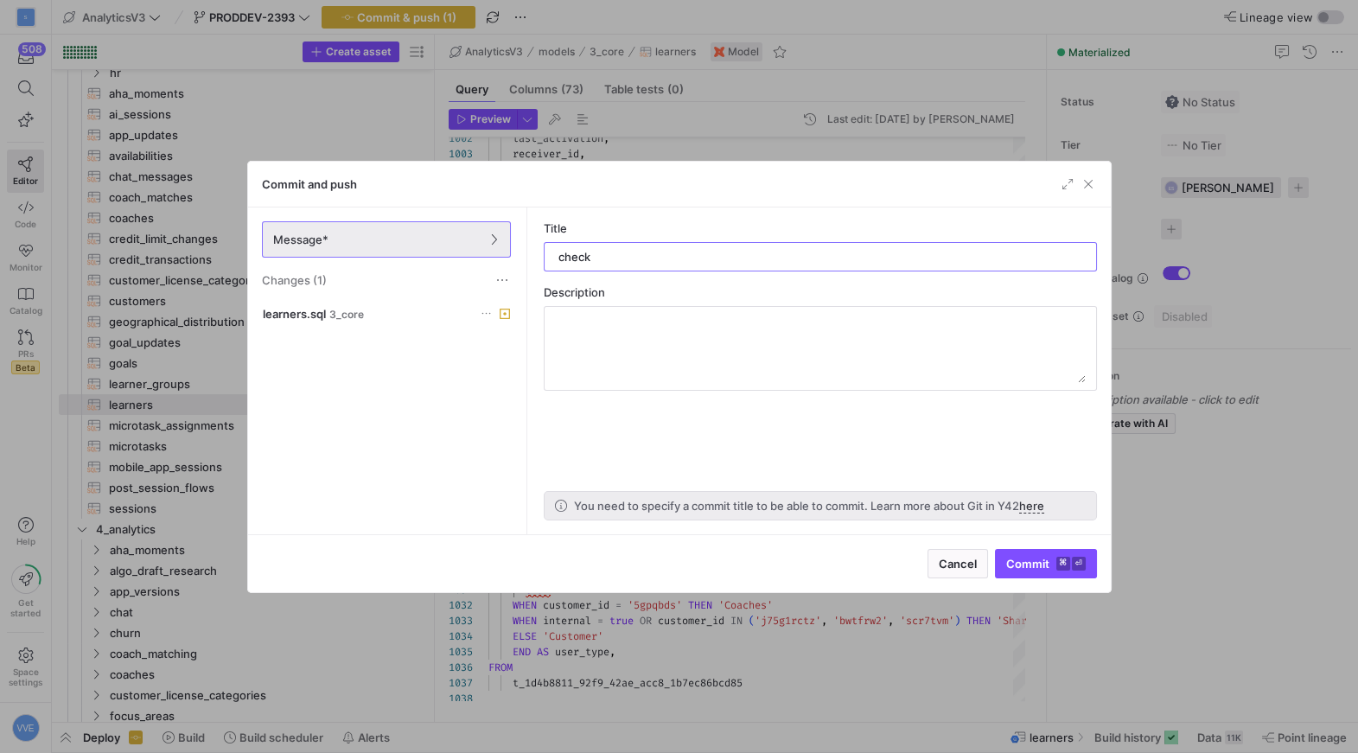
type input "check"
click at [1073, 566] on kbd "⏎" at bounding box center [1079, 564] width 14 height 14
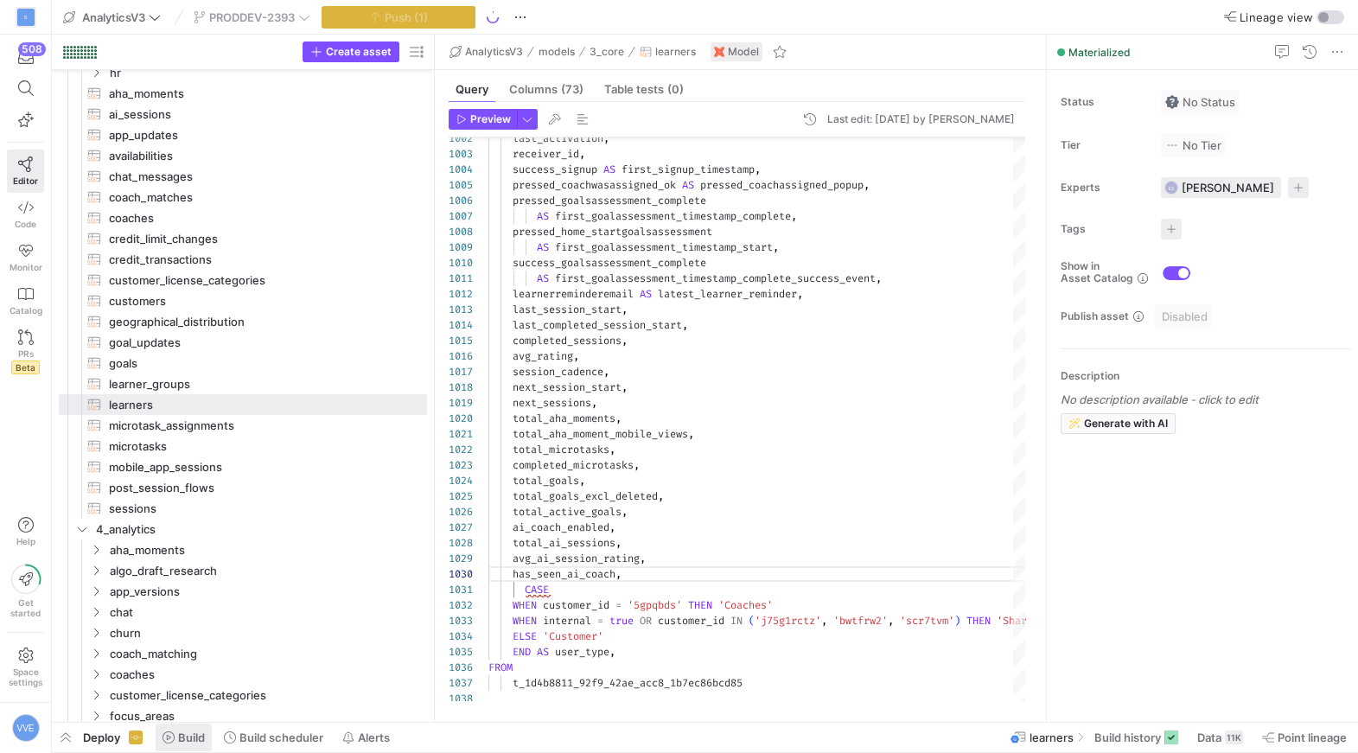
click at [202, 736] on span "Build" at bounding box center [191, 738] width 27 height 14
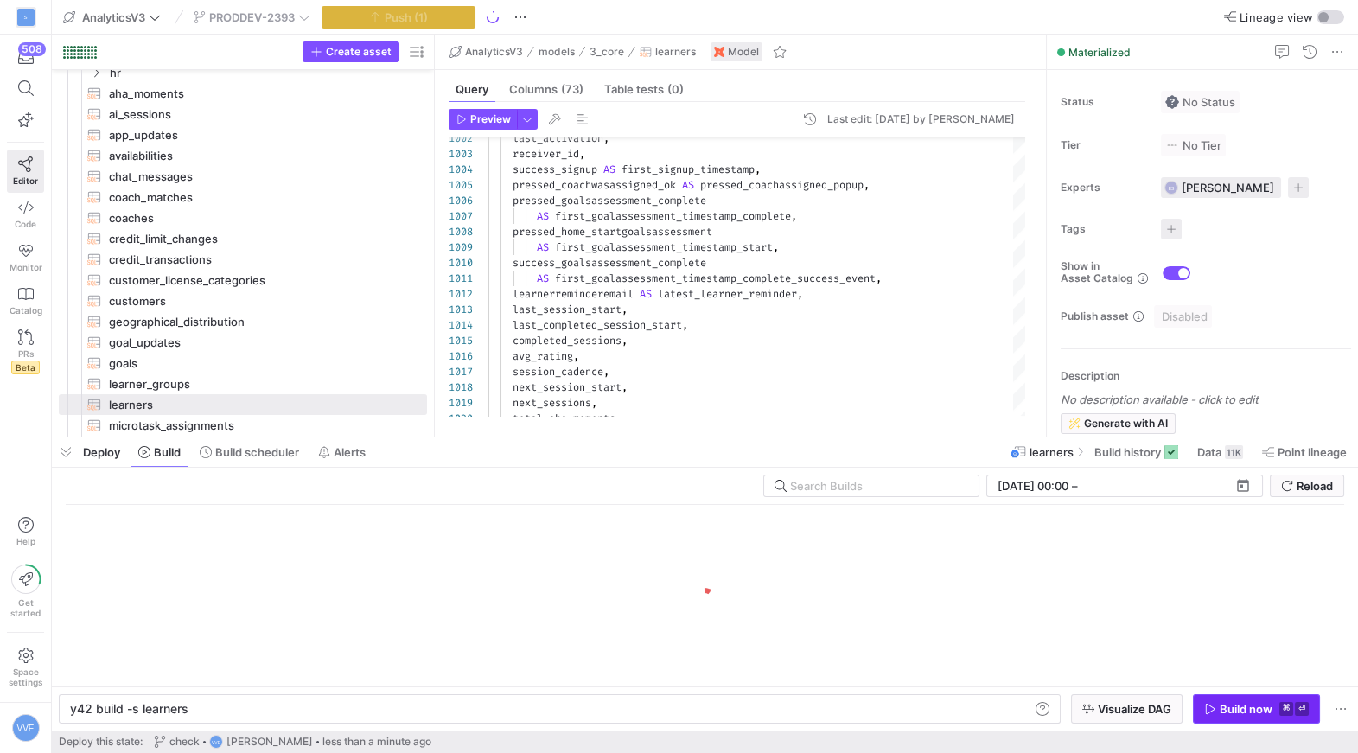
click at [1245, 713] on div "Build now" at bounding box center [1246, 709] width 53 height 14
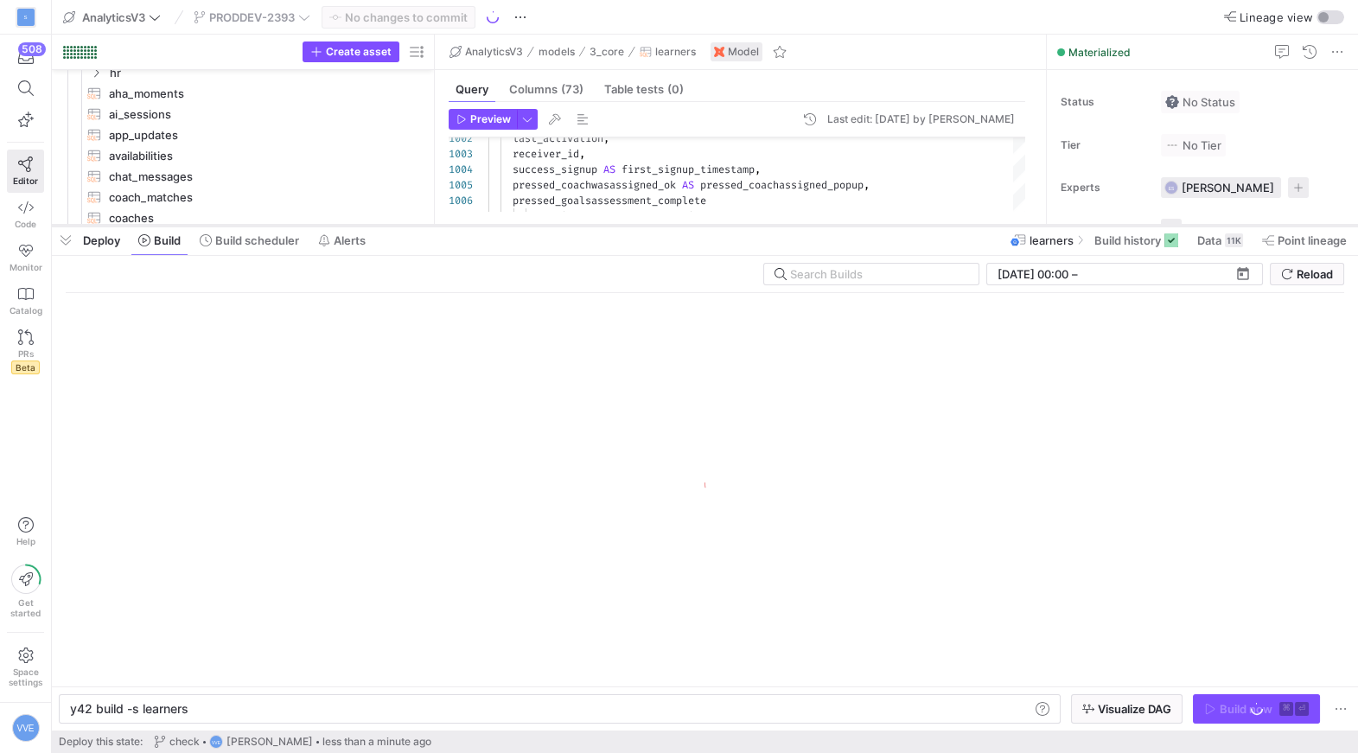
drag, startPoint x: 895, startPoint y: 439, endPoint x: 932, endPoint y: 227, distance: 215.1
click at [932, 227] on div at bounding box center [705, 225] width 1307 height 7
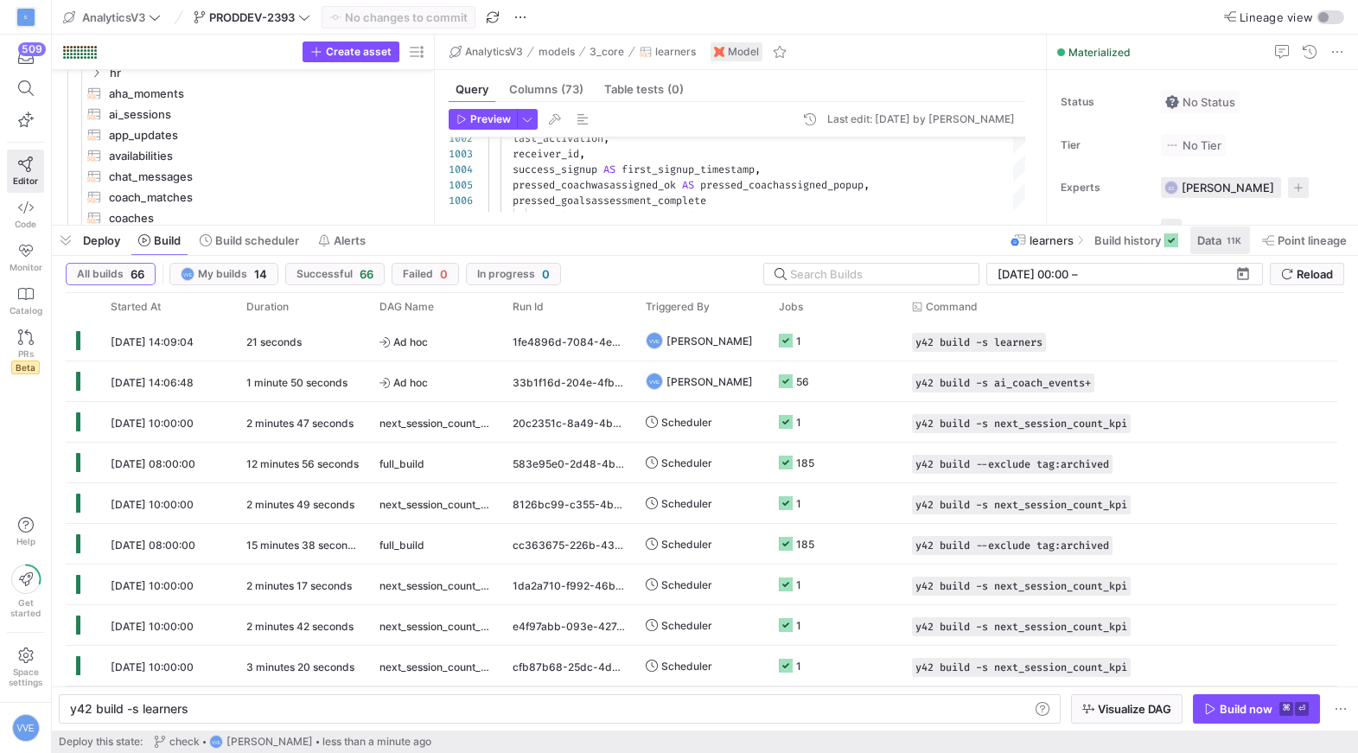
click at [1206, 240] on span "Data" at bounding box center [1210, 240] width 24 height 14
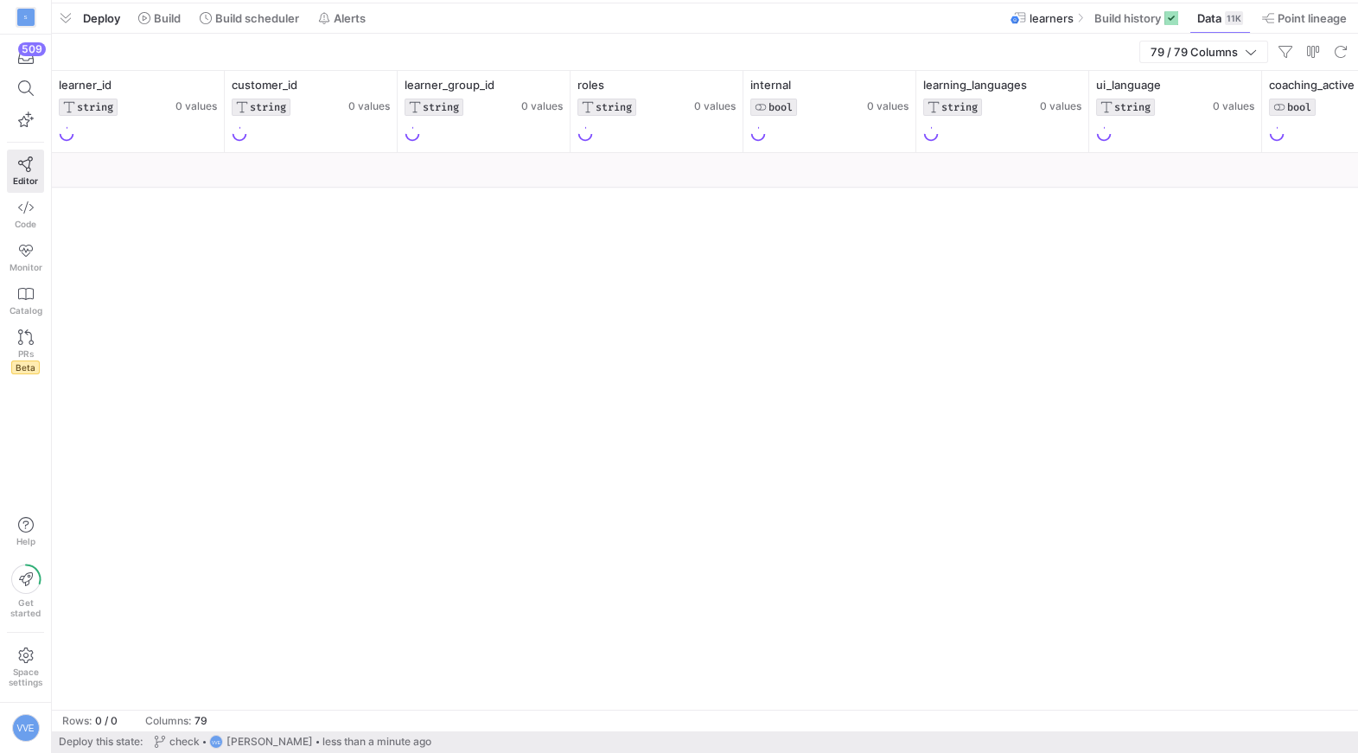
drag, startPoint x: 773, startPoint y: 227, endPoint x: 784, endPoint y: 5, distance: 221.6
click at [783, 3] on div at bounding box center [705, 3] width 1307 height 7
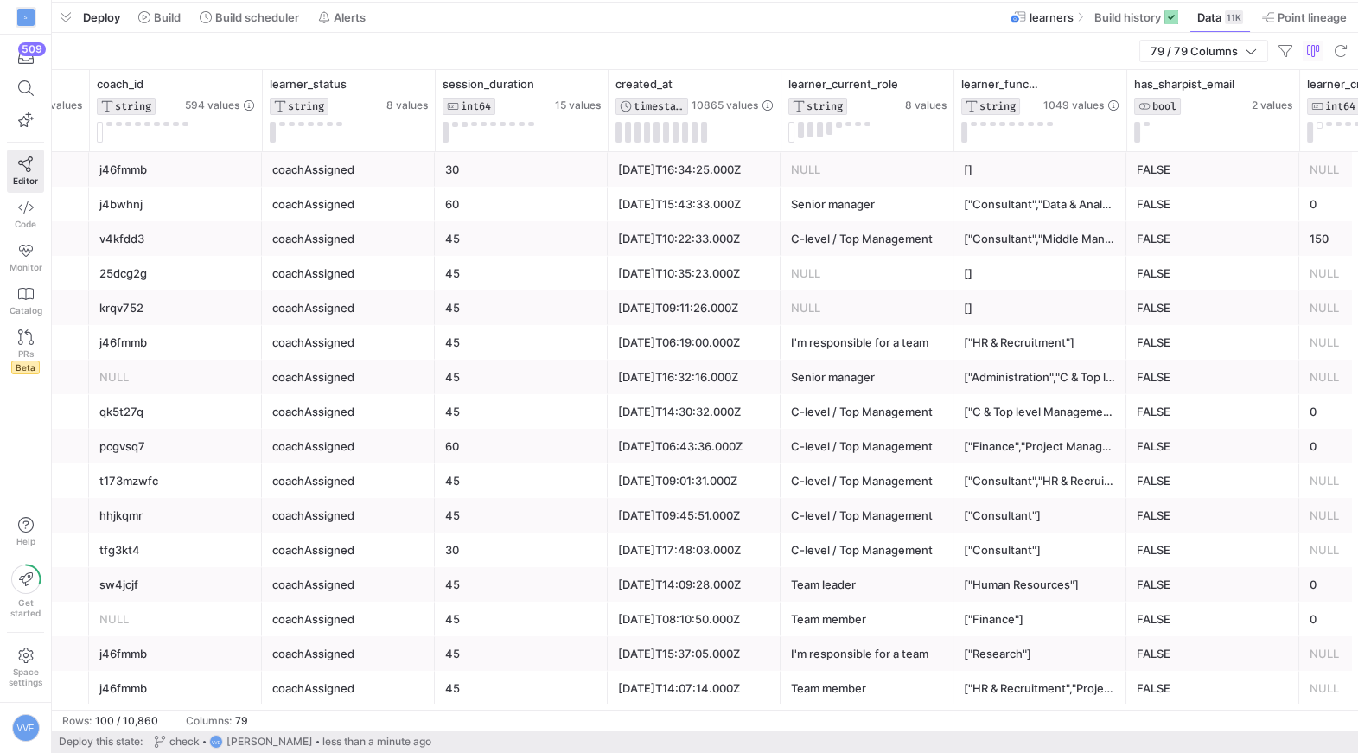
scroll to position [0, 1647]
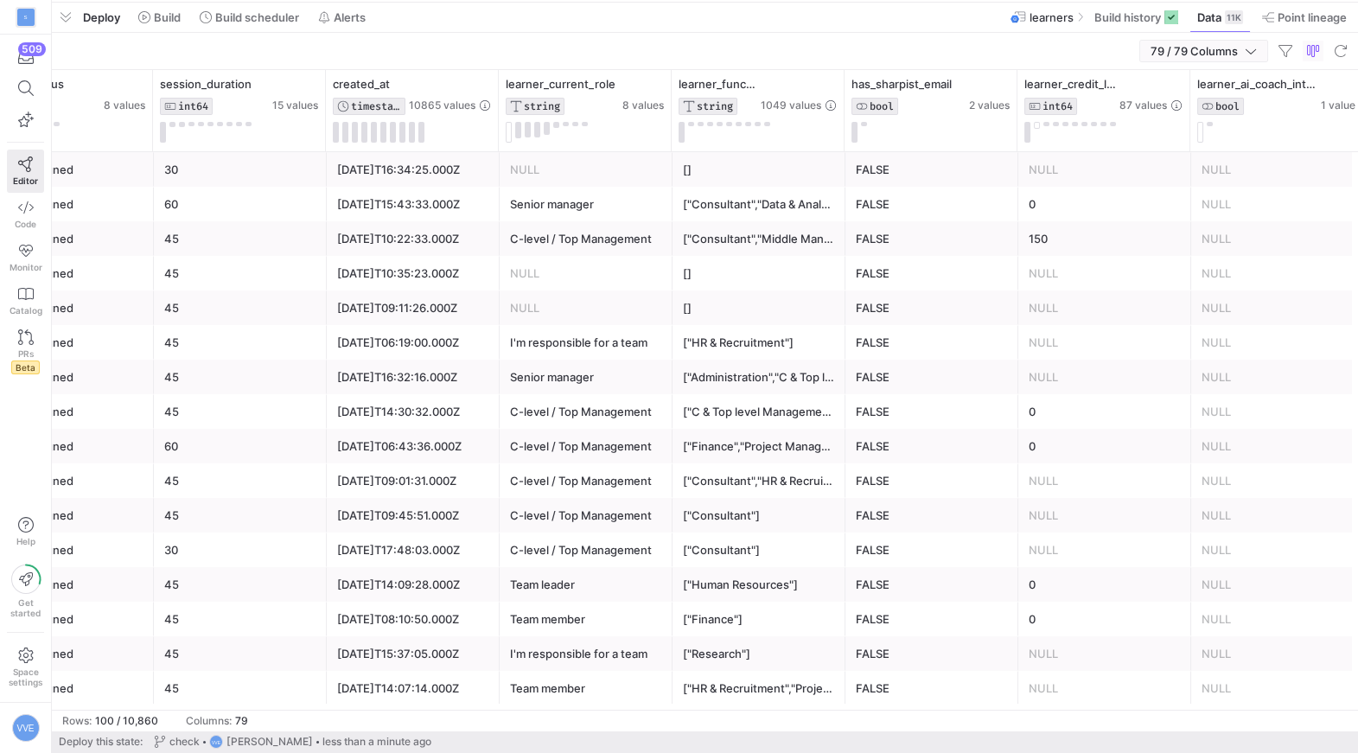
click at [1179, 56] on span "79 / 79 Columns" at bounding box center [1198, 51] width 94 height 14
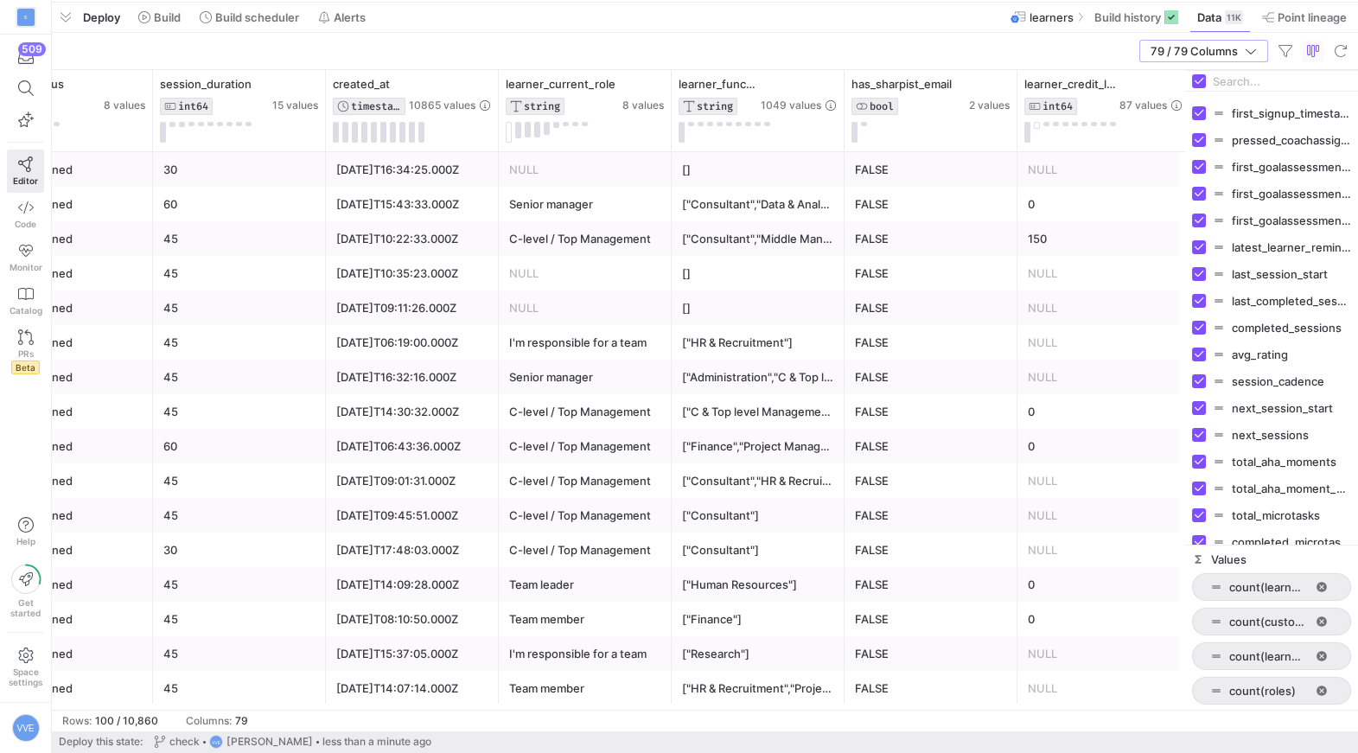
scroll to position [1671, 0]
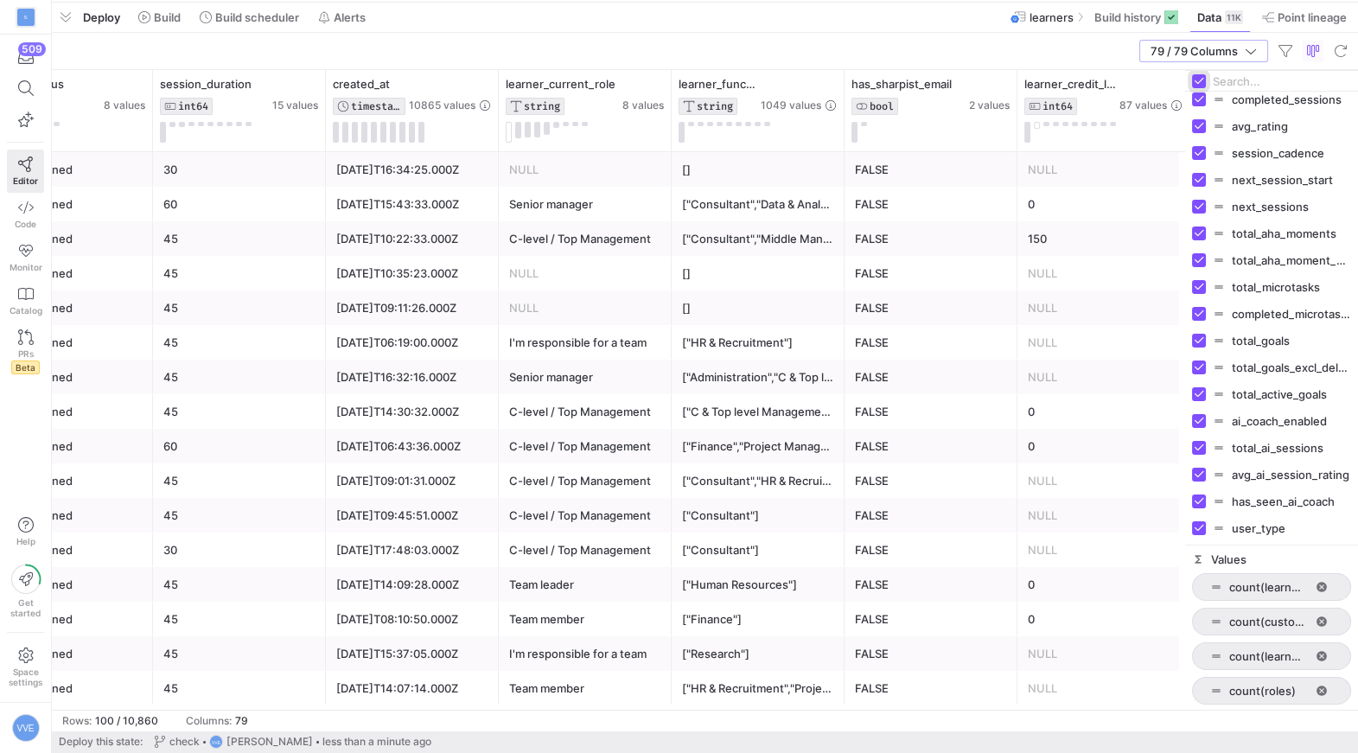
click at [1202, 80] on input "Toggle Select All Columns" at bounding box center [1199, 81] width 14 height 14
checkbox input "false"
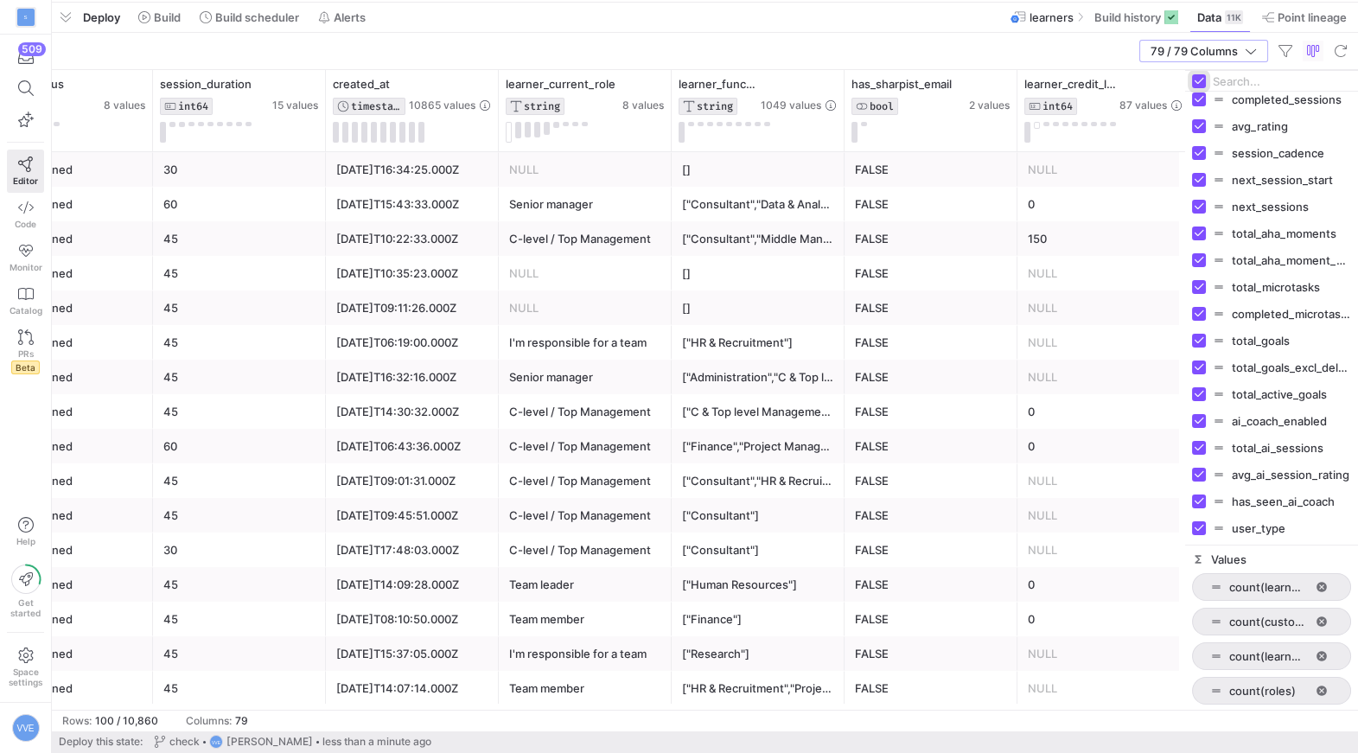
checkbox input "false"
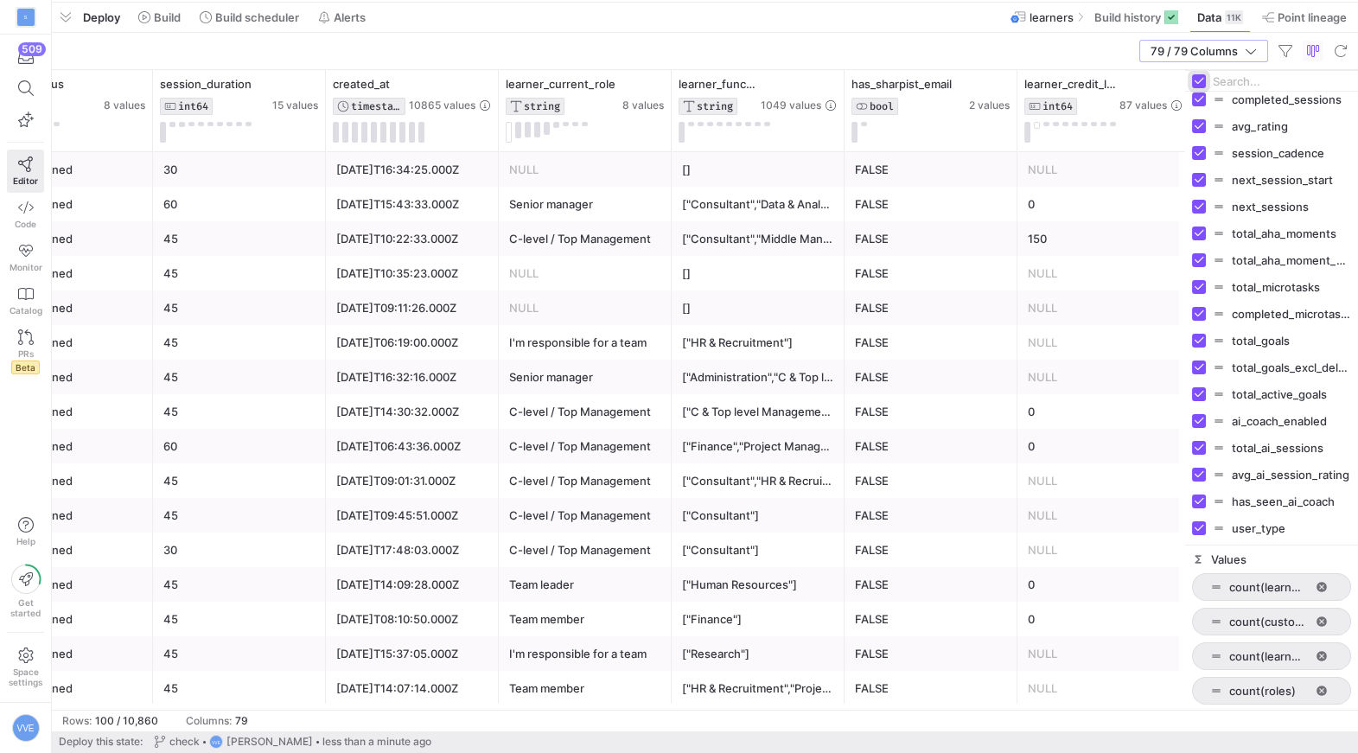
checkbox input "false"
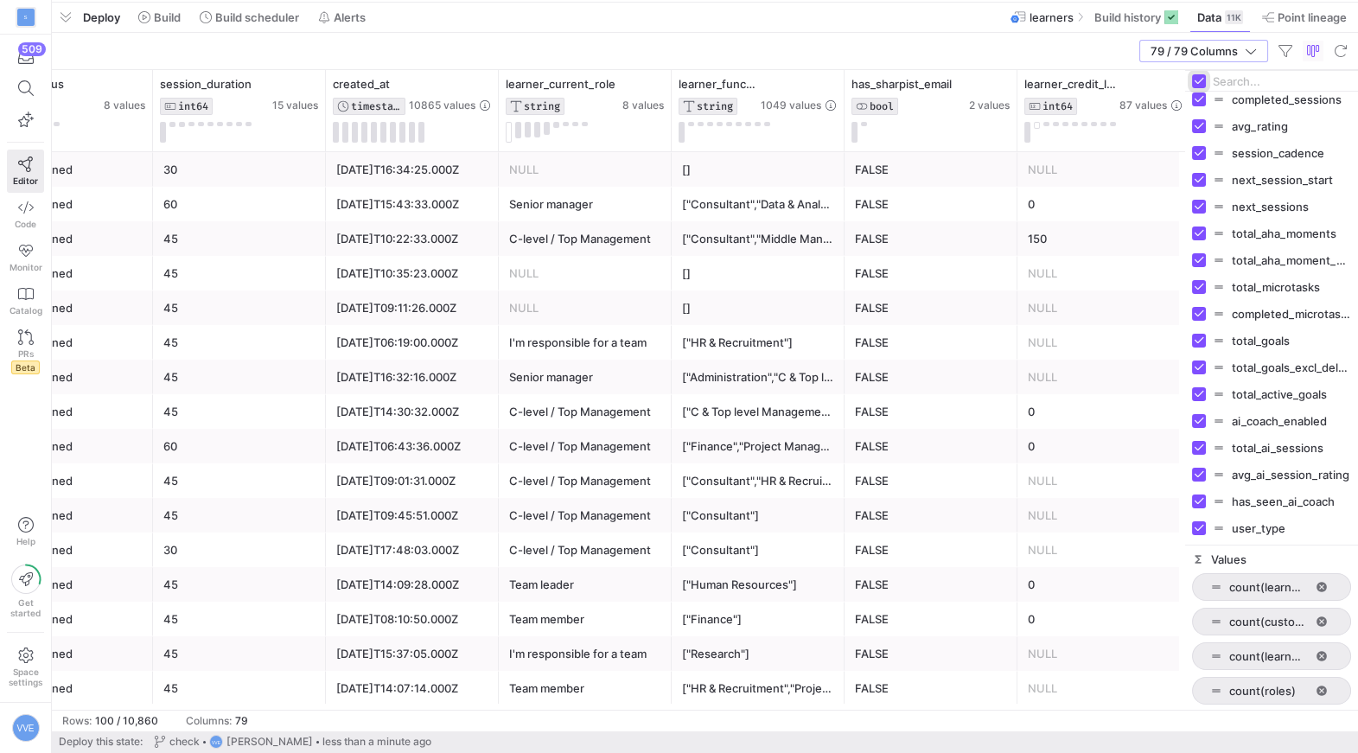
checkbox input "false"
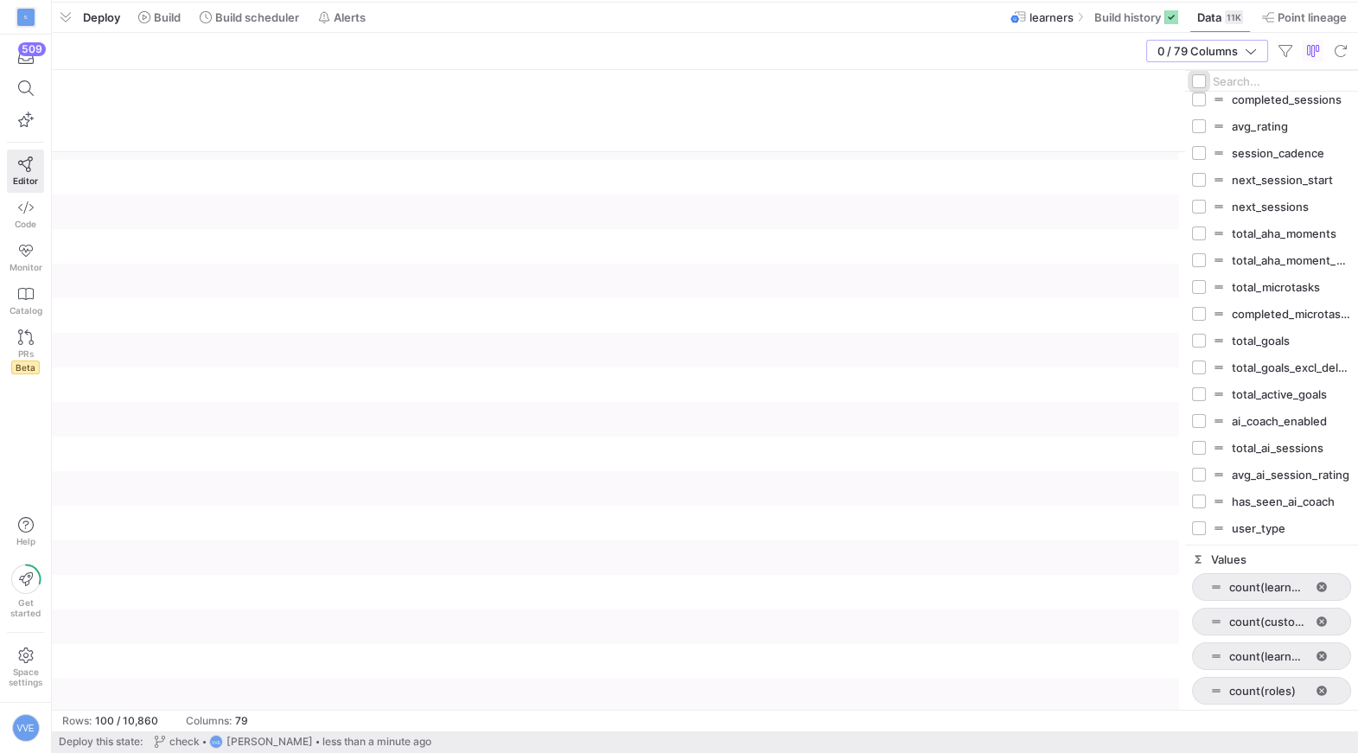
scroll to position [1140, 0]
click at [1200, 527] on input "Press SPACE to toggle visibility (hidden)" at bounding box center [1199, 528] width 14 height 14
checkbox input "true"
checkbox input "false"
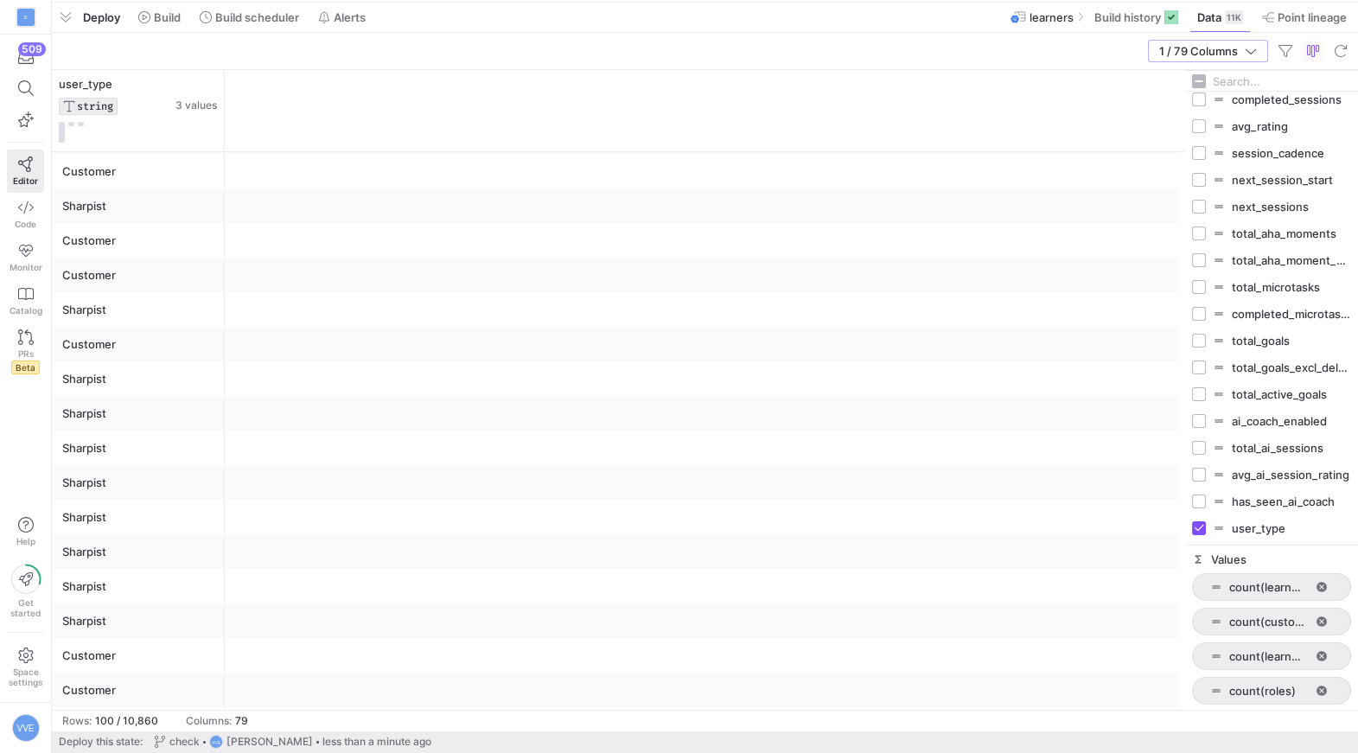
click at [1200, 509] on div "has_seen_ai_coach" at bounding box center [1271, 501] width 159 height 27
click at [1200, 501] on input "Press SPACE to toggle visibility (hidden)" at bounding box center [1199, 502] width 14 height 14
checkbox input "true"
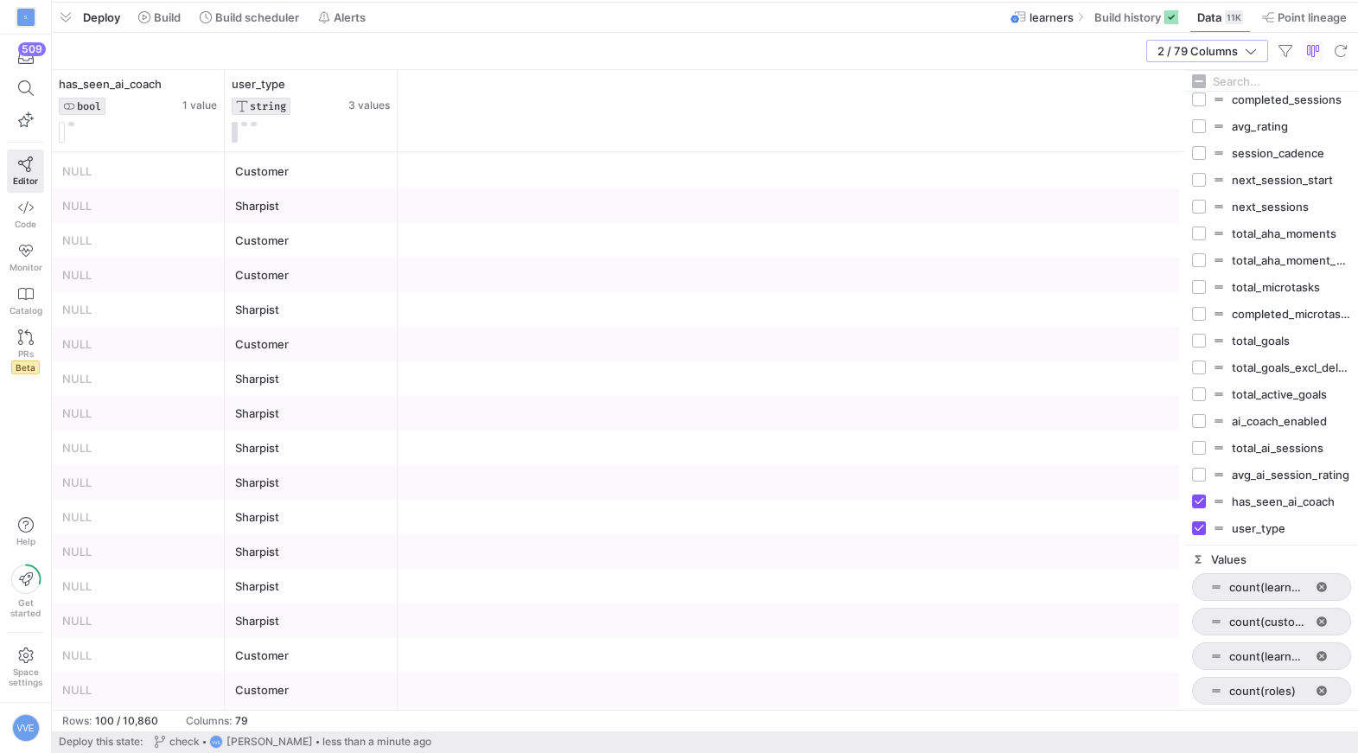
click at [1207, 475] on div "avg_ai_session_rating" at bounding box center [1271, 474] width 159 height 27
click at [1199, 444] on input "Press SPACE to toggle visibility (hidden)" at bounding box center [1199, 448] width 14 height 14
checkbox input "true"
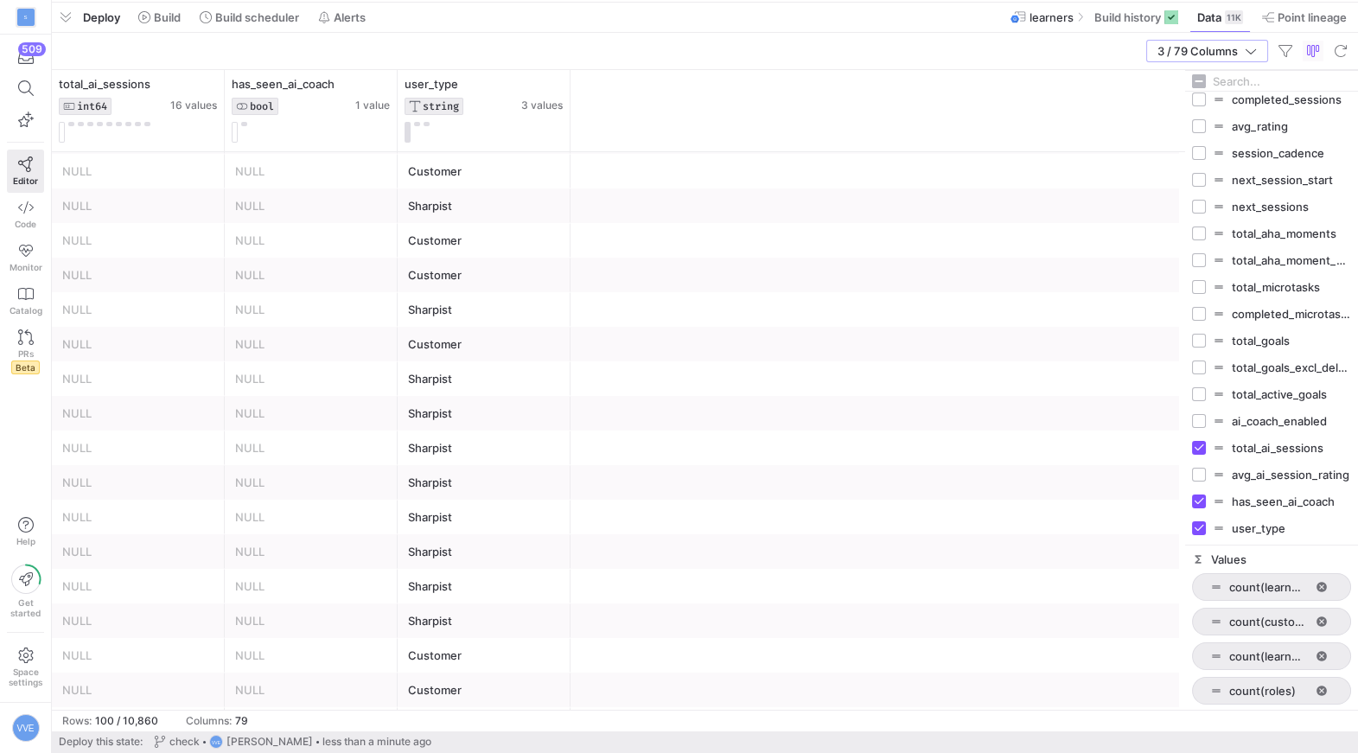
click at [1203, 466] on div "avg_ai_session_rating" at bounding box center [1271, 474] width 159 height 27
click at [1204, 469] on input "Press SPACE to toggle visibility (hidden)" at bounding box center [1199, 475] width 14 height 14
checkbox input "true"
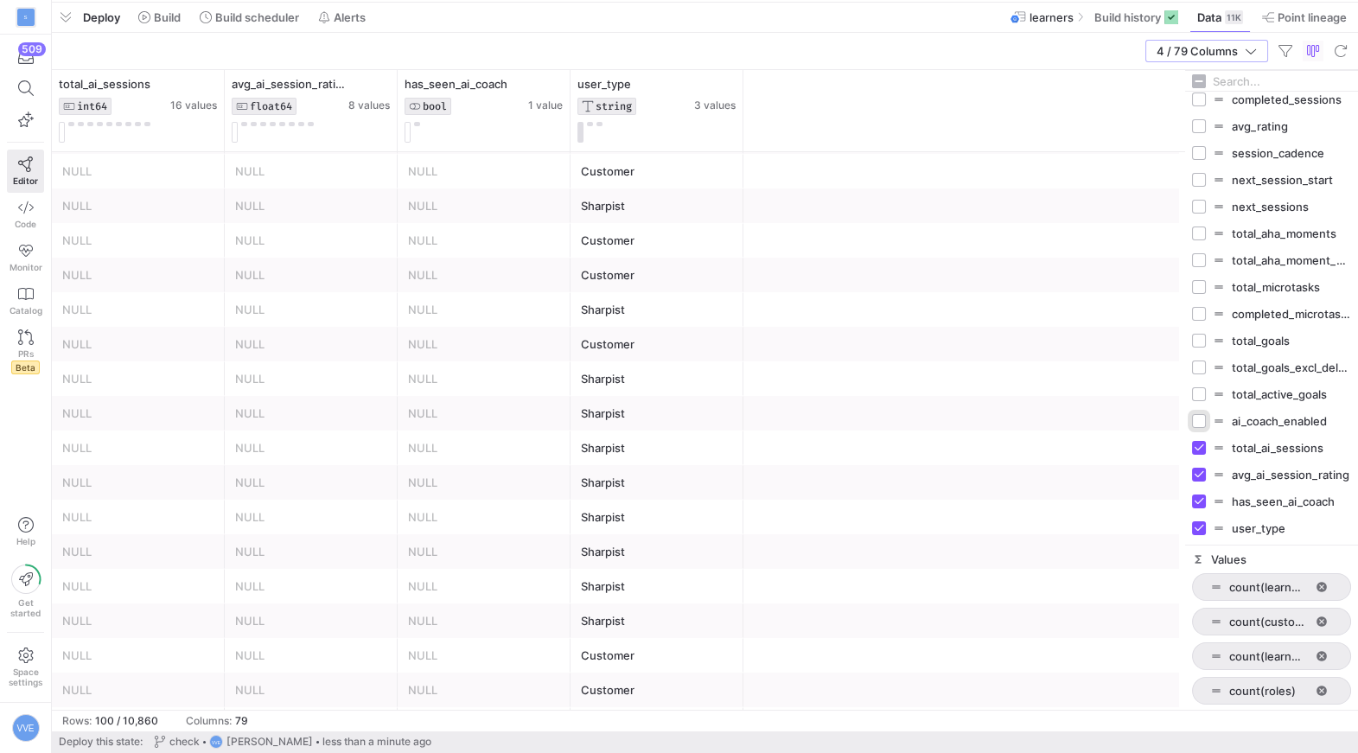
click at [1205, 422] on input "Press SPACE to toggle visibility (hidden)" at bounding box center [1199, 421] width 14 height 14
checkbox input "true"
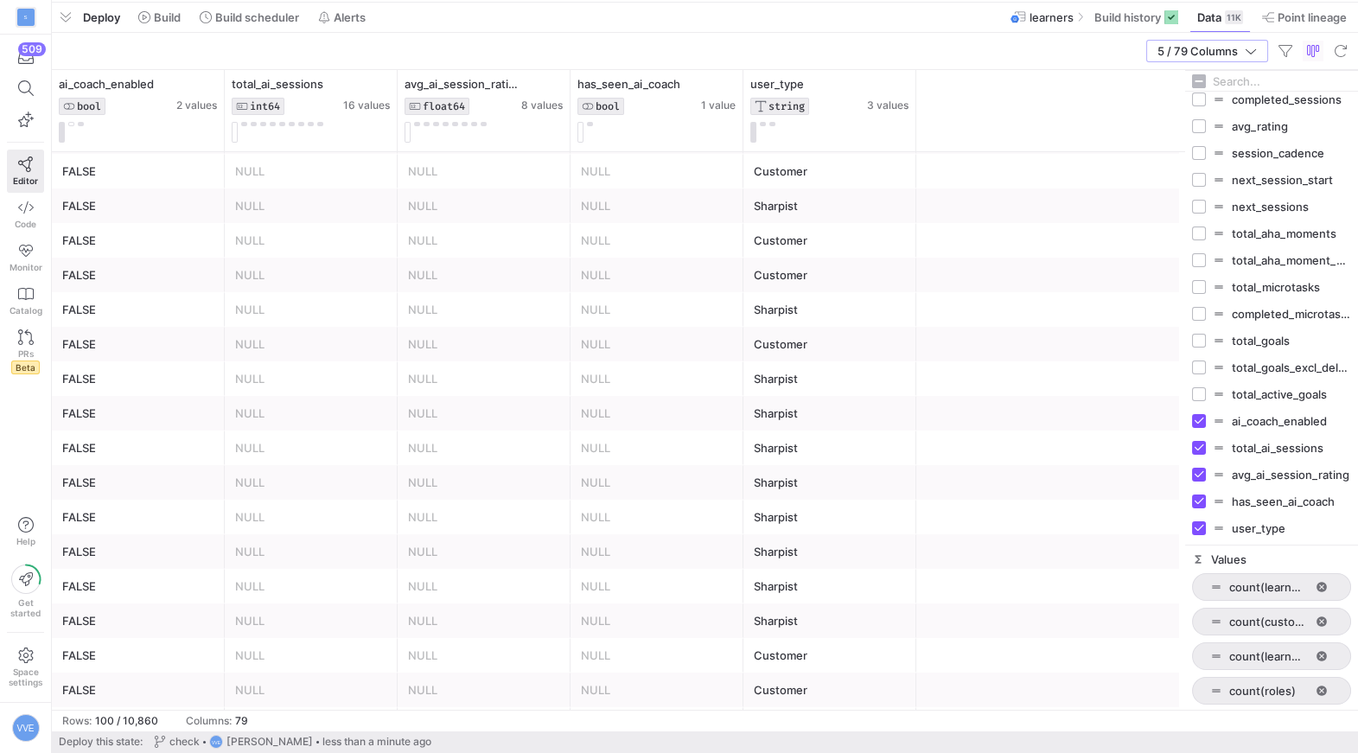
click at [1000, 392] on div "Sharpist NULL NULL NULL FALSE" at bounding box center [619, 378] width 1134 height 35
click at [541, 284] on div "NULL" at bounding box center [484, 276] width 152 height 34
click at [384, 82] on icon at bounding box center [383, 84] width 14 height 14
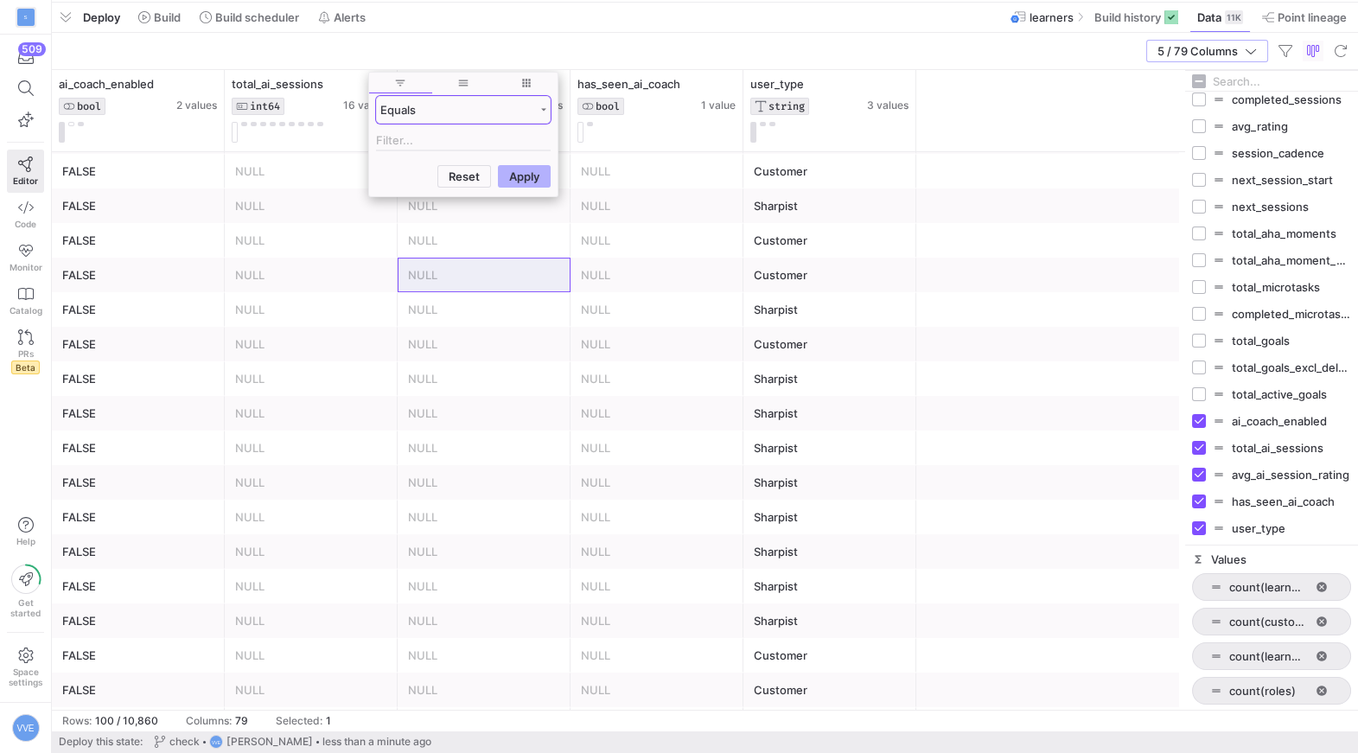
click at [451, 121] on div "Equals" at bounding box center [463, 110] width 175 height 28
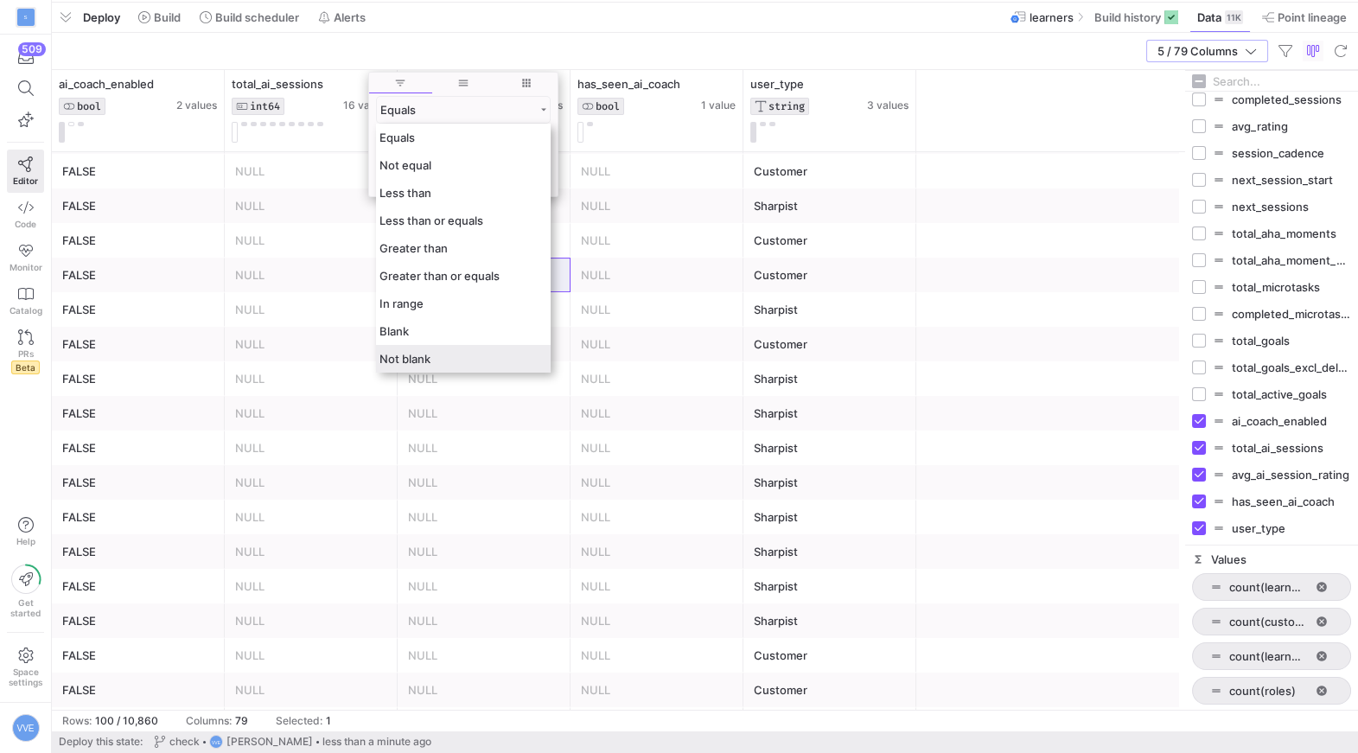
click at [422, 362] on span "Not blank" at bounding box center [405, 359] width 51 height 14
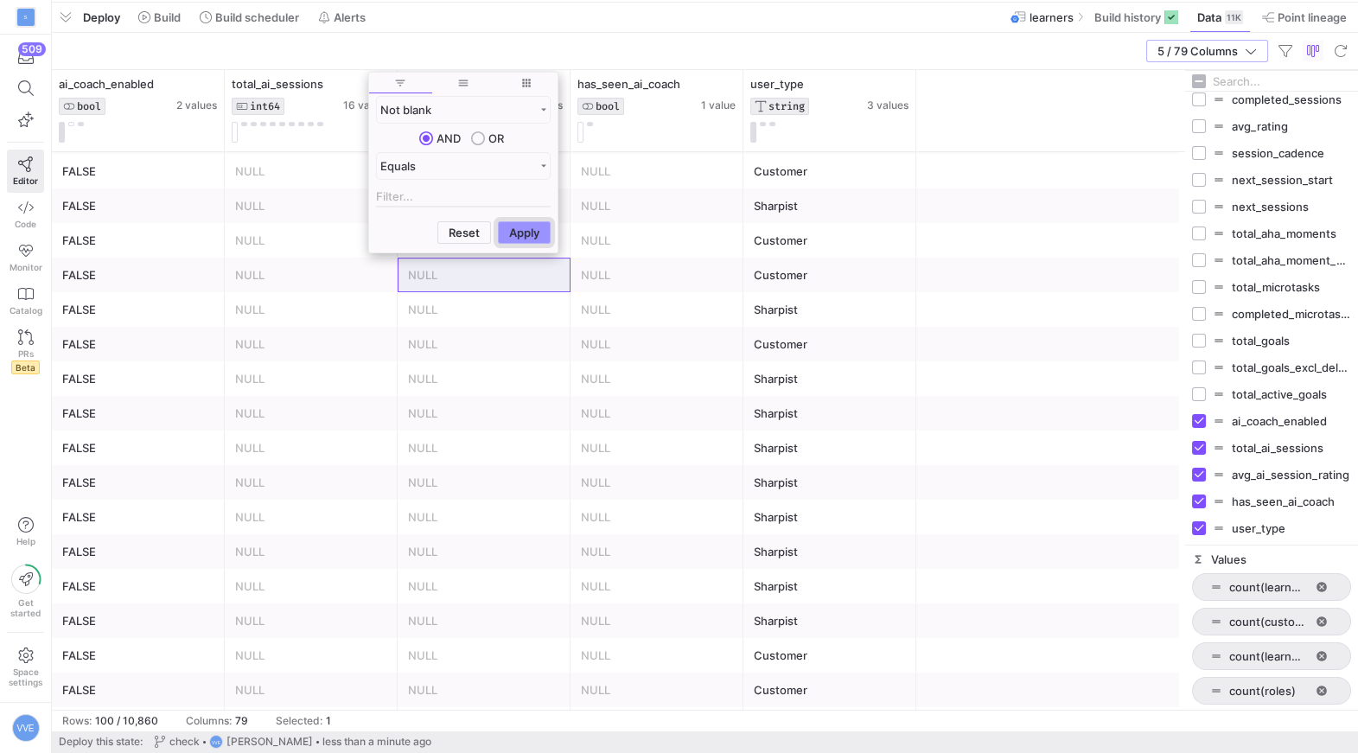
click at [521, 228] on button "Apply" at bounding box center [524, 232] width 53 height 22
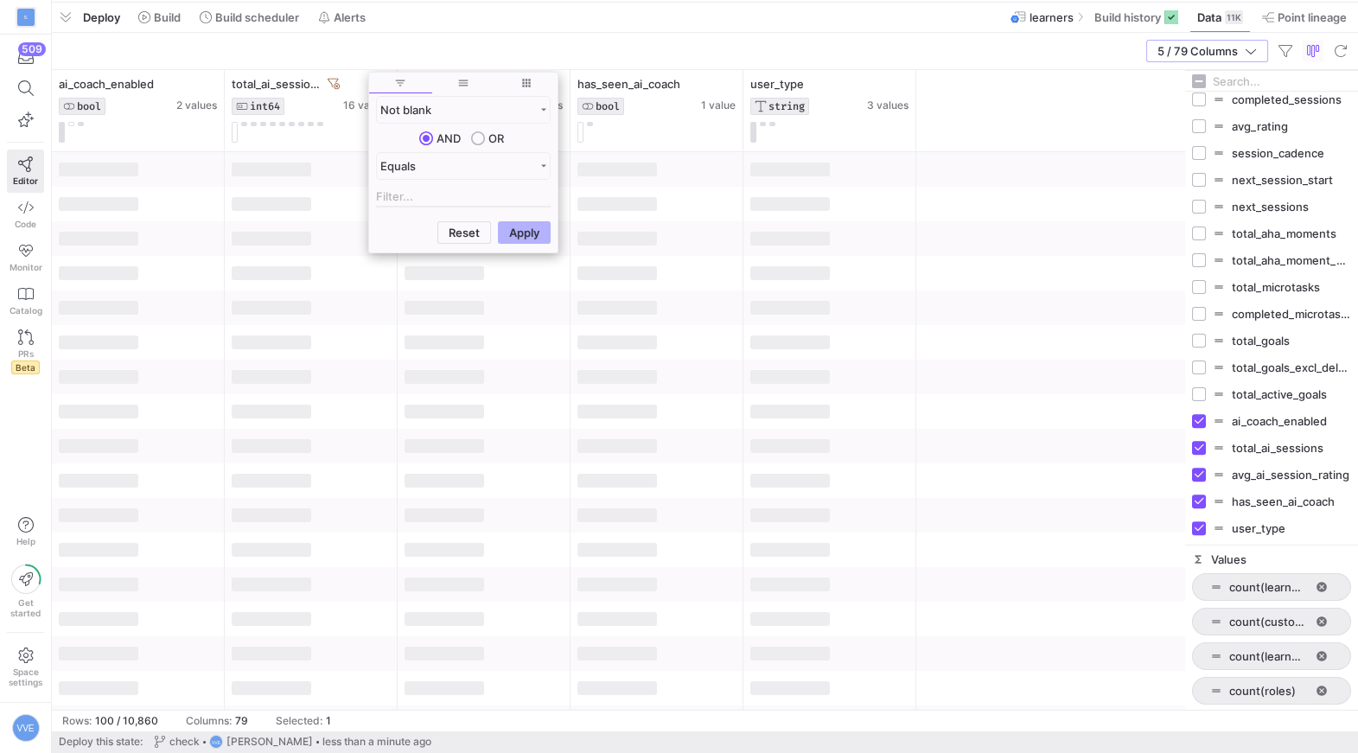
click at [404, 455] on div at bounding box center [484, 446] width 173 height 35
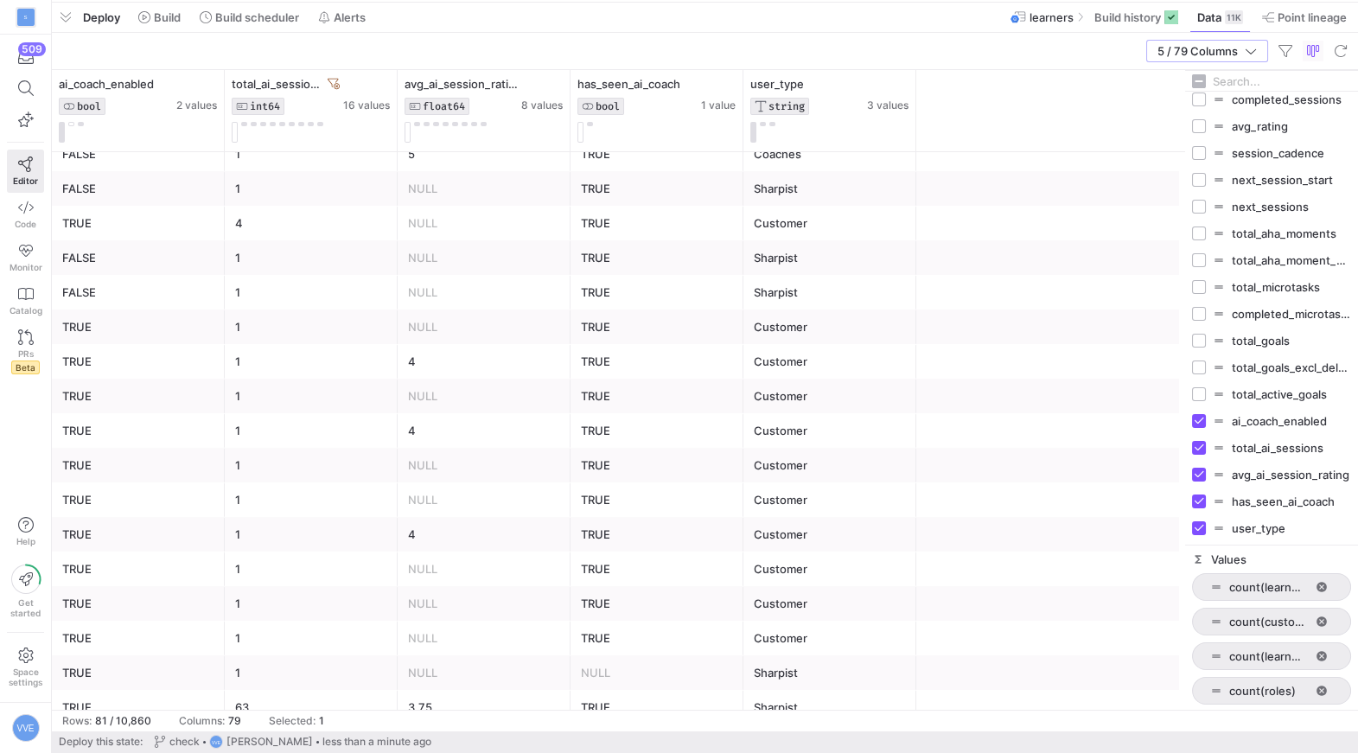
click at [620, 674] on div "NULL" at bounding box center [657, 673] width 152 height 34
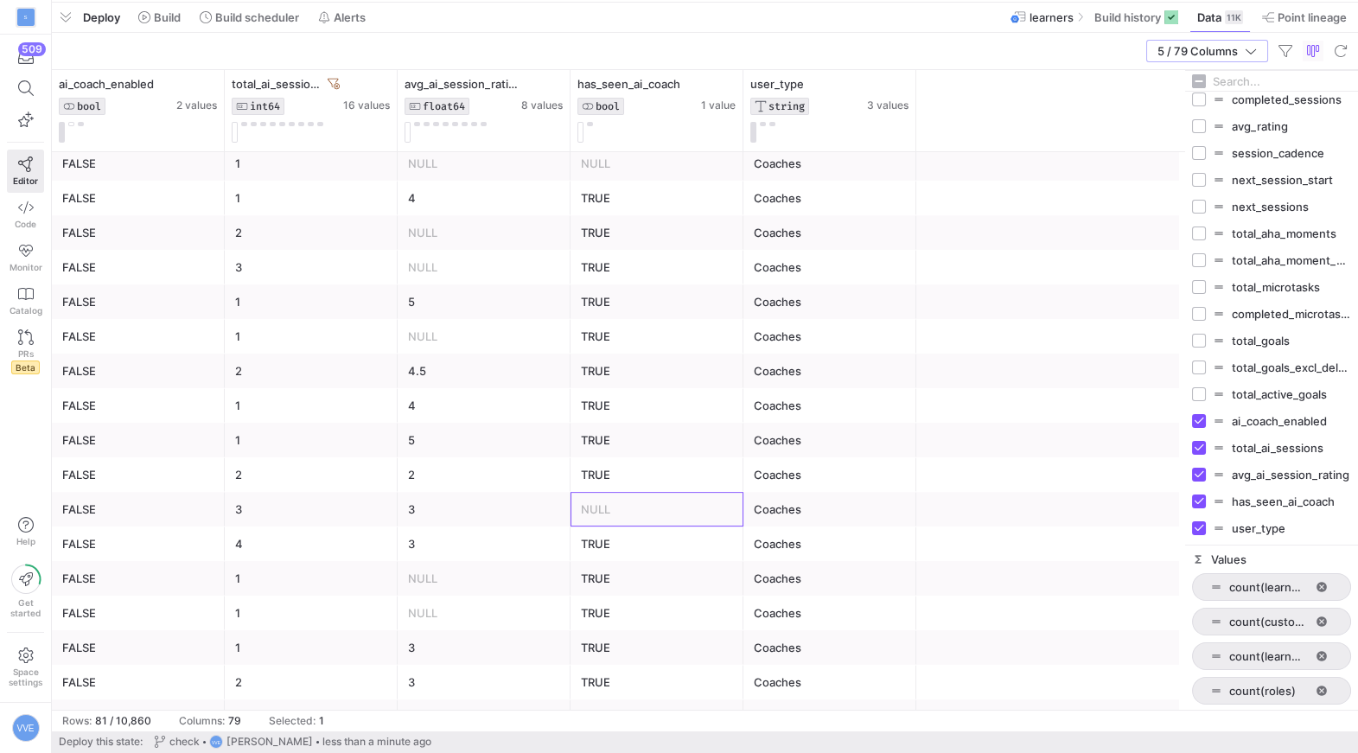
click at [640, 500] on div "NULL" at bounding box center [657, 510] width 152 height 34
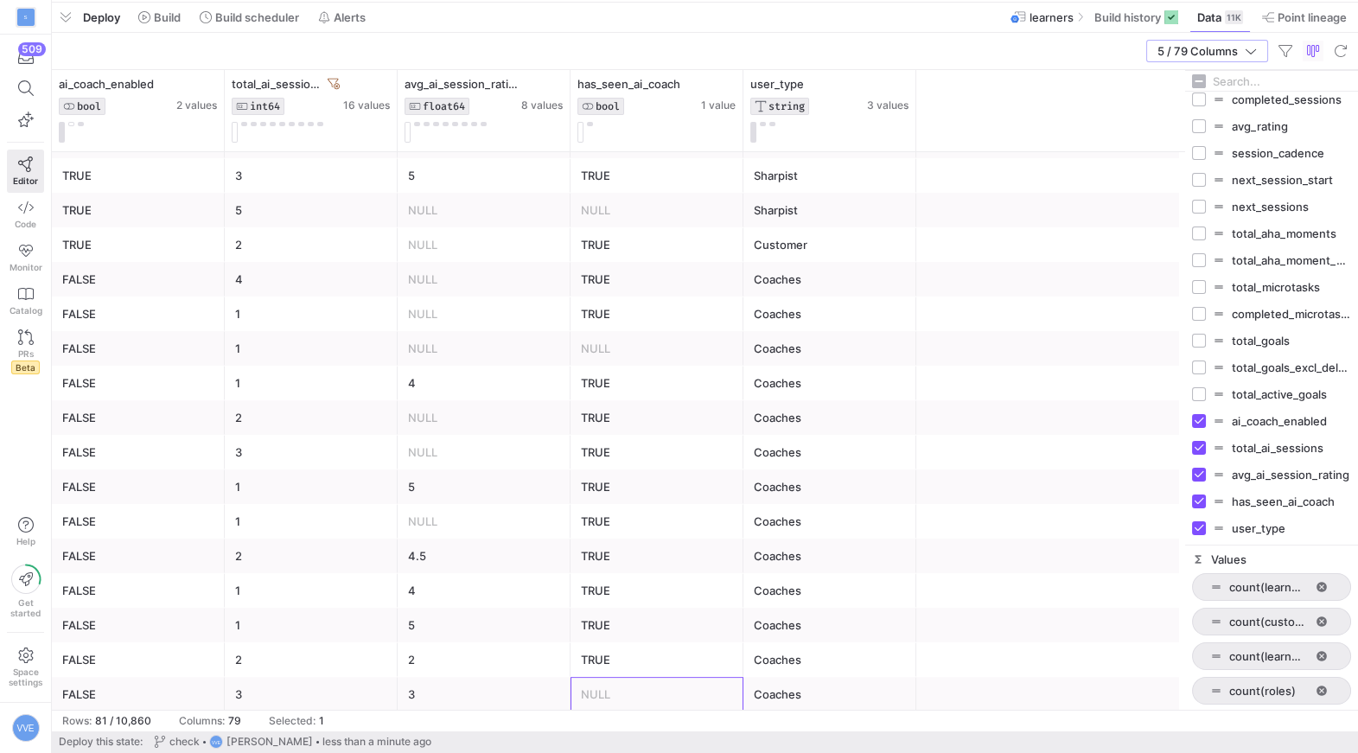
click at [641, 332] on div "NULL" at bounding box center [657, 349] width 152 height 34
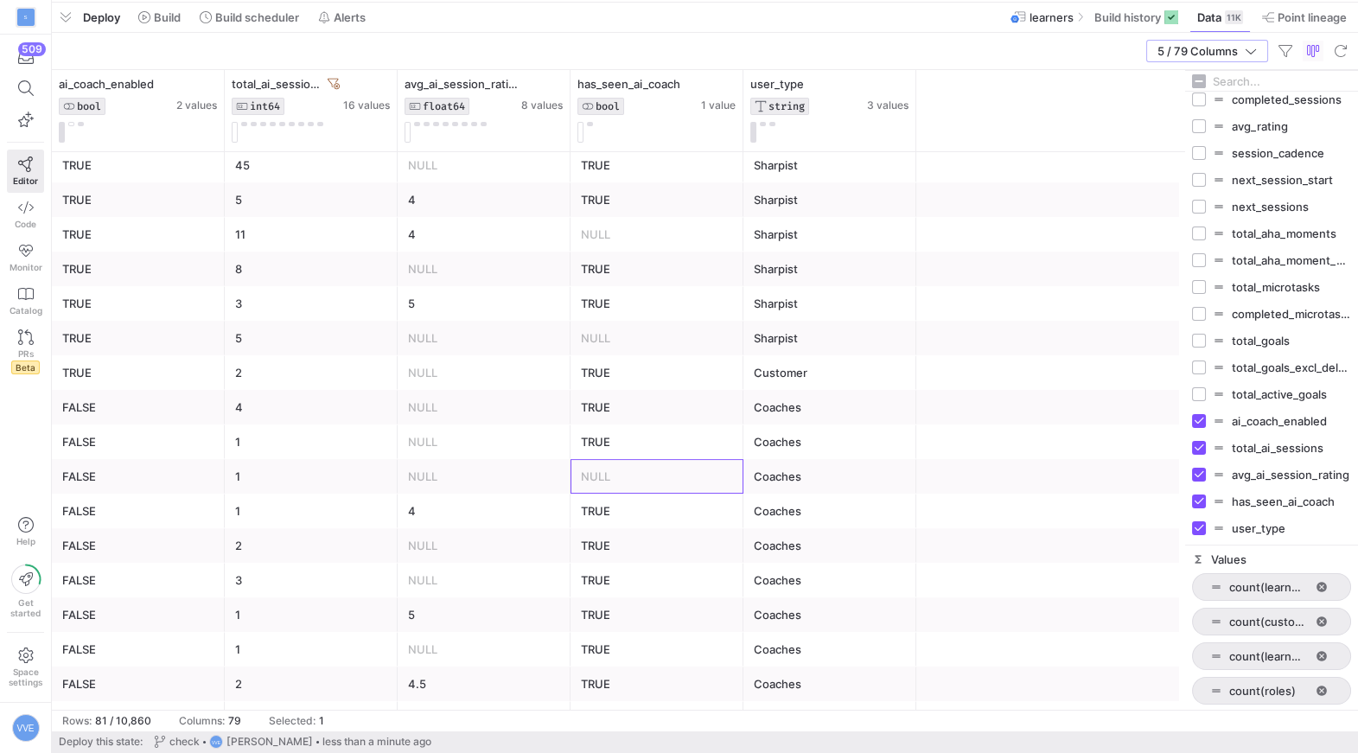
click at [641, 336] on div "NULL" at bounding box center [657, 339] width 152 height 34
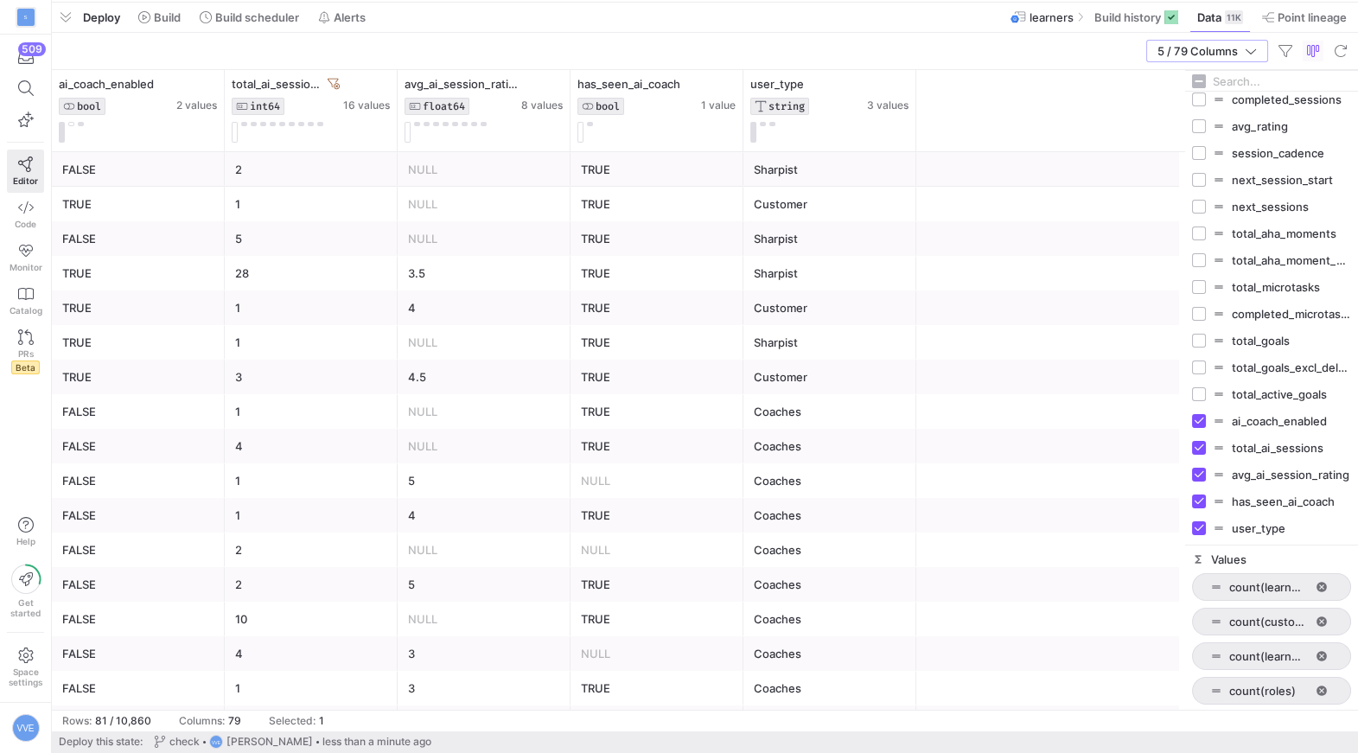
click at [651, 477] on div "NULL" at bounding box center [657, 481] width 152 height 34
click at [663, 592] on div "TRUE" at bounding box center [657, 585] width 152 height 34
click at [664, 546] on div "NULL" at bounding box center [657, 551] width 152 height 34
click at [658, 649] on div "NULL" at bounding box center [657, 654] width 152 height 34
click at [687, 547] on div "NULL" at bounding box center [657, 551] width 152 height 34
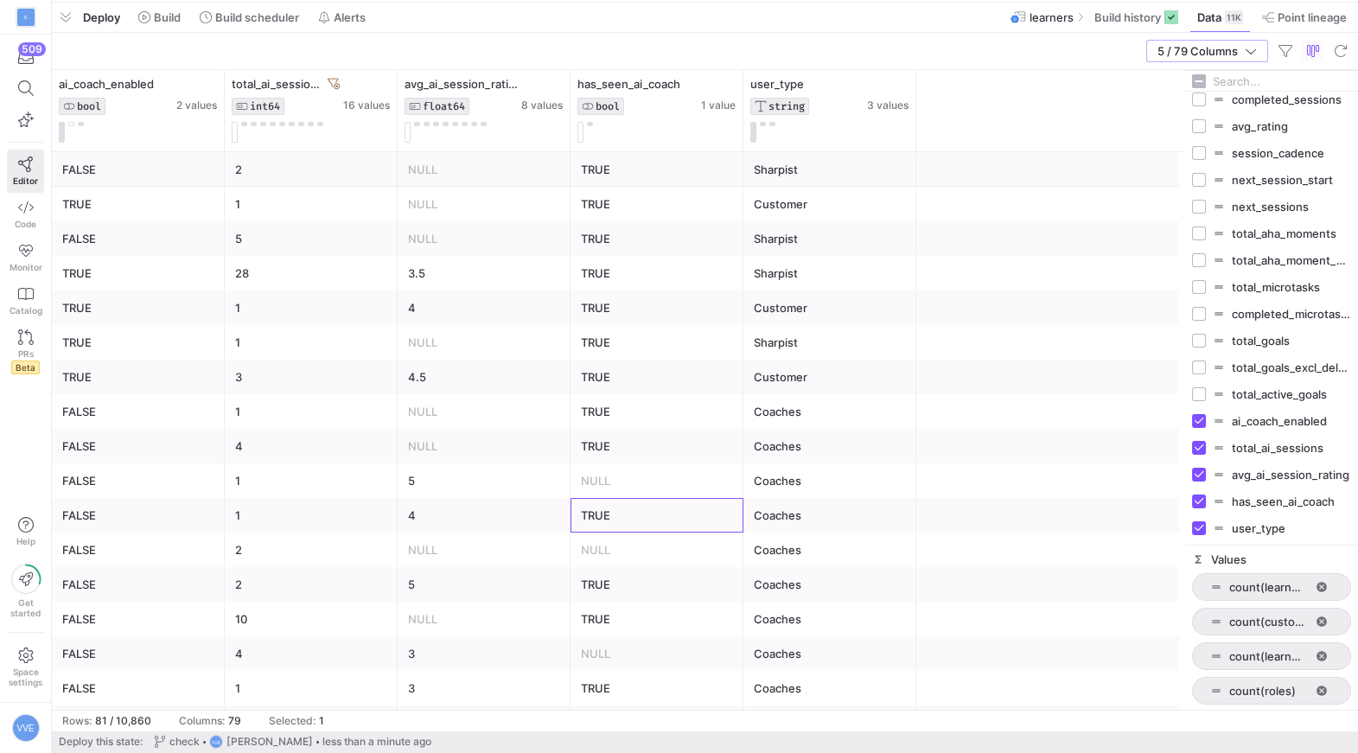
click at [677, 507] on div "TRUE" at bounding box center [657, 516] width 152 height 34
click at [676, 487] on div "NULL" at bounding box center [657, 481] width 152 height 34
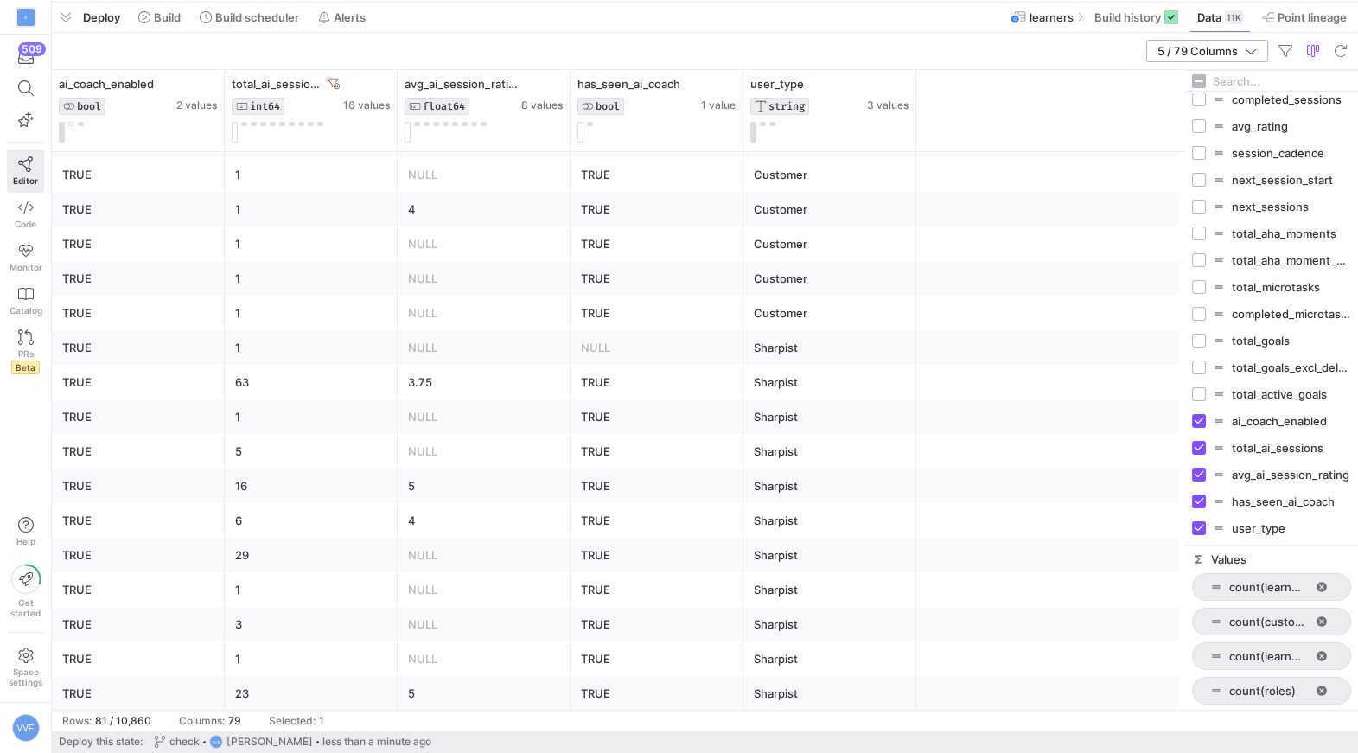
click at [653, 361] on div "NULL" at bounding box center [657, 348] width 152 height 34
click at [631, 335] on div "NULL" at bounding box center [657, 348] width 152 height 34
click at [642, 678] on div "TRUE" at bounding box center [657, 694] width 152 height 34
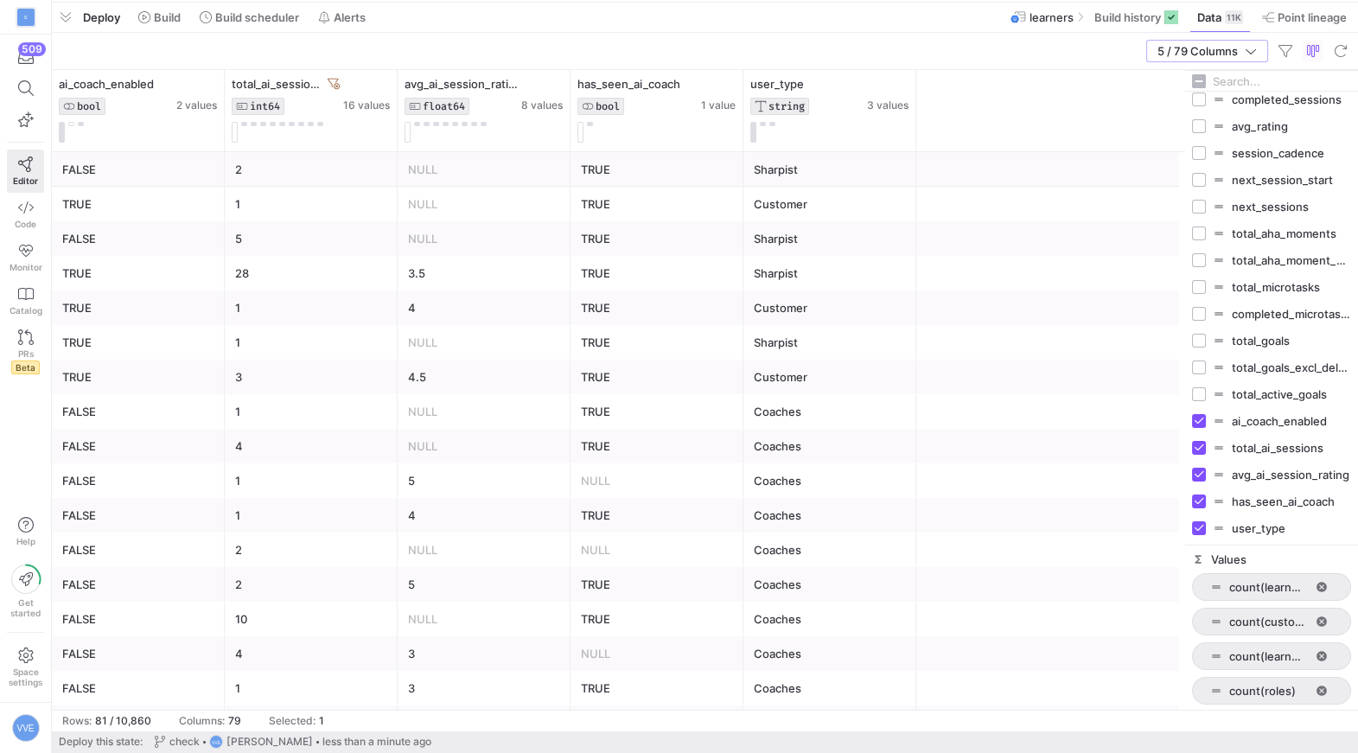
click at [653, 168] on div "TRUE" at bounding box center [657, 170] width 152 height 34
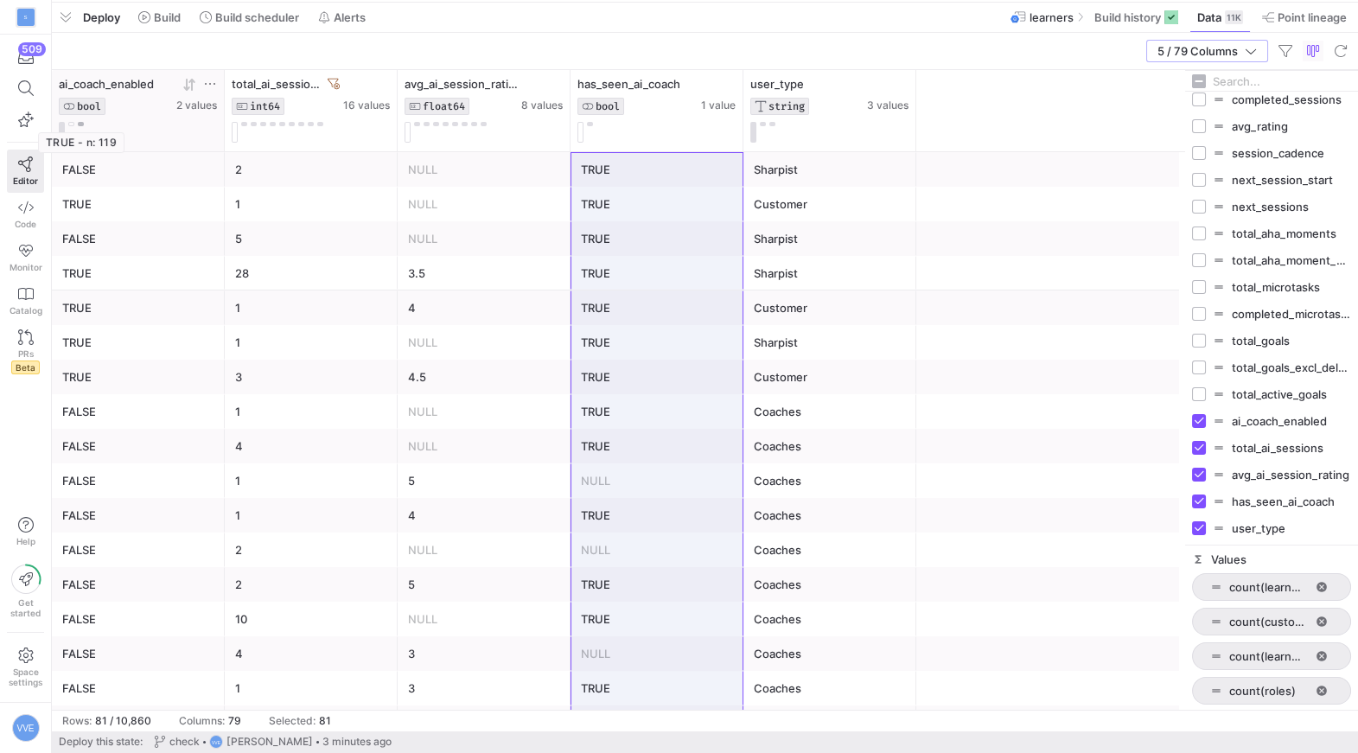
click at [81, 122] on button at bounding box center [81, 124] width 6 height 4
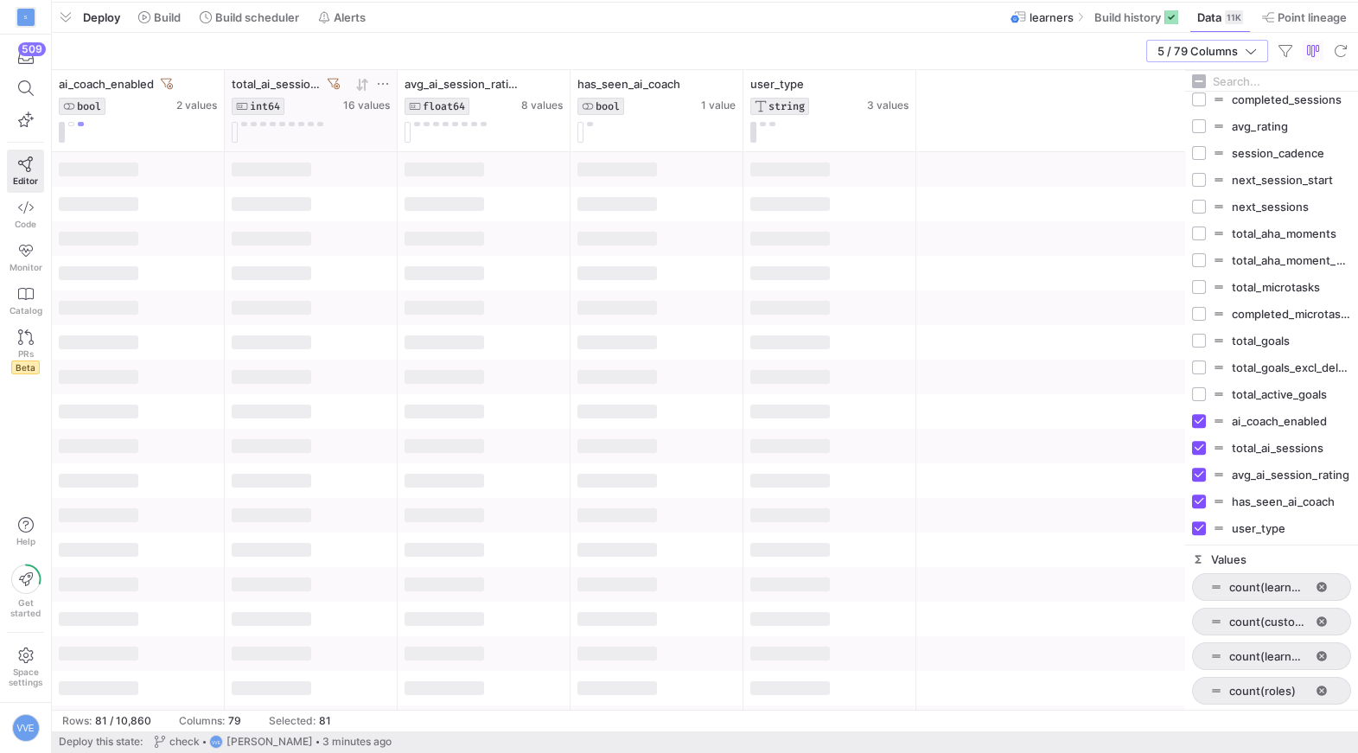
click at [332, 80] on icon at bounding box center [334, 84] width 12 height 12
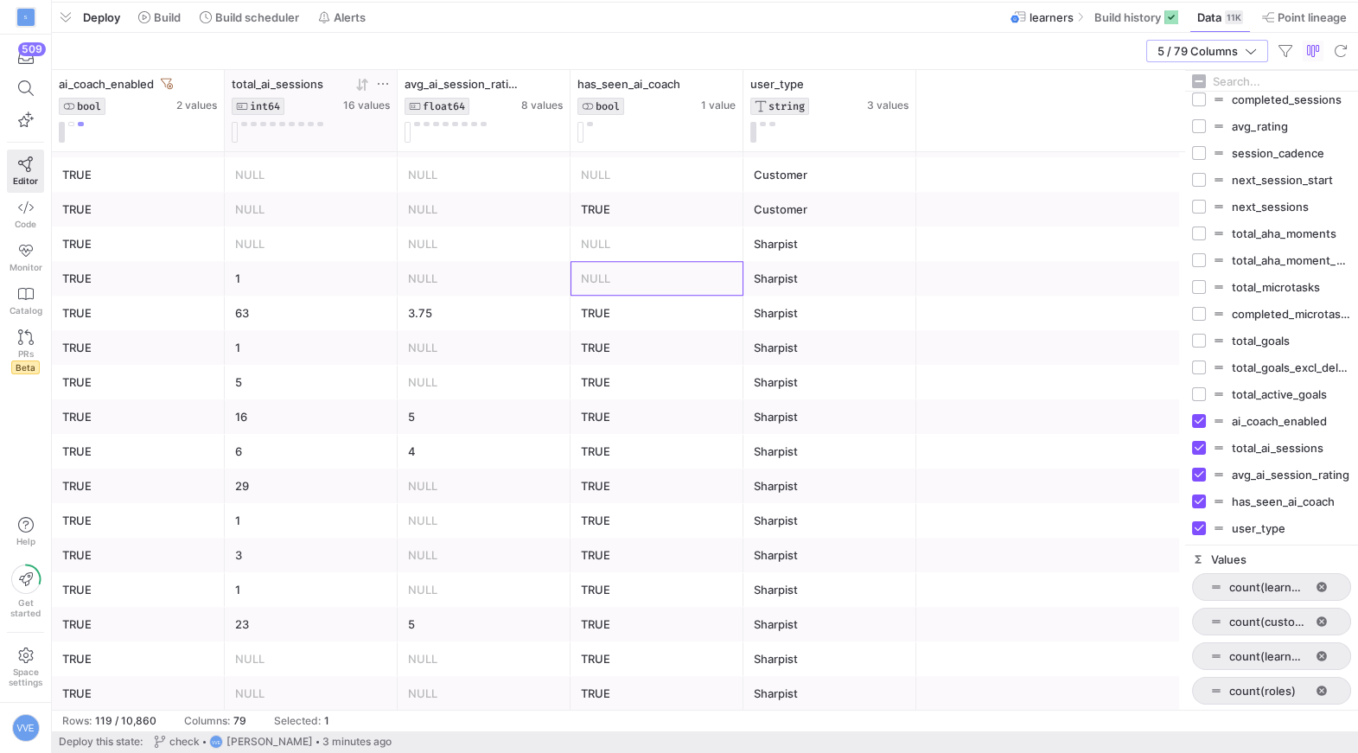
click at [623, 277] on div "NULL" at bounding box center [657, 279] width 152 height 34
click at [623, 254] on div "NULL" at bounding box center [657, 244] width 152 height 34
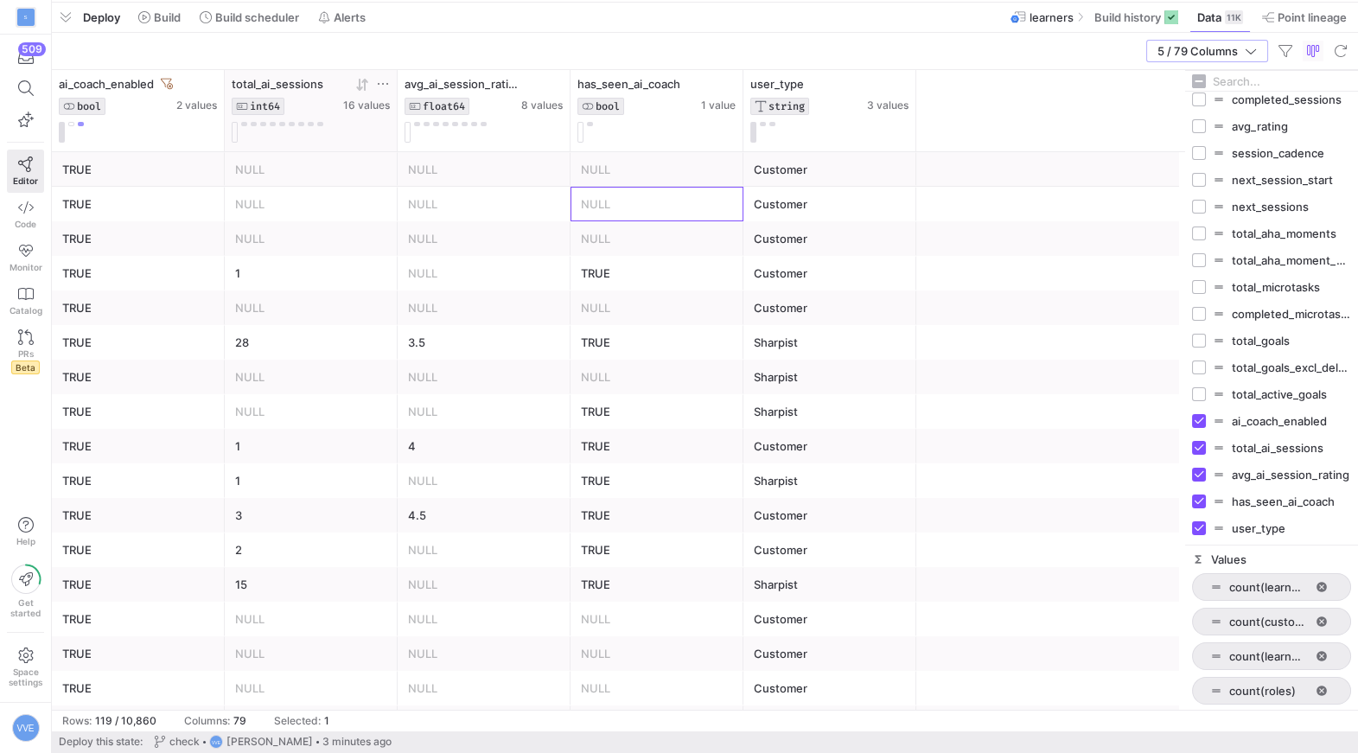
click at [656, 199] on div "NULL" at bounding box center [657, 205] width 152 height 34
click at [649, 173] on div "NULL" at bounding box center [657, 170] width 152 height 34
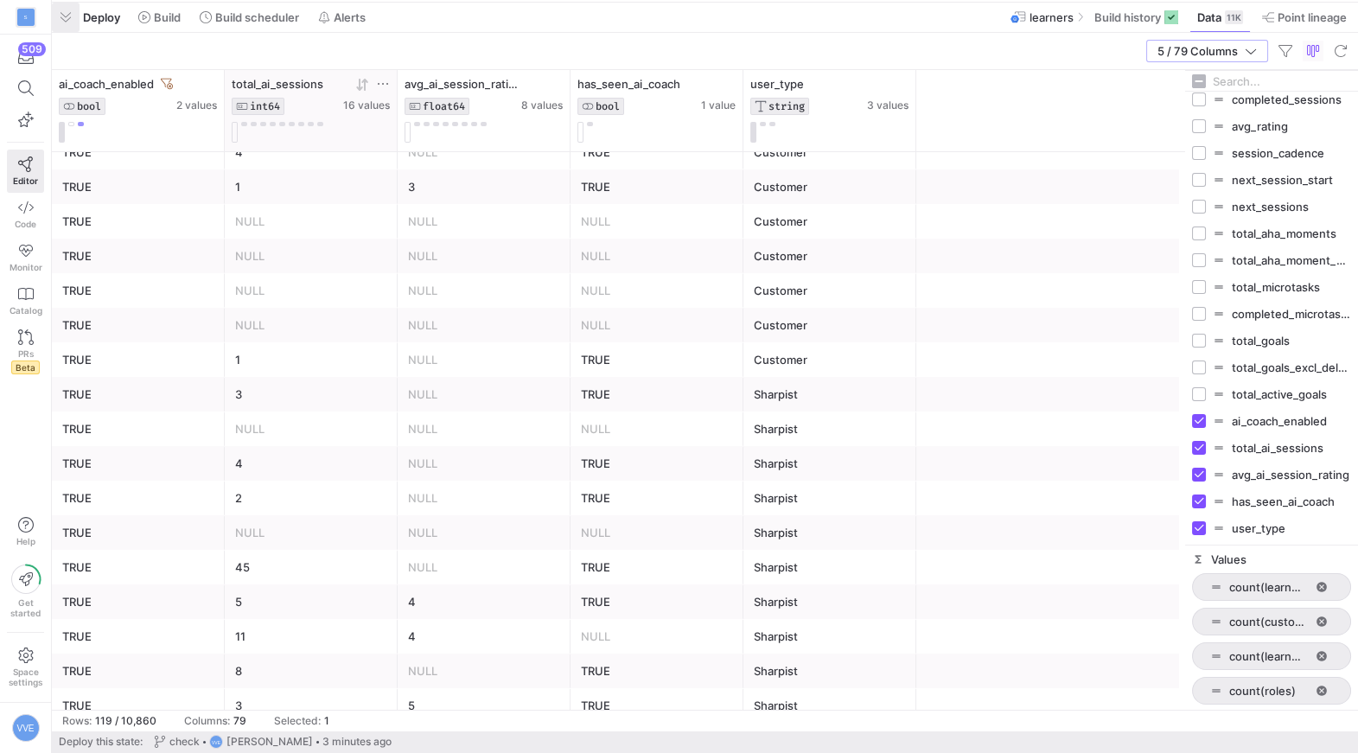
click at [73, 27] on span "button" at bounding box center [66, 17] width 28 height 29
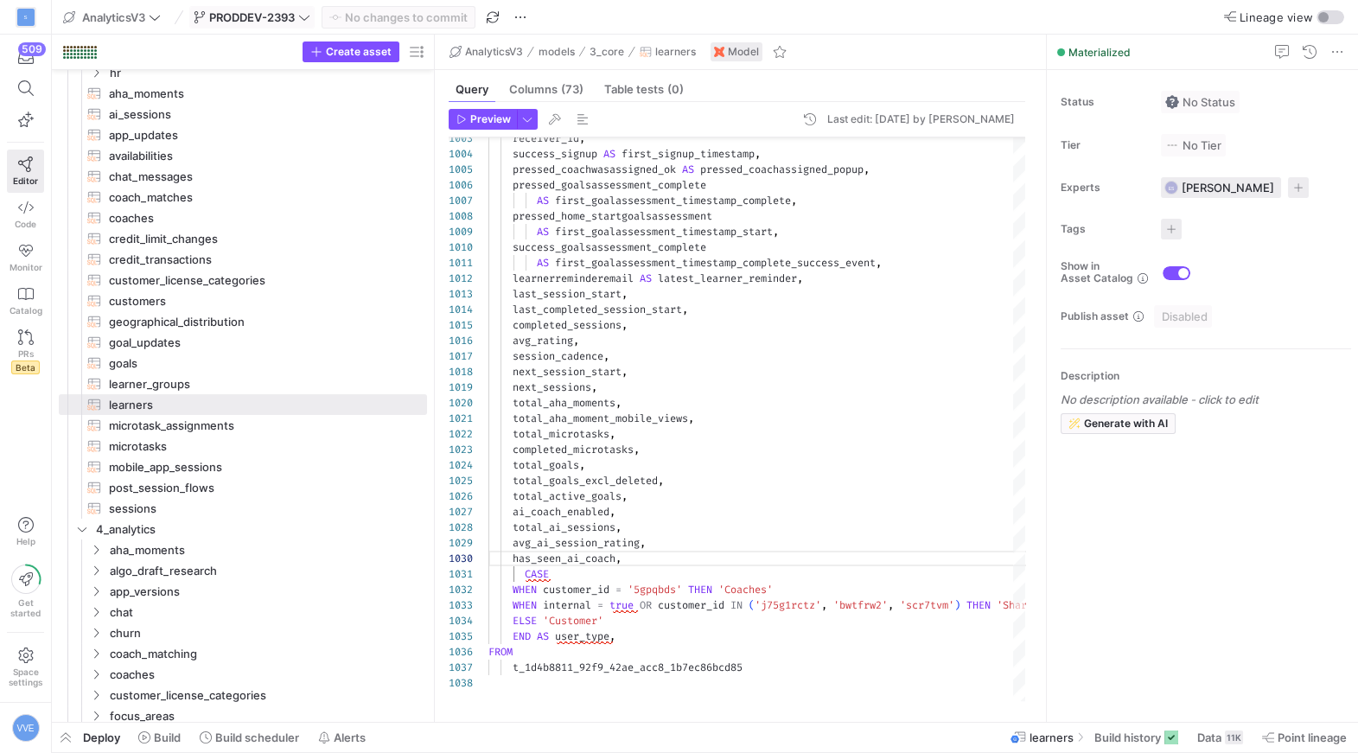
click at [277, 22] on span "PRODDEV-2393" at bounding box center [252, 17] width 86 height 14
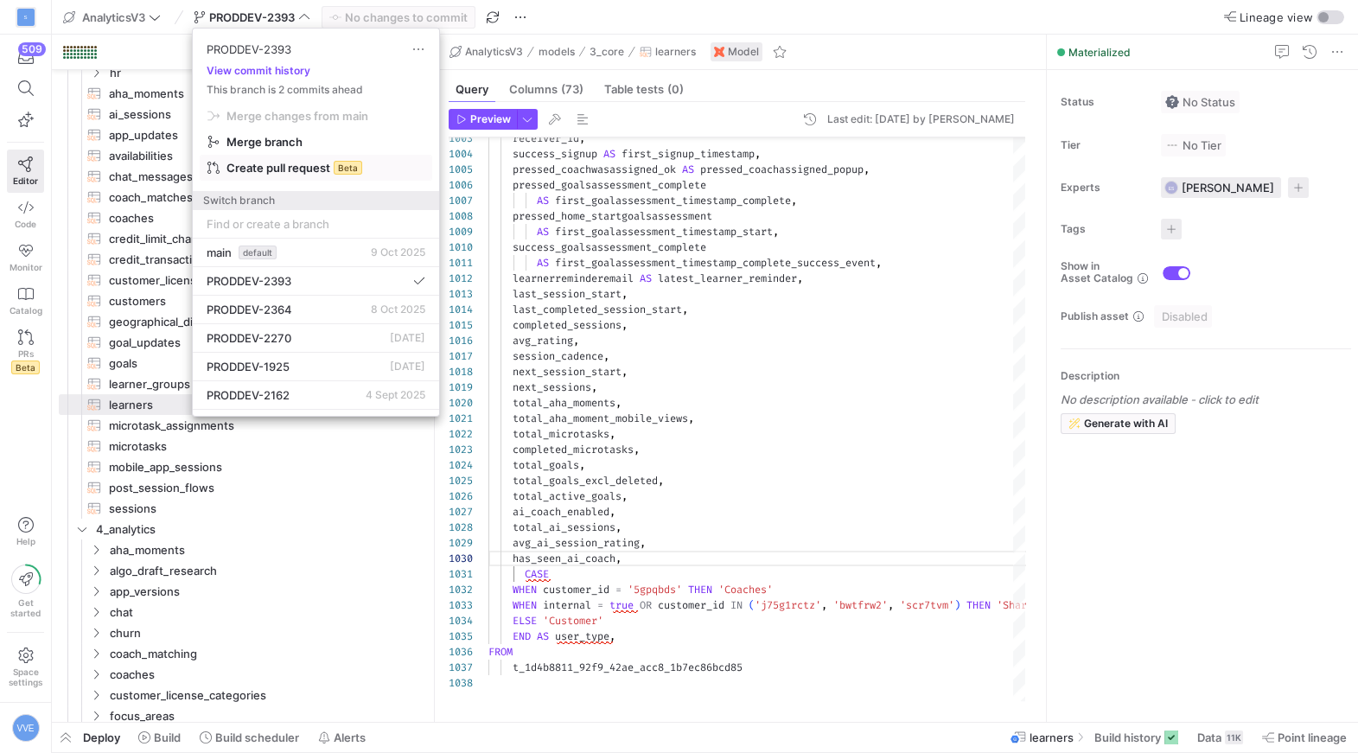
click at [310, 173] on span "Create pull request" at bounding box center [279, 168] width 104 height 14
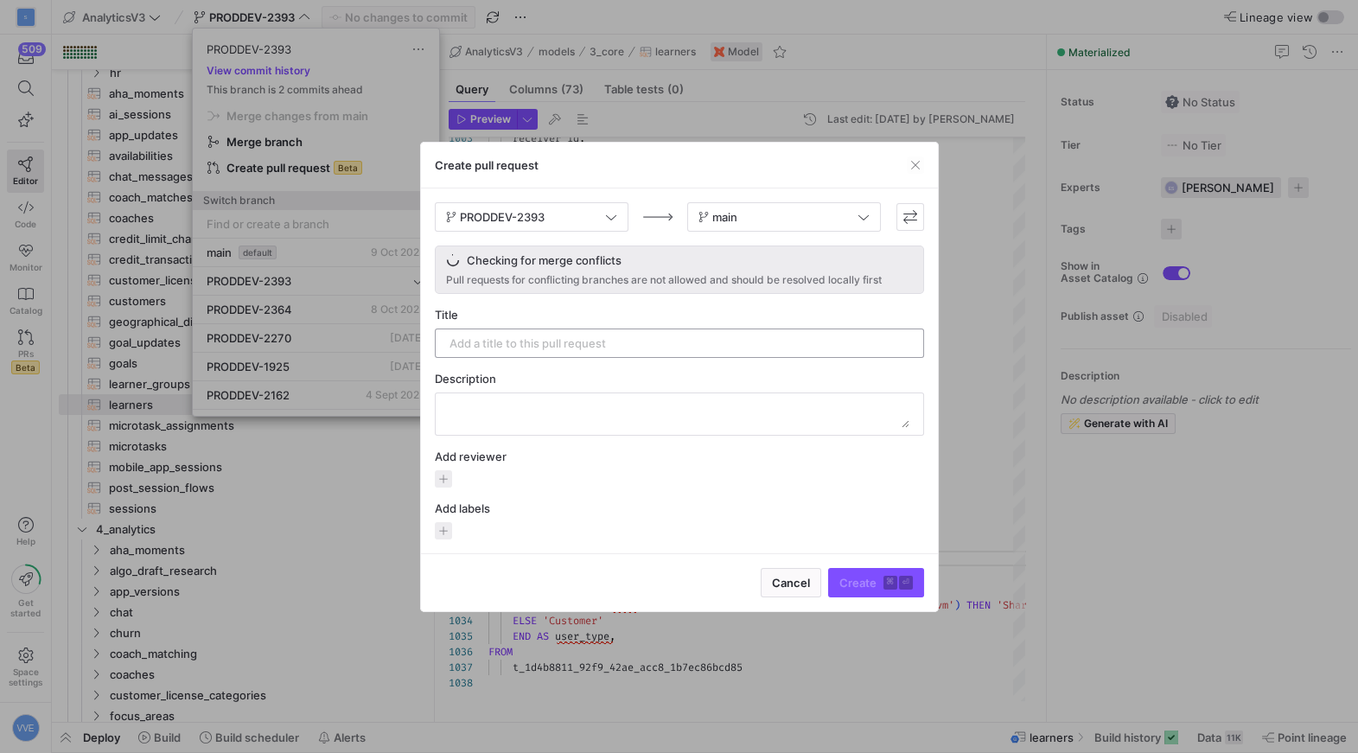
click at [541, 340] on input "text" at bounding box center [680, 343] width 460 height 14
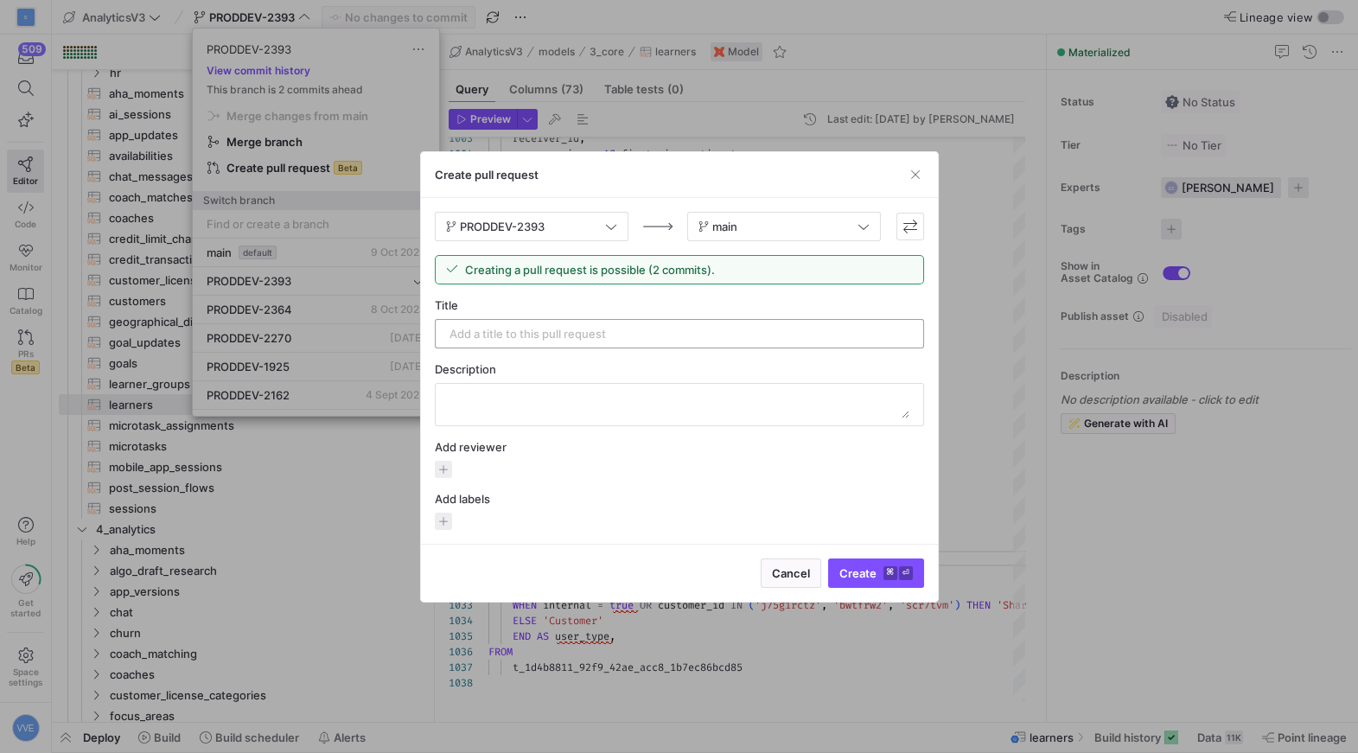
click at [541, 340] on input "text" at bounding box center [680, 334] width 460 height 14
click at [587, 334] on input "PRODDEV-2393: Identify how many learners" at bounding box center [680, 334] width 460 height 14
click at [706, 336] on input "PRODDEV-2393: Identify how many learners" at bounding box center [680, 334] width 460 height 14
click at [784, 336] on input "PRODDEV-2393: Identify how many learners have seen the ai_coach" at bounding box center [680, 334] width 460 height 14
type input "PRODDEV-2393: Identify how many learners have seen the AI Coach"
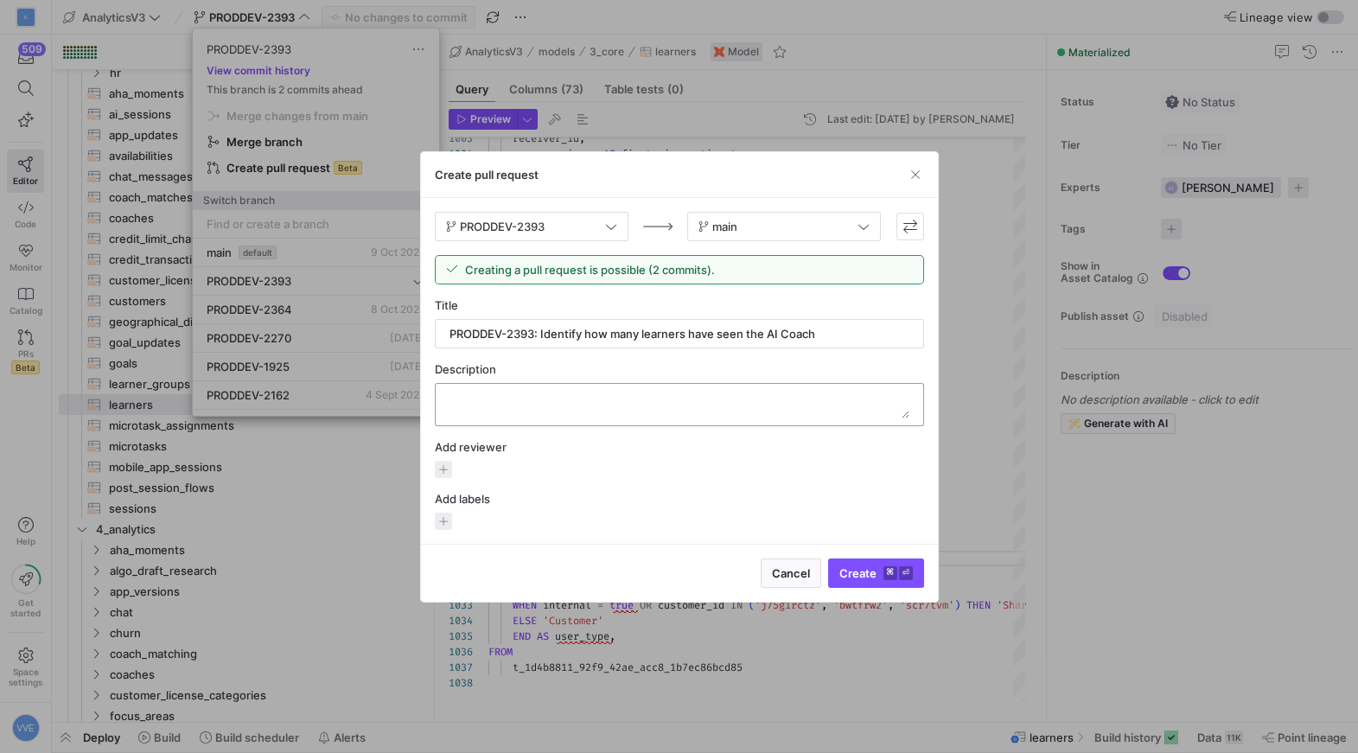
click at [670, 391] on textarea at bounding box center [680, 405] width 460 height 28
drag, startPoint x: 639, startPoint y: 407, endPoint x: 375, endPoint y: 399, distance: 263.9
click at [375, 399] on div "PRODDEV-2393 View commit history This branch is 2 commits ahead Merge changes f…" at bounding box center [679, 376] width 1358 height 753
click at [713, 419] on div at bounding box center [680, 405] width 460 height 42
click at [695, 407] on textarea at bounding box center [680, 405] width 460 height 28
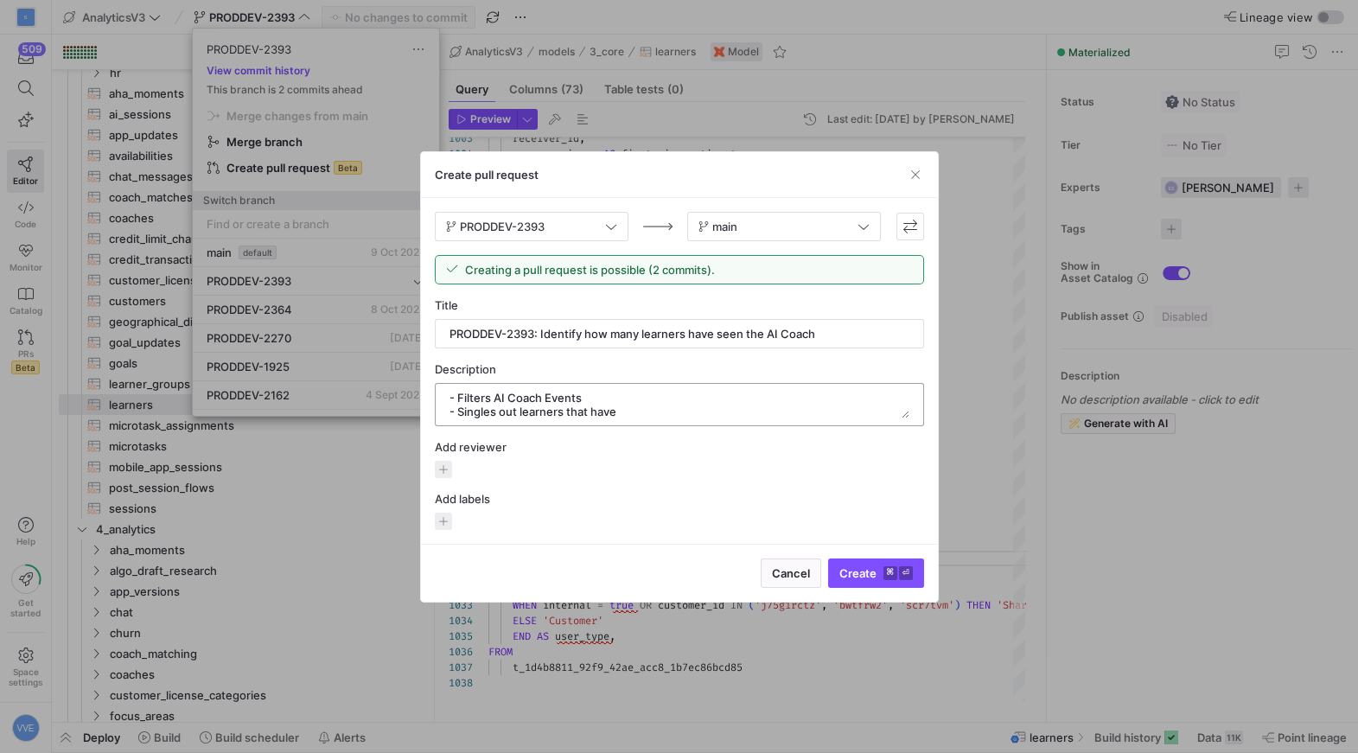
drag, startPoint x: 695, startPoint y: 407, endPoint x: 463, endPoint y: 411, distance: 232.6
click at [463, 411] on textarea at bounding box center [680, 405] width 460 height 28
click at [636, 406] on textarea at bounding box center [680, 405] width 460 height 28
click at [457, 408] on textarea at bounding box center [680, 405] width 460 height 28
click at [579, 413] on textarea at bounding box center [680, 405] width 460 height 28
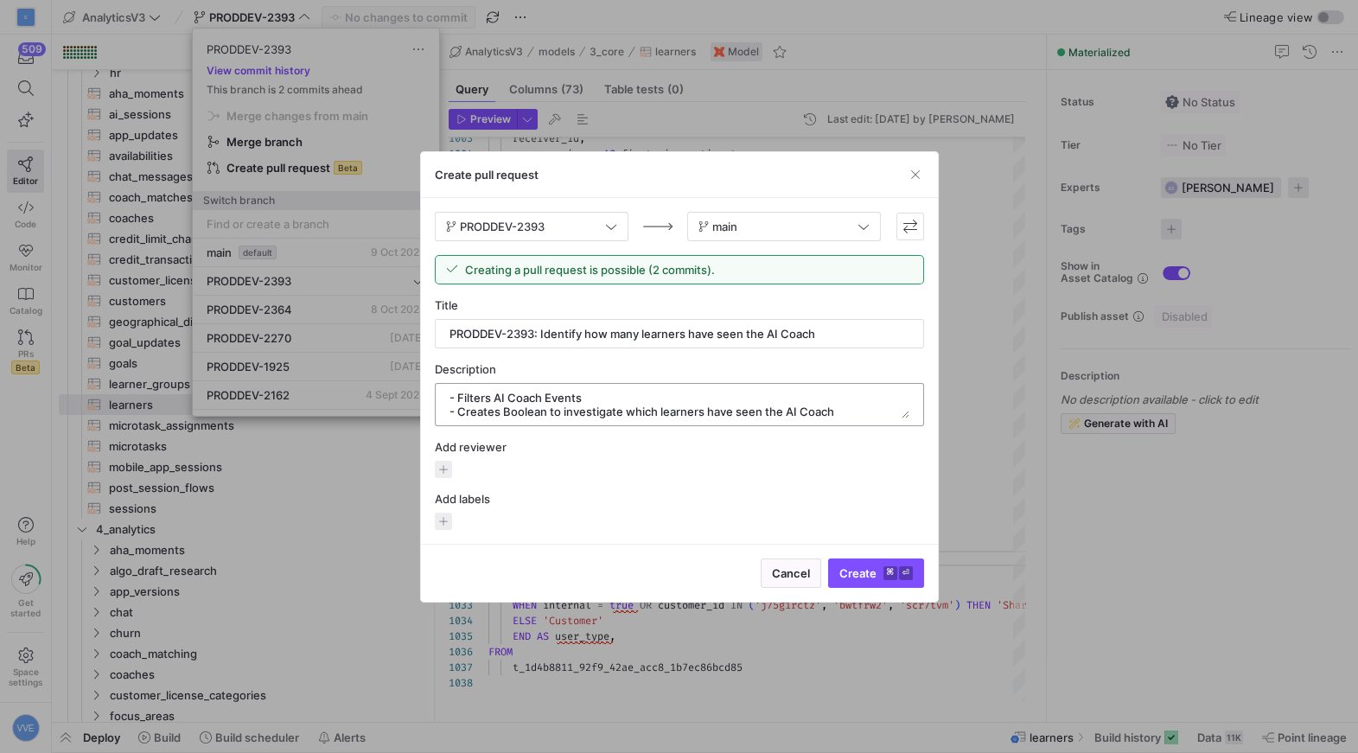
click at [579, 416] on textarea at bounding box center [680, 405] width 460 height 28
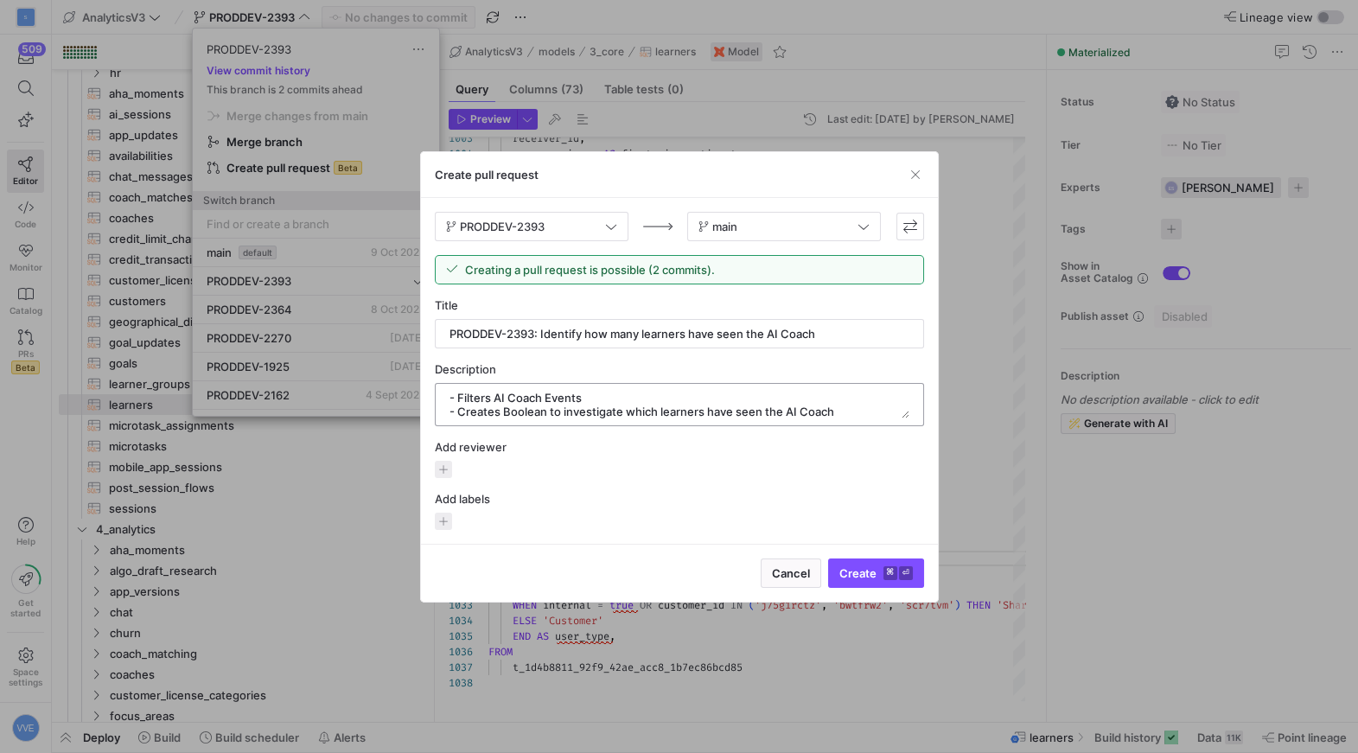
click at [579, 416] on textarea at bounding box center [680, 405] width 460 height 28
type textarea "- Filters AI Coach Events - Creates Boolean set to true for learners that have …"
click at [862, 566] on span "Create ⌘ ⏎" at bounding box center [876, 573] width 73 height 14
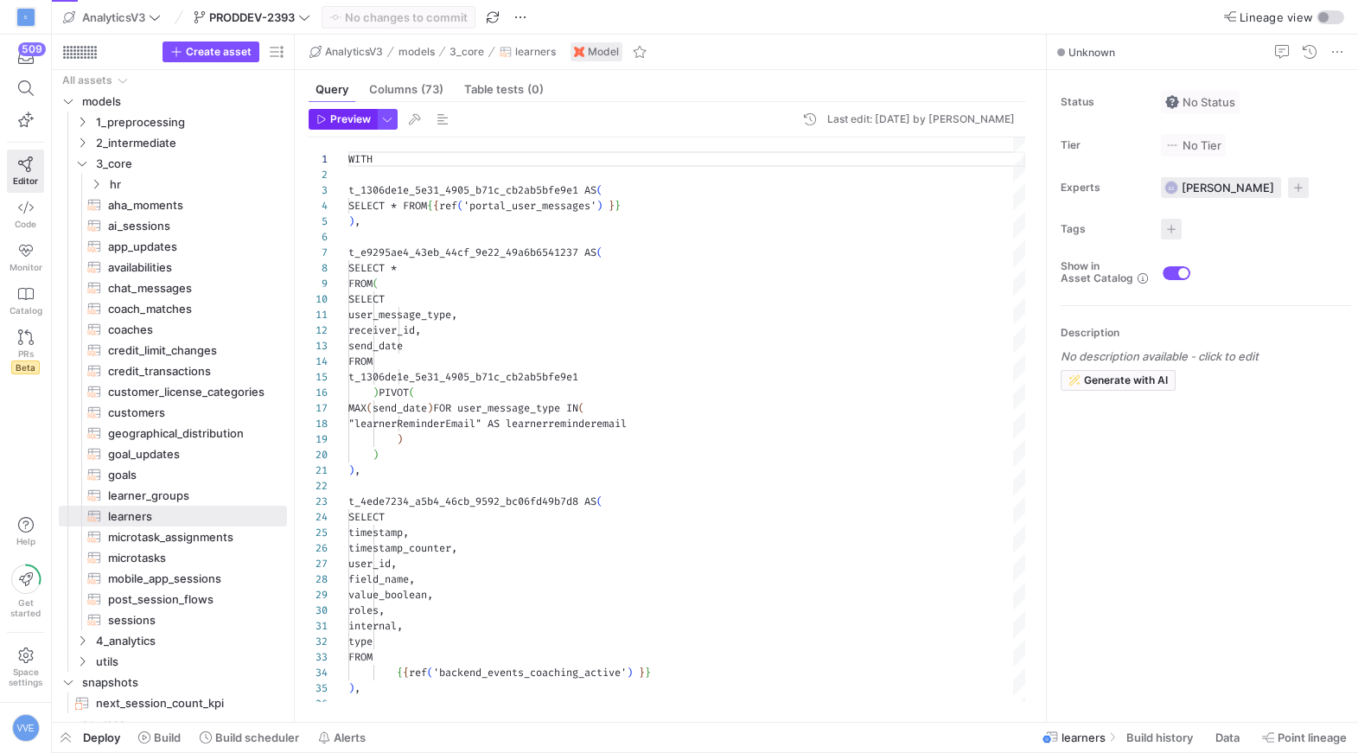
scroll to position [156, 0]
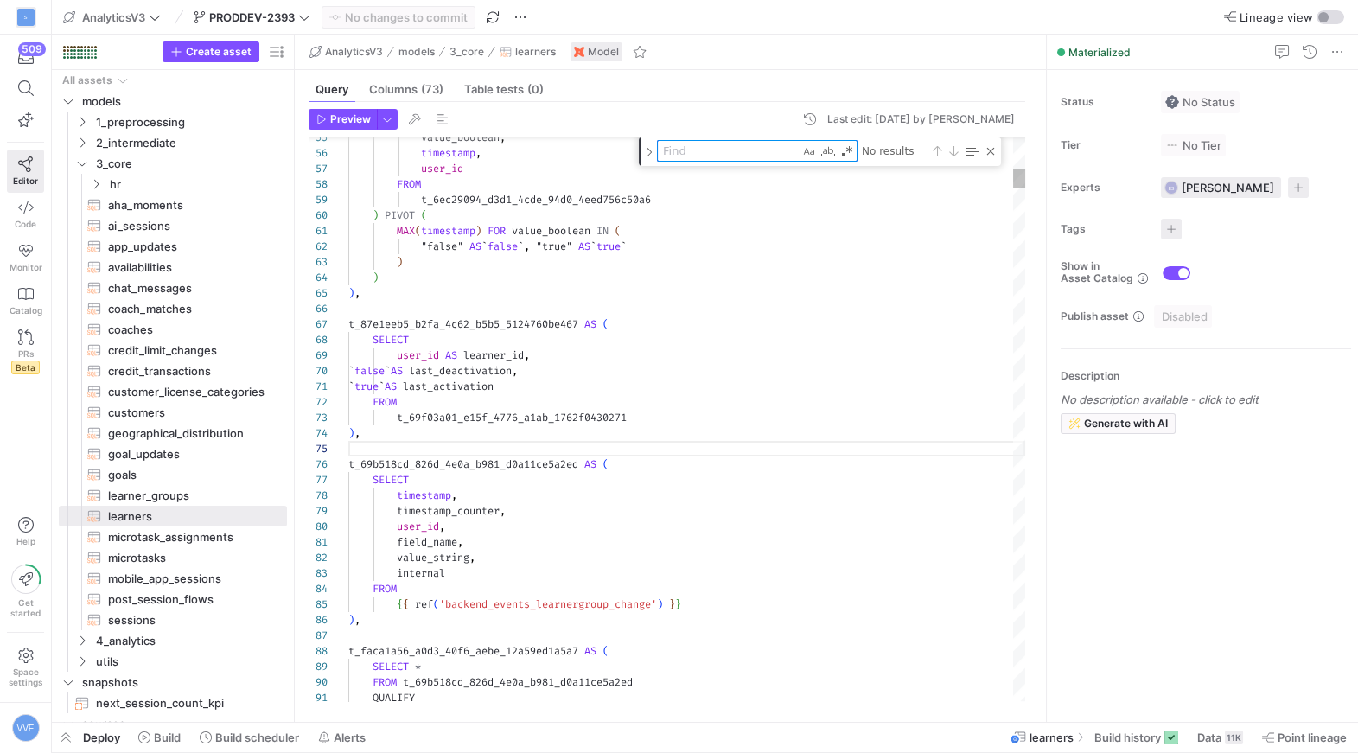
type textarea "field_name, value_string, internal FROM {{ ref('backend_events_learnergroup_cha…"
type textarea "ha"
type textarea "seats_available, `start`, `end`, seats_total_learner_group, spark, instant_coac…"
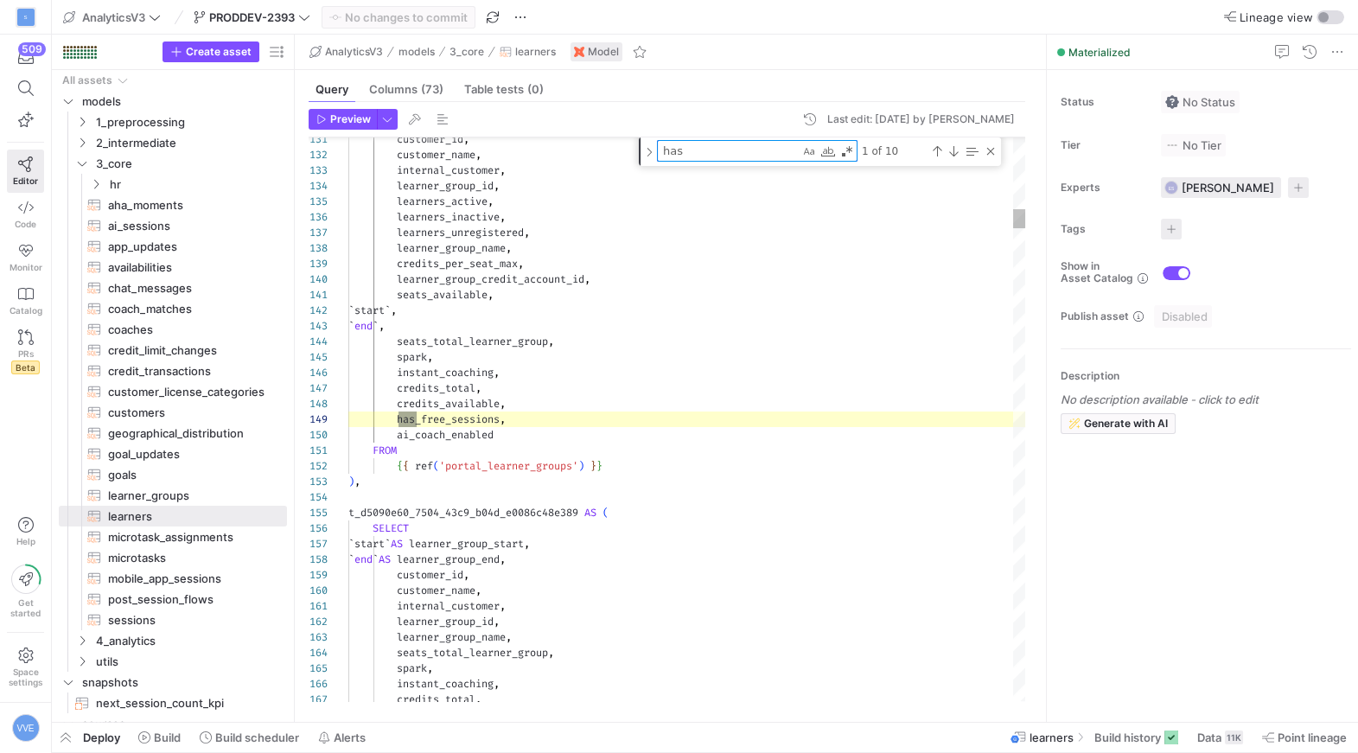
type textarea "has_"
type textarea "coach_id, customer_id, credit_account_id, learner_group_id, learner_status, ses…"
type textarea "has_s"
type textarea "FROM {{ ref('ai_sessions') }} GROUP BY learner_id ), ai_coach_screen_views AS (…"
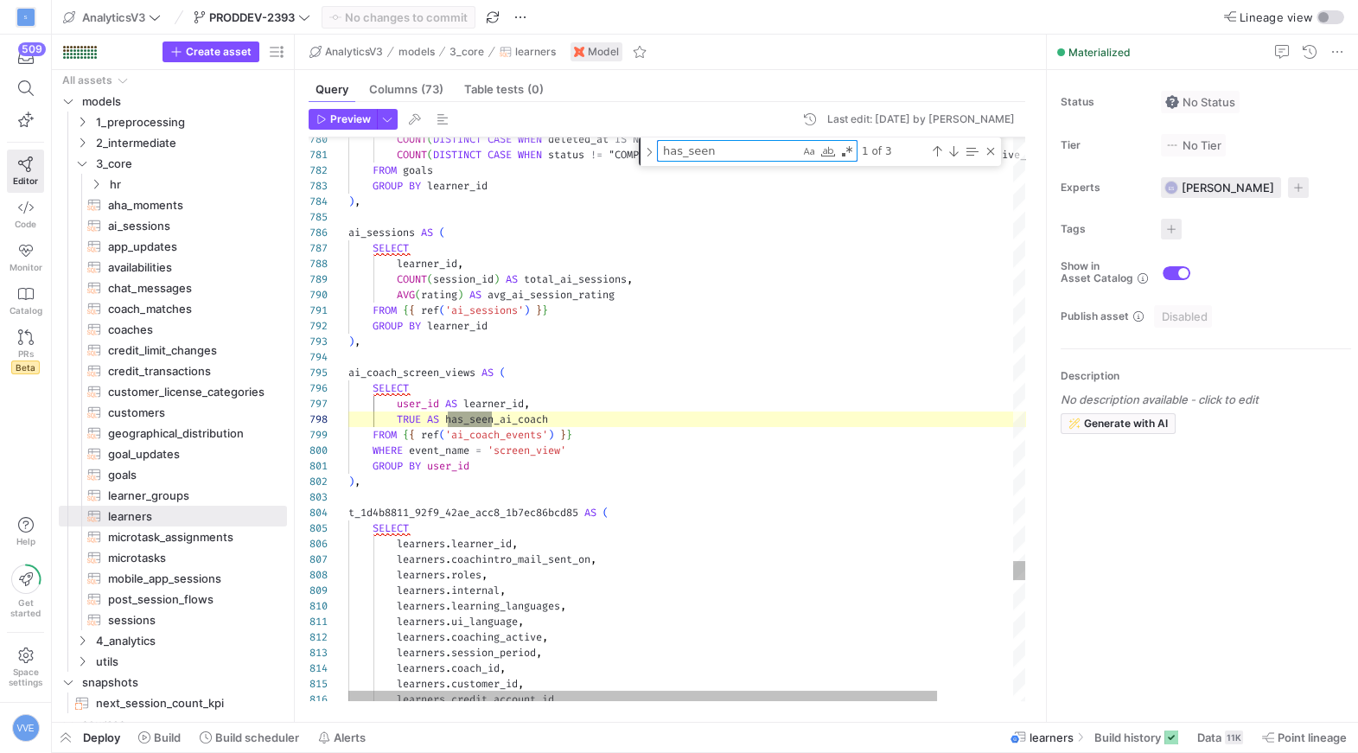
scroll to position [156, 150]
type textarea "has_seen"
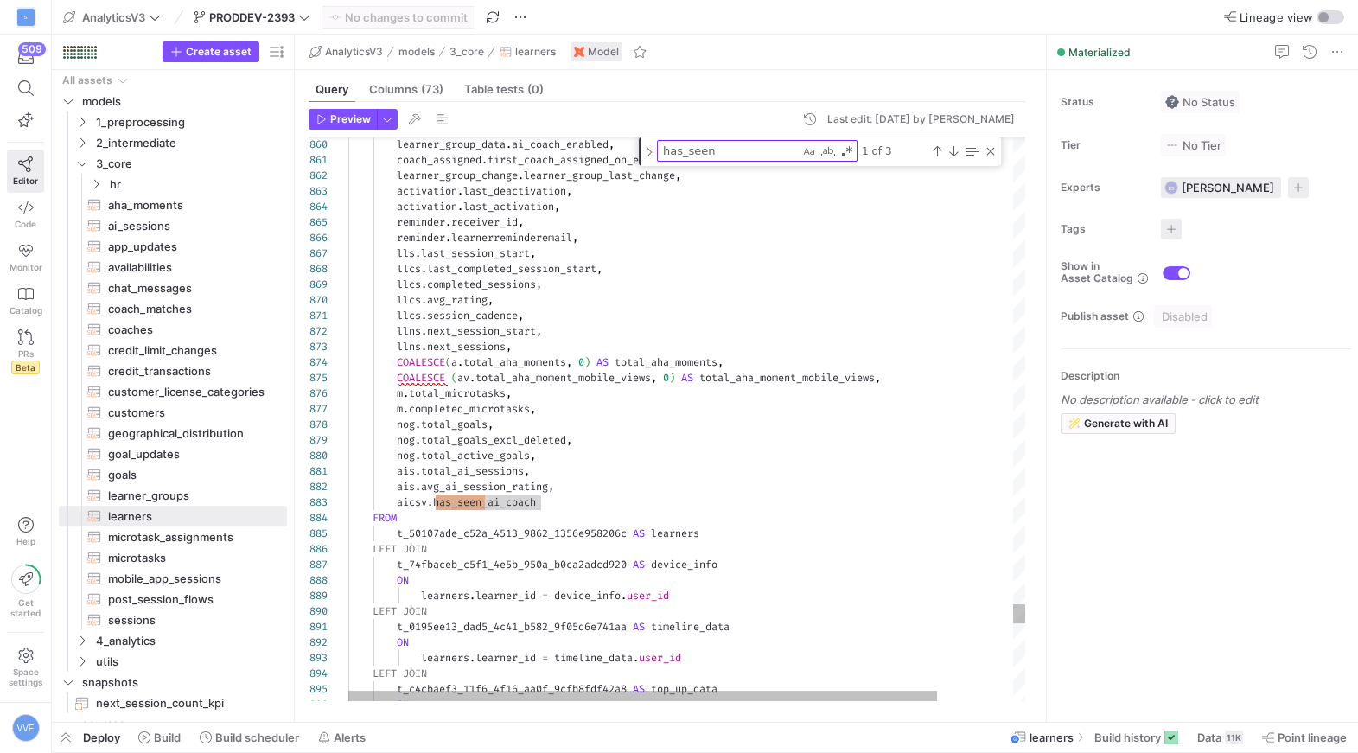
type textarea "[DOMAIN_NAME]_ai_sessions, ais.avg_ai_session_rating, CASE WHEN aicsv.has_seen_…"
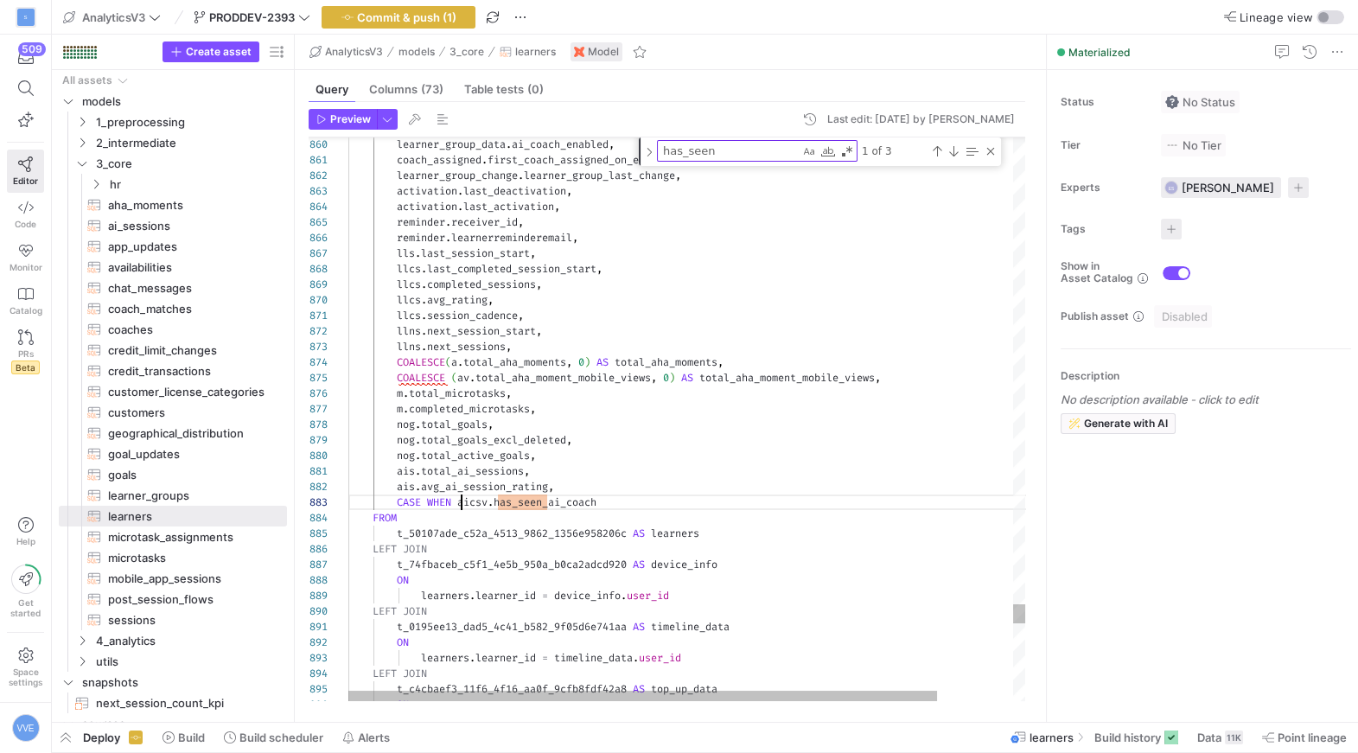
scroll to position [30, 112]
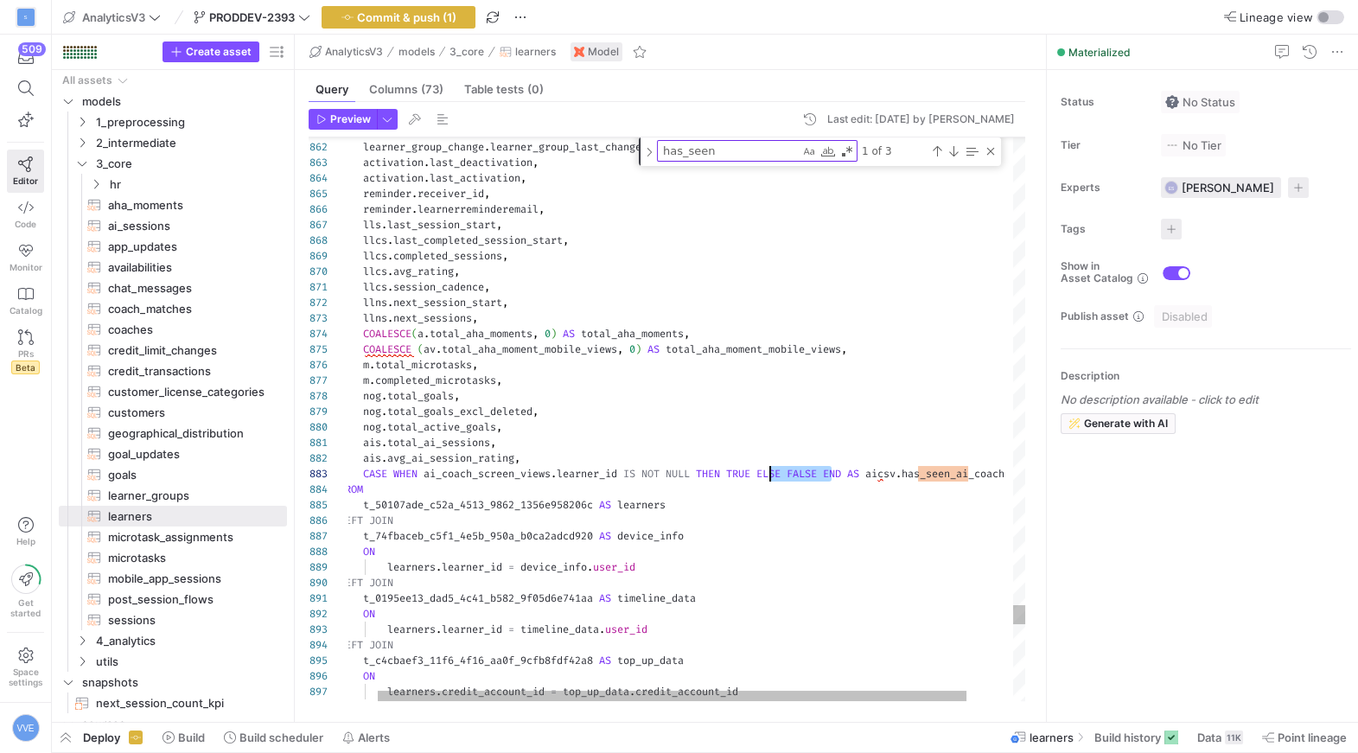
scroll to position [30, 454]
drag, startPoint x: 834, startPoint y: 472, endPoint x: 769, endPoint y: 477, distance: 65.9
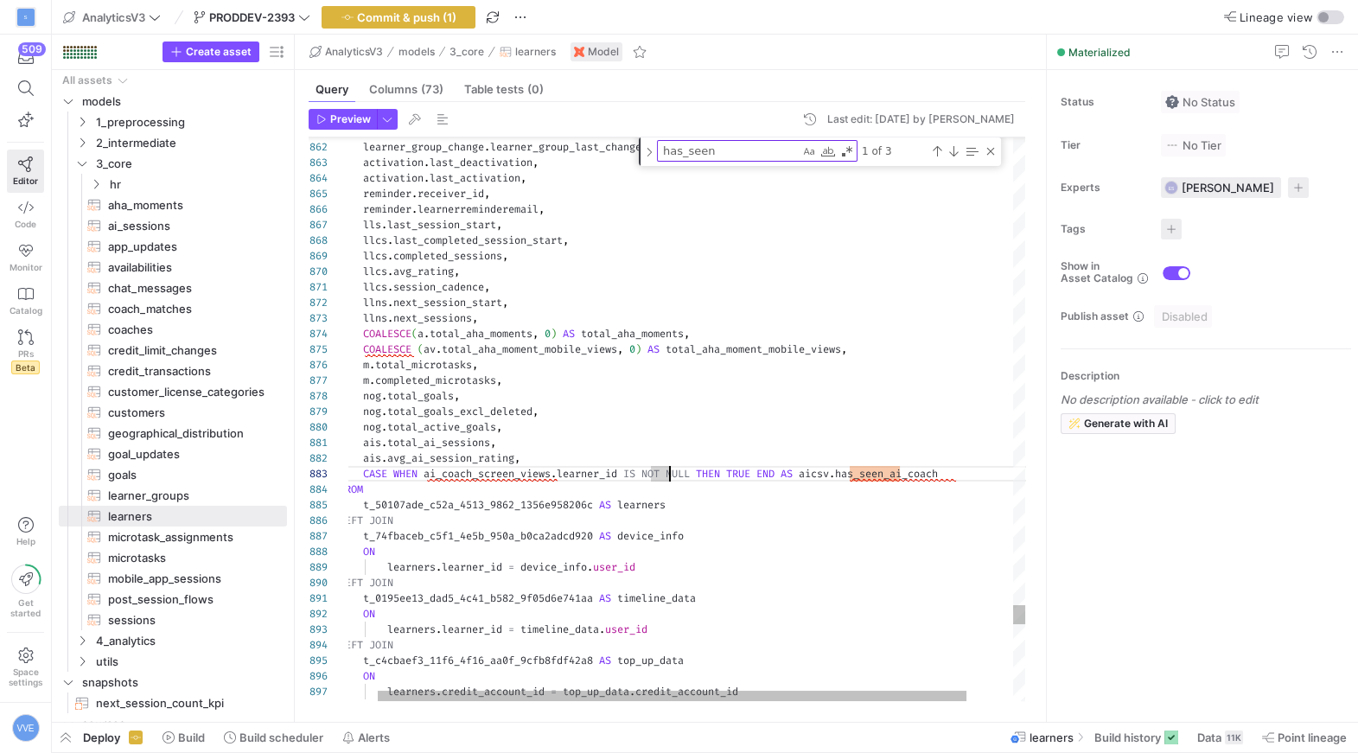
drag, startPoint x: 559, startPoint y: 474, endPoint x: 441, endPoint y: 475, distance: 118.5
click at [441, 475] on span "CASE WHEN ai_coach_screen_views . learner_id IS NOT NULL THEN TRUE END AS aicsv…" at bounding box center [626, 474] width 623 height 14
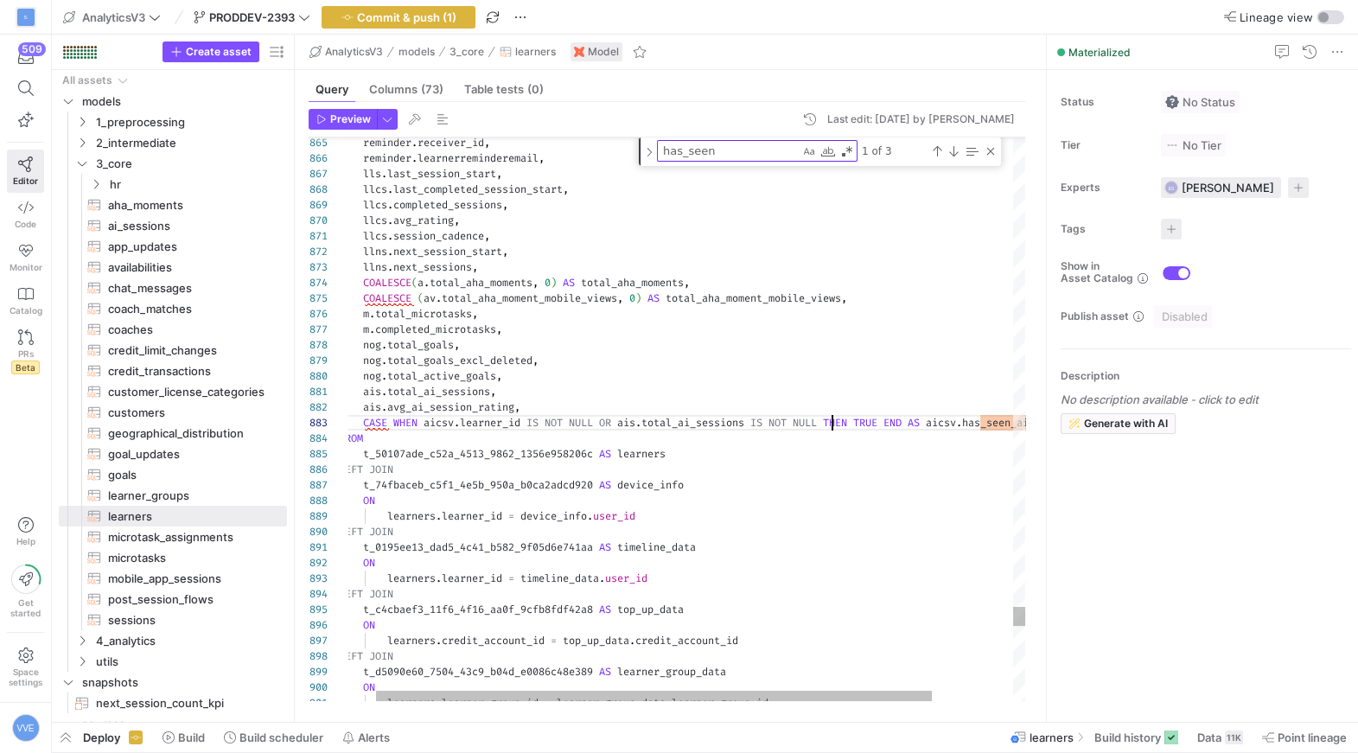
scroll to position [78, 81]
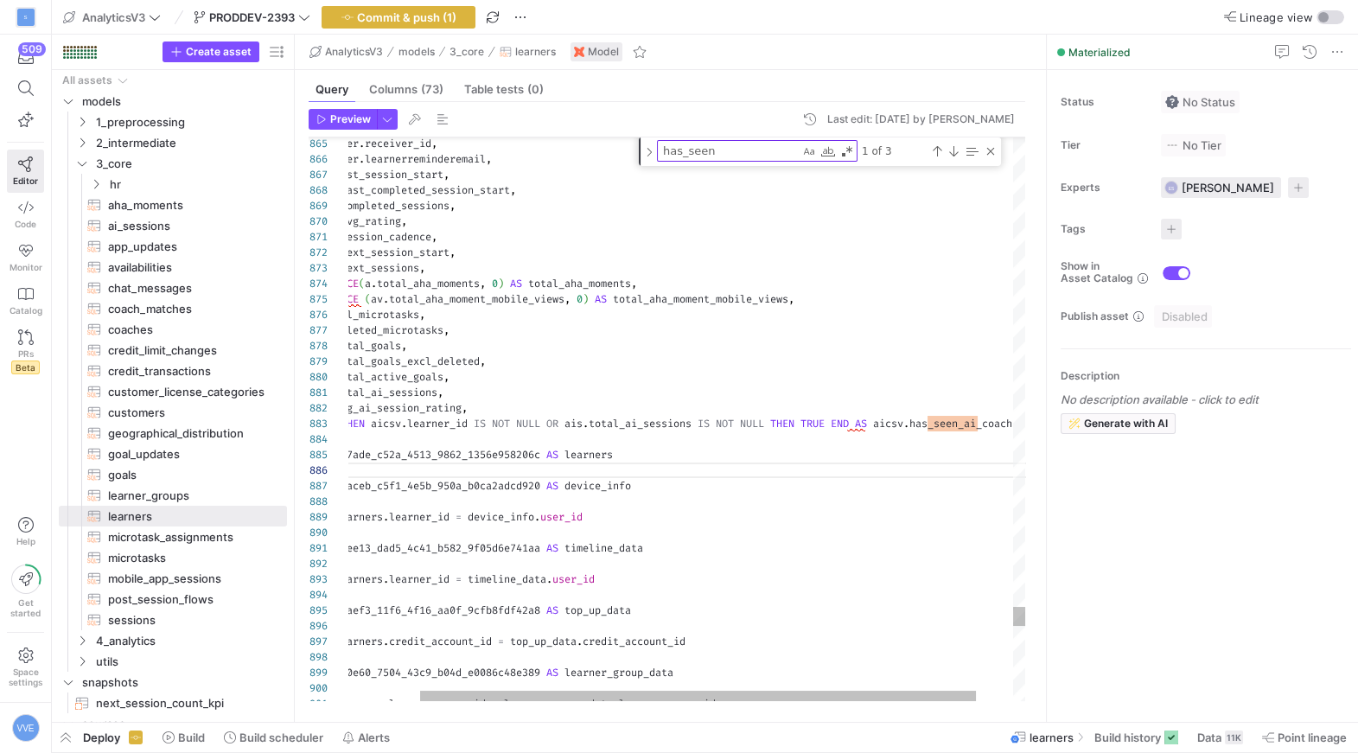
scroll to position [30, 585]
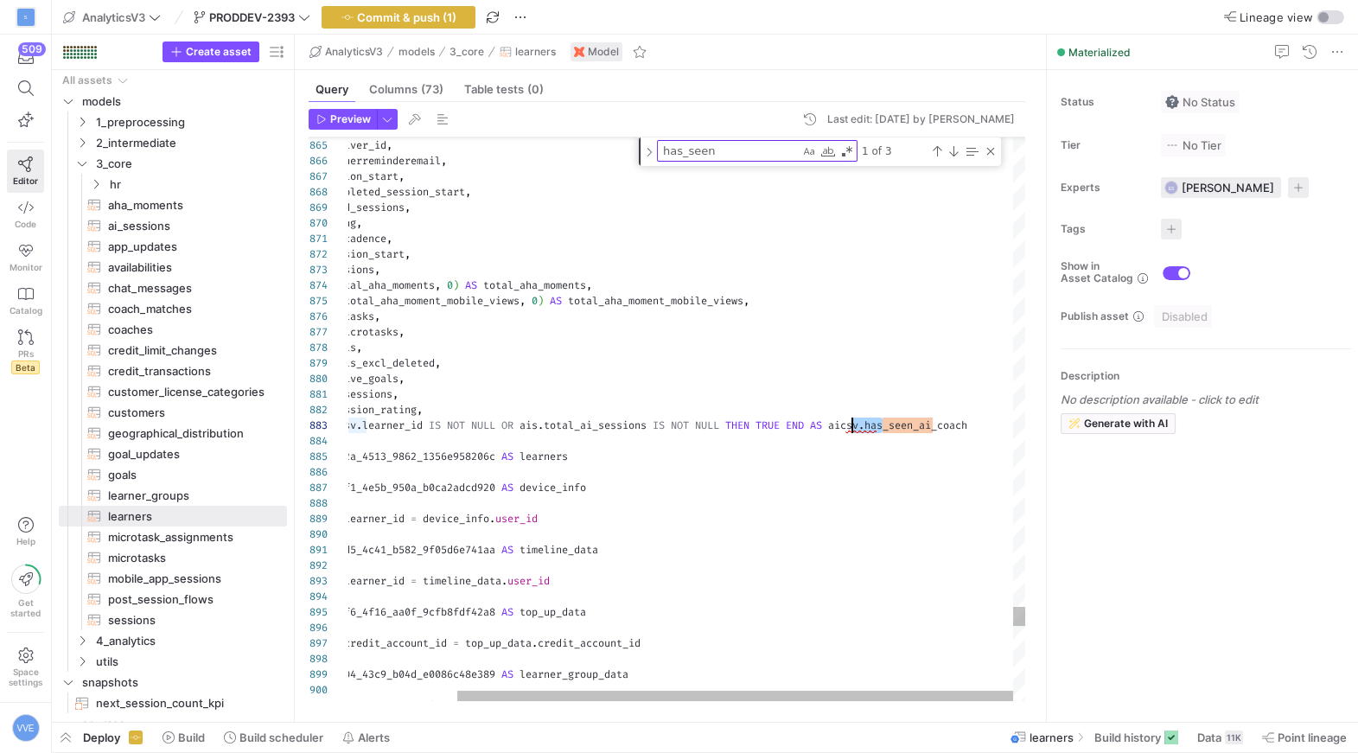
drag, startPoint x: 882, startPoint y: 425, endPoint x: 849, endPoint y: 426, distance: 32.9
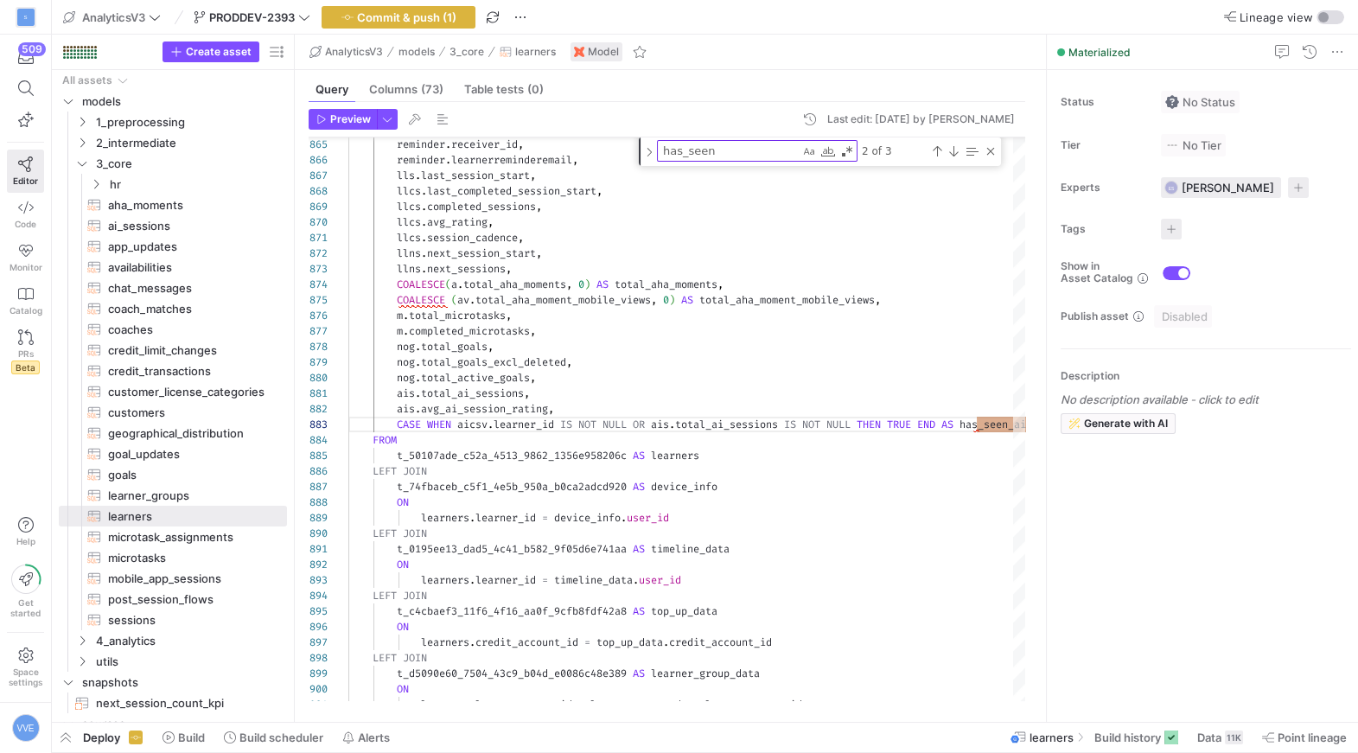
type textarea "ais.total_ai_sessions, ais.avg_ai_session_rating, CASE WHEN aicsv.learner_id IS…"
click at [389, 131] on header "Preview Last edit: Tuesday 14 October 2025 by Victor von Eisenhart-Rothe" at bounding box center [667, 123] width 717 height 29
click at [389, 125] on span "button" at bounding box center [387, 119] width 19 height 19
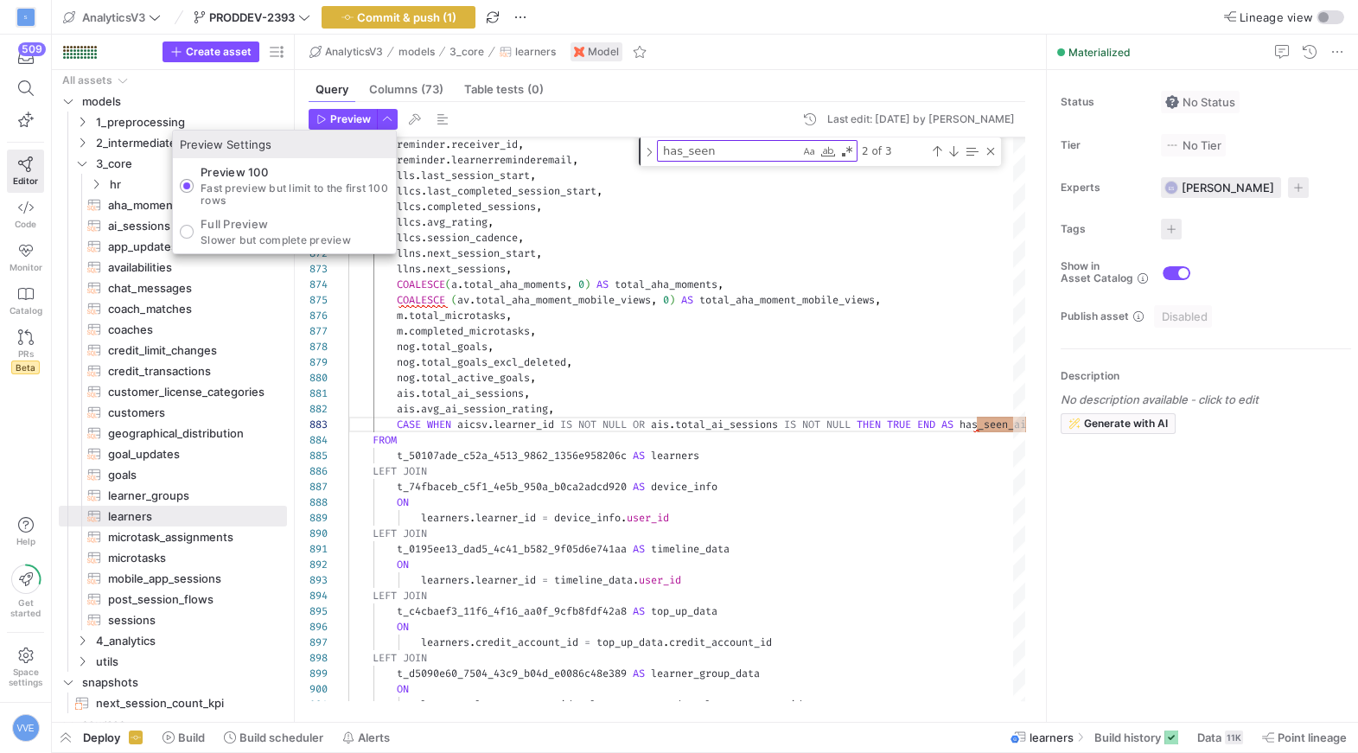
click at [288, 230] on p "Full Preview" at bounding box center [276, 224] width 150 height 14
click at [194, 230] on input "Full Preview Slower but complete preview" at bounding box center [187, 232] width 14 height 14
radio input "true"
click at [331, 97] on div at bounding box center [679, 376] width 1358 height 753
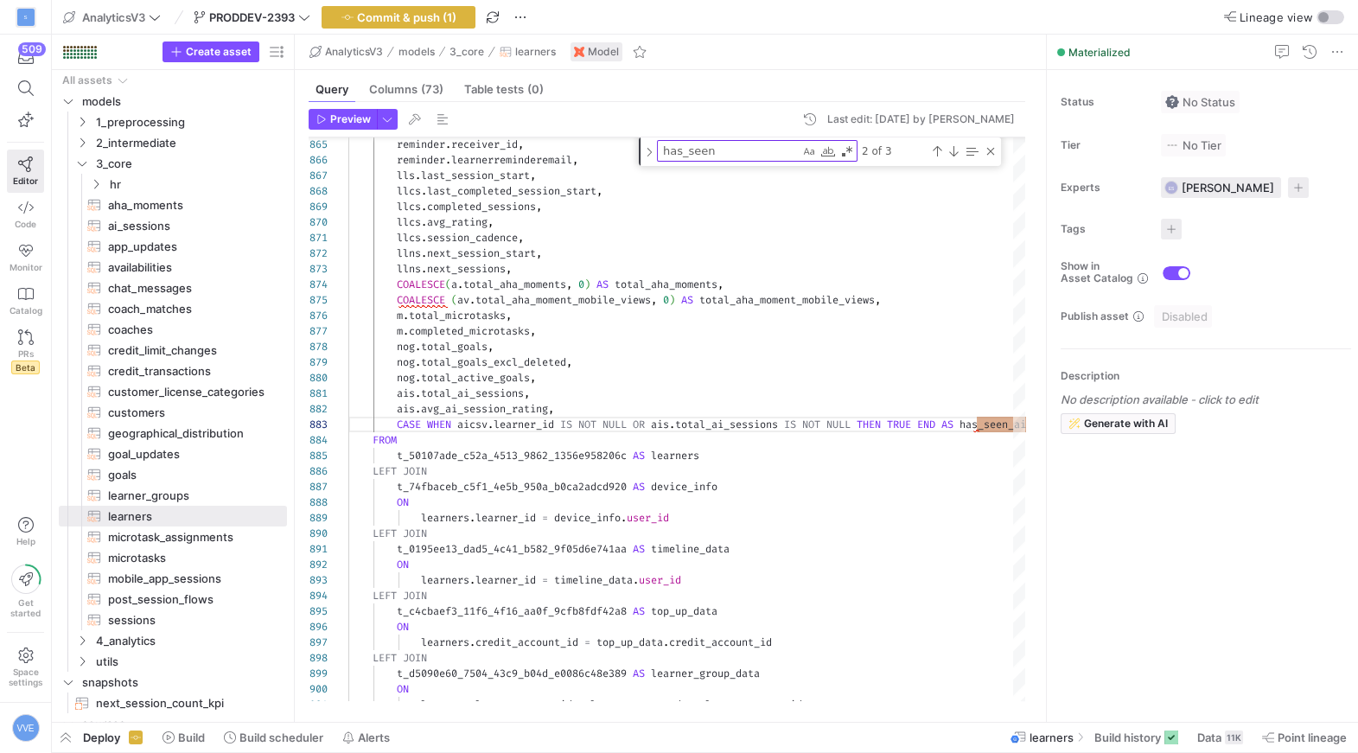
click at [331, 105] on div "Preview Last edit: Tuesday 14 October 2025 by Victor von Eisenhart-Rothe 865 86…" at bounding box center [667, 405] width 744 height 606
click at [342, 118] on span "Preview" at bounding box center [350, 119] width 41 height 12
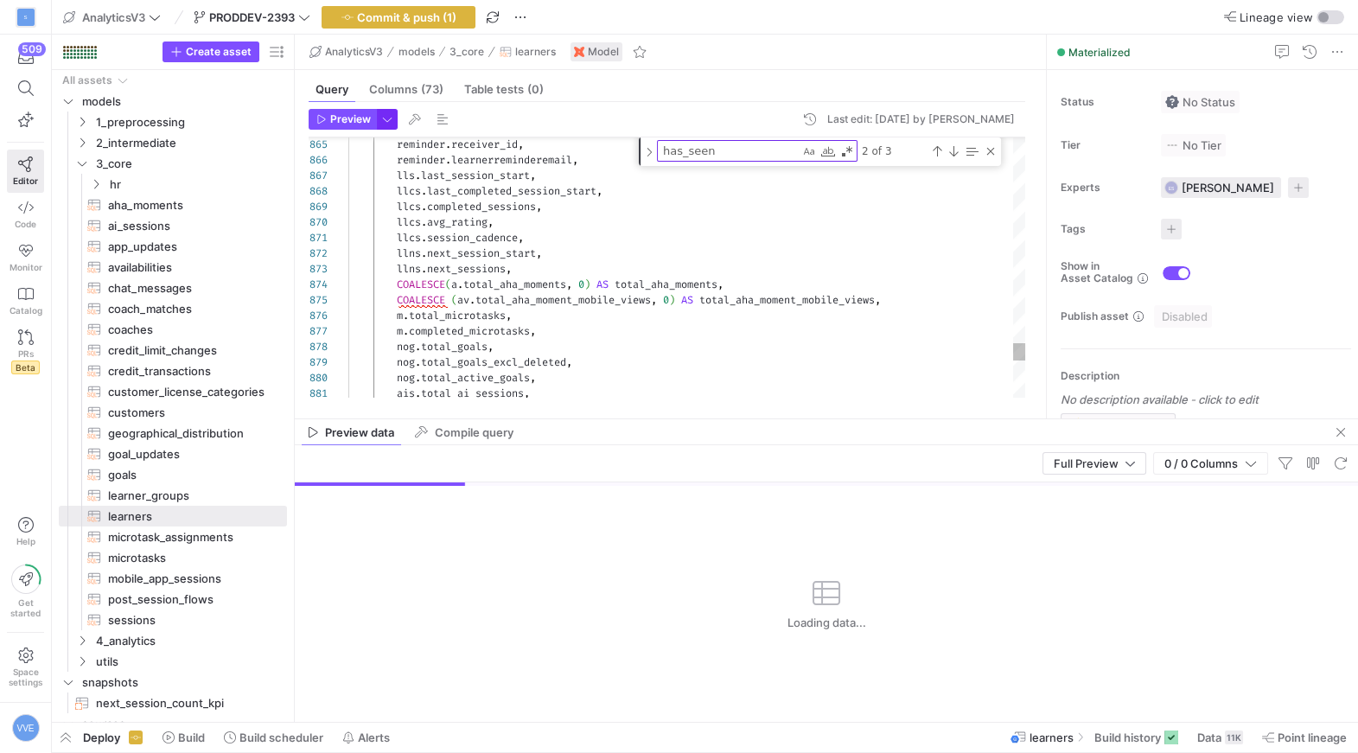
click at [393, 123] on span "button" at bounding box center [387, 119] width 19 height 19
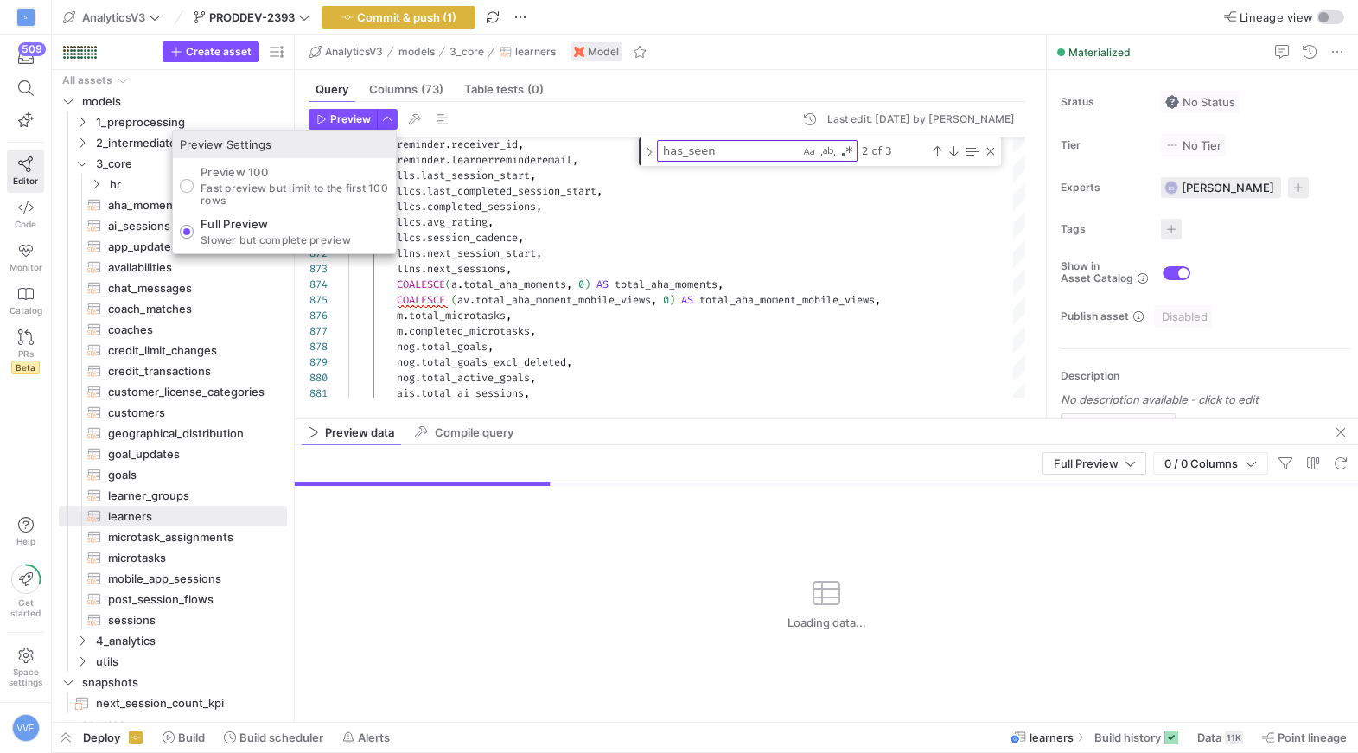
click at [728, 58] on div at bounding box center [679, 376] width 1358 height 753
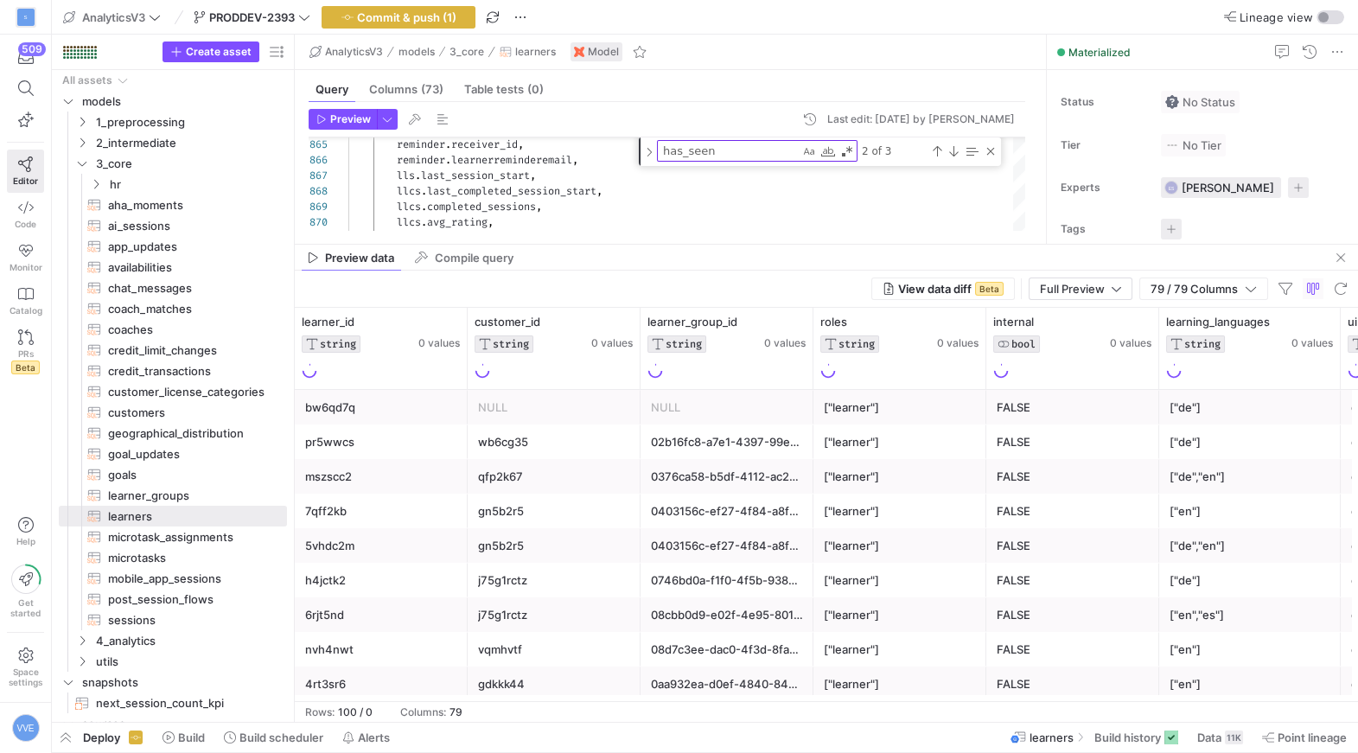
drag, startPoint x: 795, startPoint y: 417, endPoint x: 796, endPoint y: 253, distance: 163.4
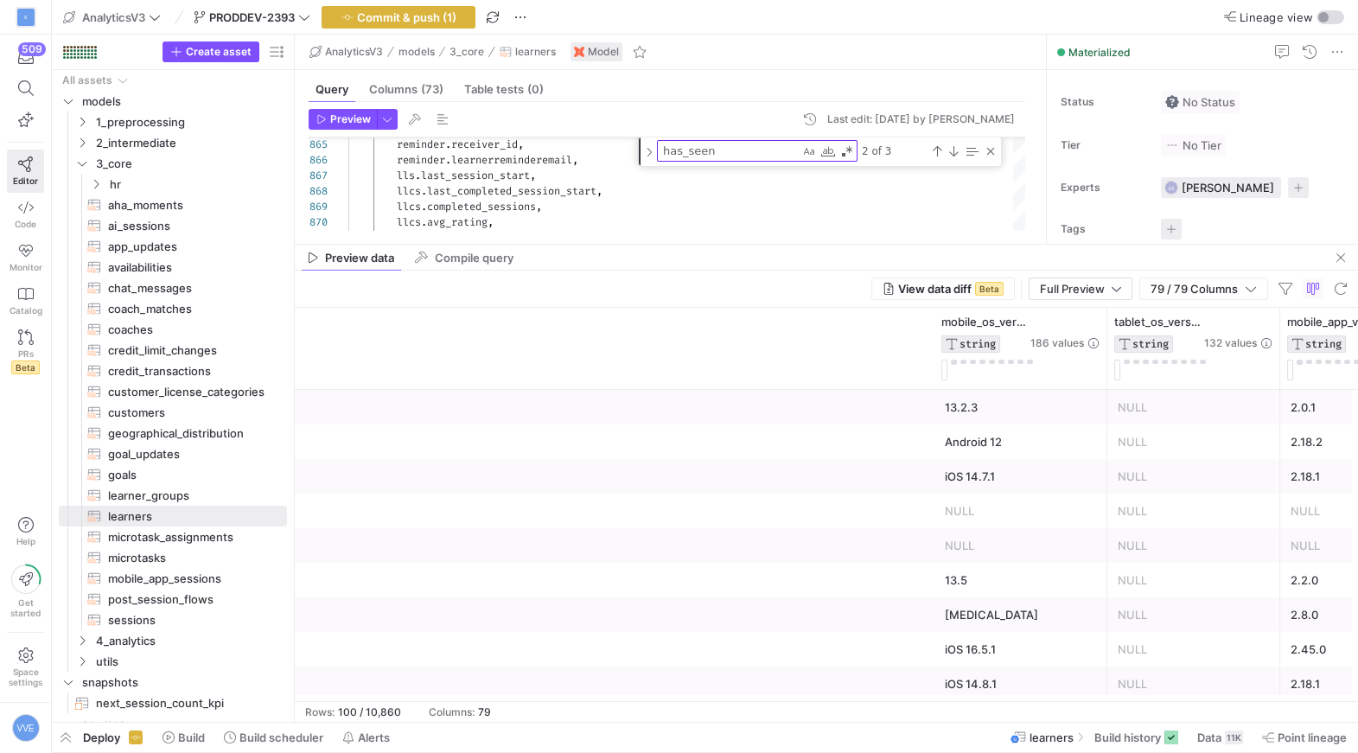
scroll to position [0, 0]
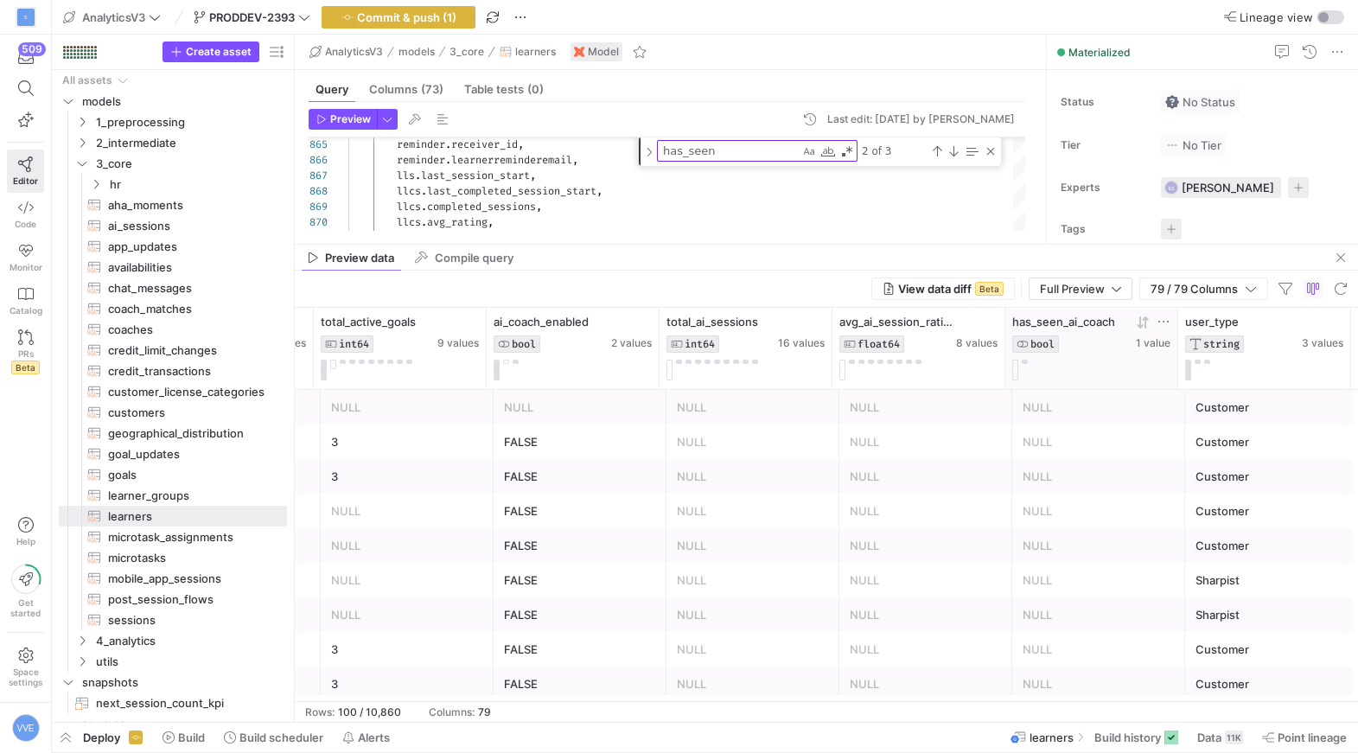
click at [1025, 363] on div at bounding box center [1092, 370] width 158 height 21
click at [1025, 362] on button at bounding box center [1025, 362] width 6 height 4
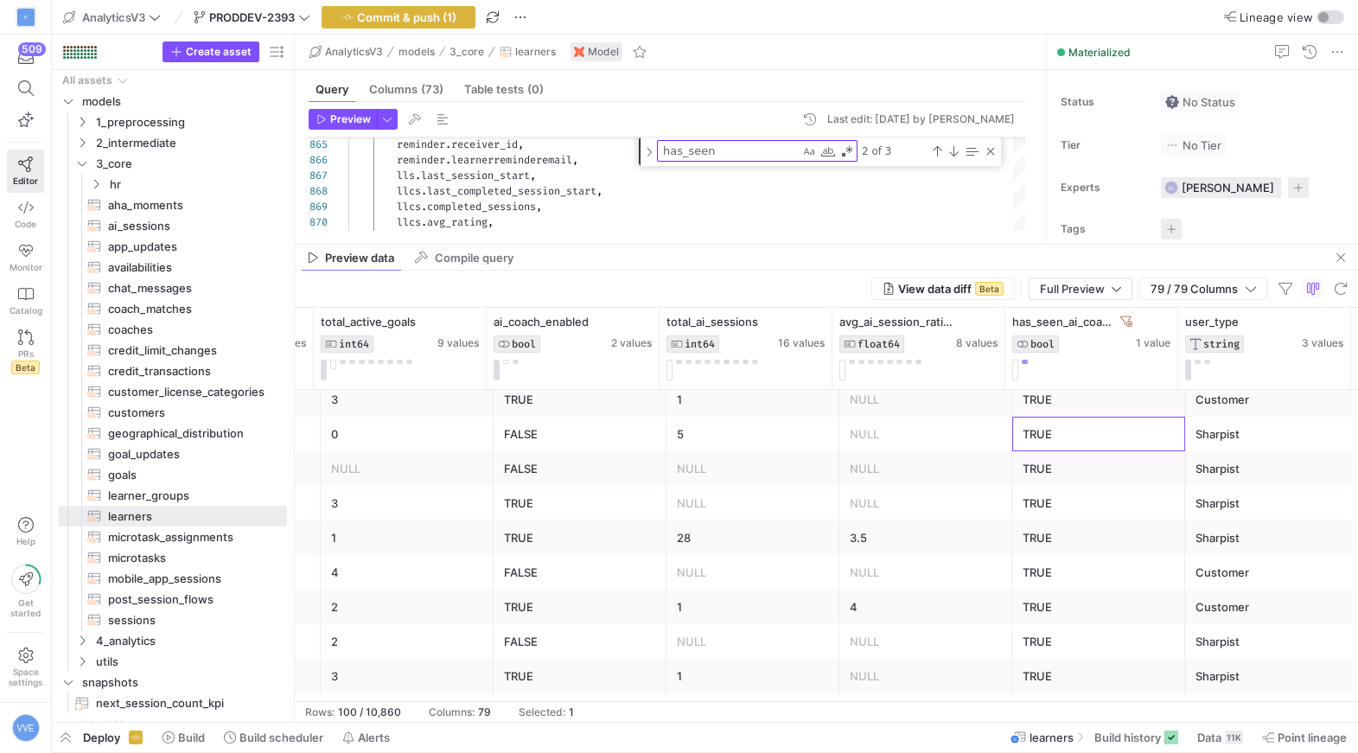
click at [1073, 424] on div "TRUE" at bounding box center [1099, 435] width 152 height 34
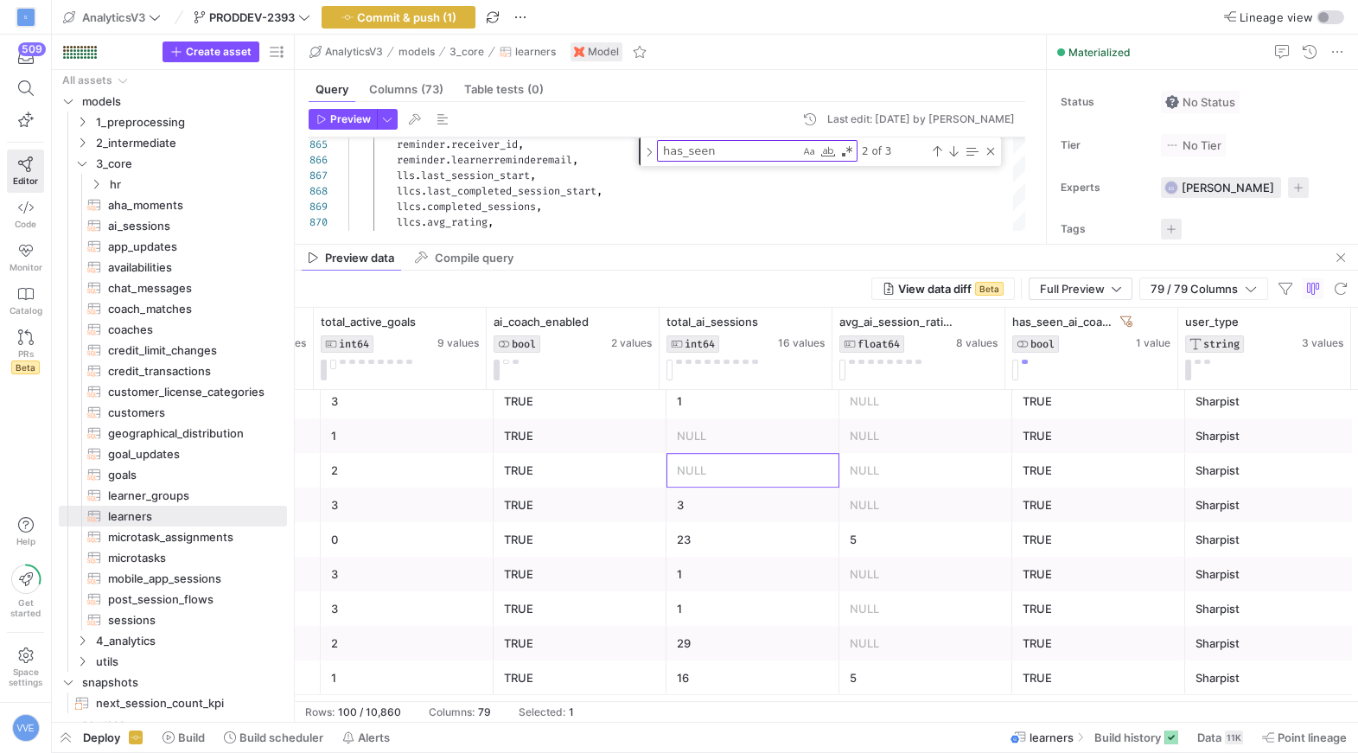
click at [706, 476] on div "NULL" at bounding box center [753, 471] width 152 height 34
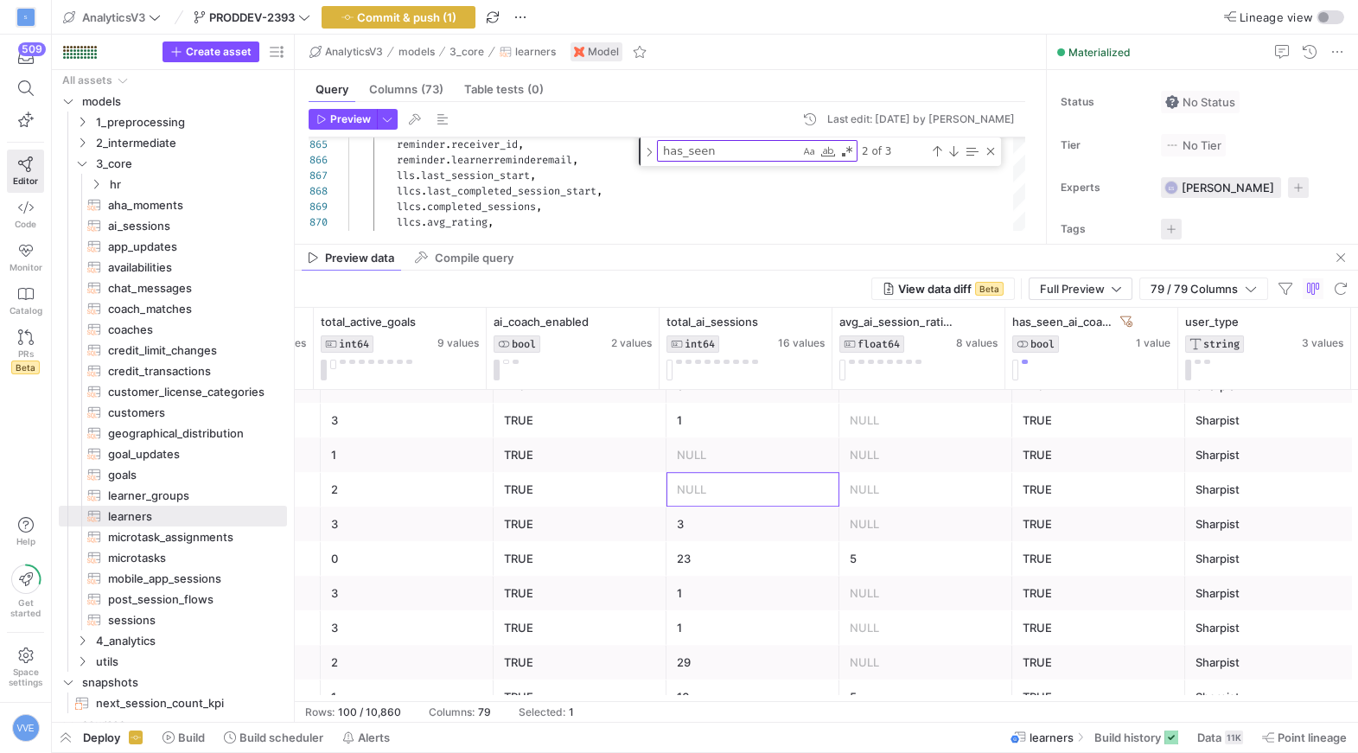
click at [717, 457] on div "NULL" at bounding box center [753, 455] width 152 height 34
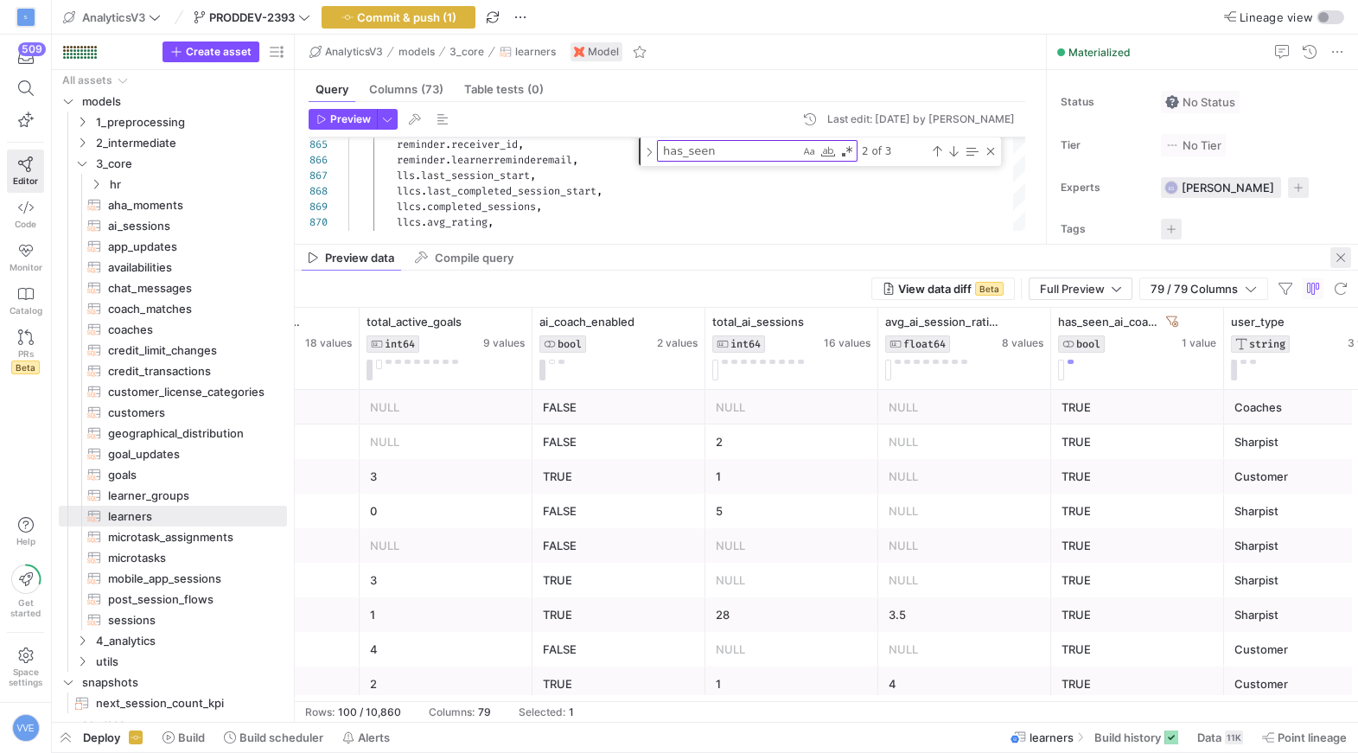
click at [1341, 259] on span "button" at bounding box center [1341, 257] width 21 height 21
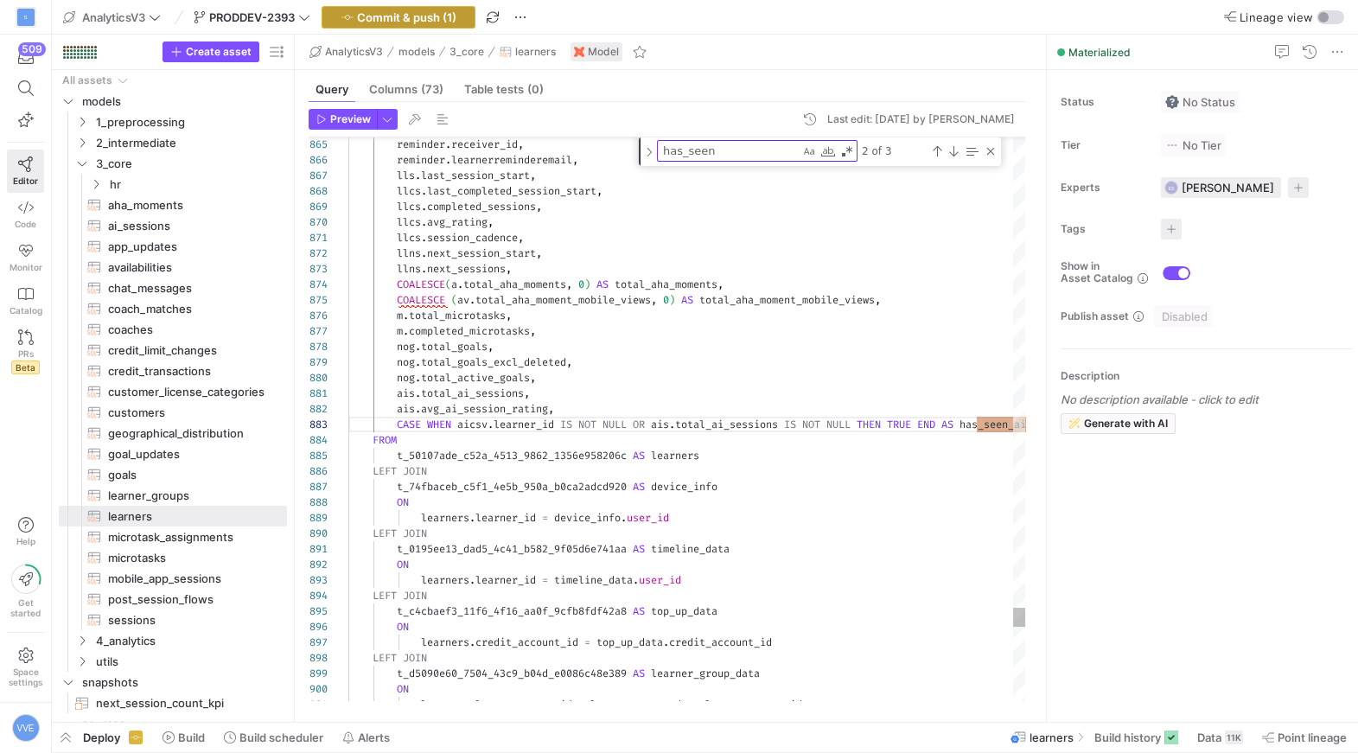
click at [457, 17] on span "Commit & push (1)" at bounding box center [406, 17] width 99 height 14
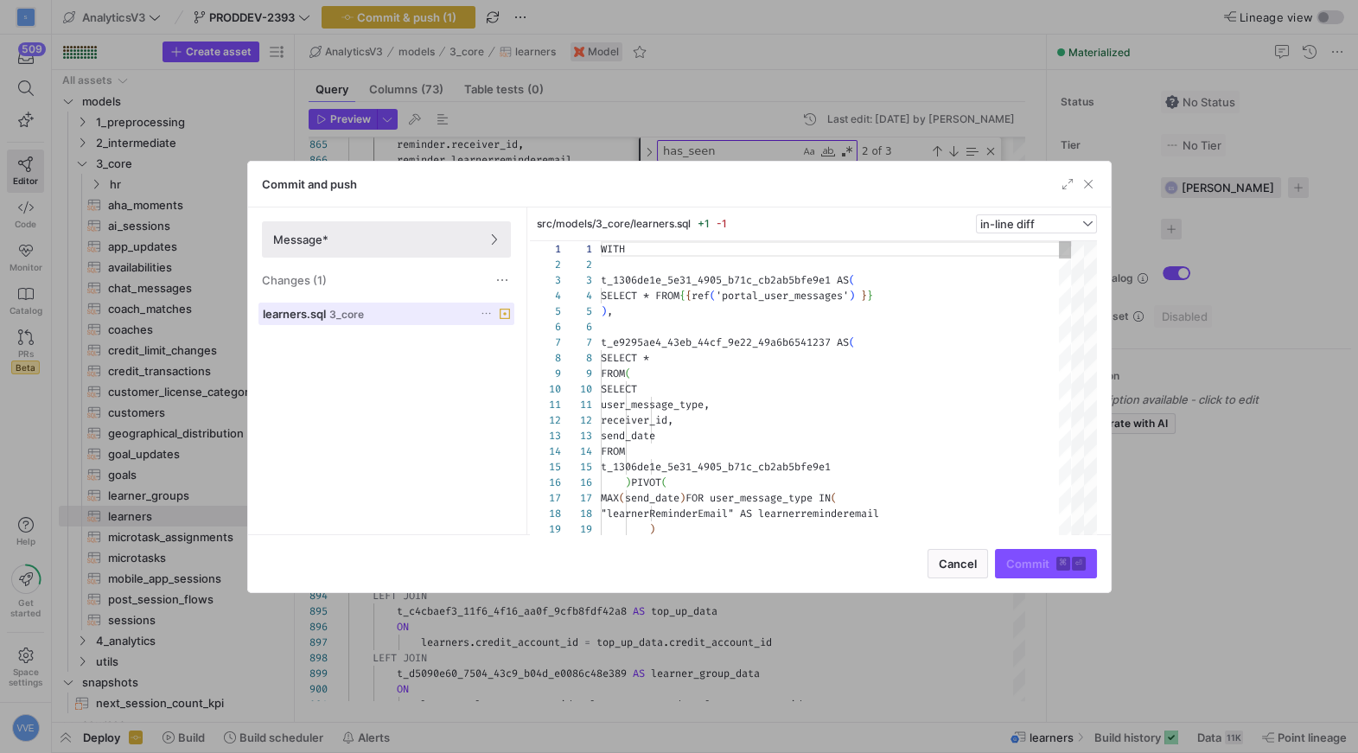
click at [396, 313] on div "learners.sql 3_core" at bounding box center [367, 314] width 209 height 14
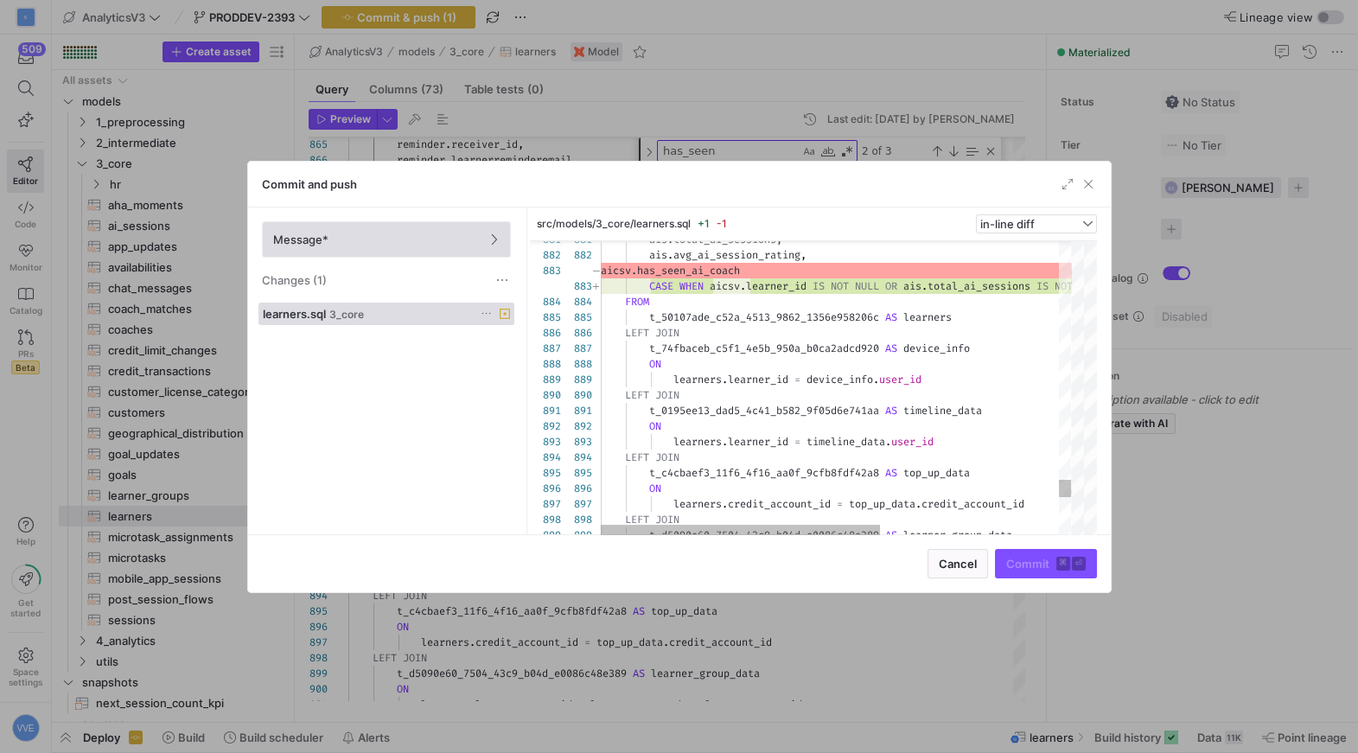
click at [310, 252] on span at bounding box center [386, 239] width 247 height 35
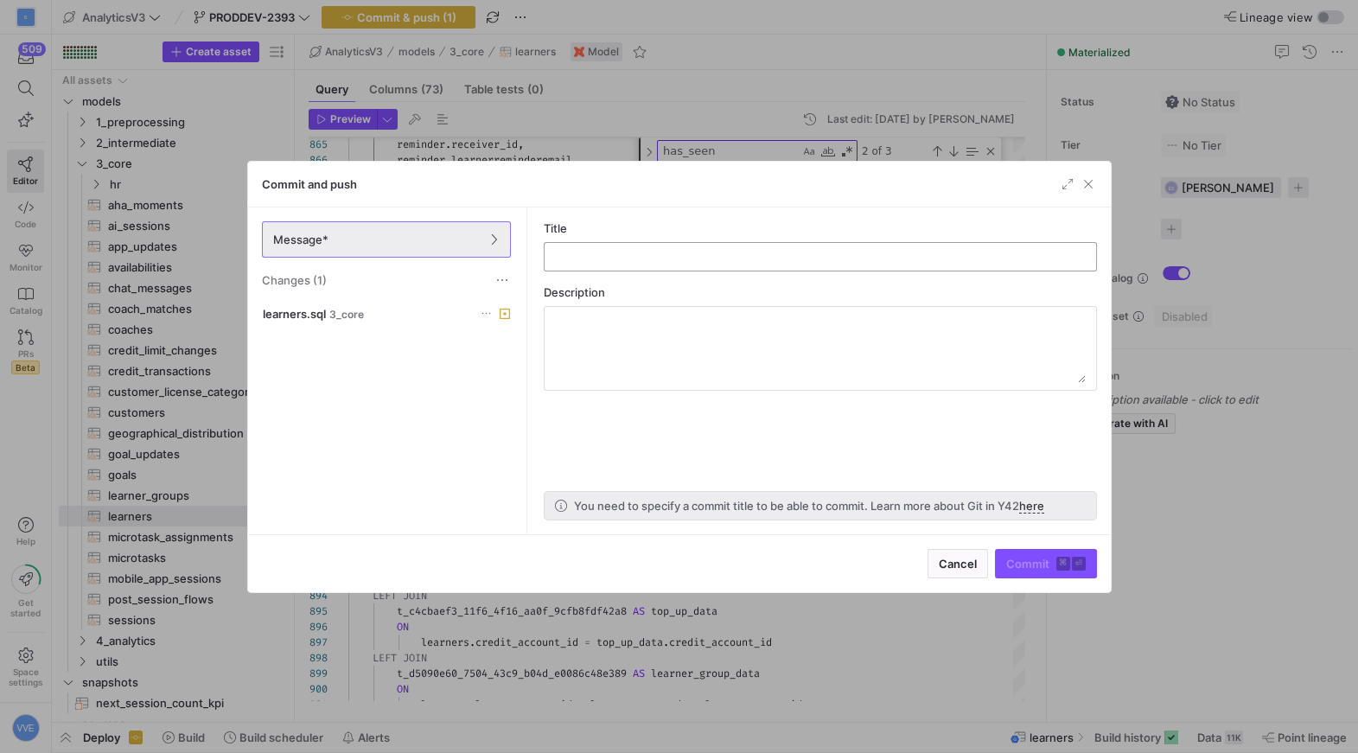
click at [656, 243] on div at bounding box center [821, 257] width 524 height 28
click at [656, 256] on input "text" at bounding box center [821, 257] width 524 height 14
type input "Also set learners that have at least one ai_session to true"
click at [1026, 550] on span "submit" at bounding box center [1046, 564] width 100 height 28
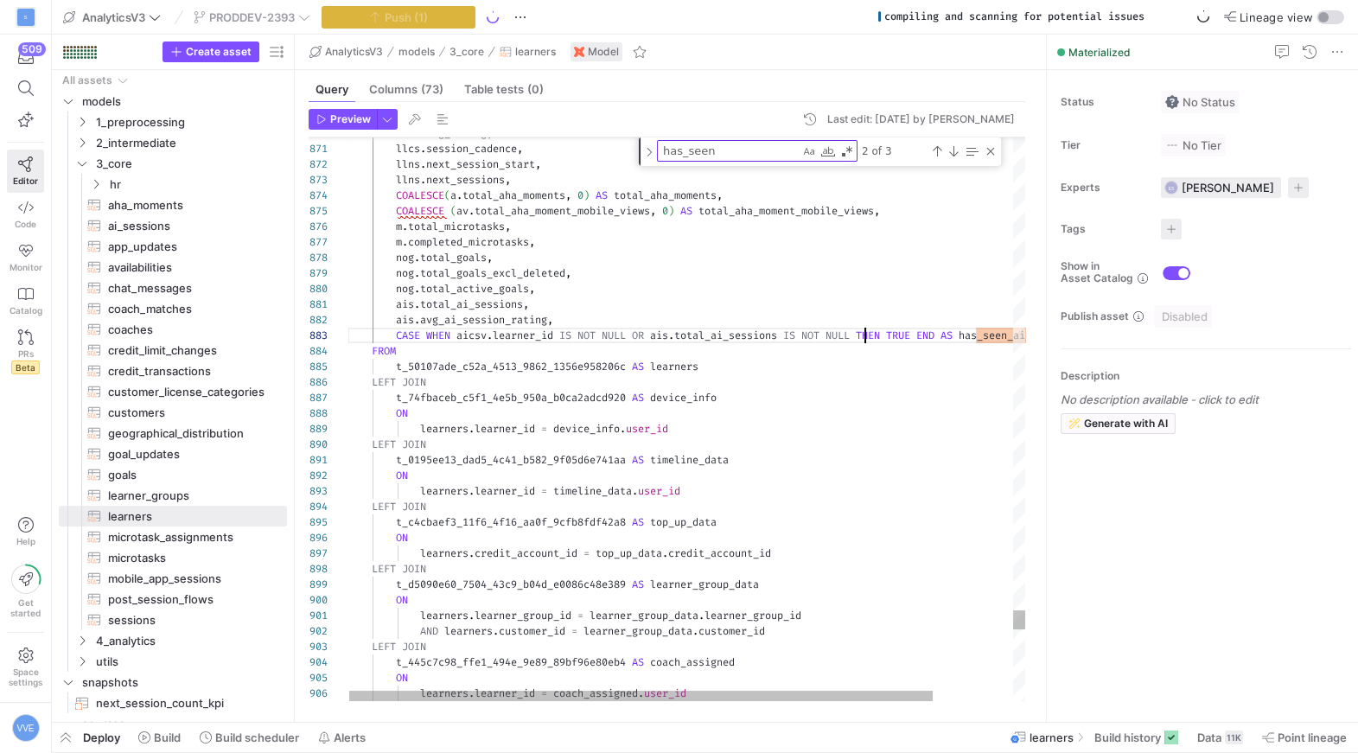
click at [996, 148] on div "Close (Escape)" at bounding box center [991, 151] width 14 height 14
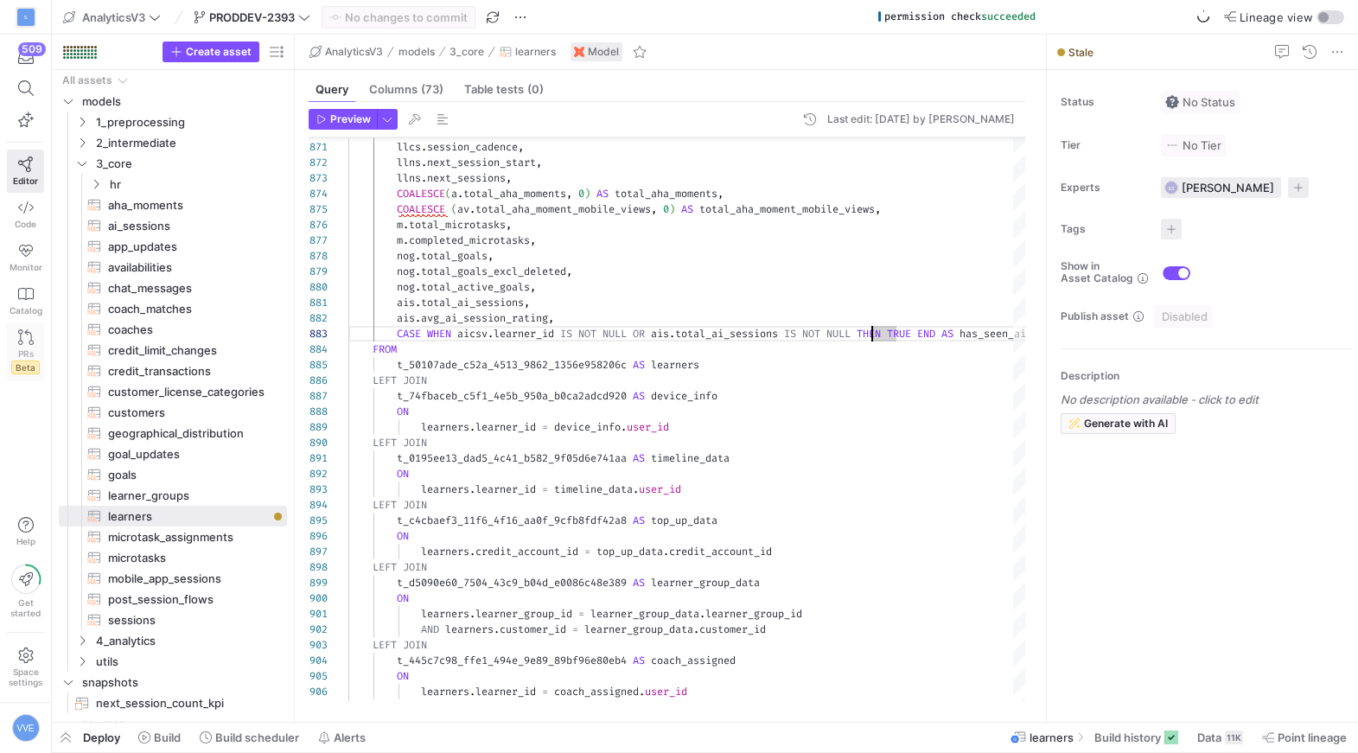
click at [18, 356] on span "PRs" at bounding box center [26, 353] width 16 height 10
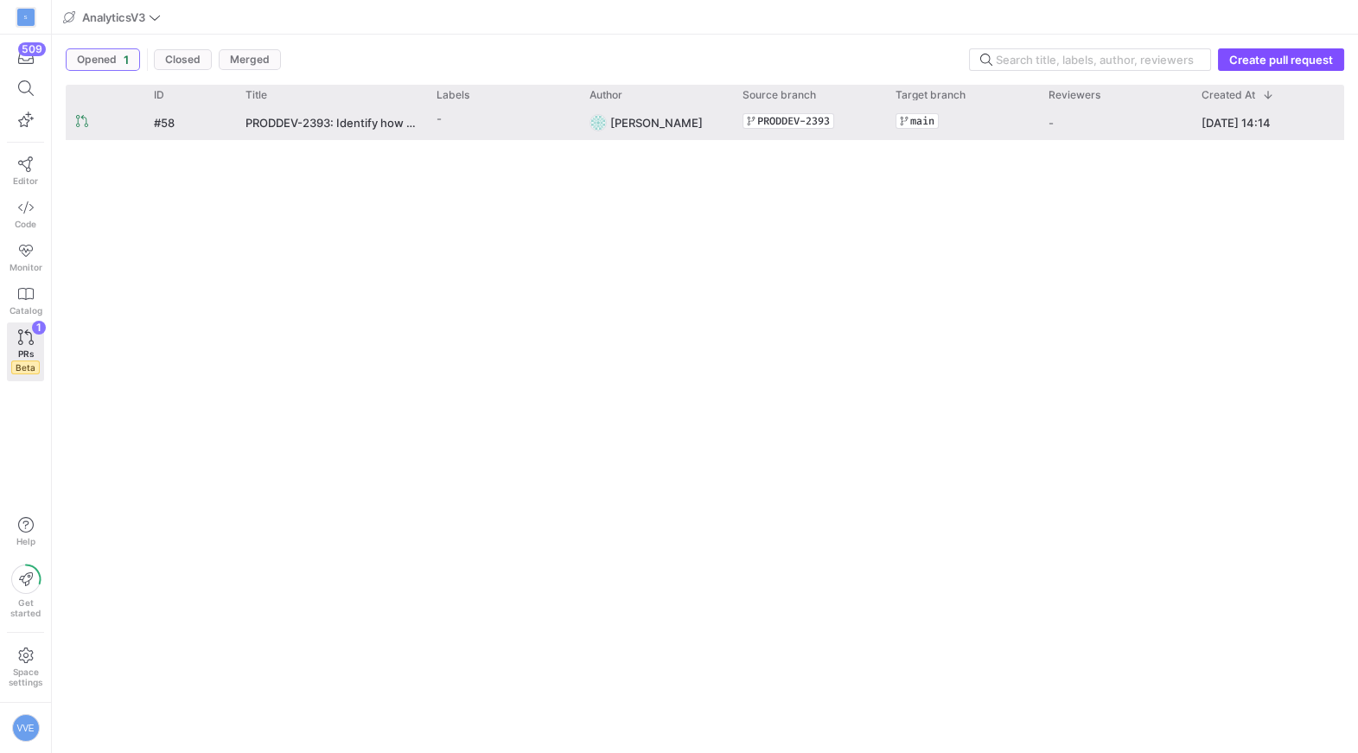
click at [228, 119] on div "#58" at bounding box center [190, 122] width 92 height 34
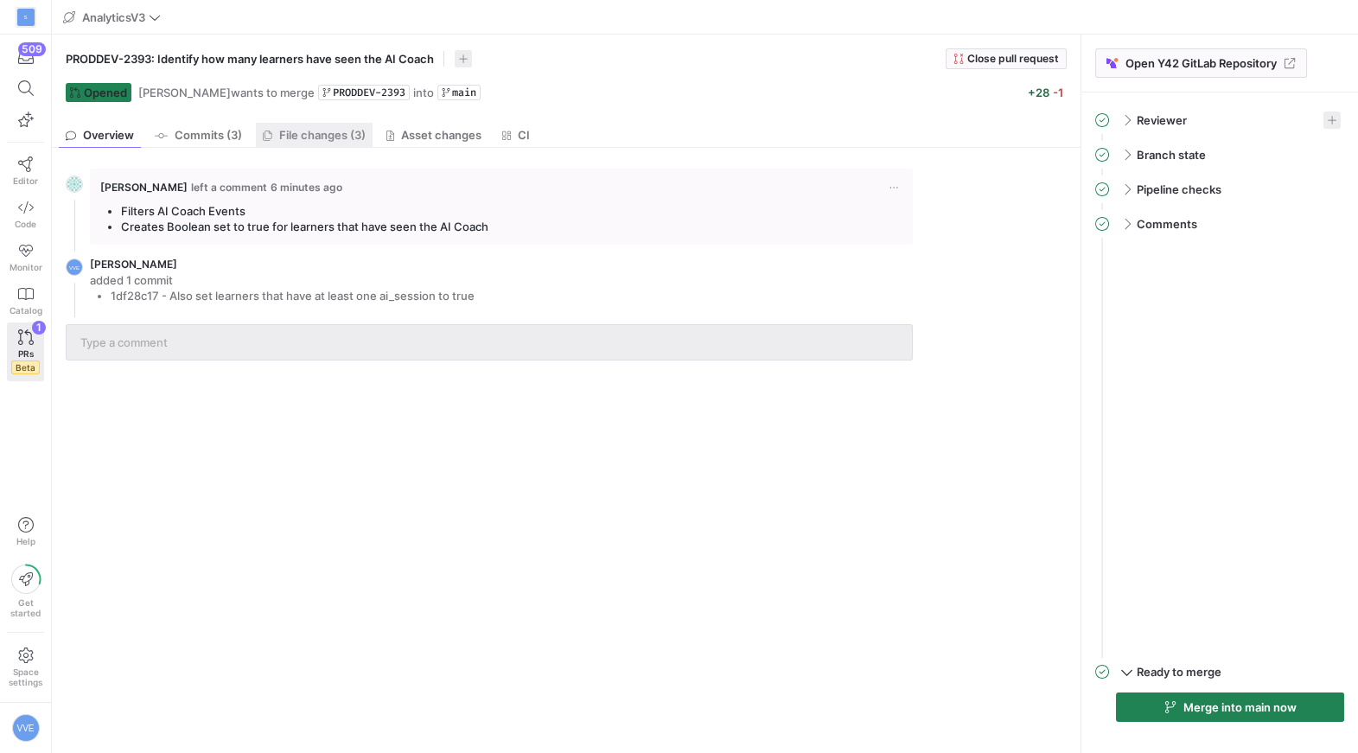
click at [357, 130] on span "File changes (3)" at bounding box center [322, 135] width 86 height 11
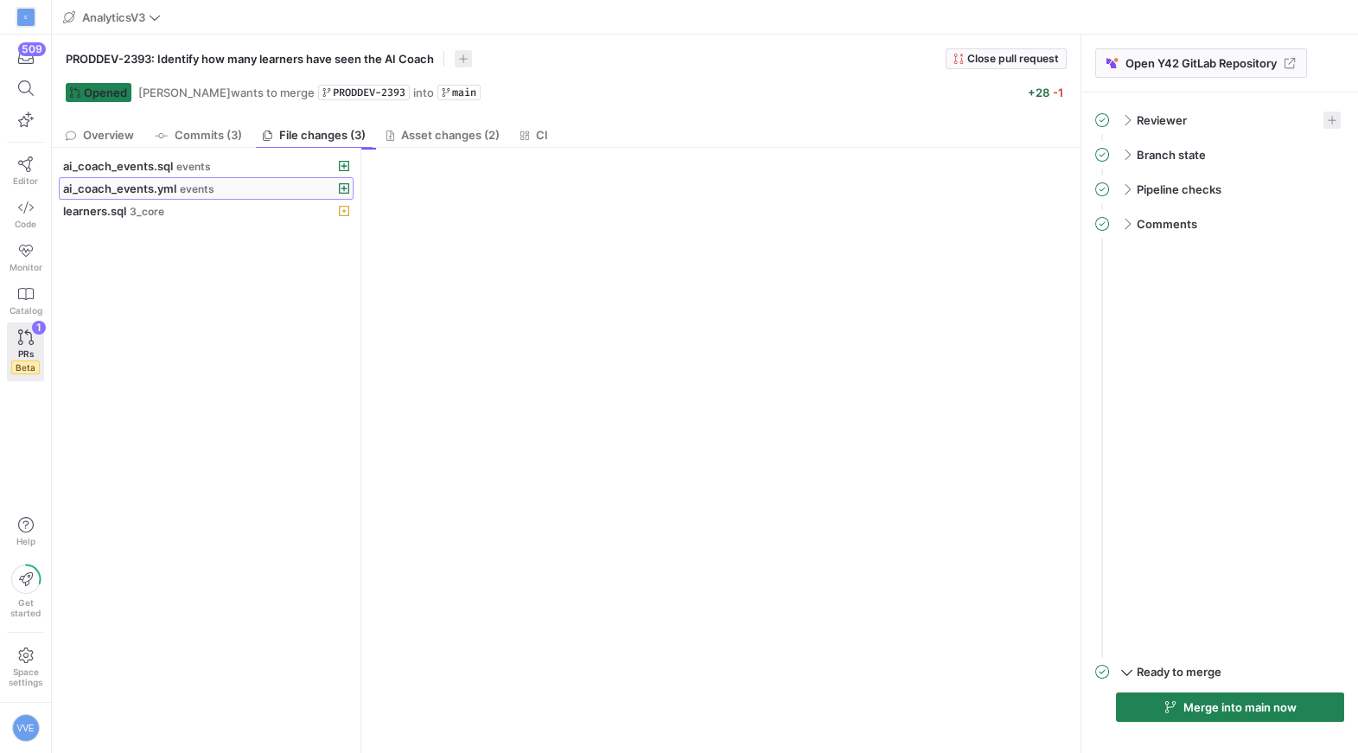
click at [194, 182] on div "ai_coach_events.yml events" at bounding box center [187, 189] width 248 height 14
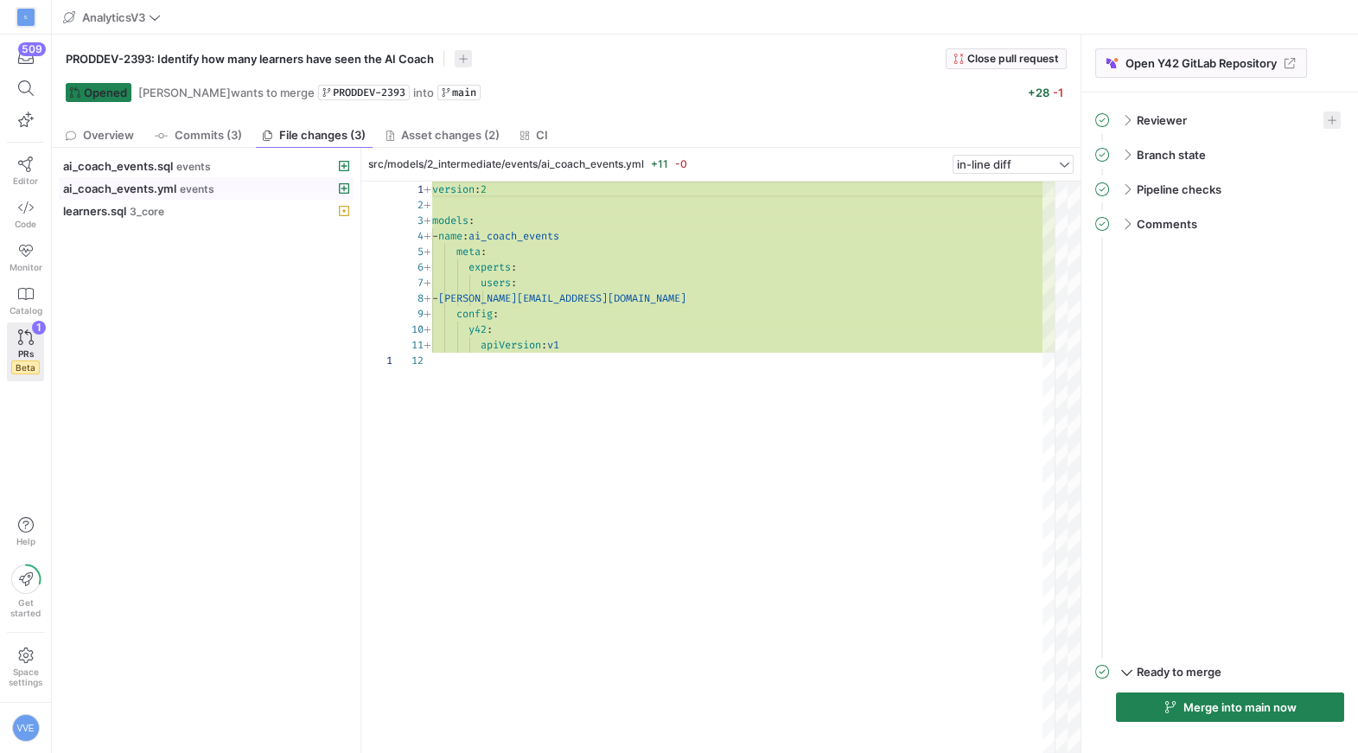
scroll to position [156, 0]
click at [204, 208] on div "learners.sql 3_core" at bounding box center [187, 211] width 248 height 14
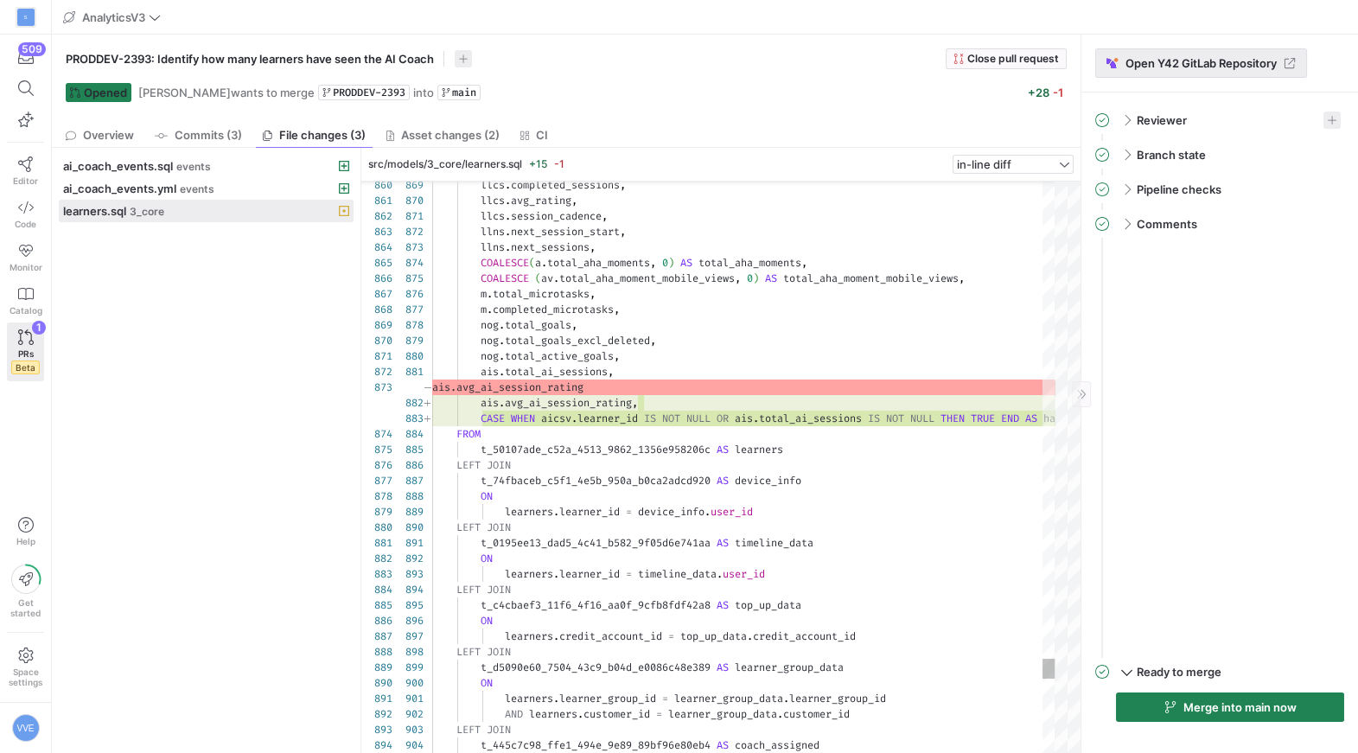
click at [1170, 75] on span at bounding box center [1201, 63] width 210 height 28
click at [1333, 131] on div "Reviewer" at bounding box center [1230, 120] width 228 height 28
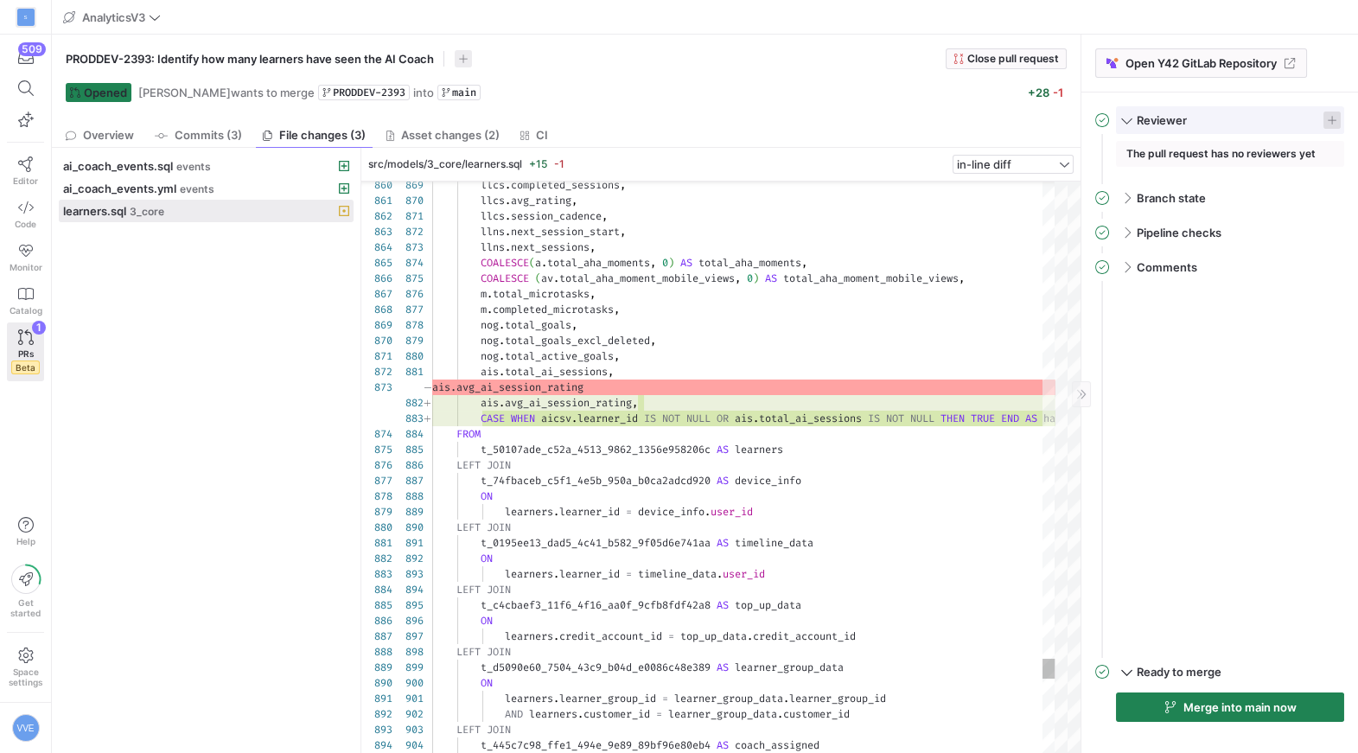
click at [1333, 117] on span "button" at bounding box center [1332, 120] width 17 height 17
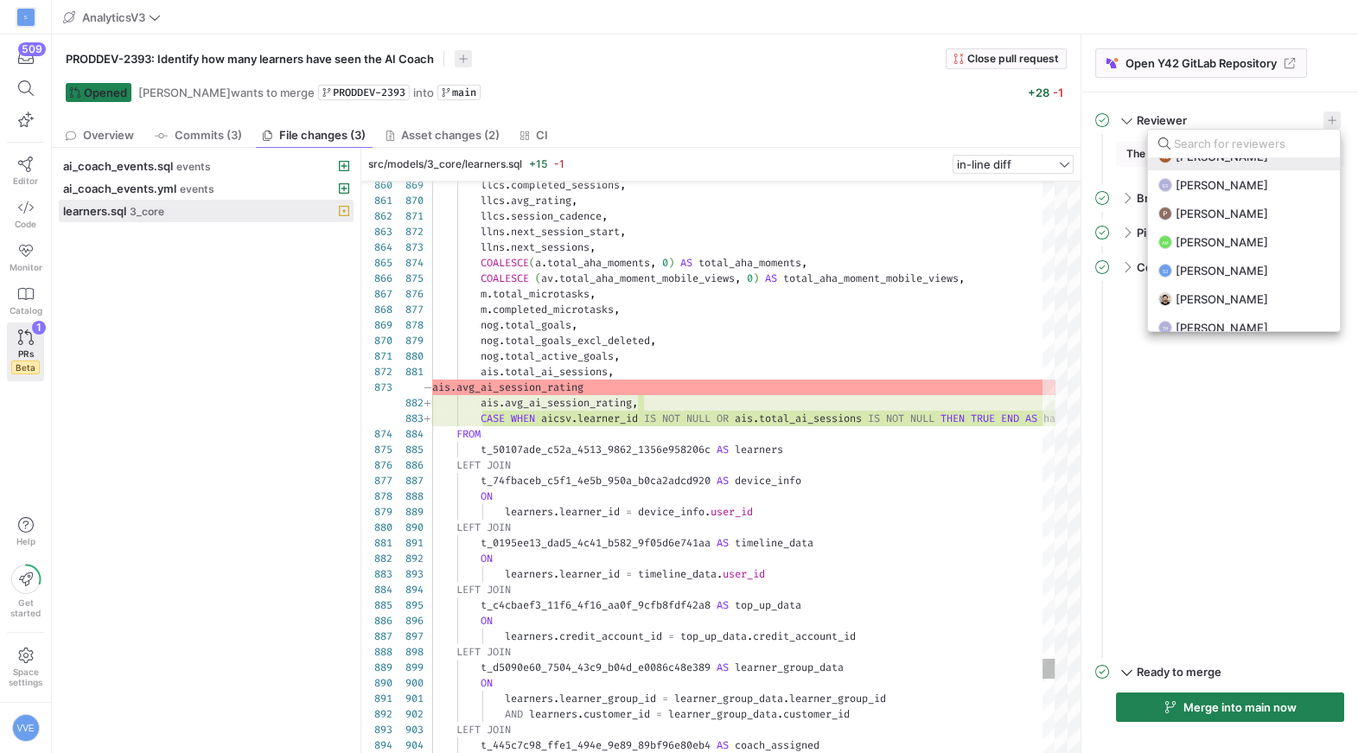
scroll to position [138, 0]
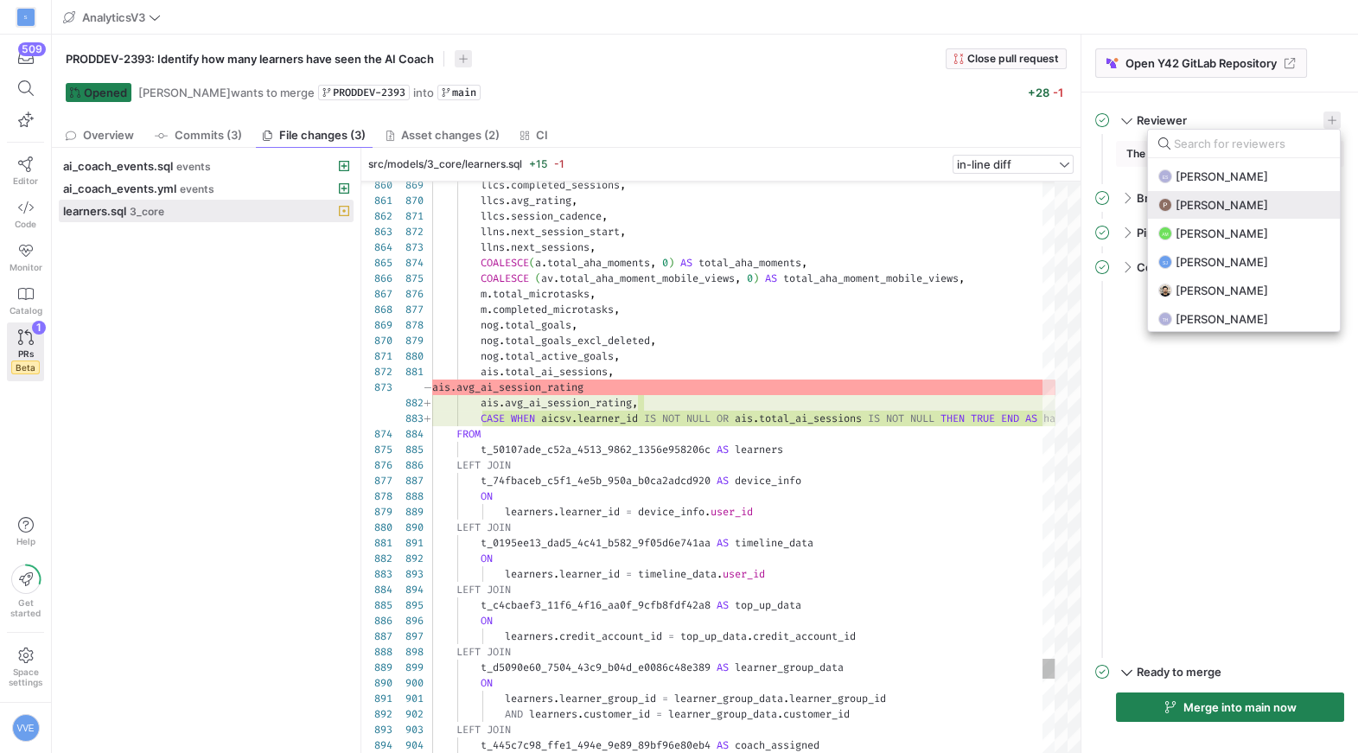
click at [1219, 207] on span "Philipp Nordhus" at bounding box center [1222, 205] width 93 height 14
click at [1093, 386] on div at bounding box center [679, 376] width 1358 height 753
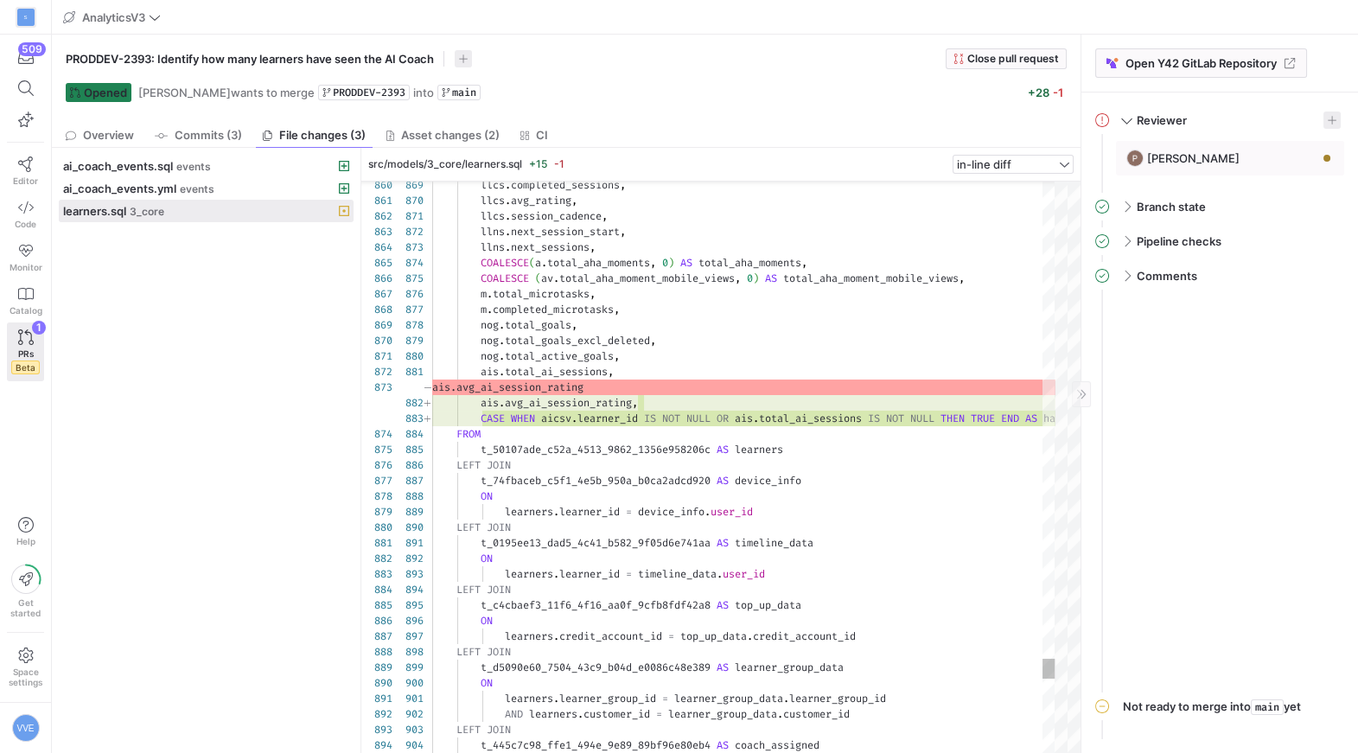
click at [1257, 172] on div "Philipp Nordhus" at bounding box center [1230, 158] width 228 height 35
click at [1300, 158] on span "button" at bounding box center [1304, 158] width 17 height 17
click at [1327, 118] on span "button" at bounding box center [1332, 120] width 17 height 17
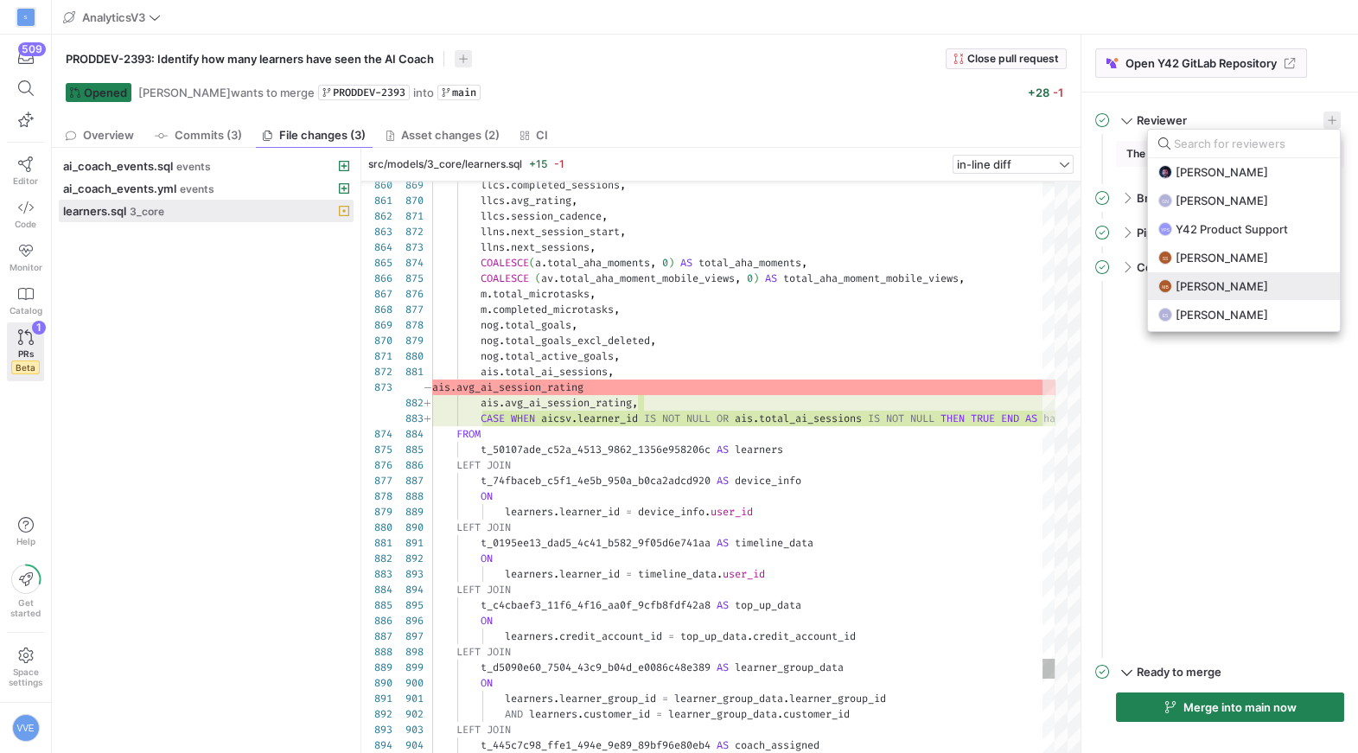
click at [1207, 289] on span "Martin Böttcher" at bounding box center [1222, 286] width 93 height 14
click at [1199, 490] on div at bounding box center [679, 376] width 1358 height 753
